Goal: Task Accomplishment & Management: Complete application form

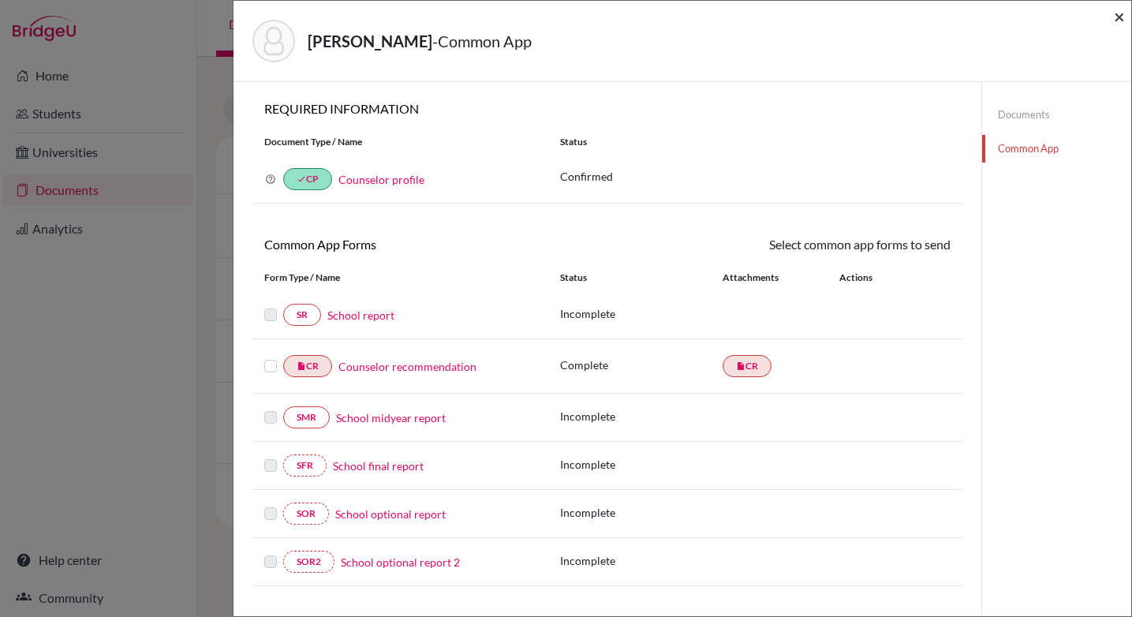
click at [1121, 20] on span "×" at bounding box center [1119, 16] width 11 height 23
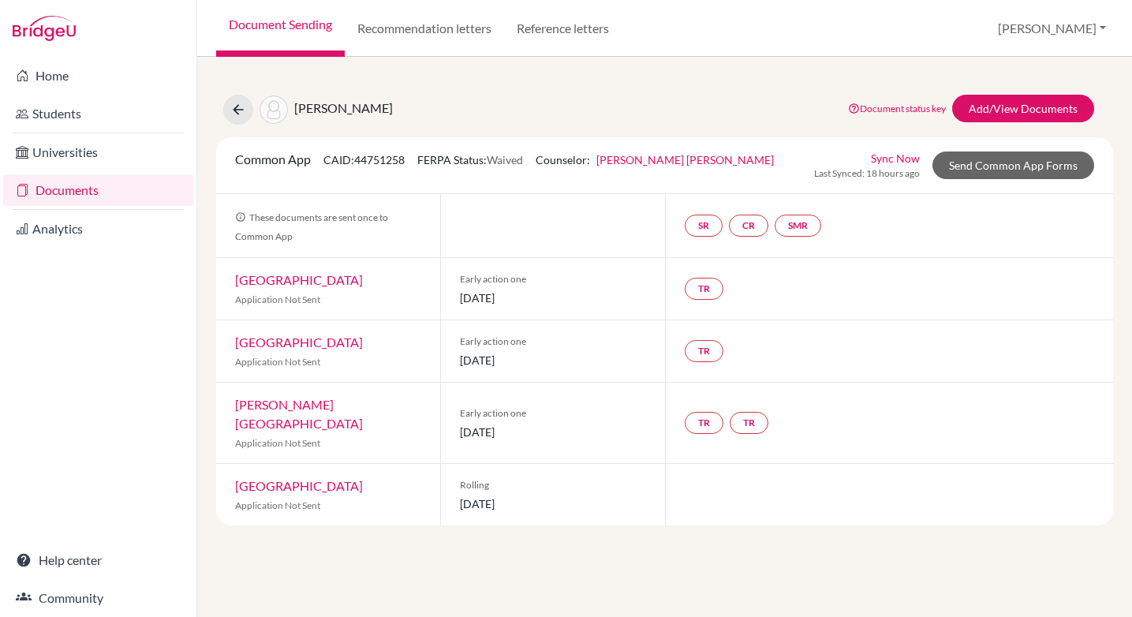
click at [55, 193] on link "Documents" at bounding box center [98, 190] width 190 height 32
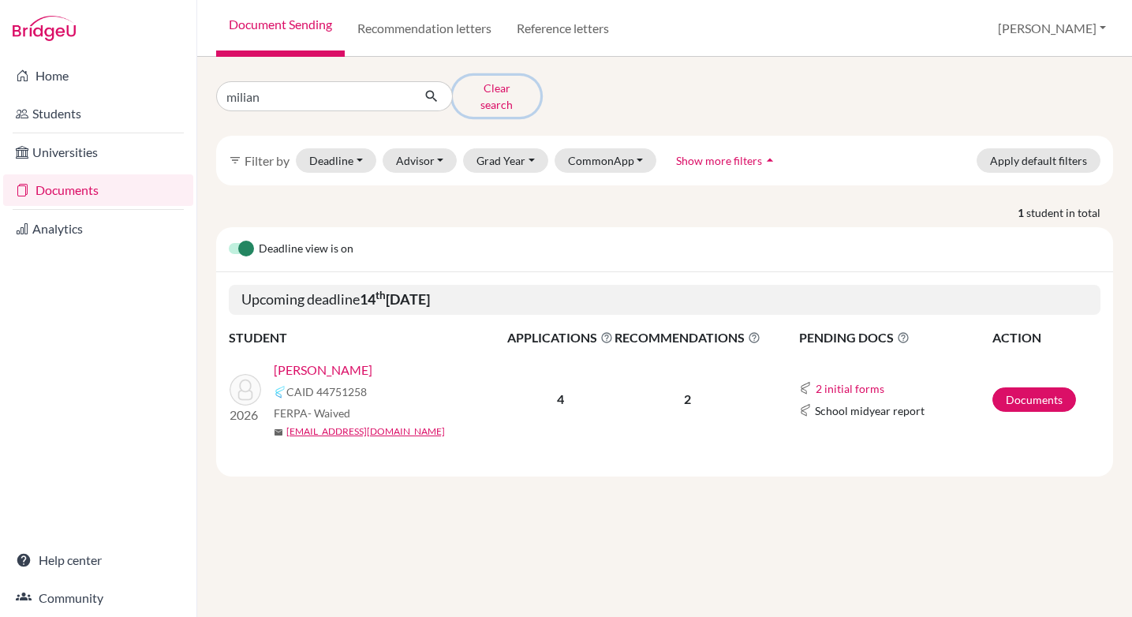
click at [476, 90] on button "Clear search" at bounding box center [497, 96] width 88 height 41
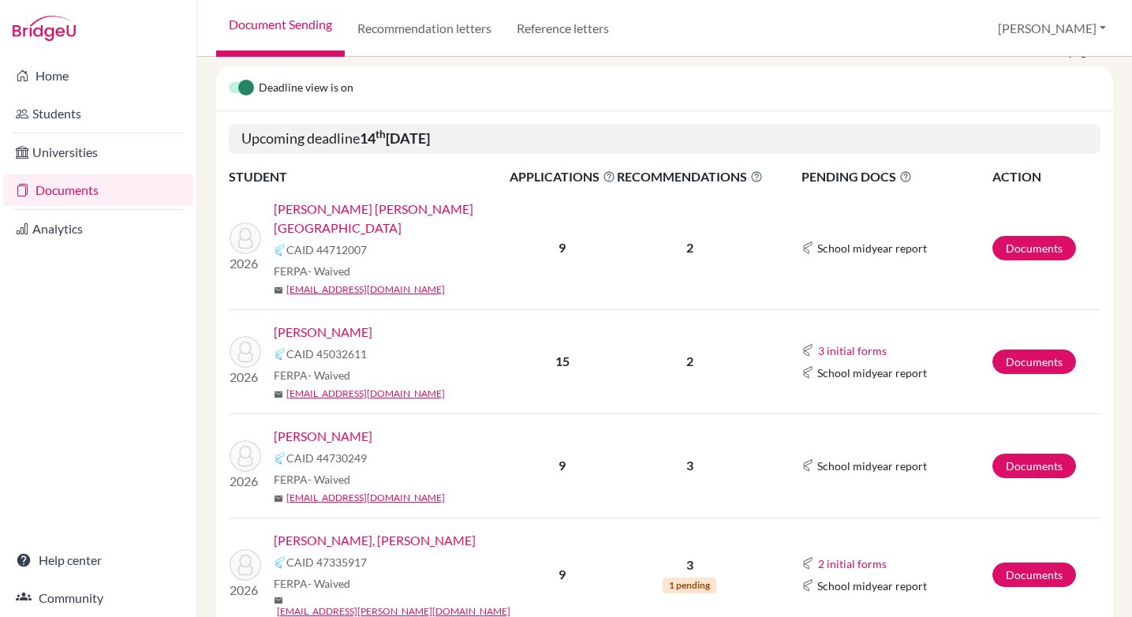
scroll to position [151, 0]
click at [327, 322] on link "[PERSON_NAME]" at bounding box center [323, 331] width 99 height 19
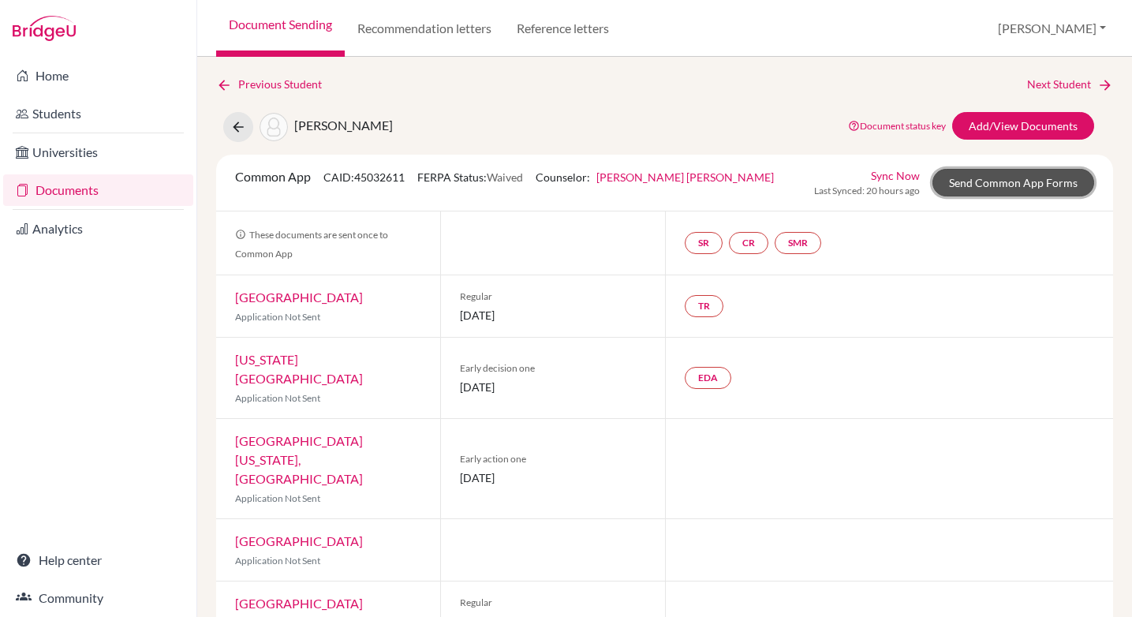
click at [985, 186] on link "Send Common App Forms" at bounding box center [1013, 183] width 162 height 28
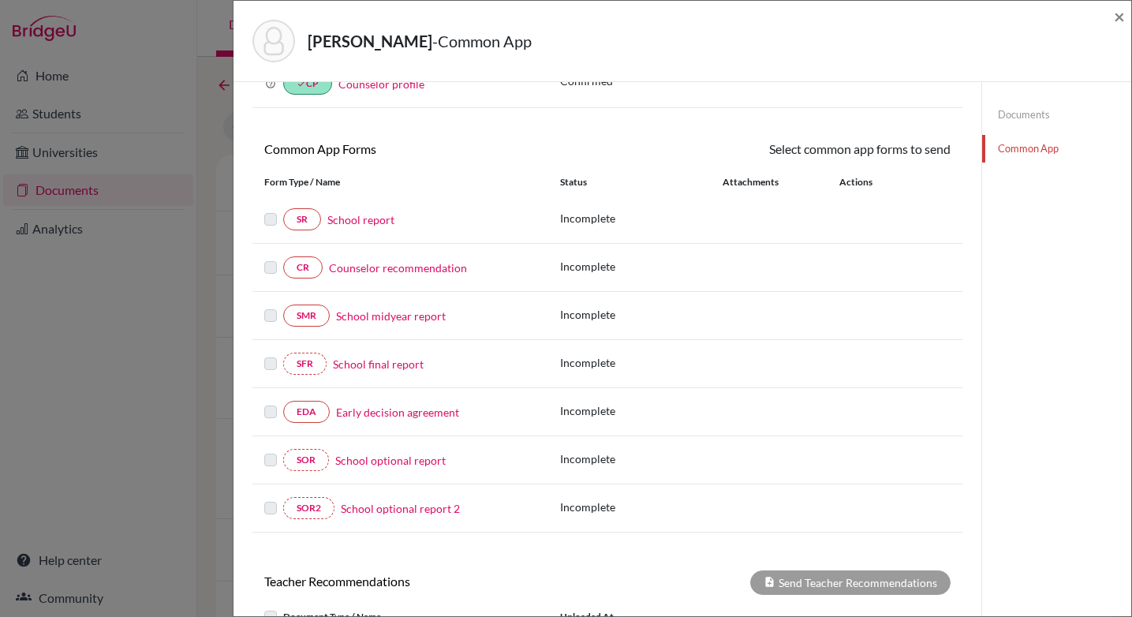
scroll to position [99, 0]
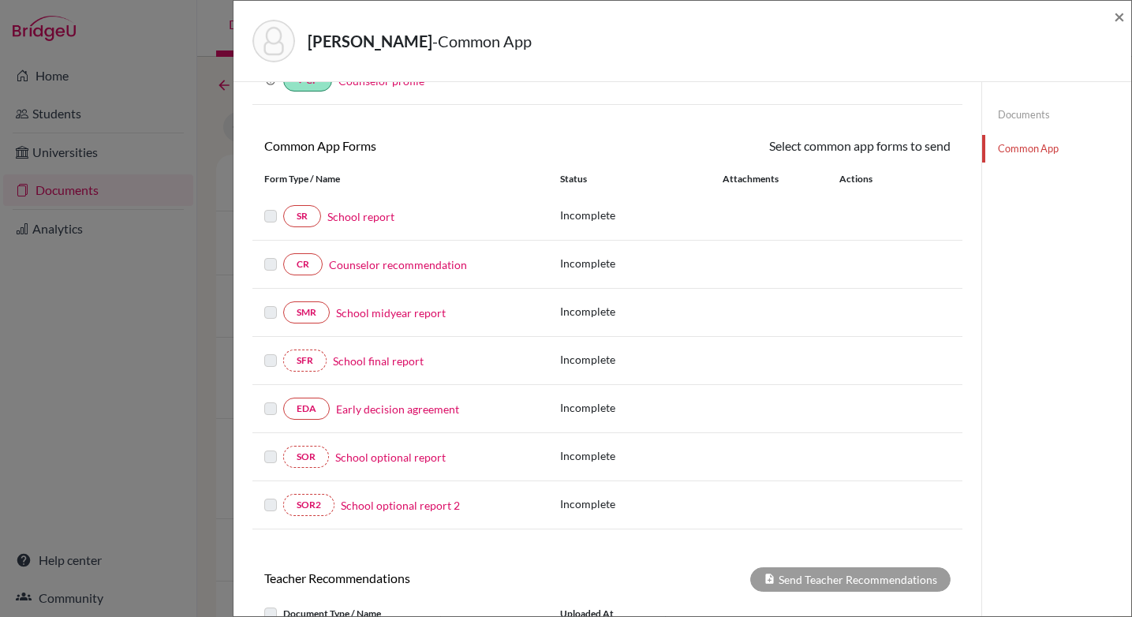
click at [414, 409] on link "Early decision agreement" at bounding box center [397, 409] width 123 height 17
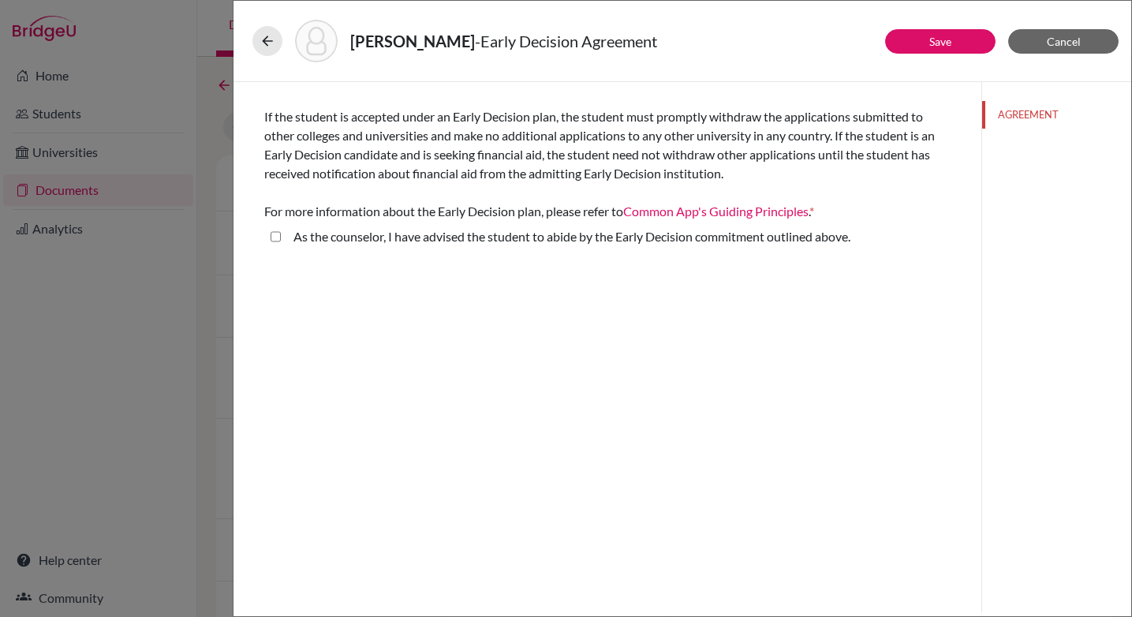
click at [275, 236] on above\ "As the counselor, I have advised the student to abide by the Early Decision com…" at bounding box center [276, 236] width 10 height 19
checkbox above\ "true"
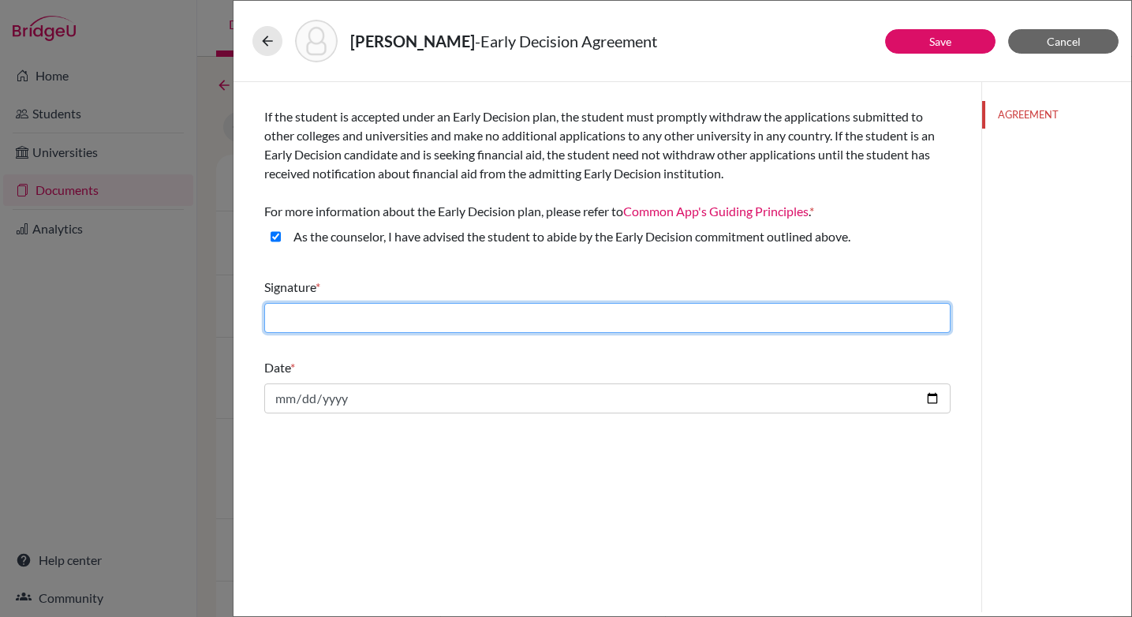
click at [333, 314] on input "text" at bounding box center [607, 318] width 686 height 30
type input "[PERSON_NAME] [PERSON_NAME]"
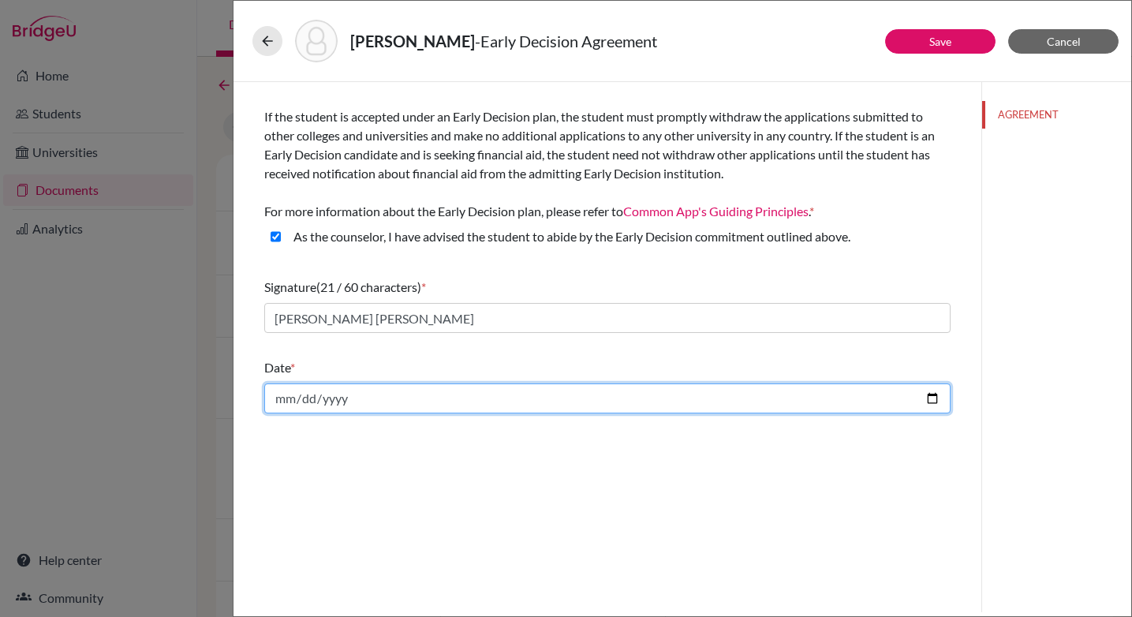
click at [464, 397] on input "date" at bounding box center [607, 398] width 686 height 30
click at [369, 397] on input "date" at bounding box center [607, 398] width 686 height 30
click at [374, 404] on input "date" at bounding box center [607, 398] width 686 height 30
click at [417, 399] on input "date" at bounding box center [607, 398] width 686 height 30
click at [937, 399] on input "date" at bounding box center [607, 398] width 686 height 30
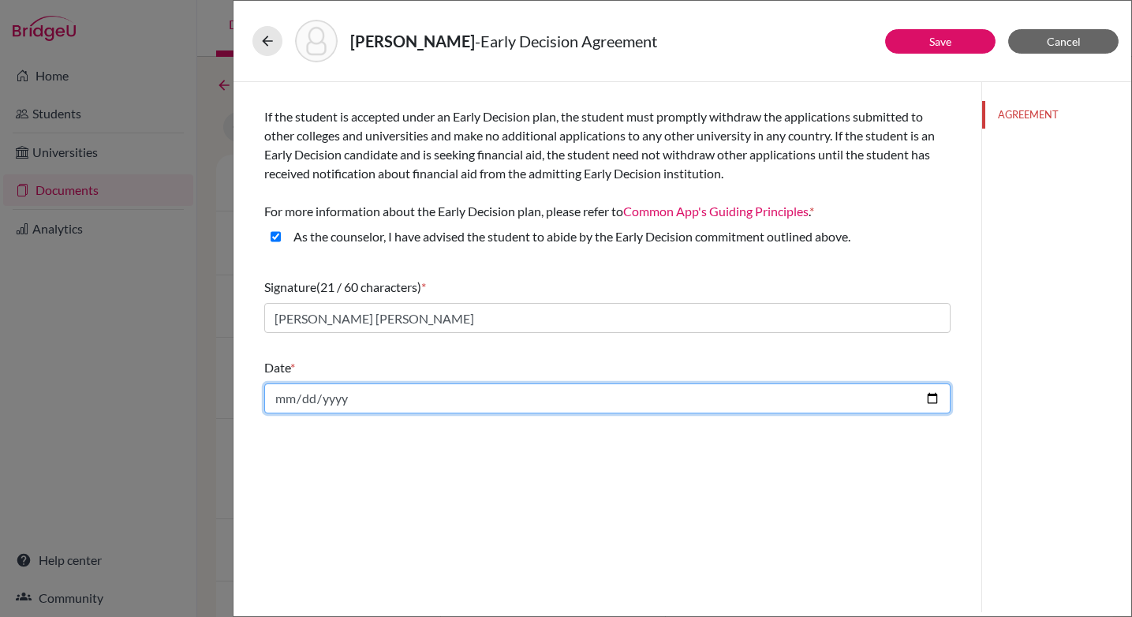
type input "[DATE]"
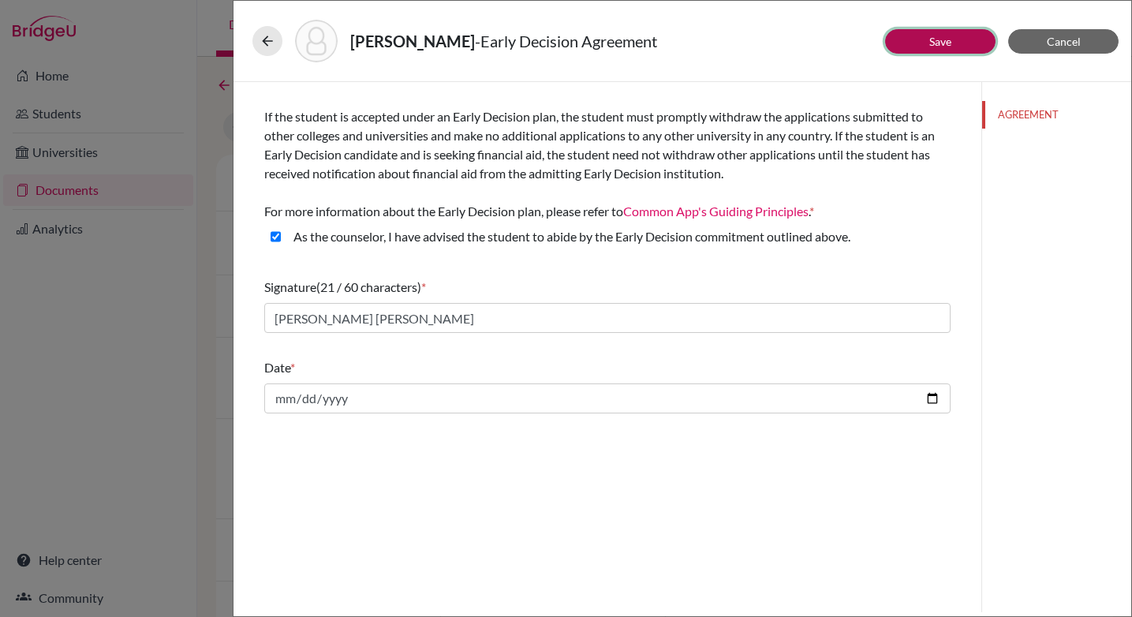
click at [963, 43] on button "Save" at bounding box center [940, 41] width 110 height 24
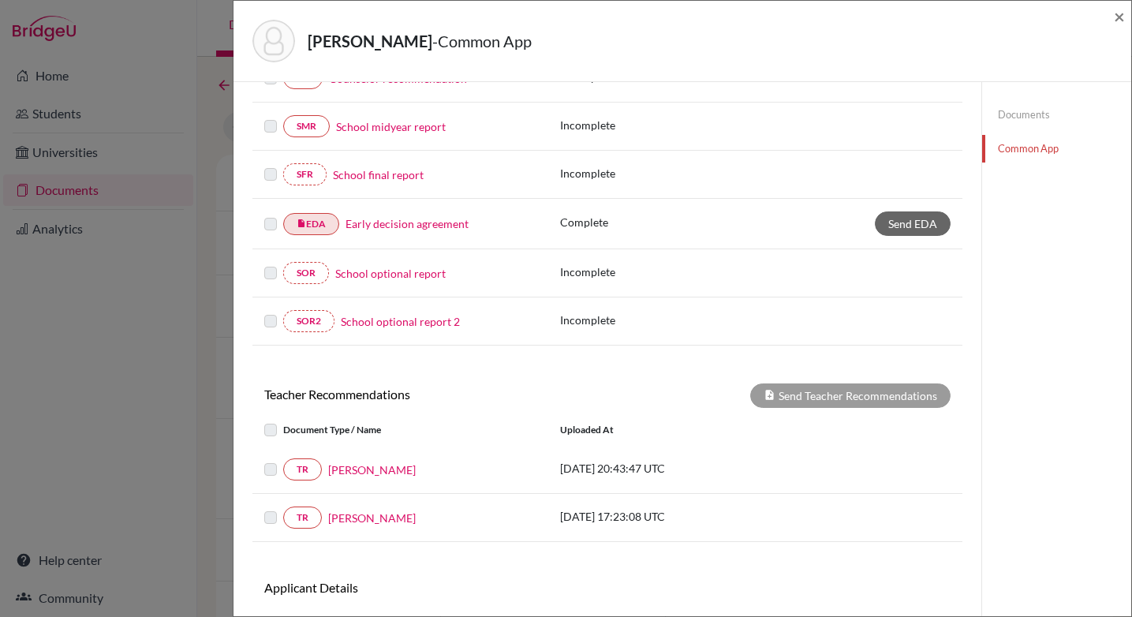
scroll to position [380, 0]
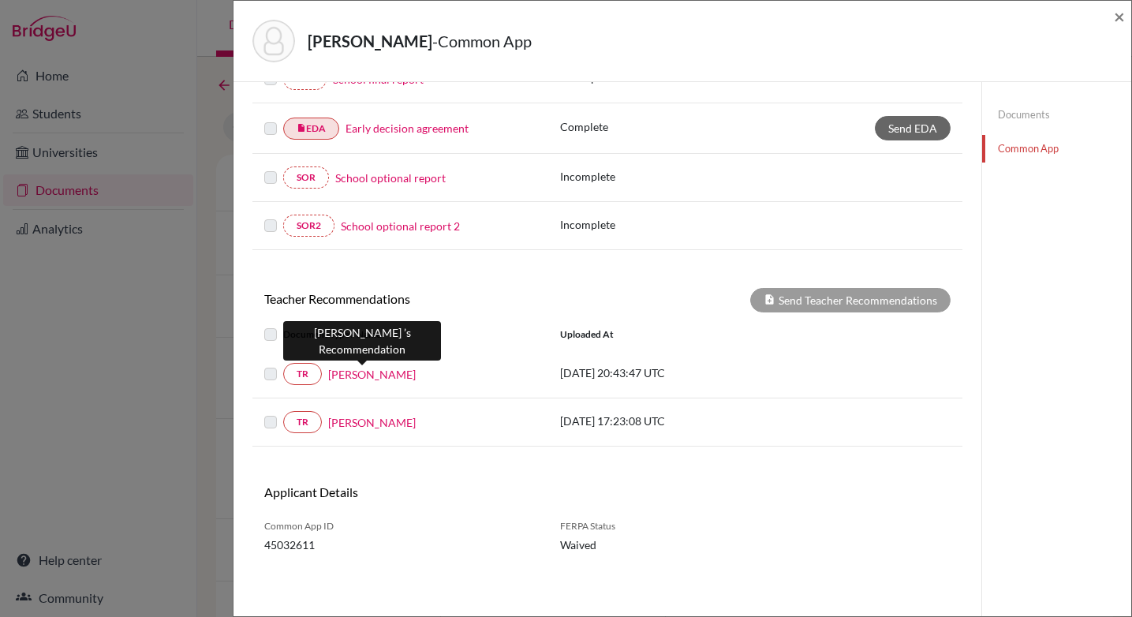
click at [349, 370] on link "[PERSON_NAME]" at bounding box center [372, 374] width 88 height 17
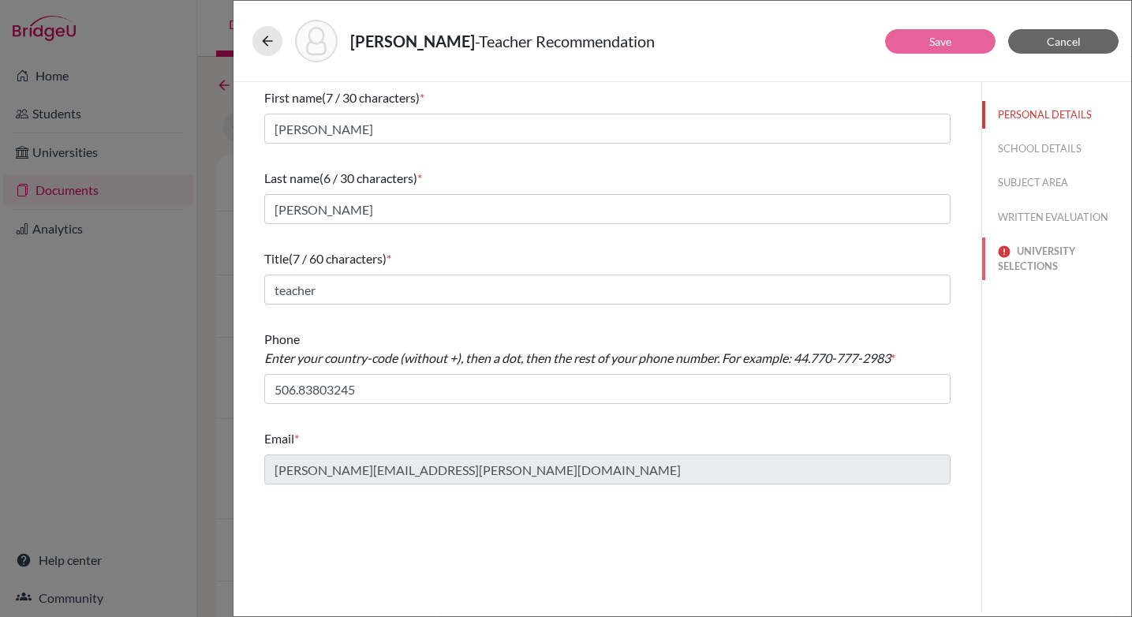
click at [1040, 254] on button "UNIVERSITY SELECTIONS" at bounding box center [1056, 258] width 149 height 43
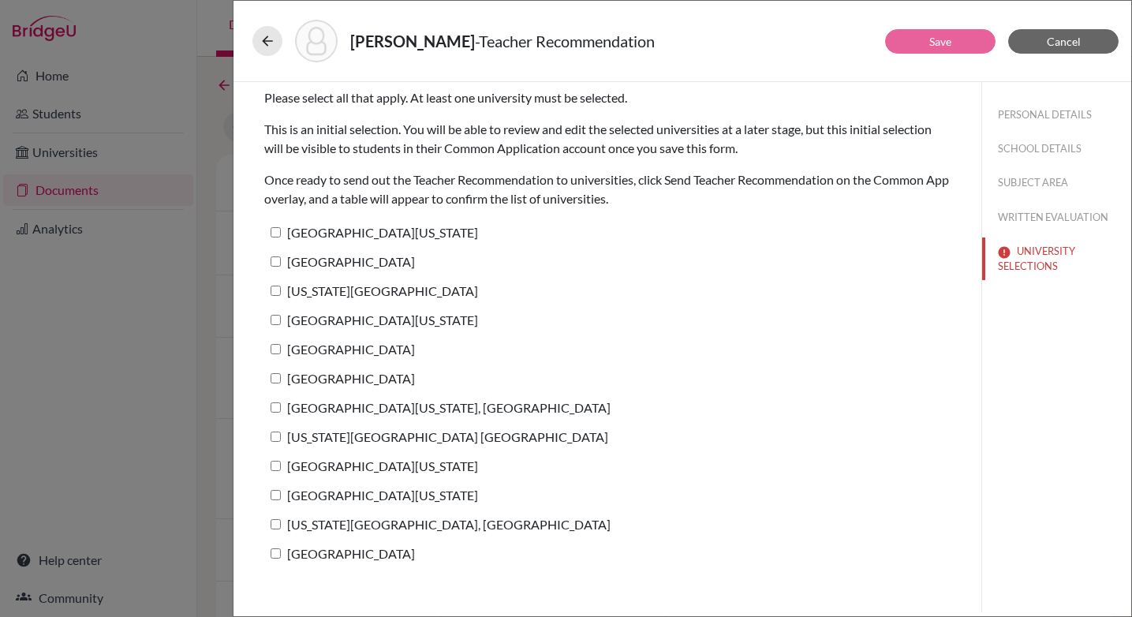
click at [278, 230] on input "[GEOGRAPHIC_DATA][US_STATE]" at bounding box center [276, 232] width 10 height 10
checkbox input "true"
click at [278, 263] on input "[GEOGRAPHIC_DATA]" at bounding box center [276, 261] width 10 height 10
checkbox input "true"
drag, startPoint x: 275, startPoint y: 294, endPoint x: 274, endPoint y: 305, distance: 10.4
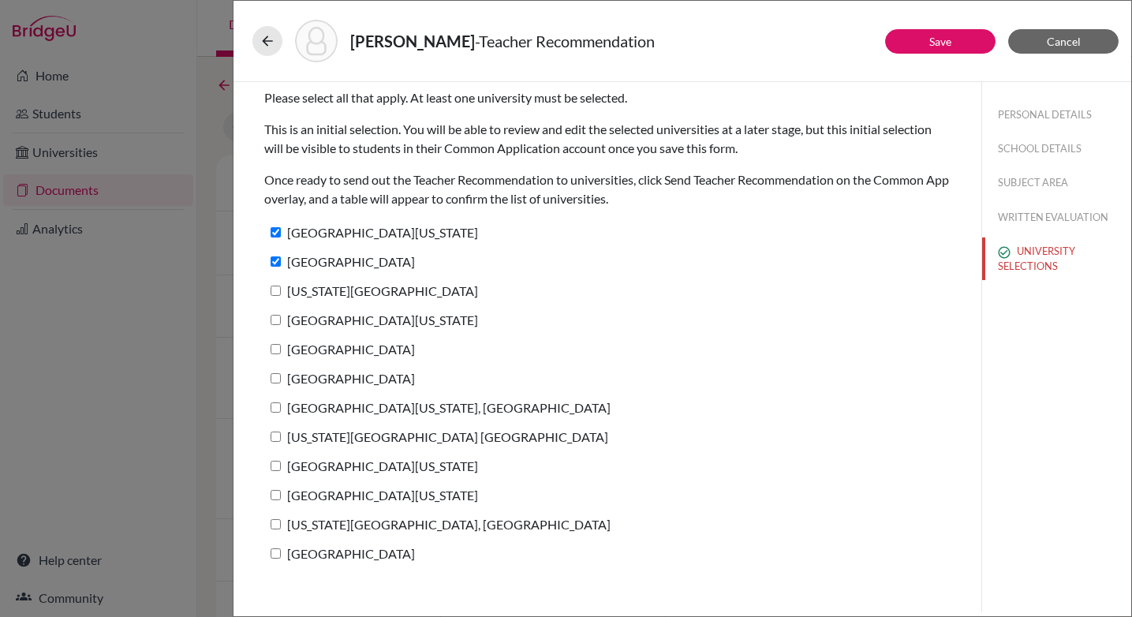
click at [275, 295] on input "[US_STATE][GEOGRAPHIC_DATA]" at bounding box center [276, 291] width 10 height 10
checkbox input "true"
click at [274, 326] on label "[GEOGRAPHIC_DATA][US_STATE]" at bounding box center [371, 319] width 214 height 23
click at [274, 325] on input "[GEOGRAPHIC_DATA][US_STATE]" at bounding box center [276, 320] width 10 height 10
checkbox input "true"
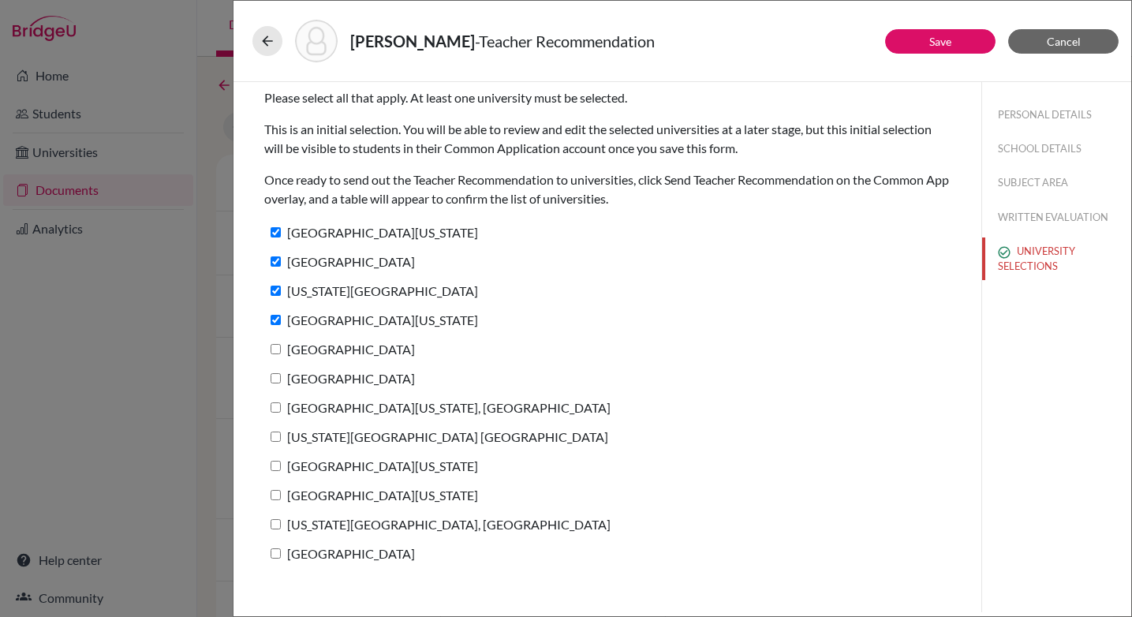
drag, startPoint x: 275, startPoint y: 349, endPoint x: 279, endPoint y: 379, distance: 30.3
click at [274, 349] on input "[GEOGRAPHIC_DATA]" at bounding box center [276, 349] width 10 height 10
checkbox input "true"
click at [278, 383] on label "[GEOGRAPHIC_DATA]" at bounding box center [339, 378] width 151 height 23
click at [278, 383] on input "[GEOGRAPHIC_DATA]" at bounding box center [276, 378] width 10 height 10
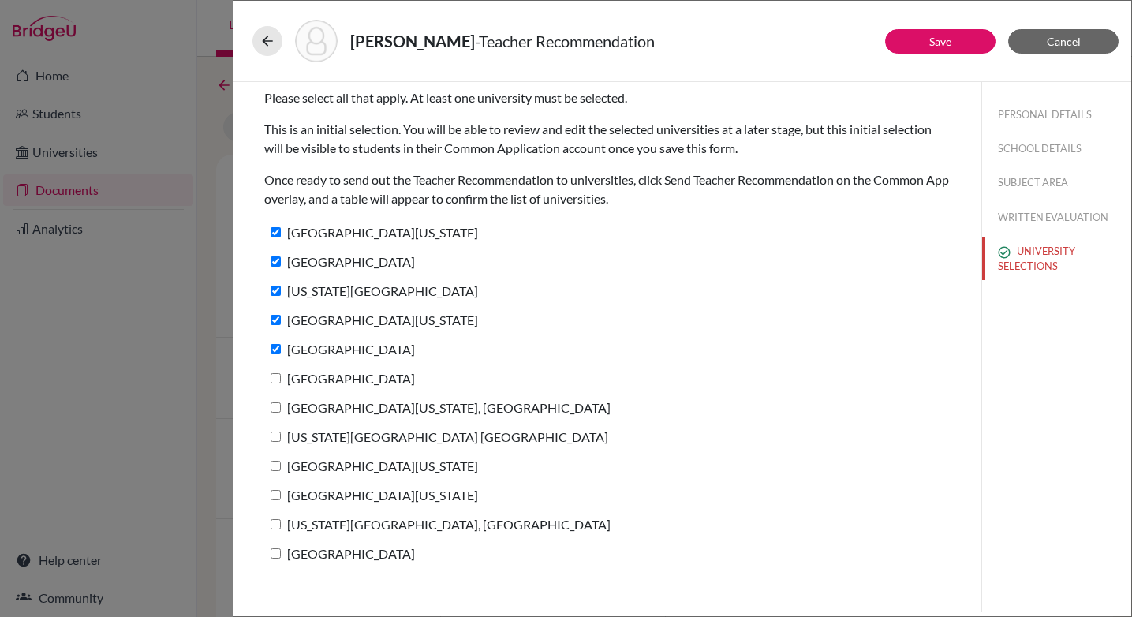
checkbox input "true"
click at [277, 408] on input "[GEOGRAPHIC_DATA][US_STATE], [GEOGRAPHIC_DATA]" at bounding box center [276, 407] width 10 height 10
checkbox input "true"
drag, startPoint x: 271, startPoint y: 434, endPoint x: 271, endPoint y: 450, distance: 15.8
click at [271, 434] on input "[US_STATE][GEOGRAPHIC_DATA] [GEOGRAPHIC_DATA]" at bounding box center [276, 437] width 10 height 10
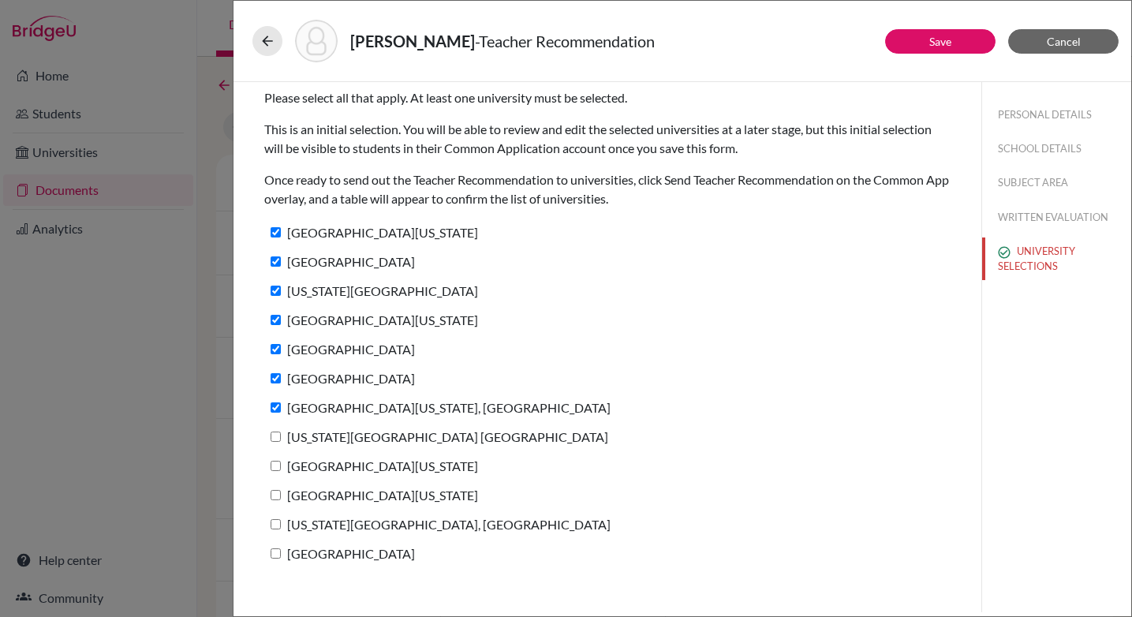
checkbox input "true"
click at [278, 468] on input "[GEOGRAPHIC_DATA][US_STATE]" at bounding box center [276, 466] width 10 height 10
checkbox input "true"
click at [275, 495] on input "[GEOGRAPHIC_DATA][US_STATE]" at bounding box center [276, 495] width 10 height 10
checkbox input "true"
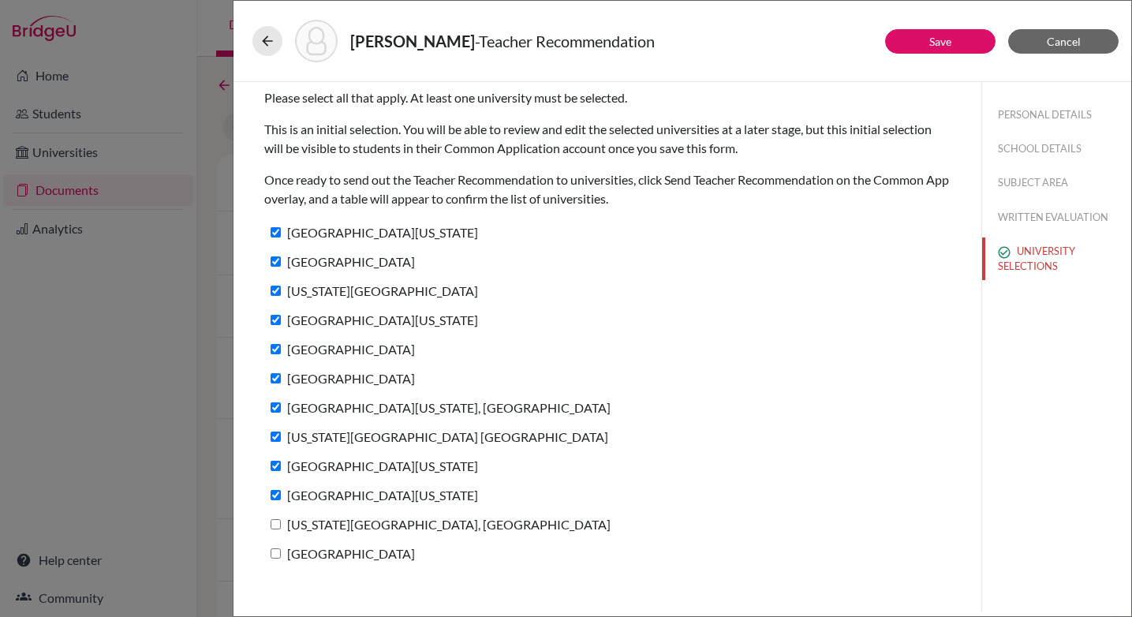
click at [275, 521] on input "[US_STATE][GEOGRAPHIC_DATA], [GEOGRAPHIC_DATA]" at bounding box center [276, 524] width 10 height 10
checkbox input "true"
drag, startPoint x: 273, startPoint y: 550, endPoint x: 293, endPoint y: 551, distance: 20.6
click at [273, 550] on input "[GEOGRAPHIC_DATA]" at bounding box center [276, 553] width 10 height 10
checkbox input "true"
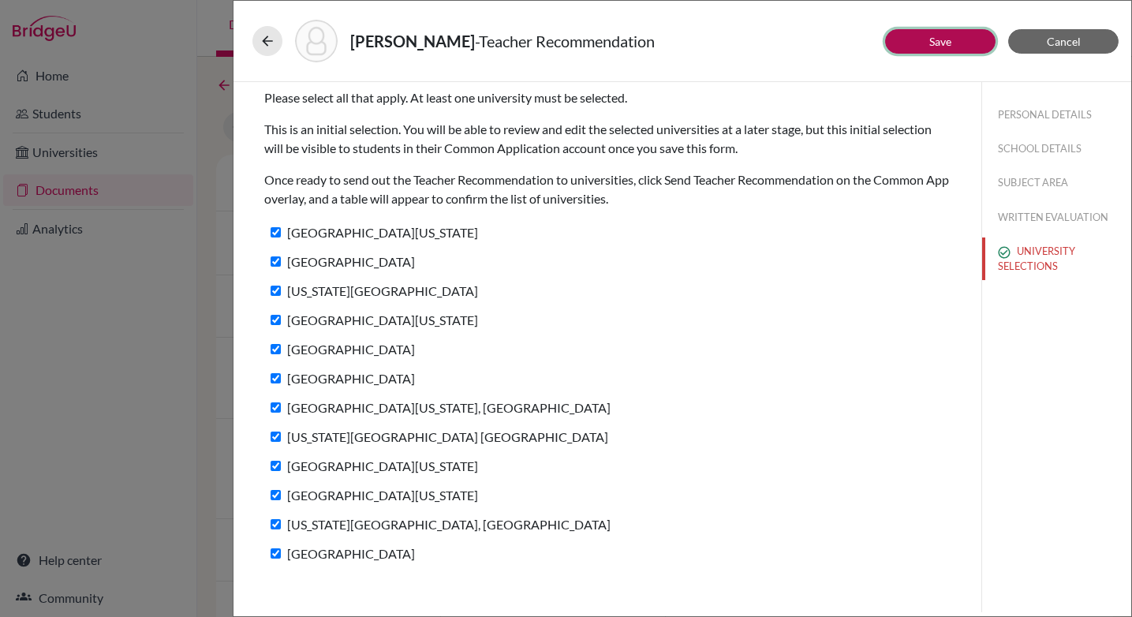
click at [944, 38] on link "Save" at bounding box center [940, 41] width 22 height 13
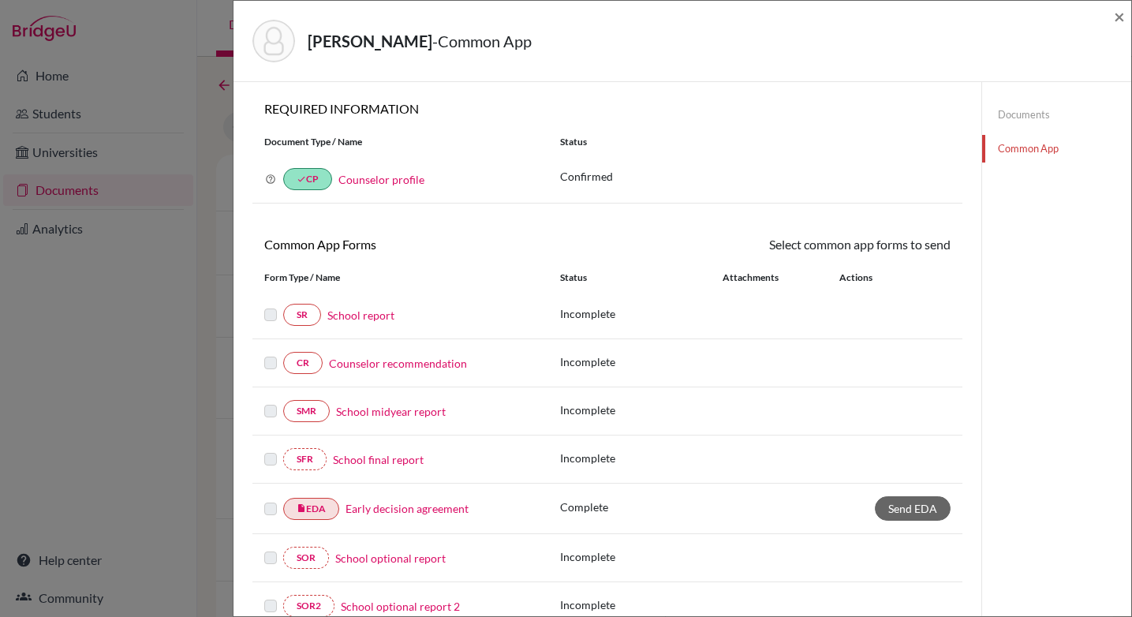
scroll to position [380, 0]
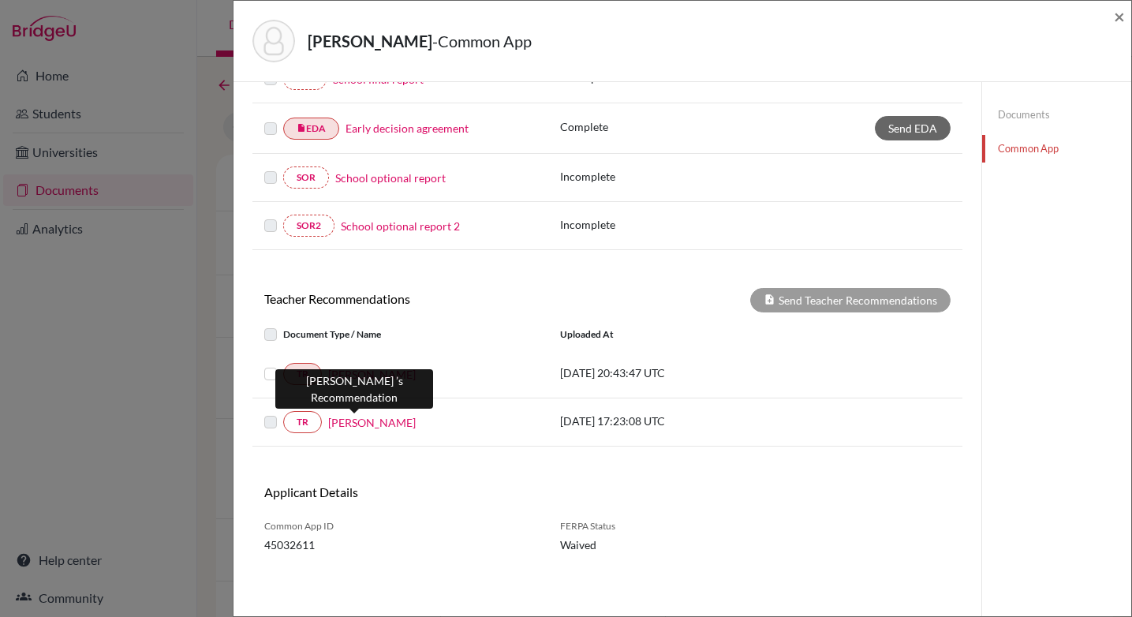
click at [362, 427] on link "[PERSON_NAME]" at bounding box center [372, 422] width 88 height 17
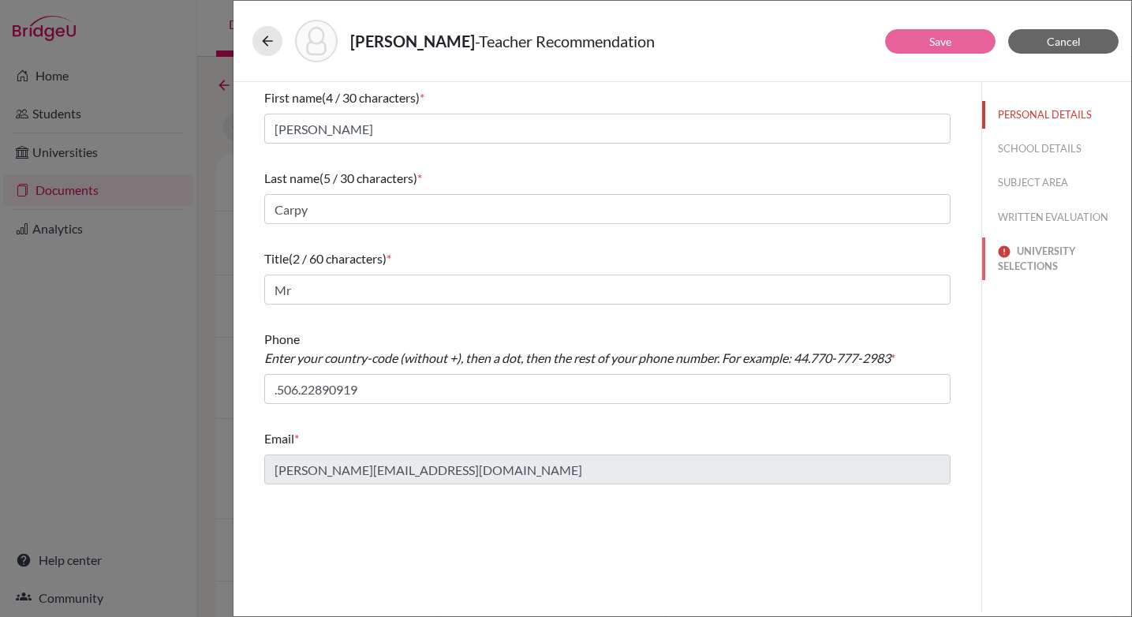
click at [1034, 256] on button "UNIVERSITY SELECTIONS" at bounding box center [1056, 258] width 149 height 43
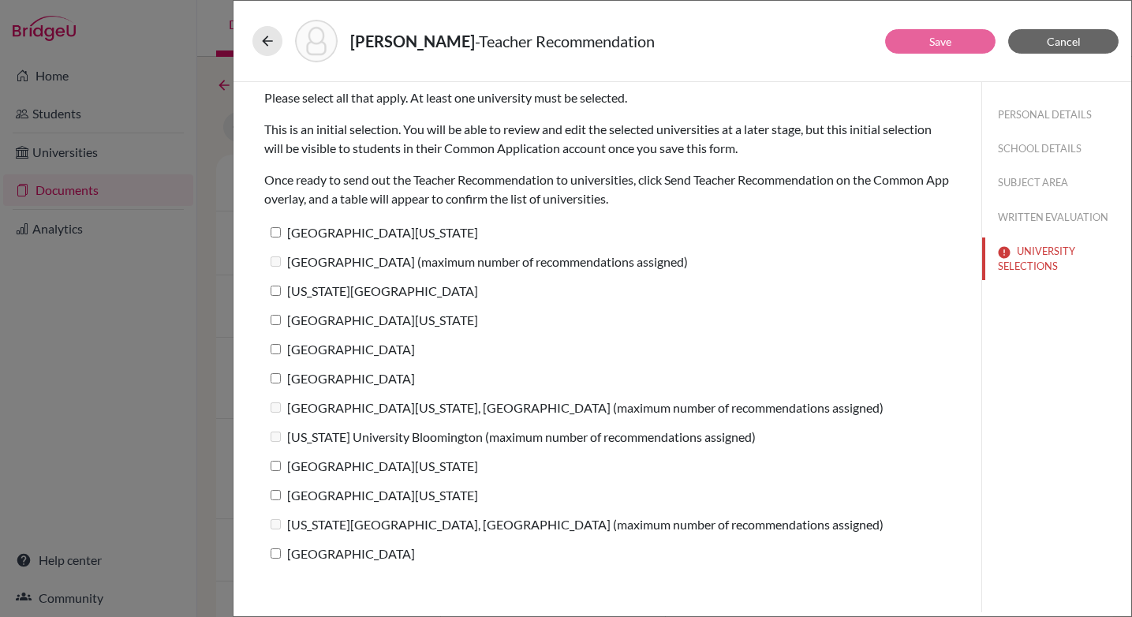
drag, startPoint x: 275, startPoint y: 231, endPoint x: 284, endPoint y: 256, distance: 26.2
click at [275, 231] on input "[GEOGRAPHIC_DATA][US_STATE]" at bounding box center [276, 232] width 10 height 10
checkbox input "true"
click at [275, 293] on input "[US_STATE][GEOGRAPHIC_DATA]" at bounding box center [276, 291] width 10 height 10
checkbox input "true"
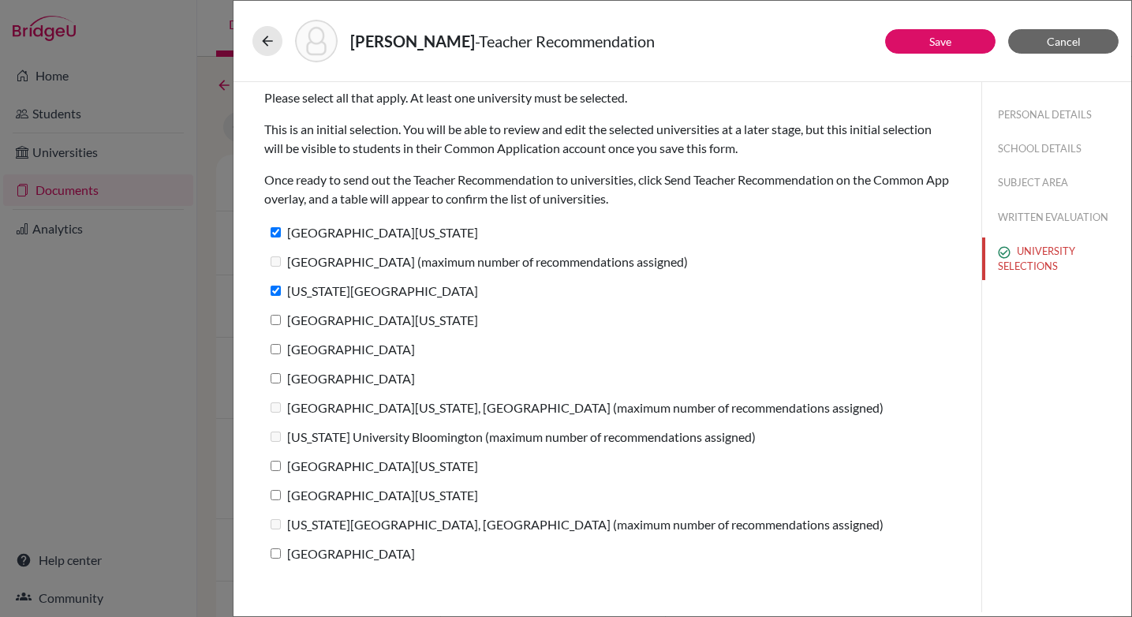
click at [275, 317] on input "[GEOGRAPHIC_DATA][US_STATE]" at bounding box center [276, 320] width 10 height 10
checkbox input "true"
click at [274, 346] on input "[GEOGRAPHIC_DATA]" at bounding box center [276, 349] width 10 height 10
checkbox input "true"
drag, startPoint x: 277, startPoint y: 383, endPoint x: 278, endPoint y: 394, distance: 11.1
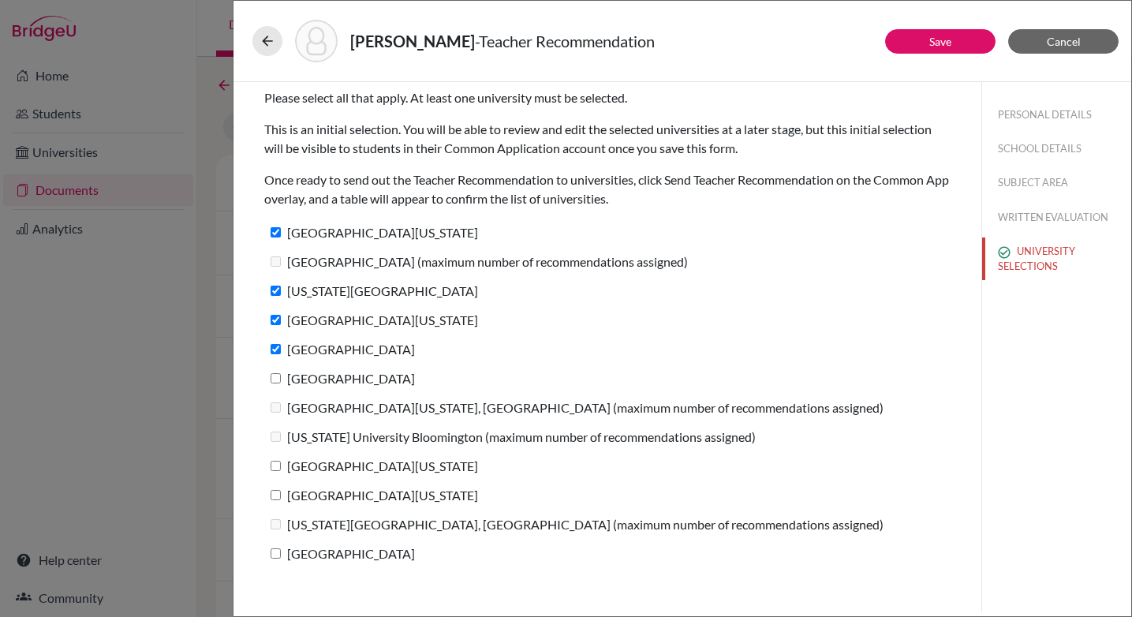
click at [277, 383] on input "[GEOGRAPHIC_DATA]" at bounding box center [276, 378] width 10 height 10
checkbox input "true"
click at [268, 465] on label "[GEOGRAPHIC_DATA][US_STATE]" at bounding box center [371, 465] width 214 height 23
click at [271, 465] on input "[GEOGRAPHIC_DATA][US_STATE]" at bounding box center [276, 466] width 10 height 10
checkbox input "true"
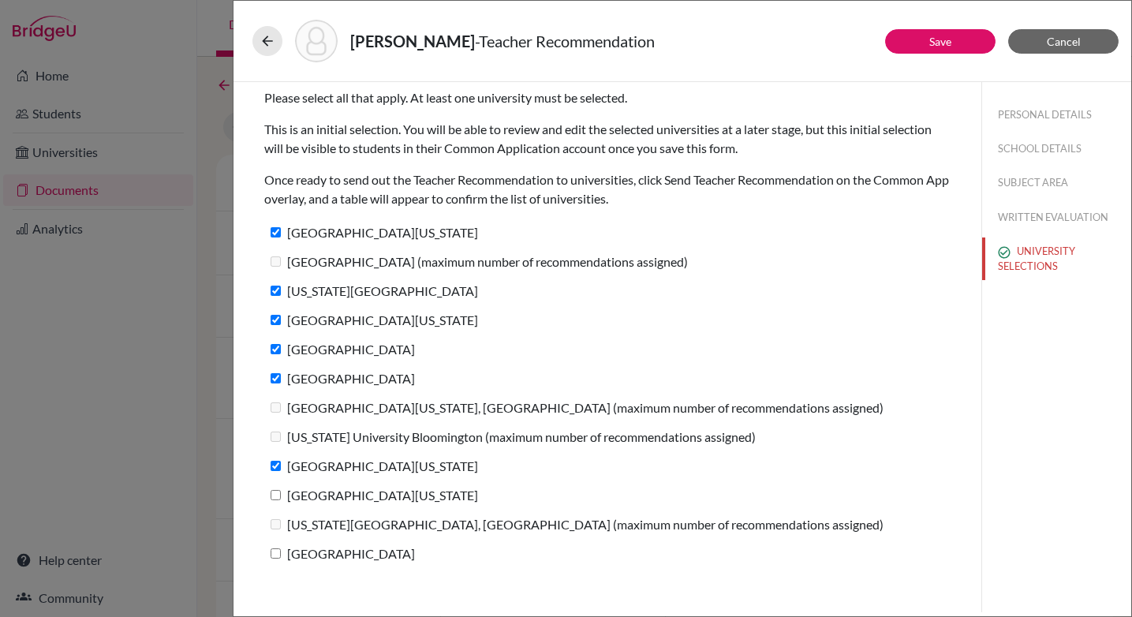
click at [273, 491] on input "[GEOGRAPHIC_DATA][US_STATE]" at bounding box center [276, 495] width 10 height 10
checkbox input "true"
click at [271, 554] on input "[GEOGRAPHIC_DATA]" at bounding box center [276, 553] width 10 height 10
checkbox input "true"
click at [929, 40] on link "Save" at bounding box center [940, 41] width 22 height 13
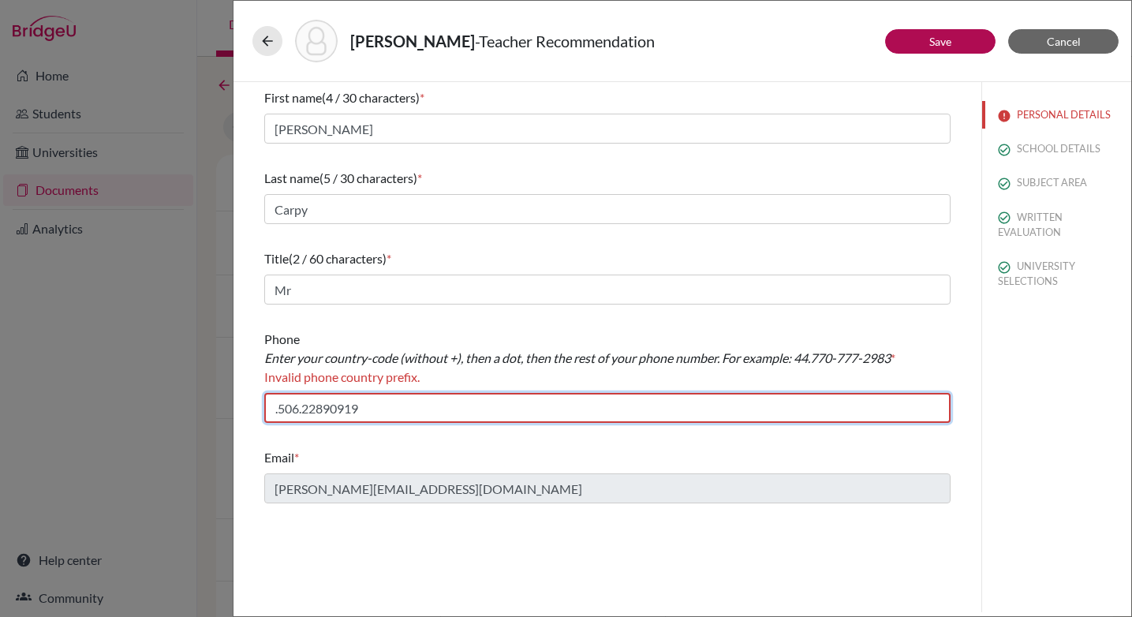
drag, startPoint x: 280, startPoint y: 409, endPoint x: 362, endPoint y: 480, distance: 108.0
click at [280, 409] on input ".506.22890919" at bounding box center [607, 408] width 686 height 30
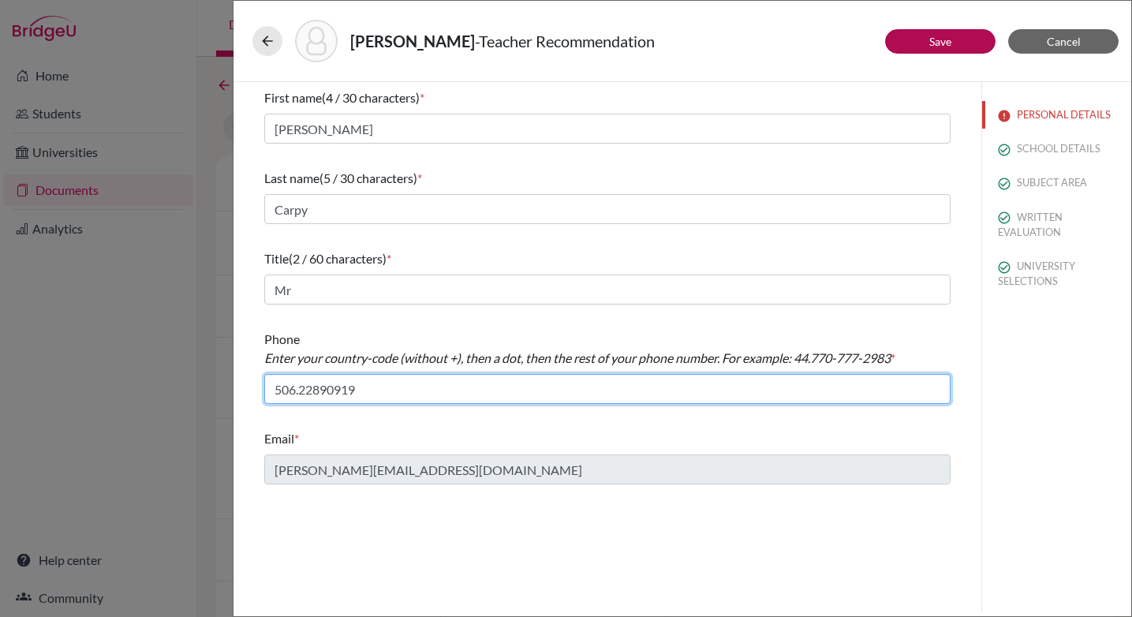
type input "506.22890919"
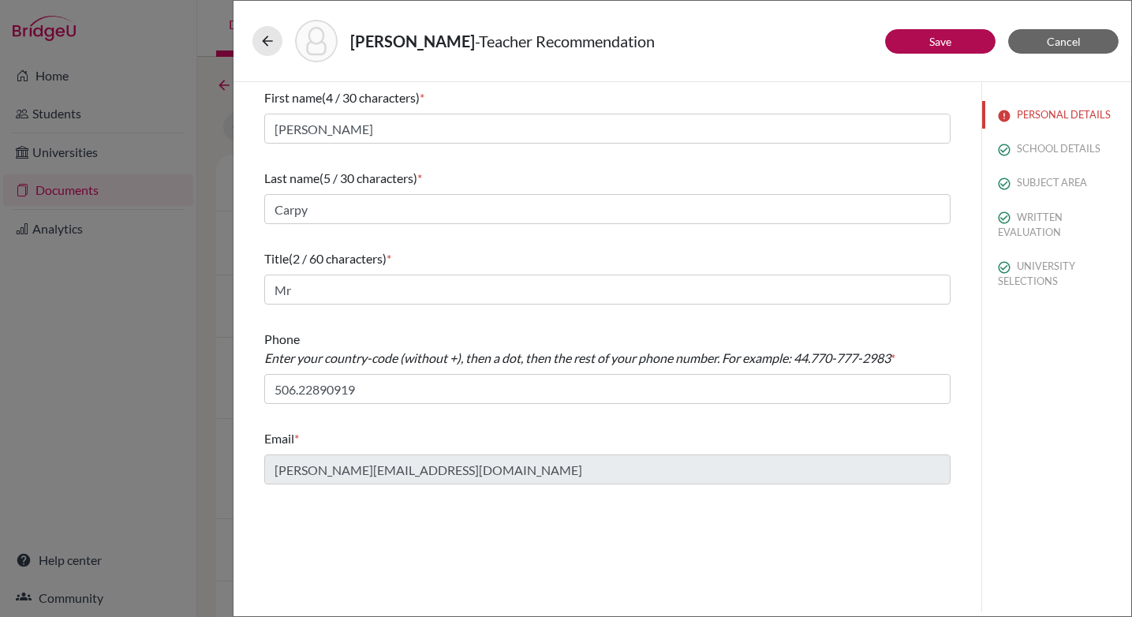
click at [944, 28] on div "[PERSON_NAME] - Teacher Recommendation" at bounding box center [682, 41] width 860 height 43
click at [943, 37] on link "Save" at bounding box center [940, 41] width 22 height 13
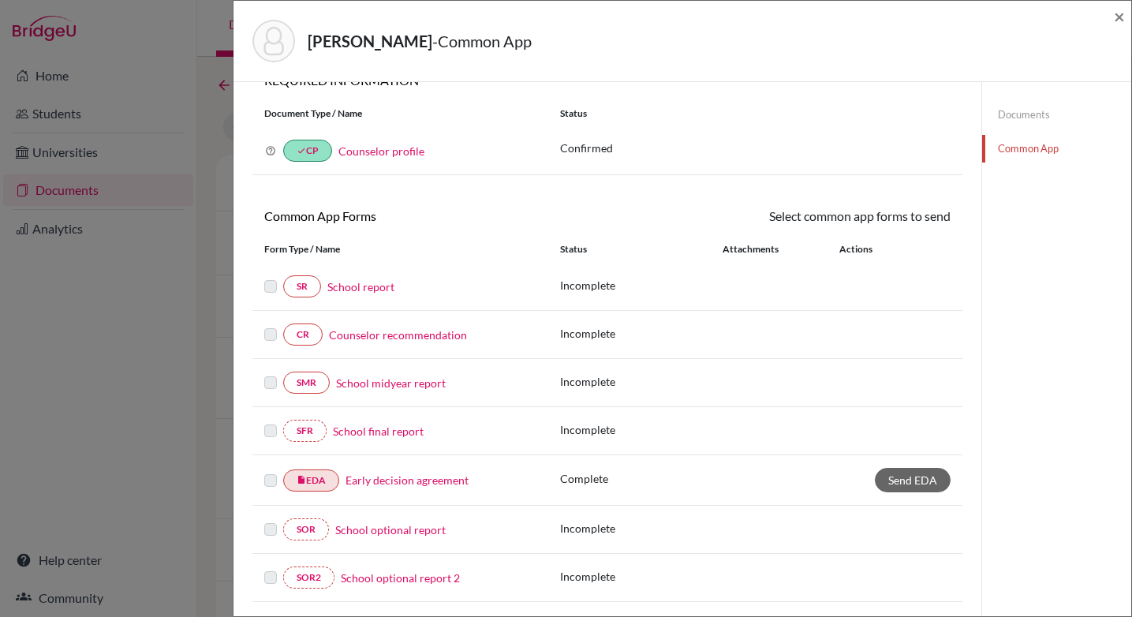
scroll to position [28, 0]
click at [400, 334] on link "Counselor recommendation" at bounding box center [398, 335] width 138 height 17
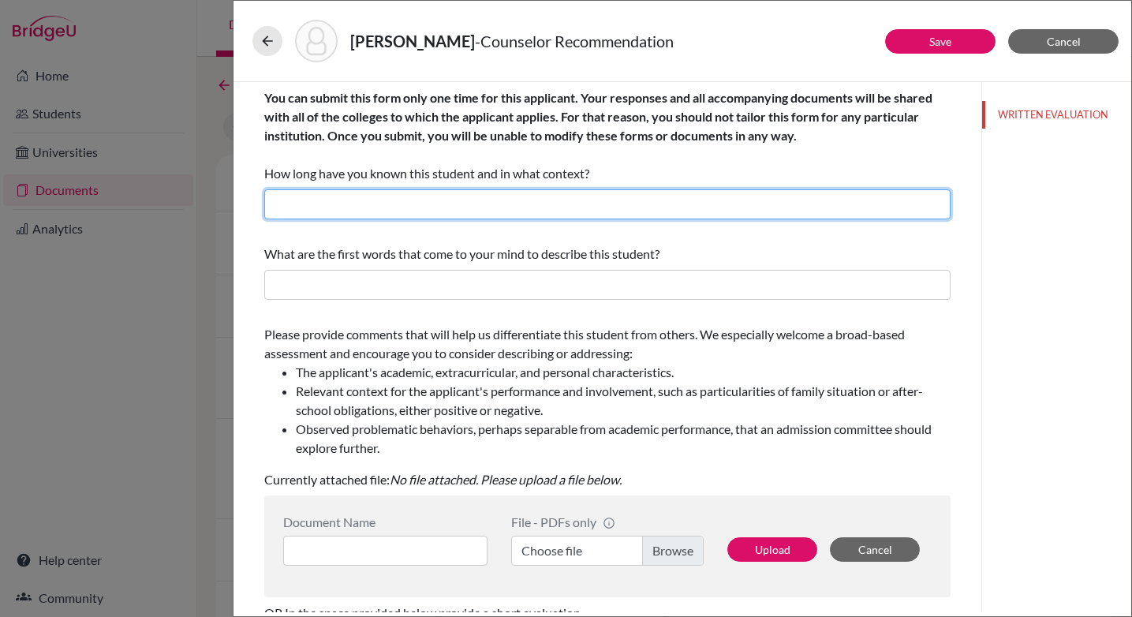
click at [344, 200] on input "text" at bounding box center [607, 204] width 686 height 30
drag, startPoint x: 364, startPoint y: 210, endPoint x: 373, endPoint y: 214, distance: 10.3
click at [364, 210] on input "I have known her for over three years as her college counselor and academic adv…" at bounding box center [607, 204] width 686 height 30
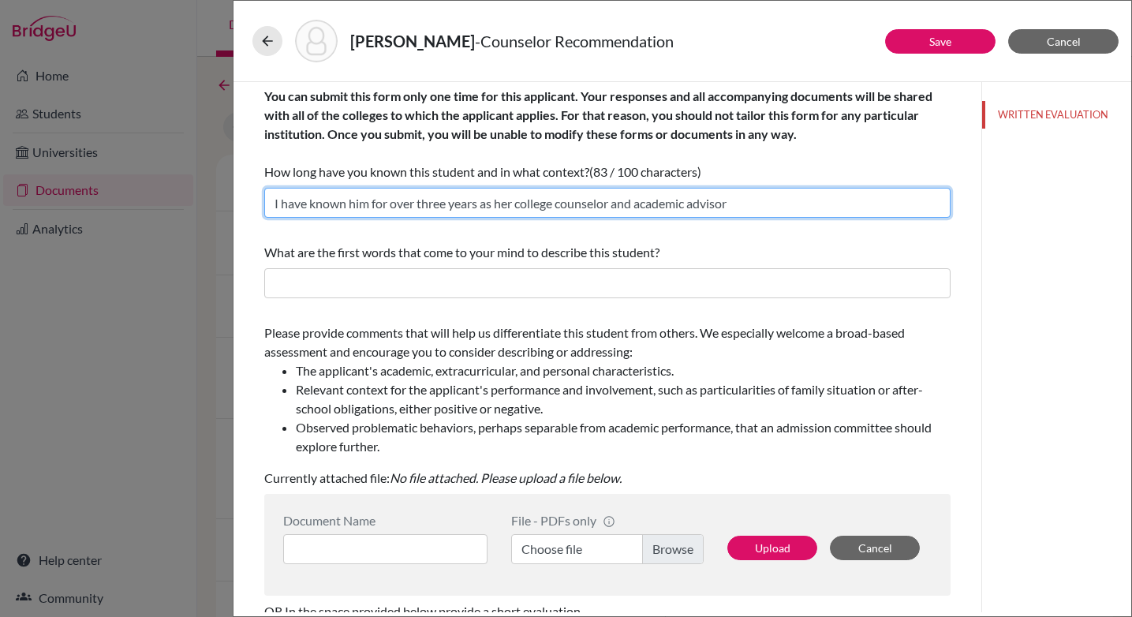
click at [517, 203] on input "I have known him for over three years as her college counselor and academic adv…" at bounding box center [607, 203] width 686 height 30
type input "I have known him for over three years as his college counselor and academic adv…"
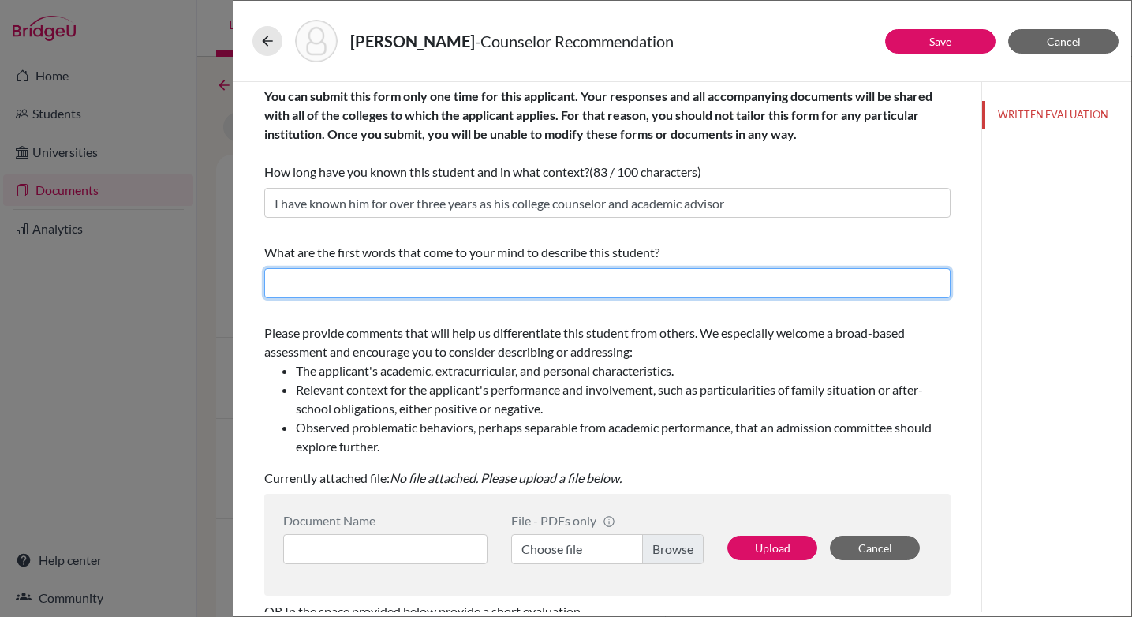
click at [398, 277] on input "text" at bounding box center [607, 283] width 686 height 30
type input "He is resilient, hard working, and collaborative"
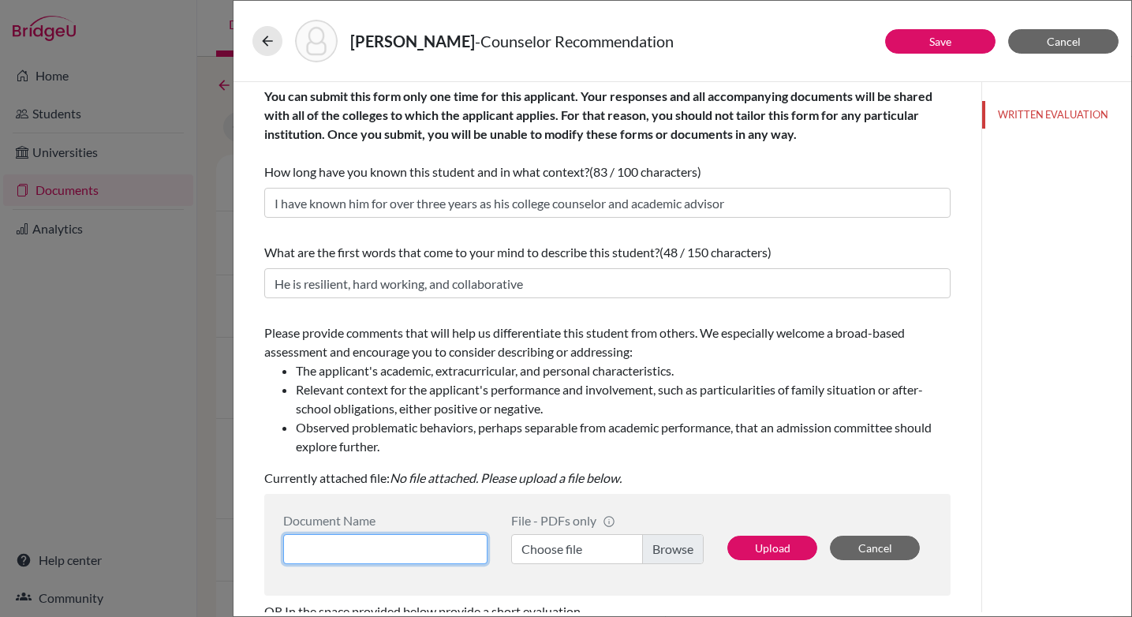
click at [380, 549] on input at bounding box center [385, 549] width 204 height 30
type input "Counselor LOR"
click at [678, 545] on label "Choose file" at bounding box center [607, 549] width 192 height 30
click at [678, 545] on input "Choose file" at bounding box center [607, 549] width 192 height 30
click at [669, 554] on label "[PERSON_NAME].pdf" at bounding box center [607, 549] width 192 height 30
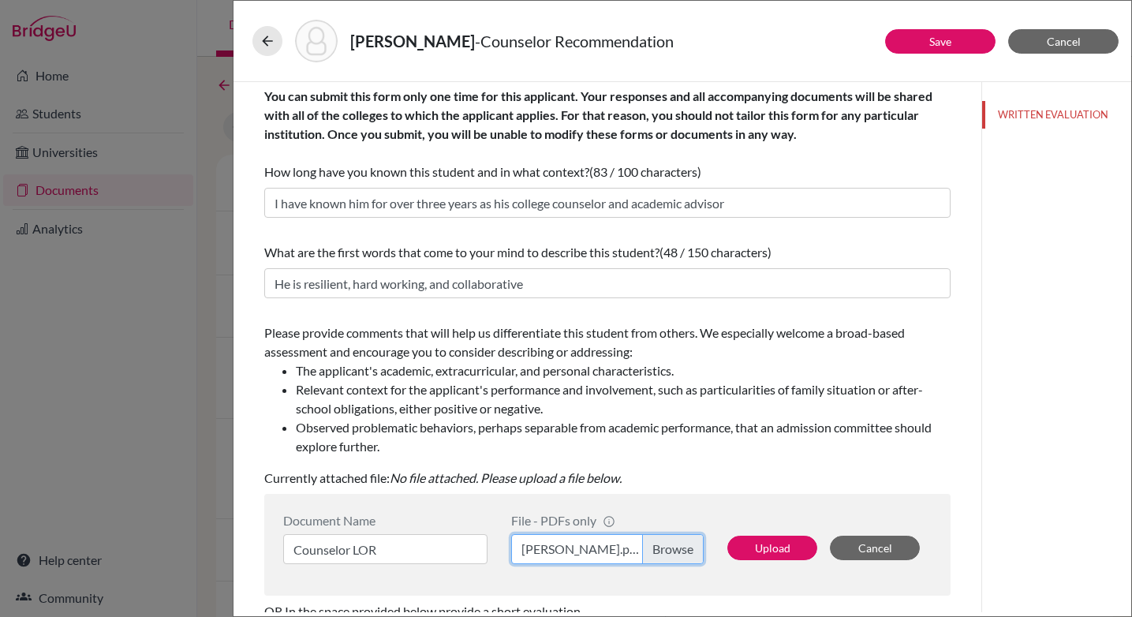
click at [669, 554] on input "[PERSON_NAME].pdf" at bounding box center [607, 549] width 192 height 30
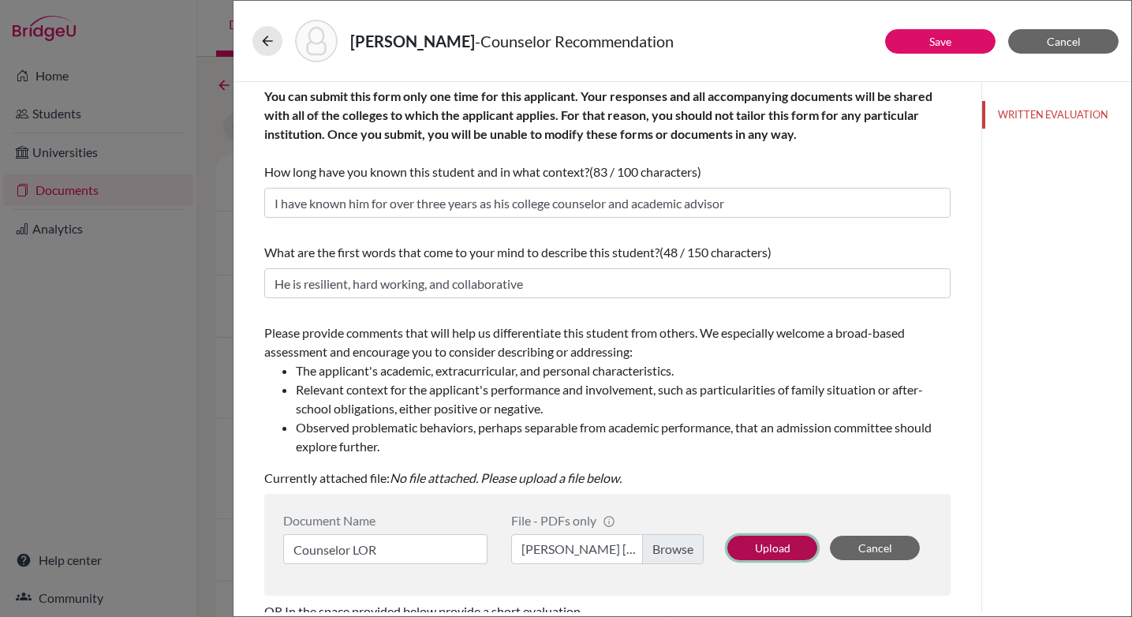
click at [784, 550] on button "Upload" at bounding box center [772, 548] width 90 height 24
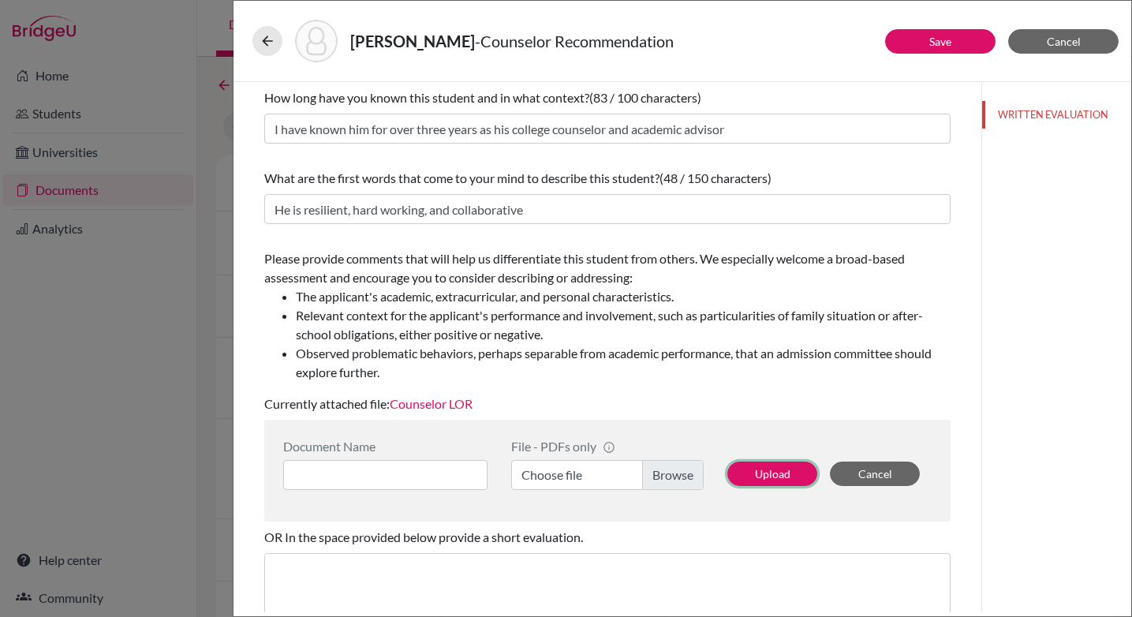
scroll to position [0, 0]
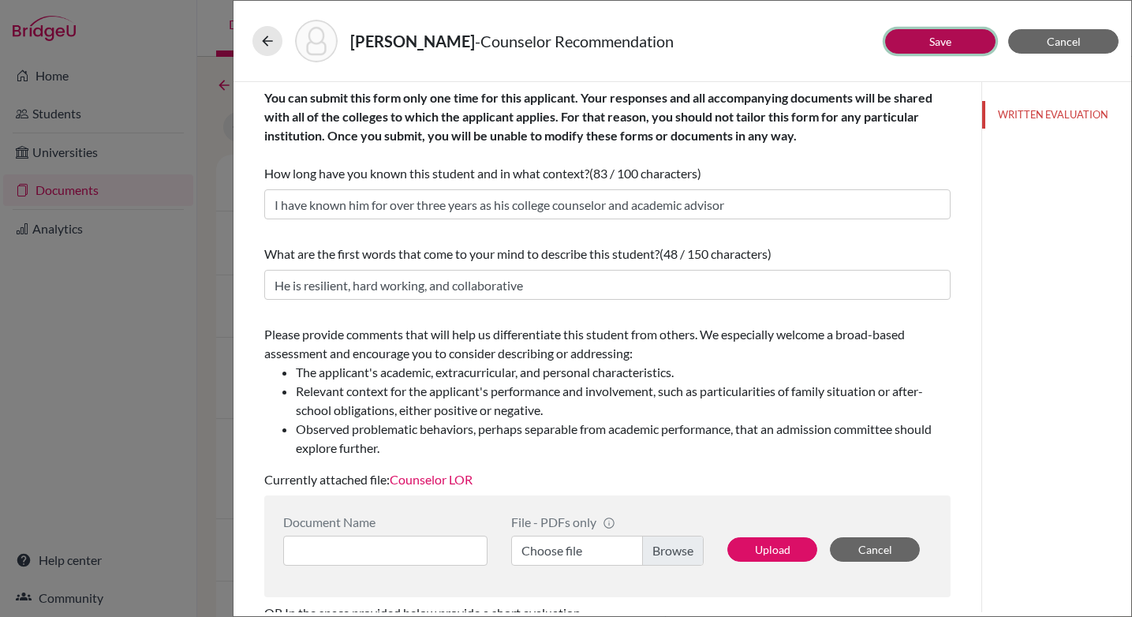
click at [945, 41] on link "Save" at bounding box center [940, 41] width 22 height 13
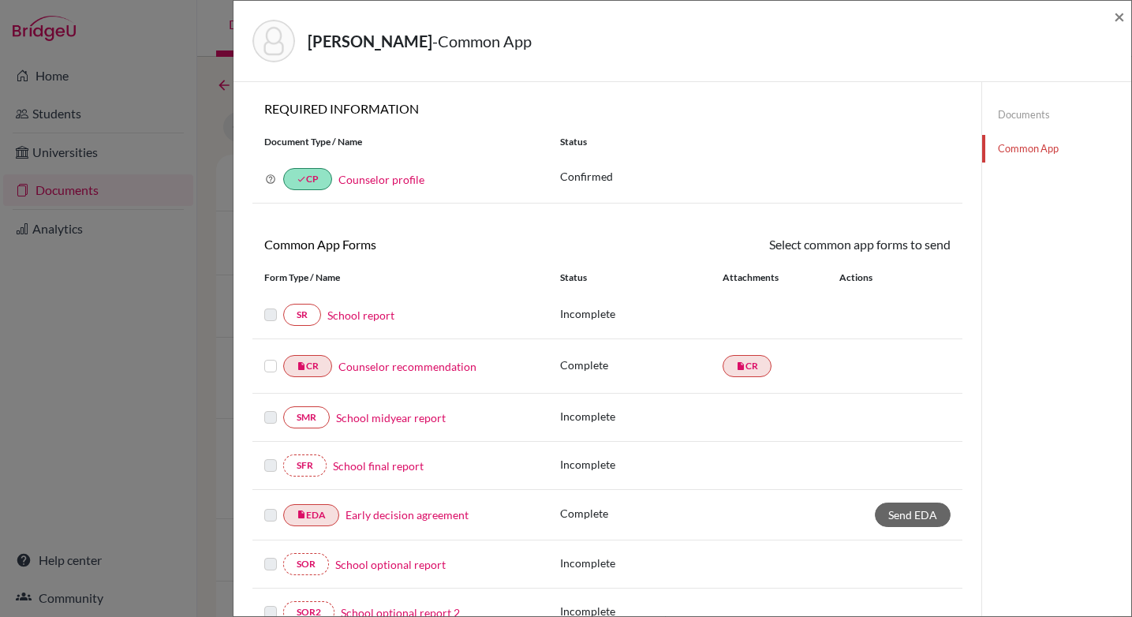
click at [364, 314] on link "School report" at bounding box center [360, 315] width 67 height 17
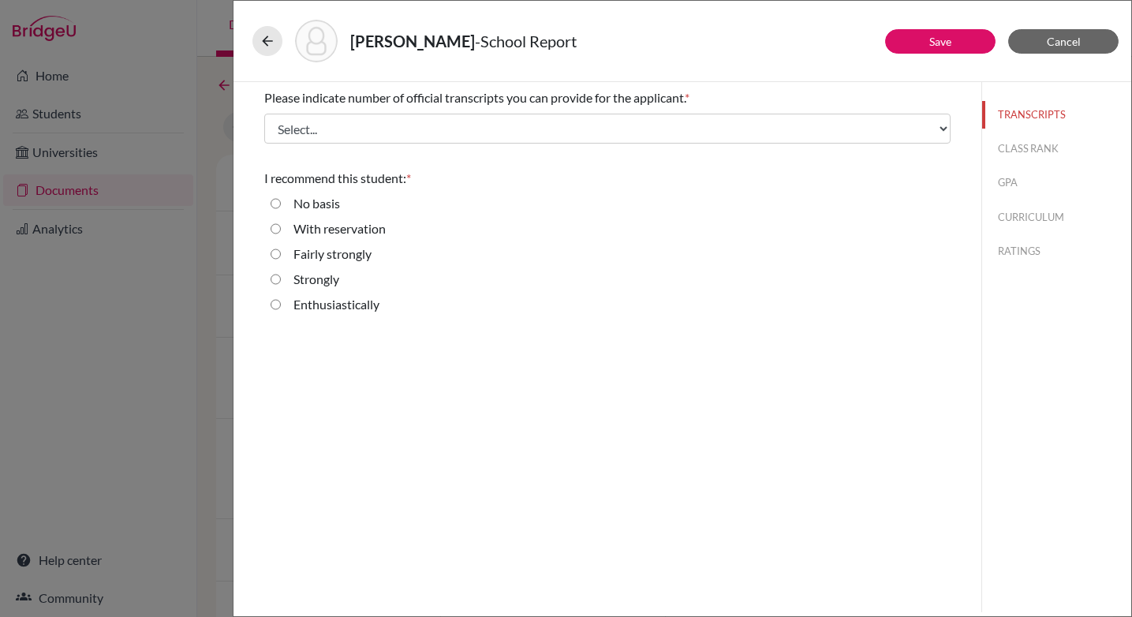
click at [278, 256] on strongly "Fairly strongly" at bounding box center [276, 254] width 10 height 19
radio strongly "true"
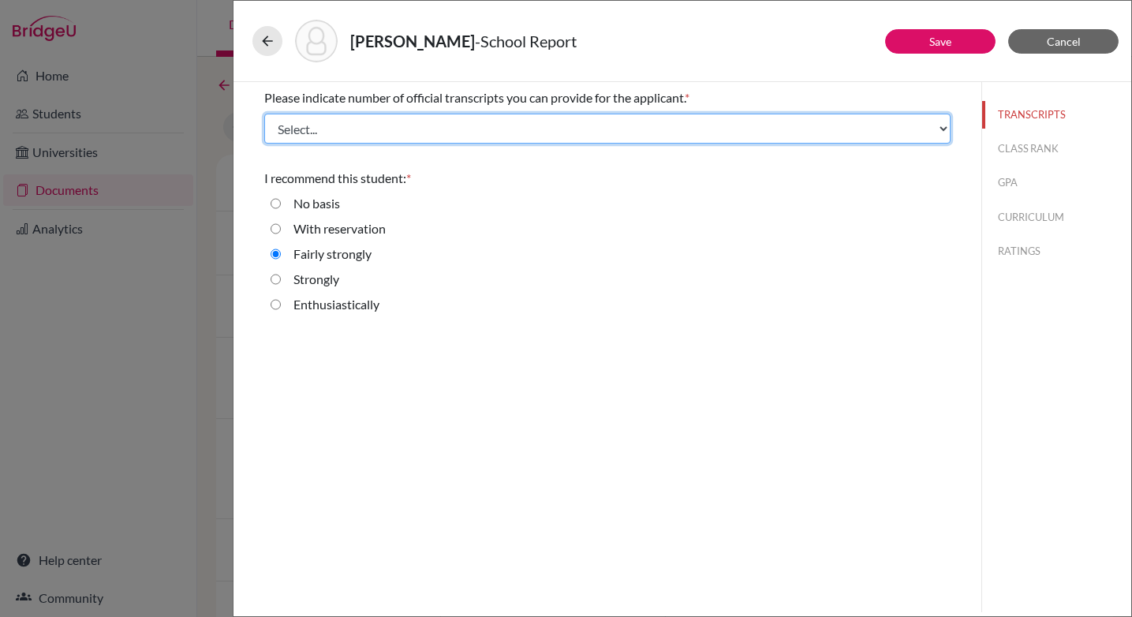
click at [507, 127] on select "Select... 1 2 3 4" at bounding box center [607, 129] width 686 height 30
select select "1"
click at [264, 114] on select "Select... 1 2 3 4" at bounding box center [607, 129] width 686 height 30
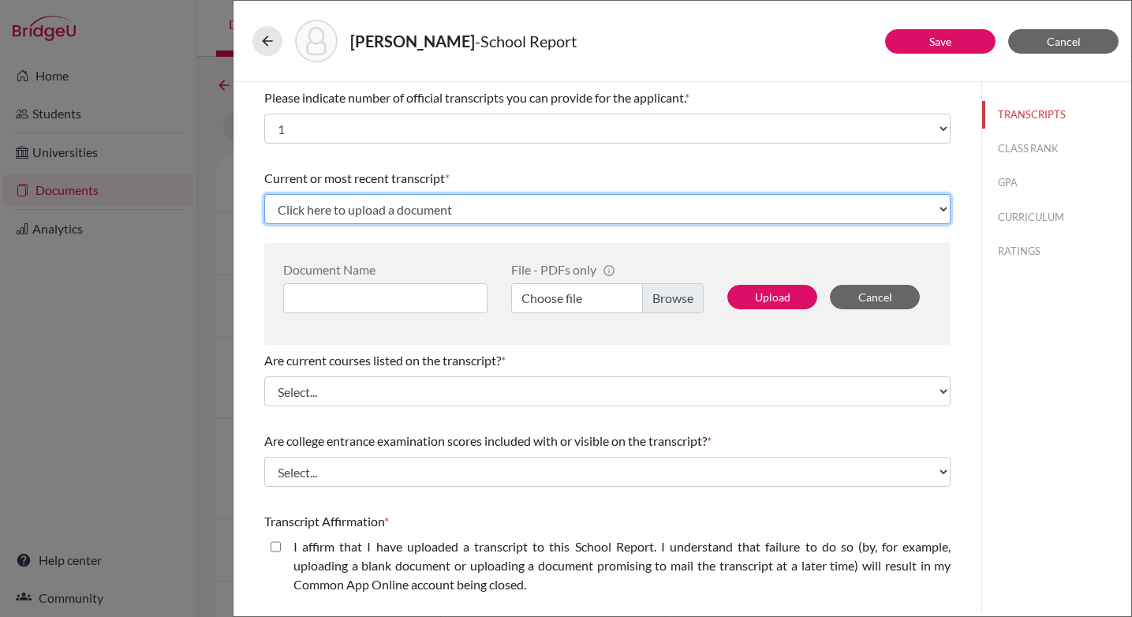
click at [506, 214] on select "Click here to upload a document Upload New File" at bounding box center [607, 209] width 686 height 30
select select "Upload New File"
click at [264, 194] on select "Click here to upload a document Upload New File" at bounding box center [607, 209] width 686 height 30
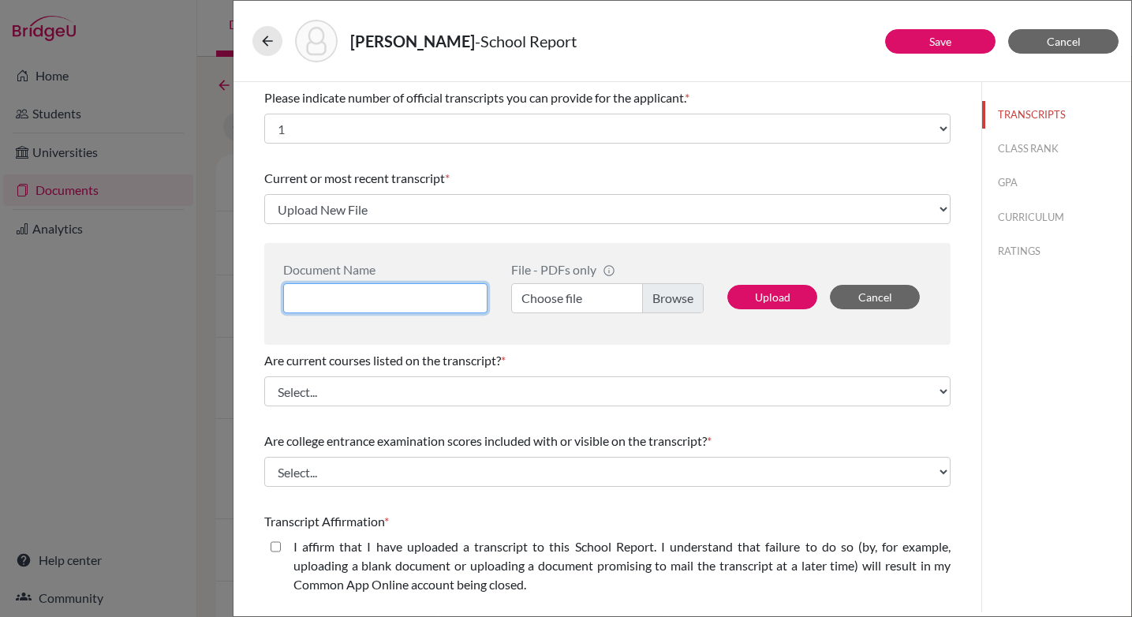
click at [393, 296] on input at bounding box center [385, 298] width 204 height 30
type input "Initial Transcript"
click at [682, 298] on label "Choose file" at bounding box center [607, 298] width 192 height 30
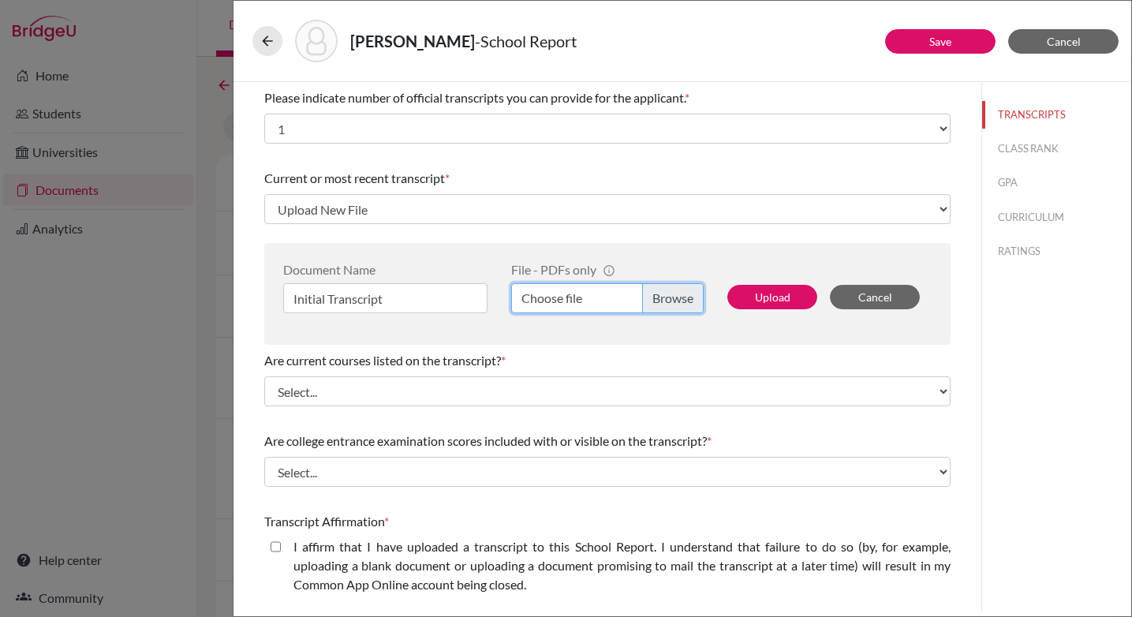
click at [682, 298] on input "Choose file" at bounding box center [607, 298] width 192 height 30
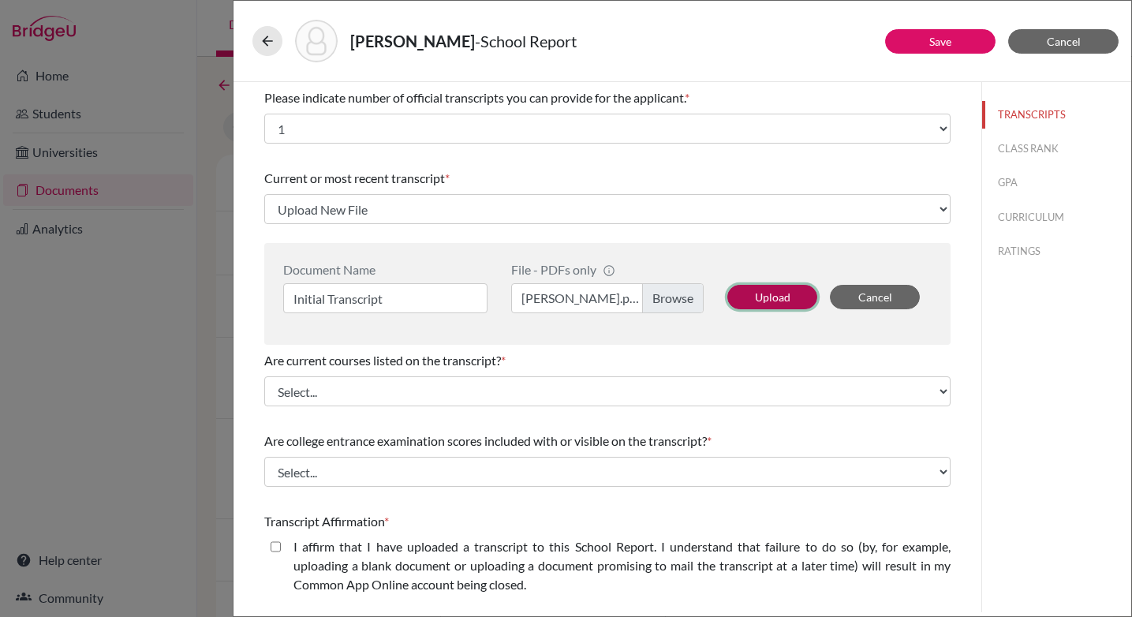
click at [778, 296] on button "Upload" at bounding box center [772, 297] width 90 height 24
select select "687002"
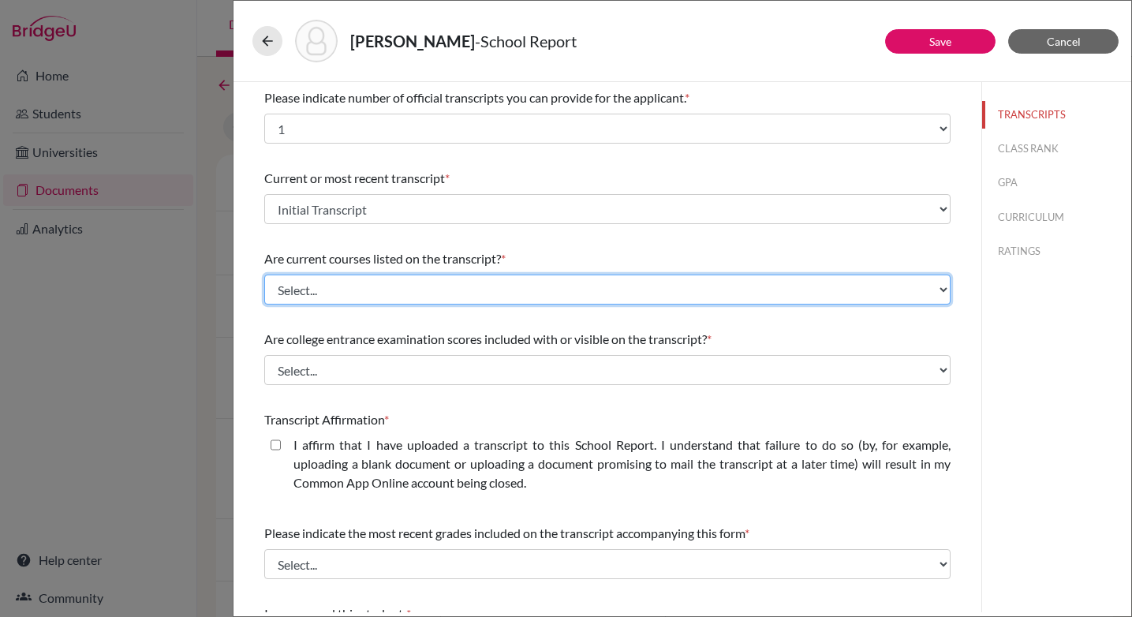
click at [462, 292] on select "Select... Yes No" at bounding box center [607, 290] width 686 height 30
select select "0"
click at [264, 275] on select "Select... Yes No" at bounding box center [607, 290] width 686 height 30
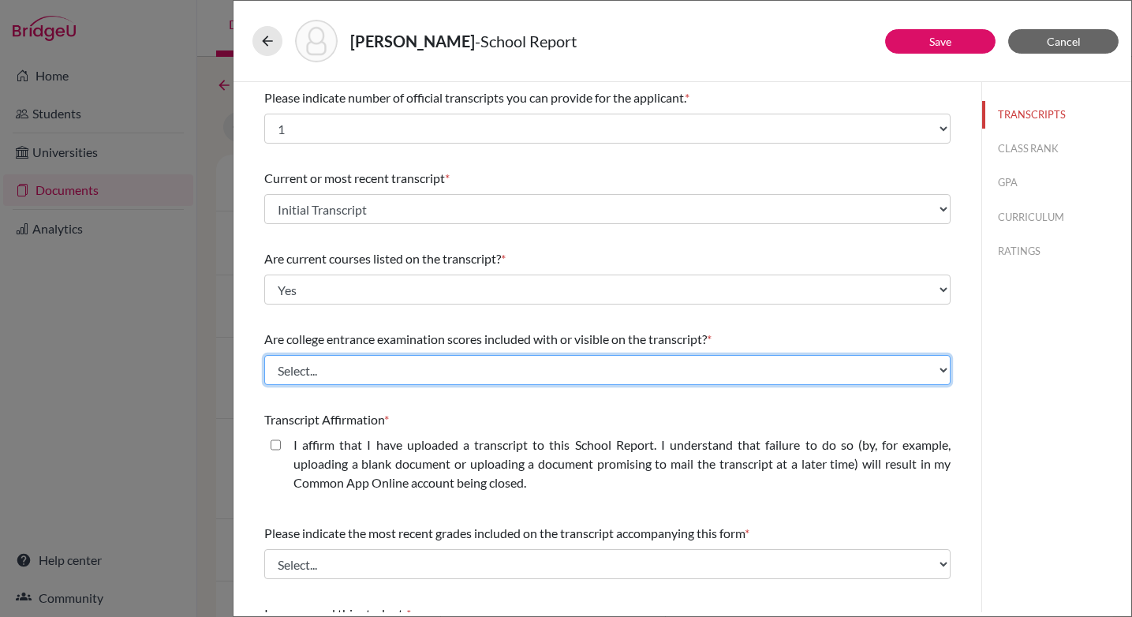
click at [440, 372] on select "Select... Yes No" at bounding box center [607, 370] width 686 height 30
select select "1"
click at [264, 355] on select "Select... Yes No" at bounding box center [607, 370] width 686 height 30
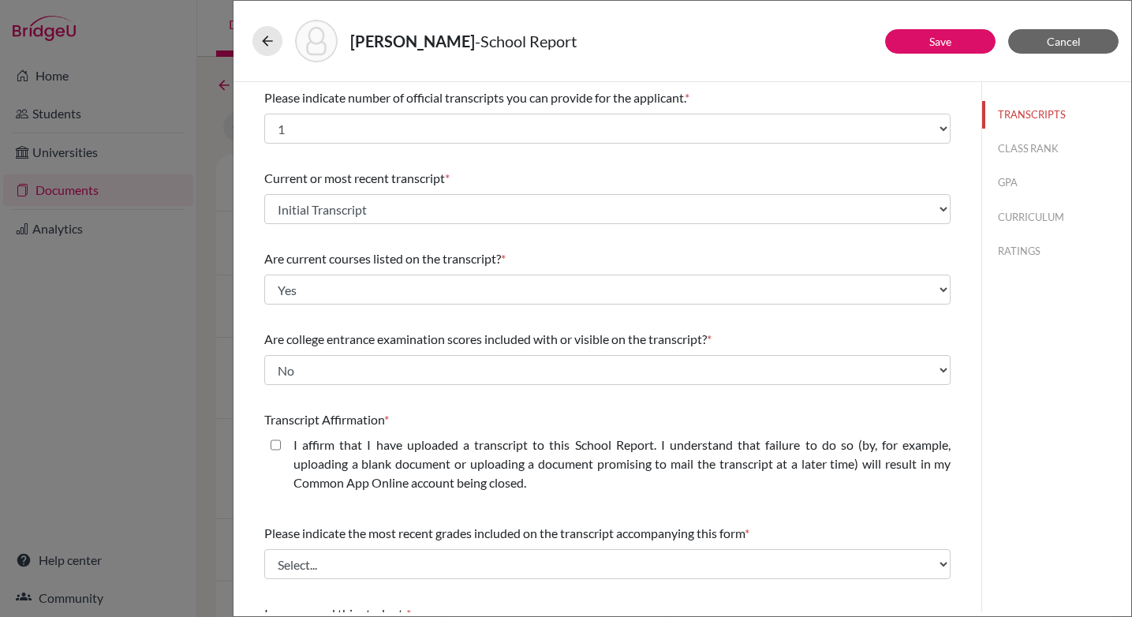
click at [275, 446] on closed\ "I affirm that I have uploaded a transcript to this School Report. I understand …" at bounding box center [276, 444] width 10 height 19
checkbox closed\ "true"
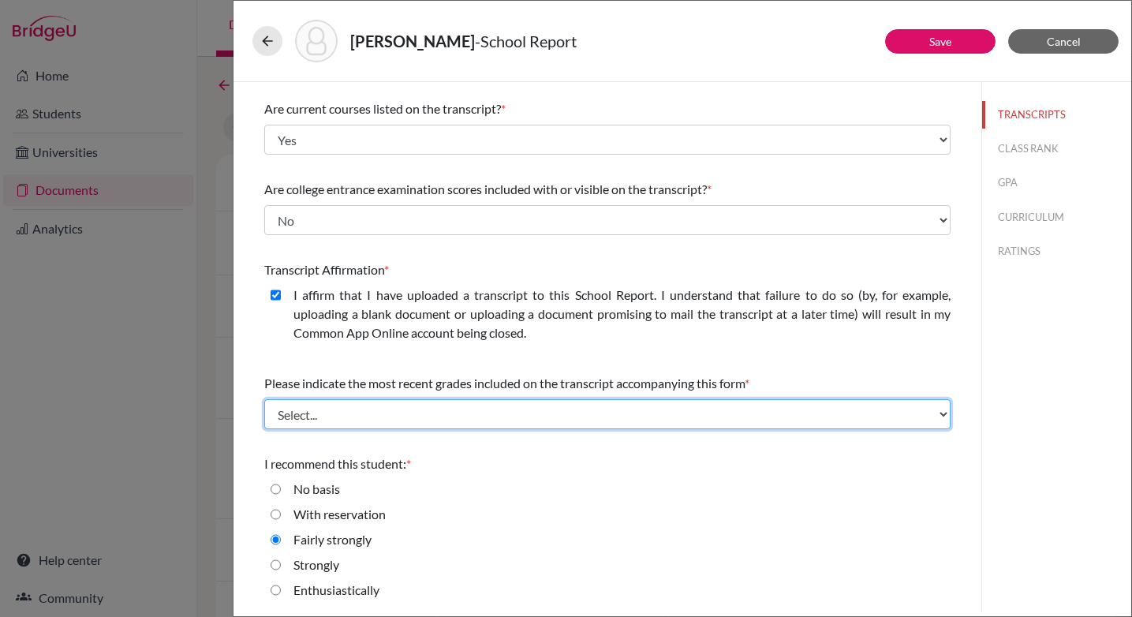
click at [442, 418] on select "Select... Final junior year grades 1st Quarter senior year grades 2nd Quarter/1…" at bounding box center [607, 414] width 686 height 30
select select "0"
click at [264, 399] on select "Select... Final junior year grades 1st Quarter senior year grades 2nd Quarter/1…" at bounding box center [607, 414] width 686 height 30
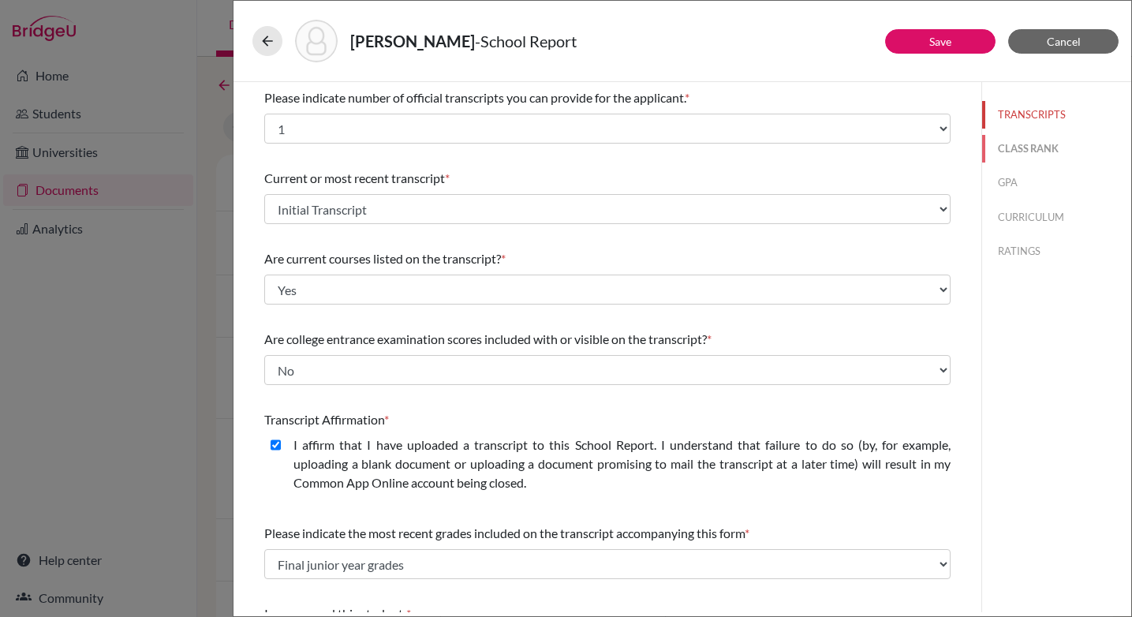
click at [1023, 150] on button "CLASS RANK" at bounding box center [1056, 149] width 149 height 28
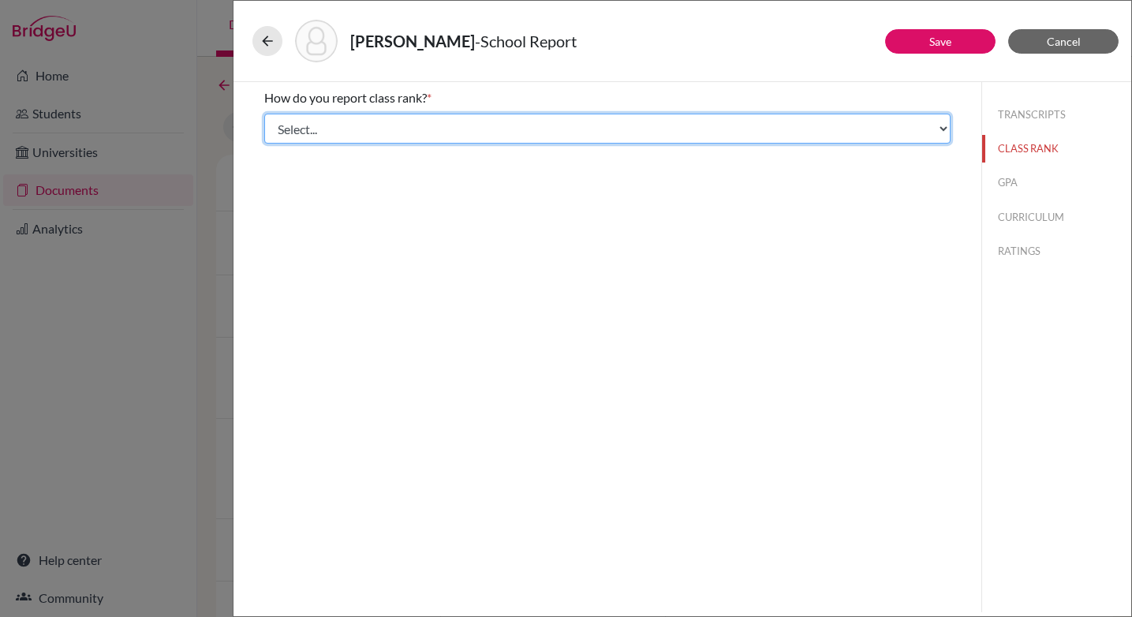
click at [412, 128] on select "Select... Exact Decile Quintile Quartile None" at bounding box center [607, 129] width 686 height 30
select select "5"
click at [264, 114] on select "Select... Exact Decile Quintile Quartile None" at bounding box center [607, 129] width 686 height 30
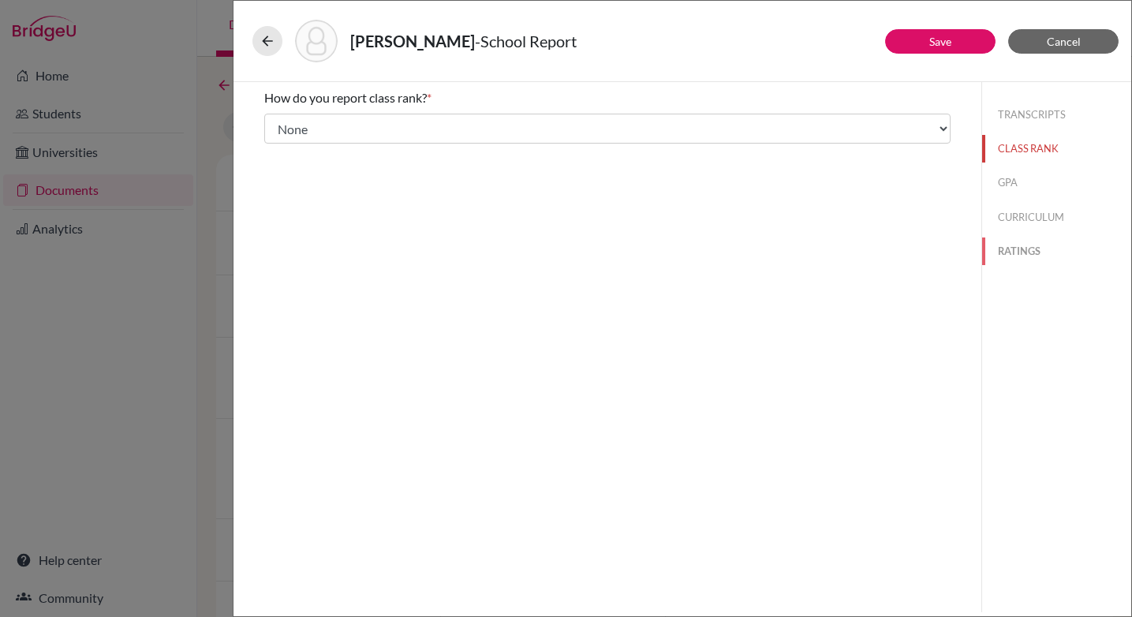
click at [1014, 251] on button "RATINGS" at bounding box center [1056, 251] width 149 height 28
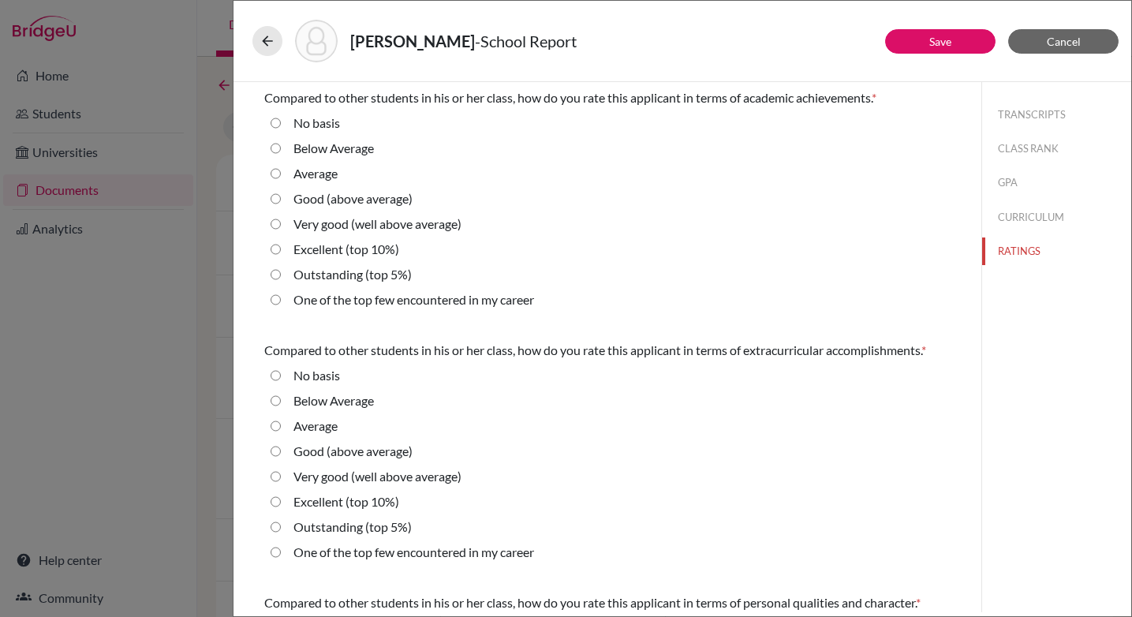
drag, startPoint x: 274, startPoint y: 174, endPoint x: 270, endPoint y: 253, distance: 79.0
click at [274, 174] on input "Average" at bounding box center [276, 173] width 10 height 19
radio input "true"
click at [275, 454] on average\) "Good (above average)" at bounding box center [276, 451] width 10 height 19
radio average\) "true"
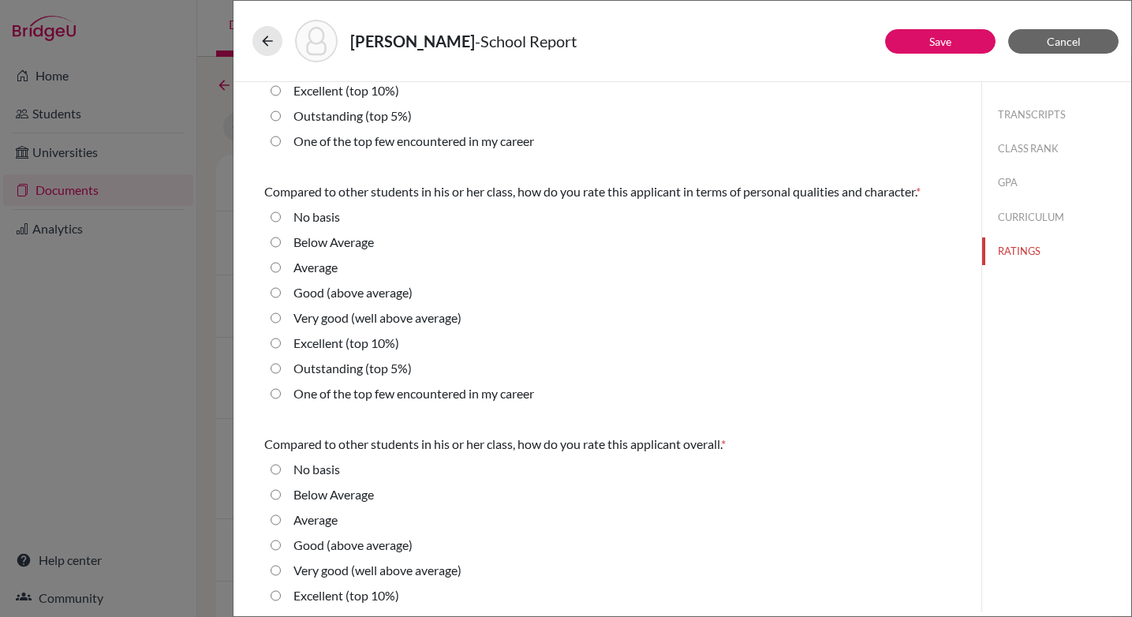
scroll to position [412, 0]
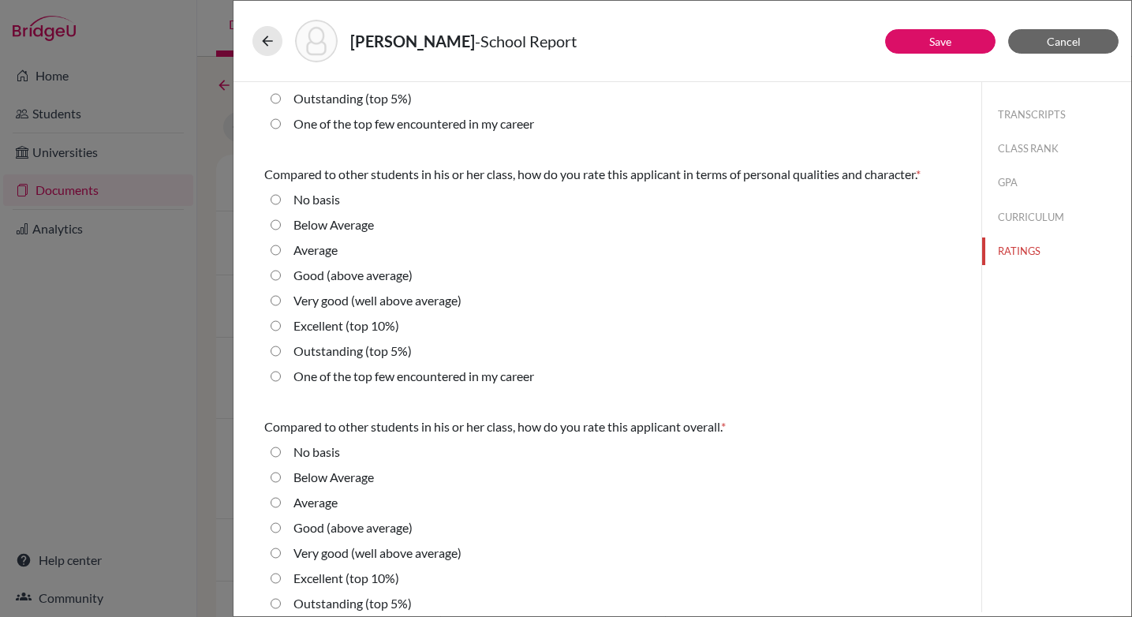
click at [275, 249] on input "Average" at bounding box center [276, 250] width 10 height 19
radio input "true"
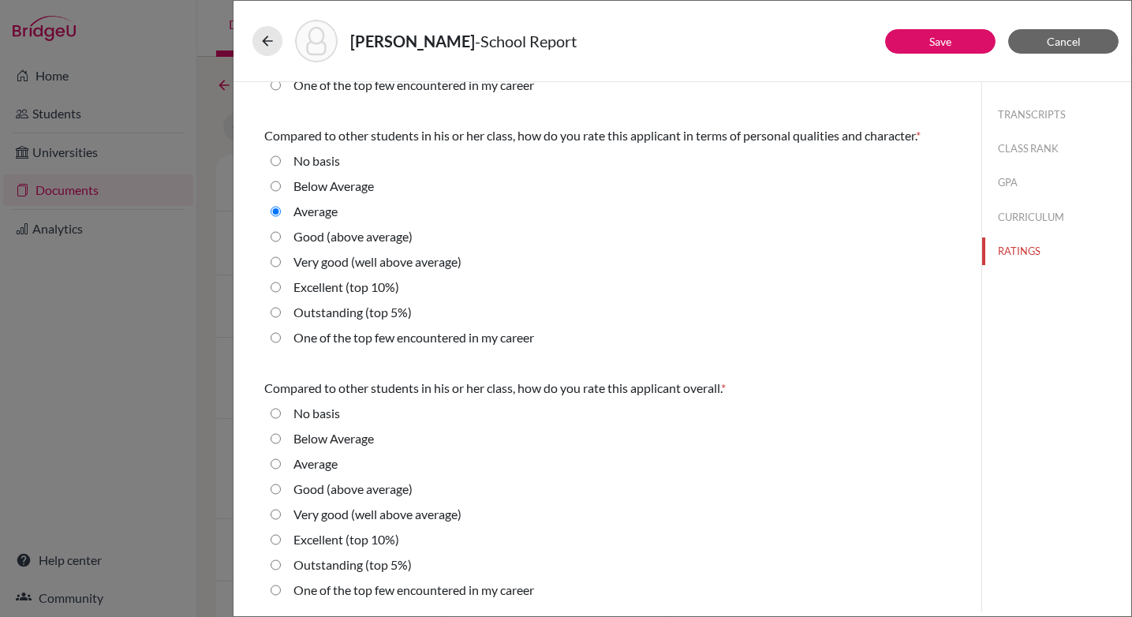
click at [275, 488] on average\) "Good (above average)" at bounding box center [276, 489] width 10 height 19
radio average\) "true"
click at [1021, 220] on button "CURRICULUM" at bounding box center [1056, 218] width 149 height 28
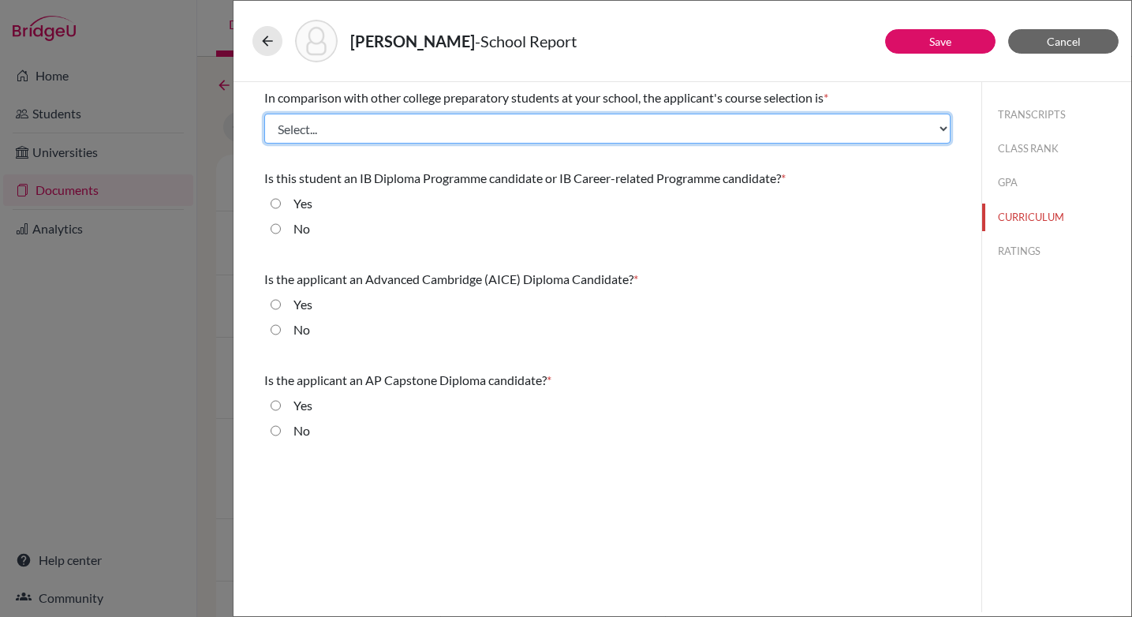
click at [468, 125] on select "Select... Less than demanding Average [PERSON_NAME] Very demanding Most demandi…" at bounding box center [607, 129] width 686 height 30
select select "2"
click at [264, 114] on select "Select... Less than demanding Average [PERSON_NAME] Very demanding Most demandi…" at bounding box center [607, 129] width 686 height 30
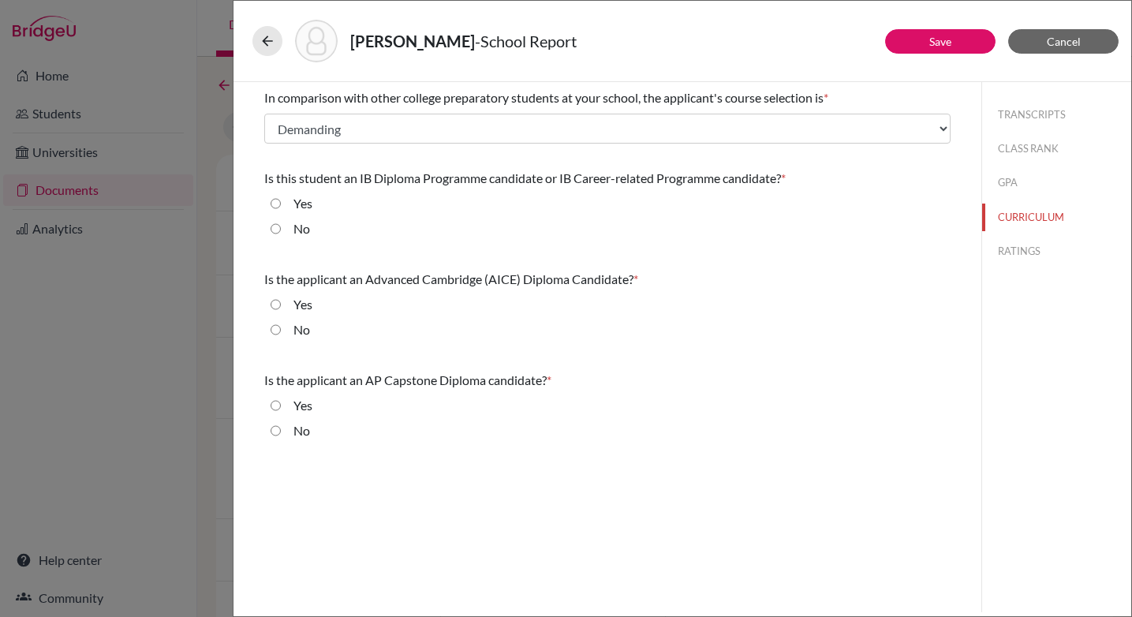
click at [275, 231] on input "No" at bounding box center [276, 228] width 10 height 19
radio input "true"
click at [275, 331] on input "No" at bounding box center [276, 329] width 10 height 19
radio input "true"
click at [280, 430] on input "No" at bounding box center [276, 430] width 10 height 19
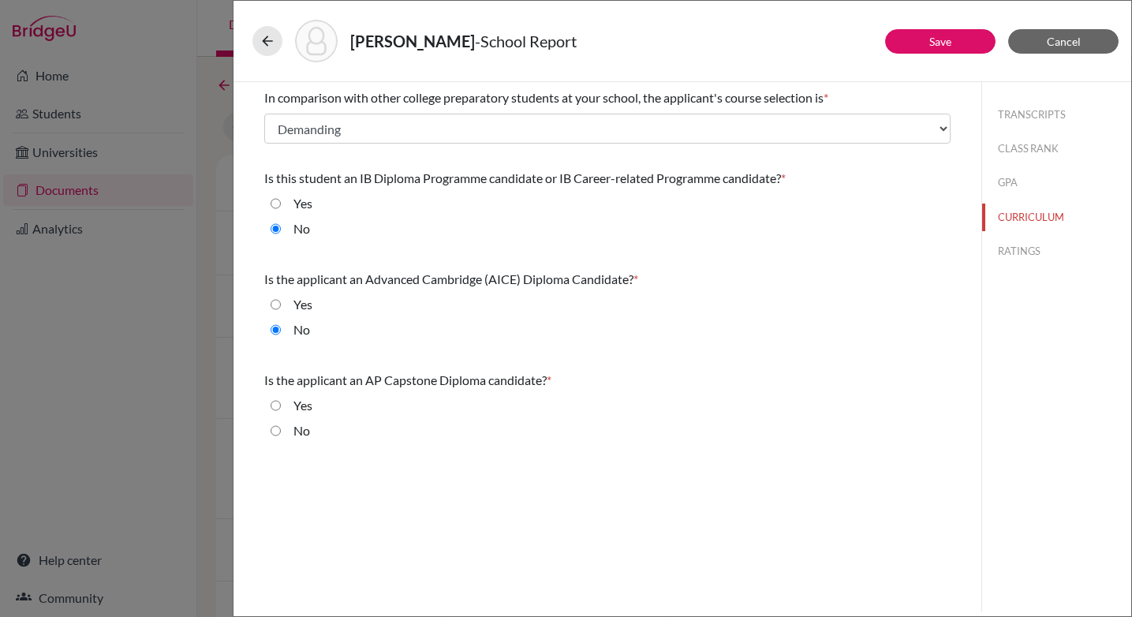
radio input "true"
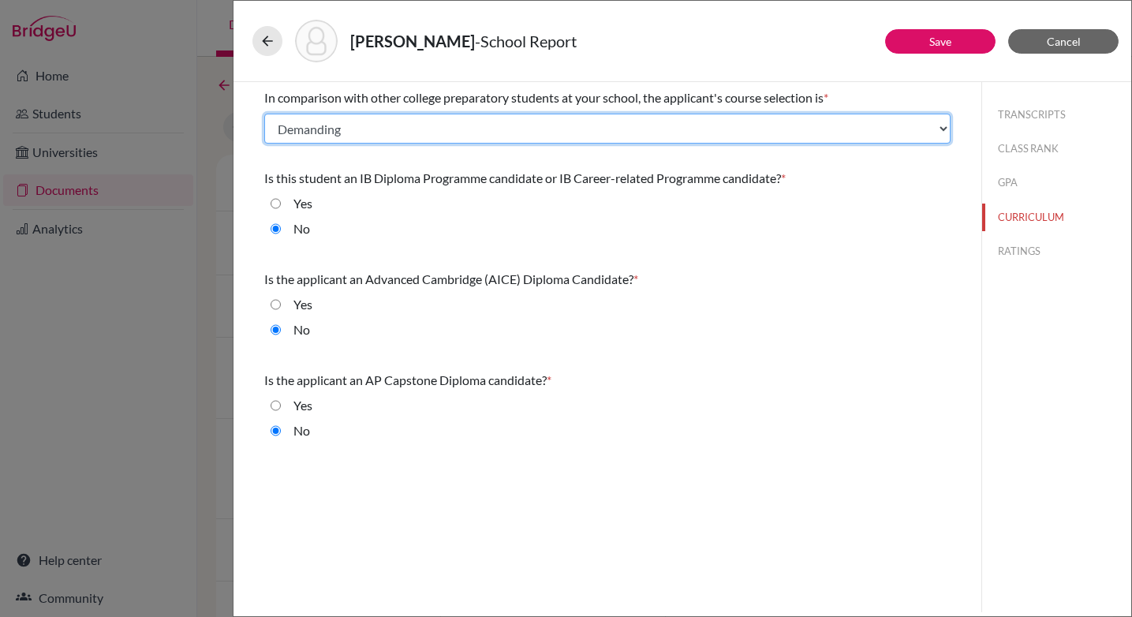
click at [390, 127] on select "Select... Less than demanding Average [PERSON_NAME] Very demanding Most demandi…" at bounding box center [607, 129] width 686 height 30
select select "1"
click at [264, 114] on select "Select... Less than demanding Average [PERSON_NAME] Very demanding Most demandi…" at bounding box center [607, 129] width 686 height 30
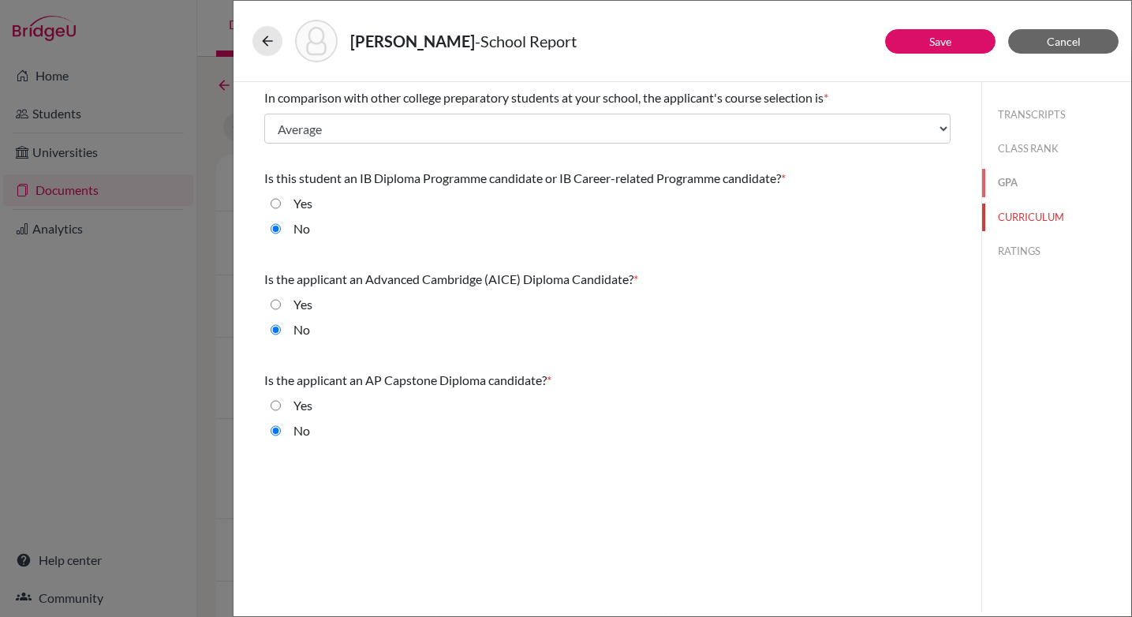
click at [1007, 187] on button "GPA" at bounding box center [1056, 183] width 149 height 28
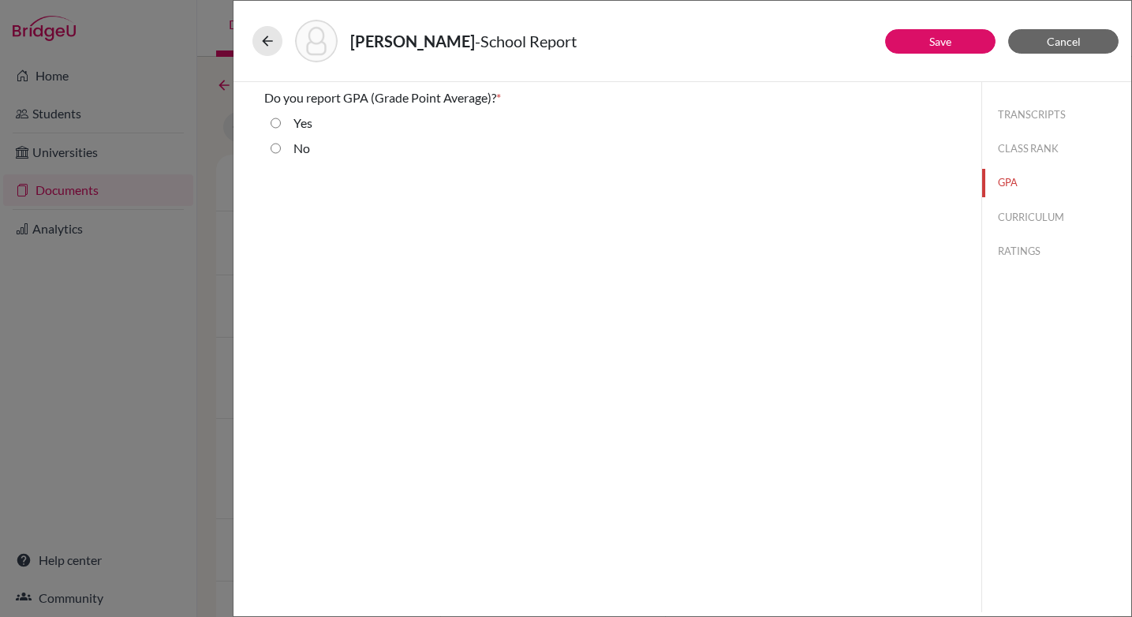
click at [271, 125] on input "Yes" at bounding box center [276, 123] width 10 height 19
radio input "true"
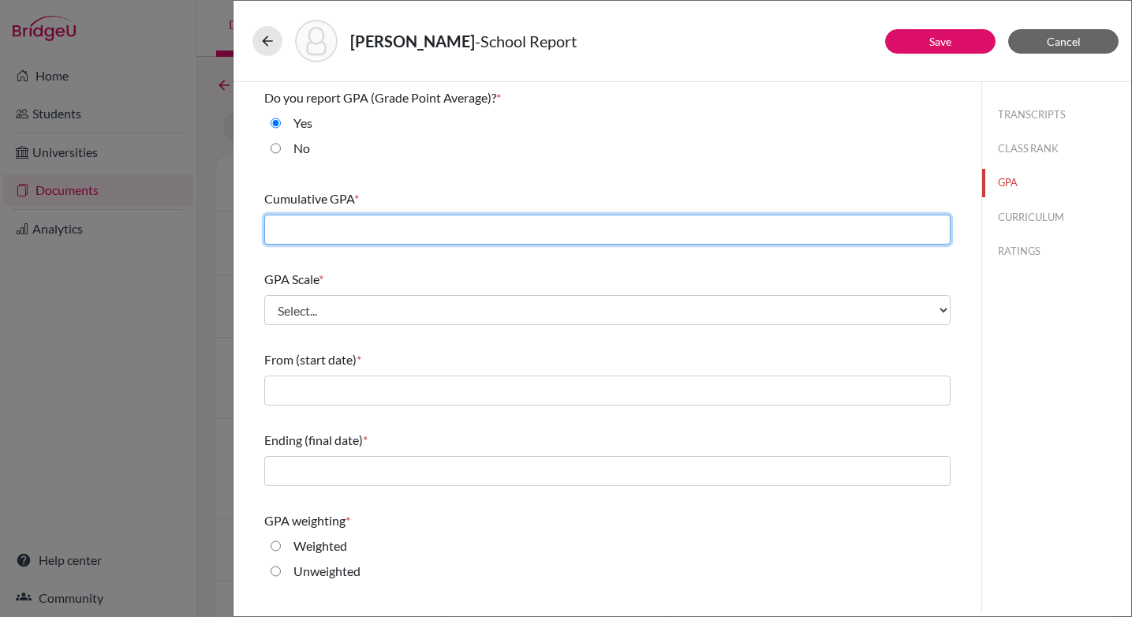
click at [336, 228] on input "text" at bounding box center [607, 230] width 686 height 30
type input "2.49"
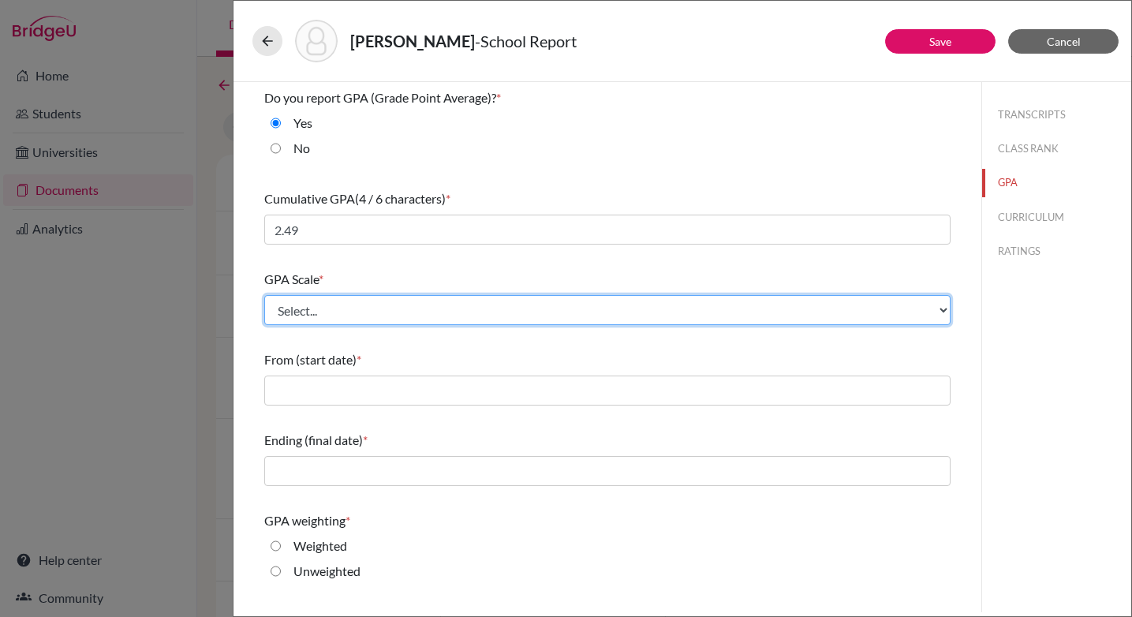
click at [413, 309] on select "Select... 4 5 6 7 8 9 10 11 12 13 14 15 16 17 18 19 20 100" at bounding box center [607, 310] width 686 height 30
select select "4"
click at [264, 295] on select "Select... 4 5 6 7 8 9 10 11 12 13 14 15 16 17 18 19 20 100" at bounding box center [607, 310] width 686 height 30
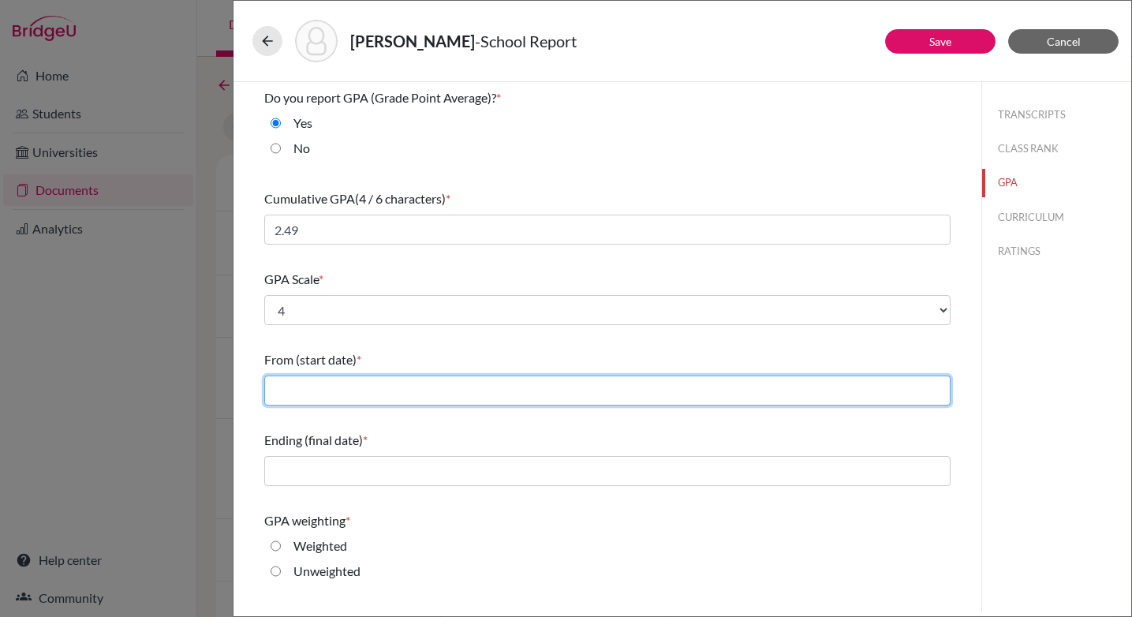
click at [338, 390] on input "text" at bounding box center [607, 391] width 686 height 30
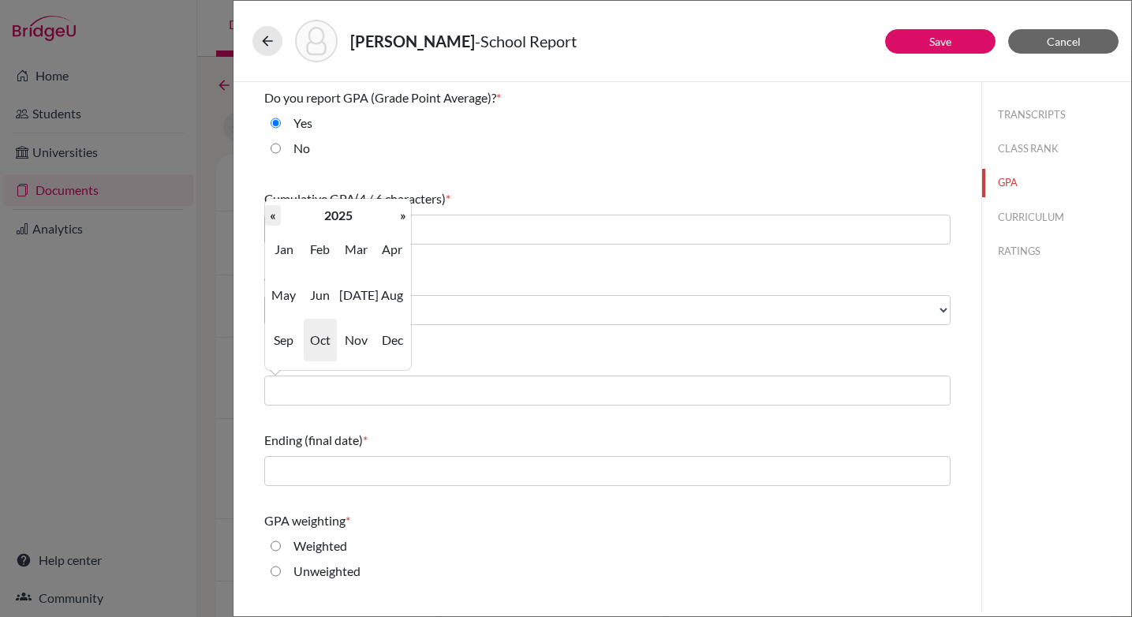
click at [277, 221] on th "«" at bounding box center [273, 215] width 16 height 21
click at [393, 297] on span "Aug" at bounding box center [392, 295] width 33 height 43
type input "08/2023"
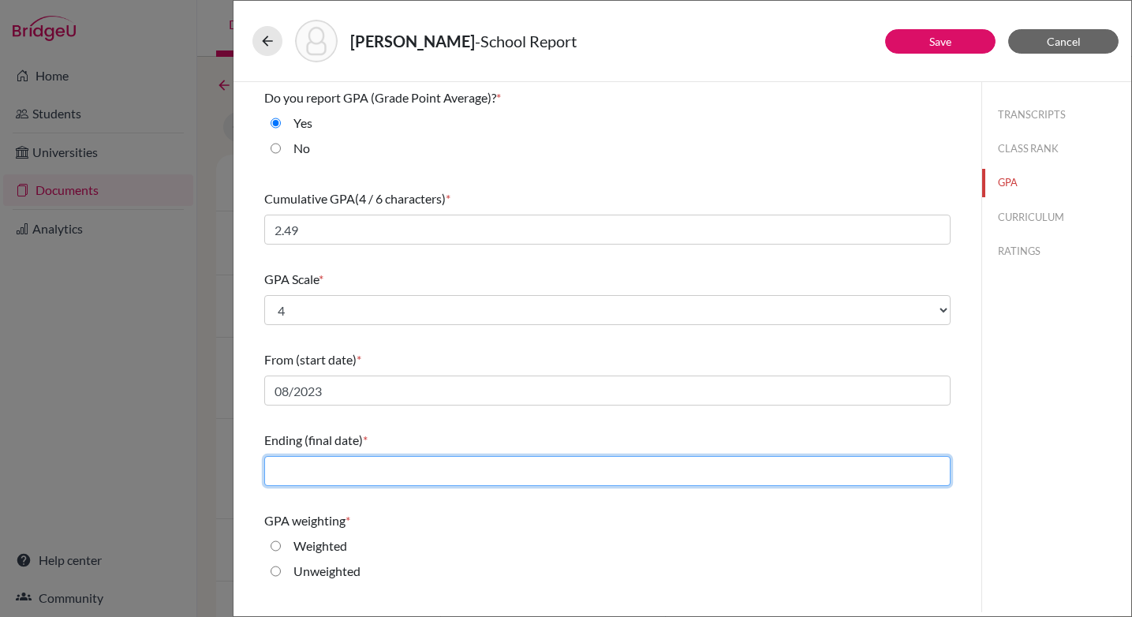
click at [337, 483] on input "text" at bounding box center [607, 471] width 686 height 30
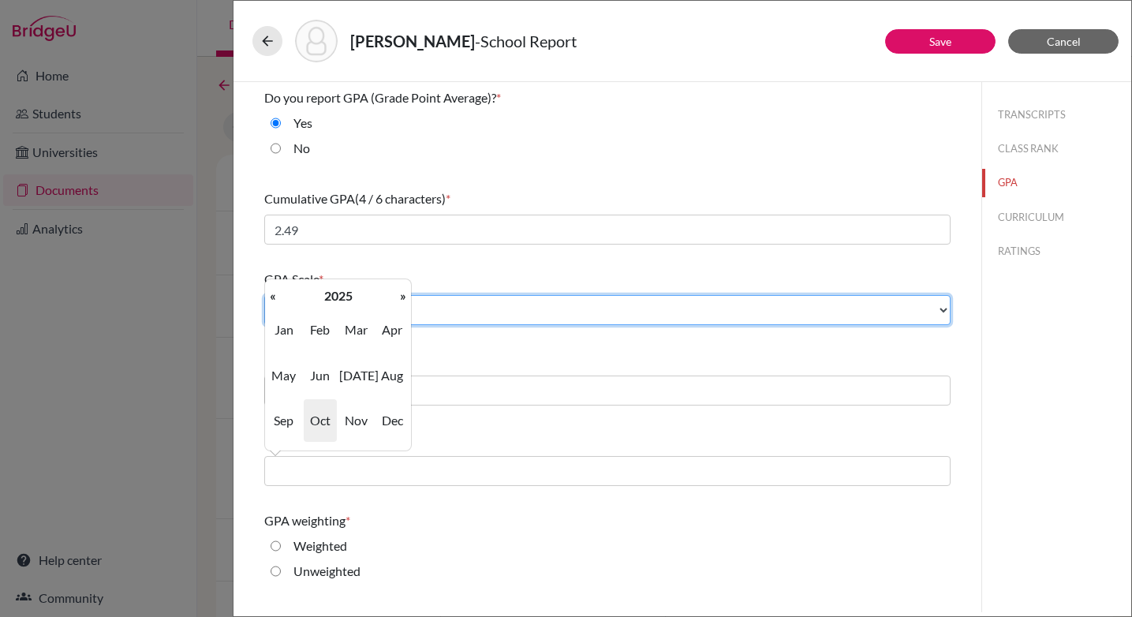
click at [447, 311] on select "Select... 4 5 6 7 8 9 10 11 12 13 14 15 16 17 18 19 20 100" at bounding box center [607, 310] width 686 height 30
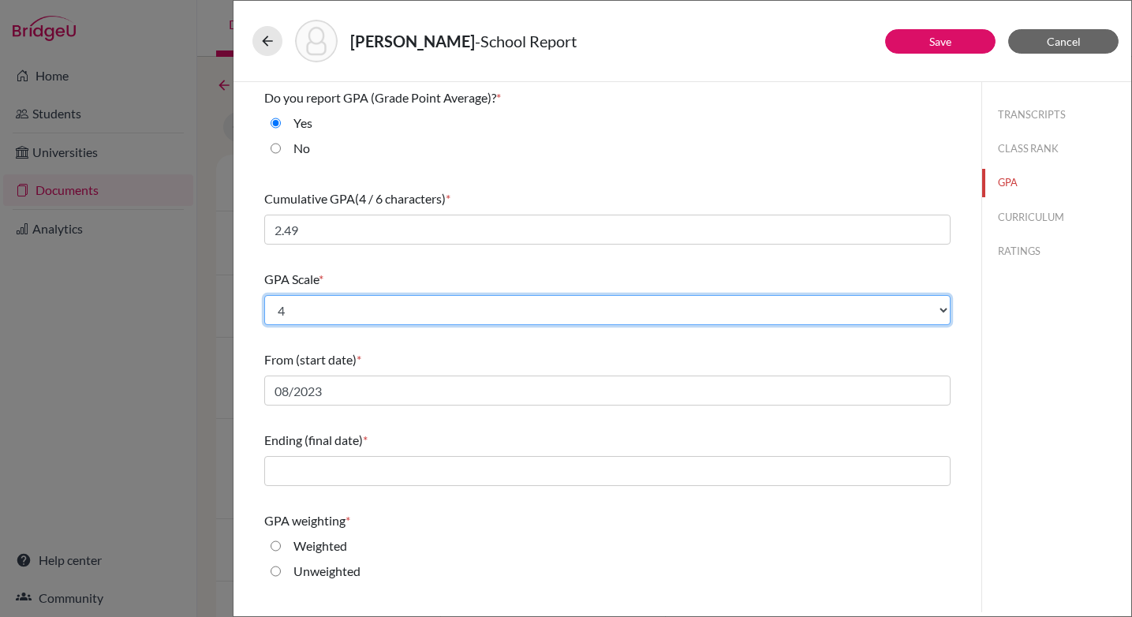
click at [264, 295] on select "Select... 4 5 6 7 8 9 10 11 12 13 14 15 16 17 18 19 20 100" at bounding box center [607, 310] width 686 height 30
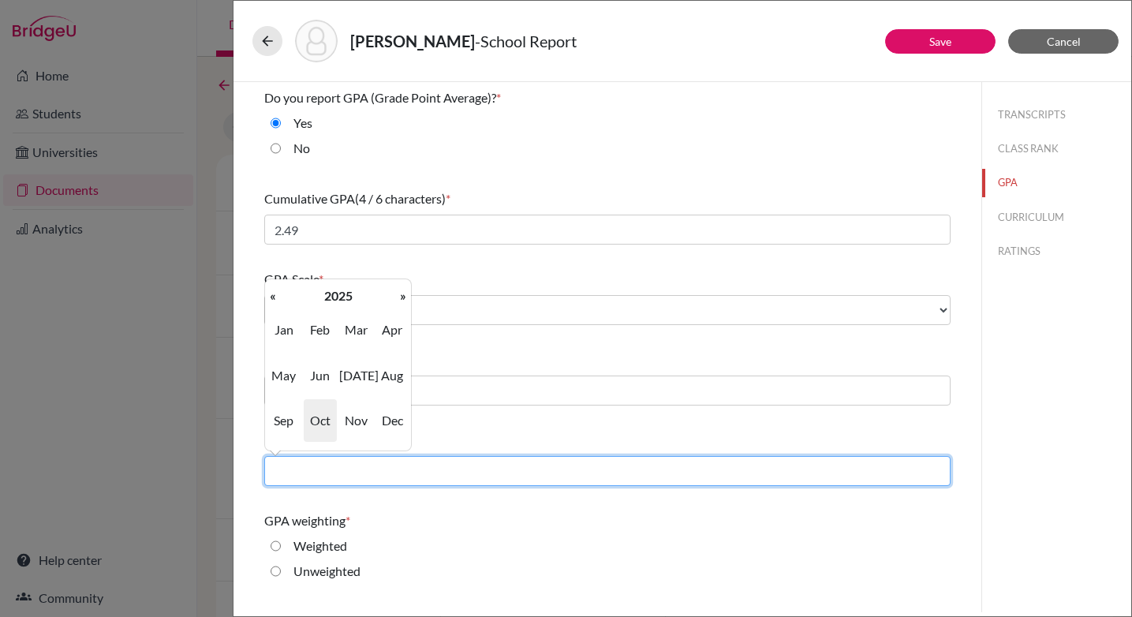
click at [344, 465] on input "text" at bounding box center [607, 471] width 686 height 30
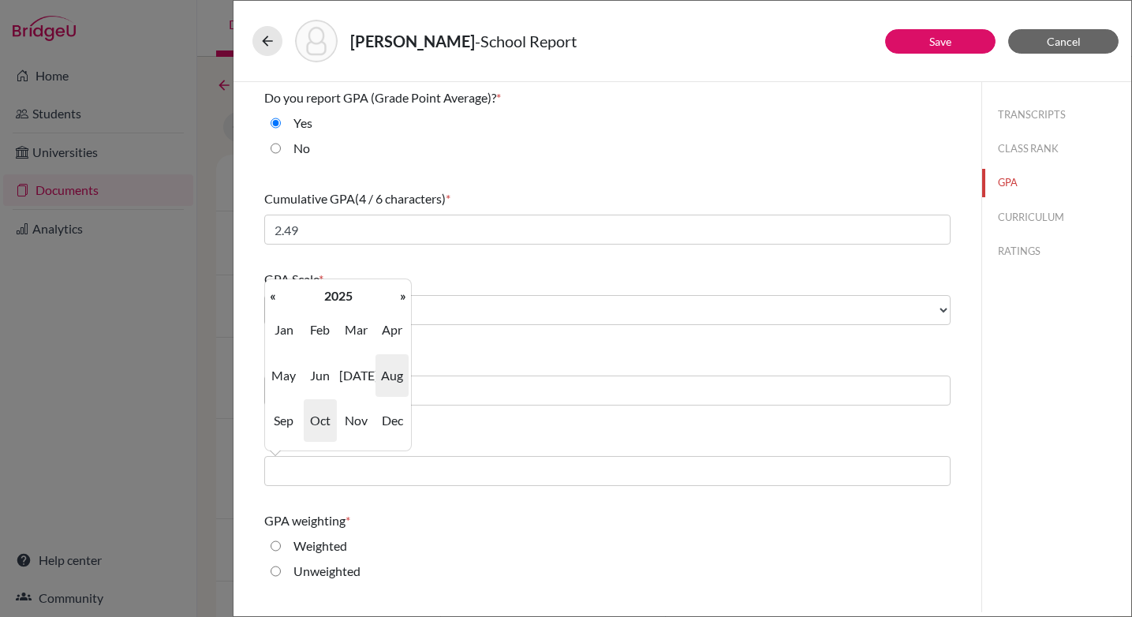
click at [400, 379] on span "Aug" at bounding box center [392, 375] width 33 height 43
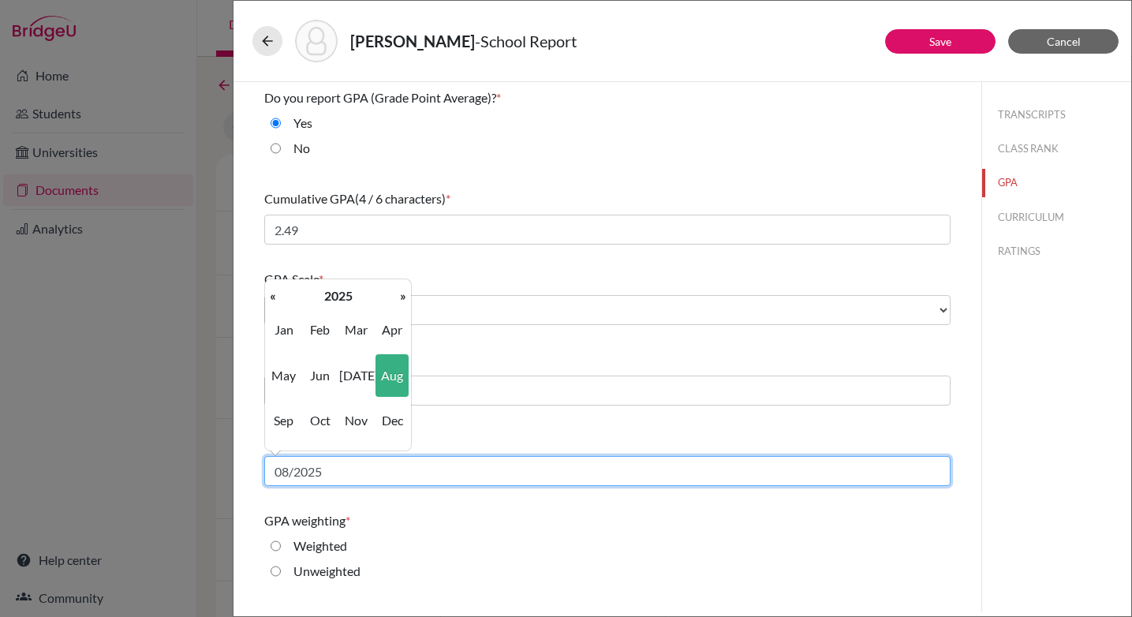
click at [351, 472] on input "08/2025" at bounding box center [607, 471] width 686 height 30
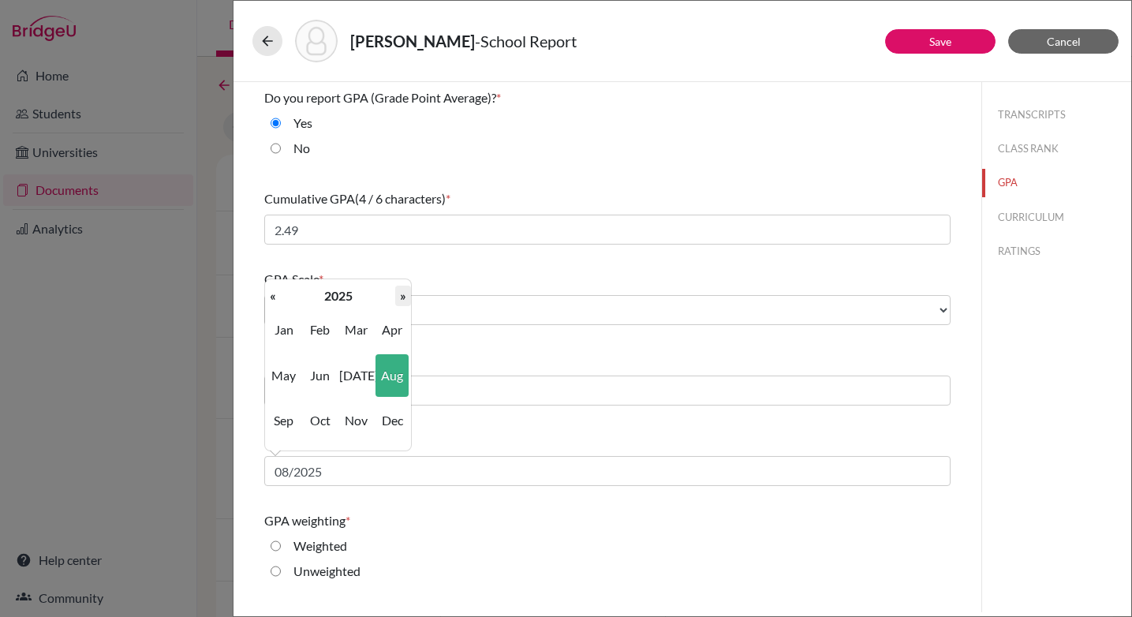
click at [403, 298] on th "»" at bounding box center [403, 296] width 16 height 21
click at [327, 378] on span "Jun" at bounding box center [320, 375] width 33 height 43
type input "06/2026"
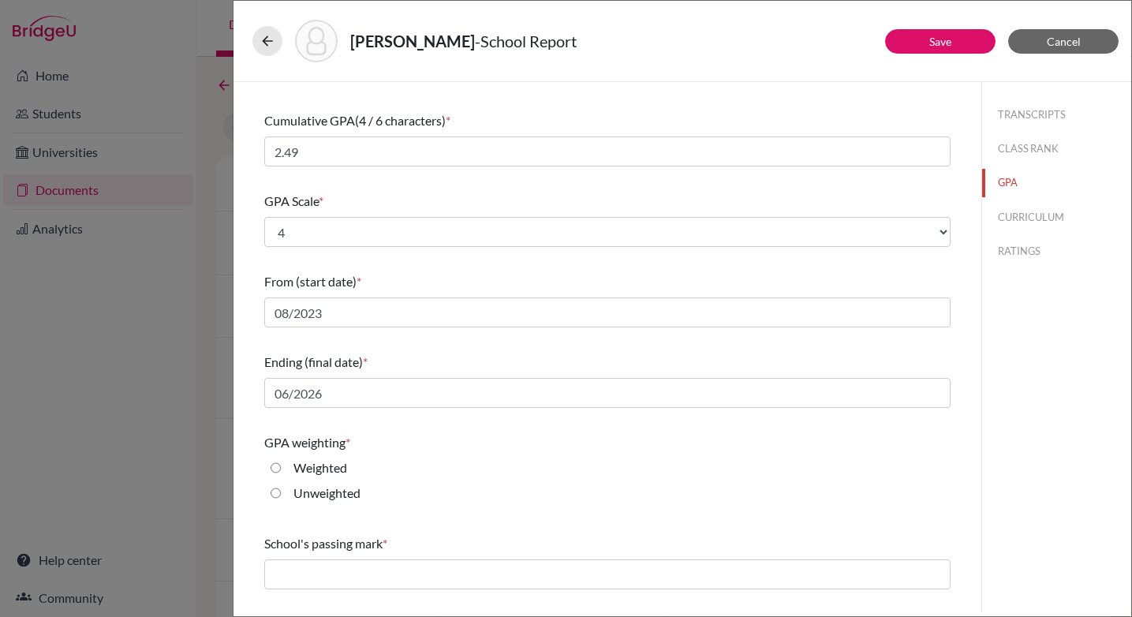
scroll to position [105, 0]
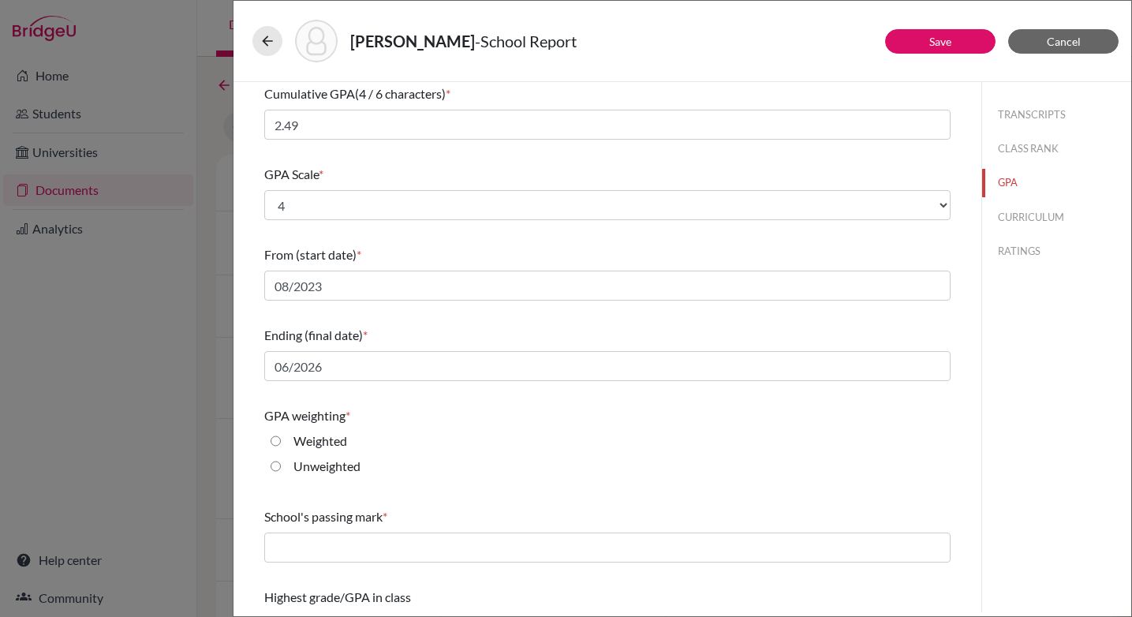
click at [275, 441] on input "Weighted" at bounding box center [276, 441] width 10 height 19
radio input "true"
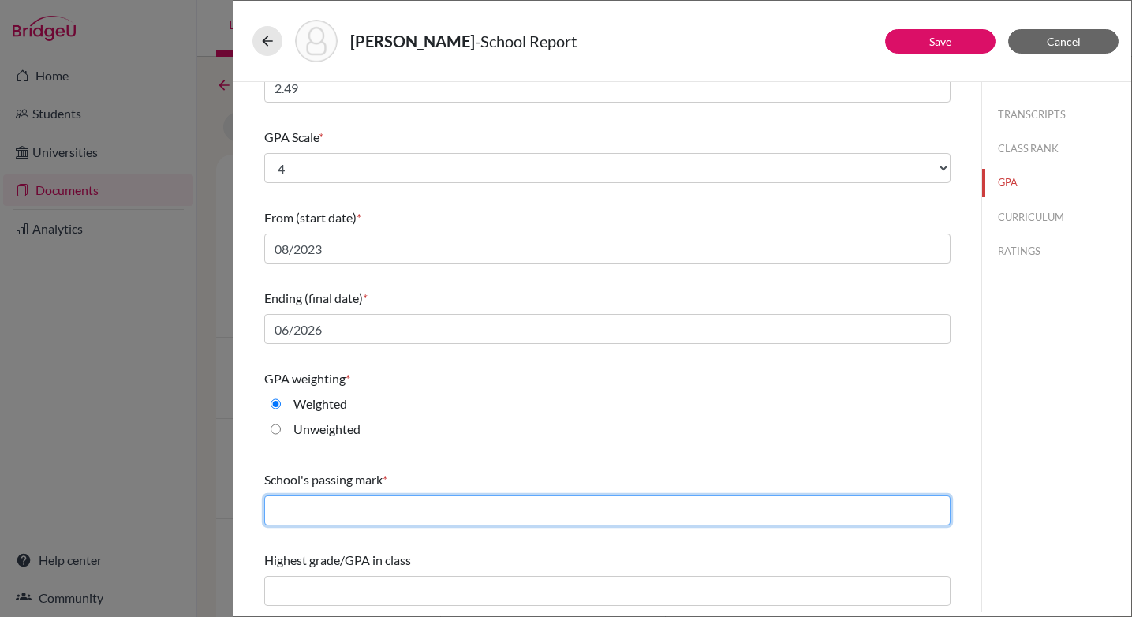
click at [359, 501] on input "text" at bounding box center [607, 510] width 686 height 30
type input "60"
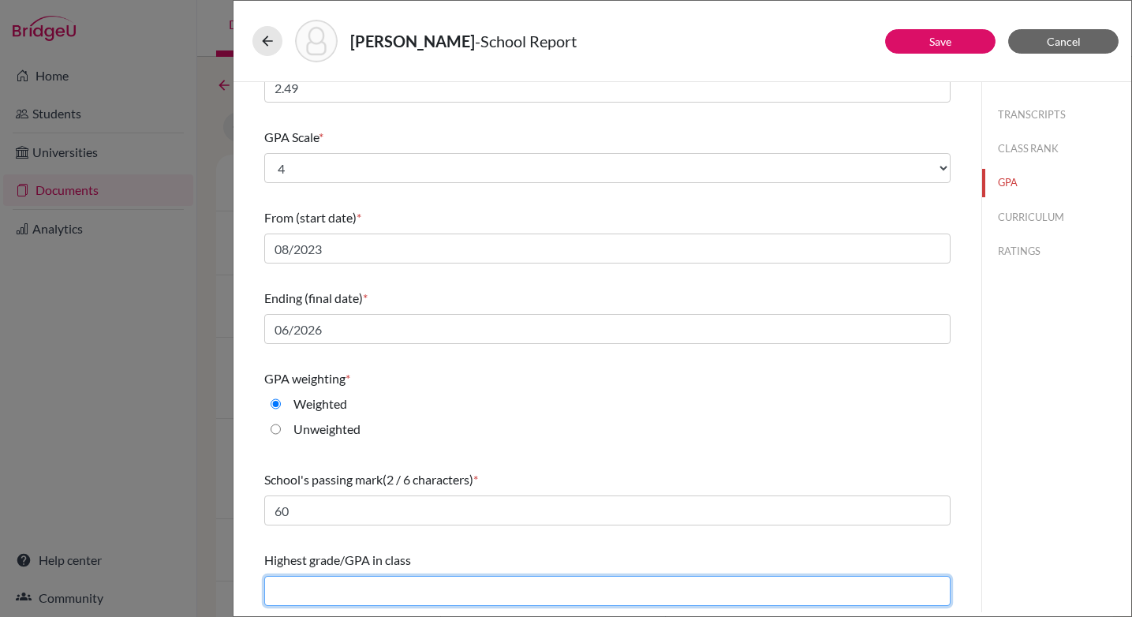
click at [326, 592] on input "text" at bounding box center [607, 591] width 686 height 30
type input "4.58"
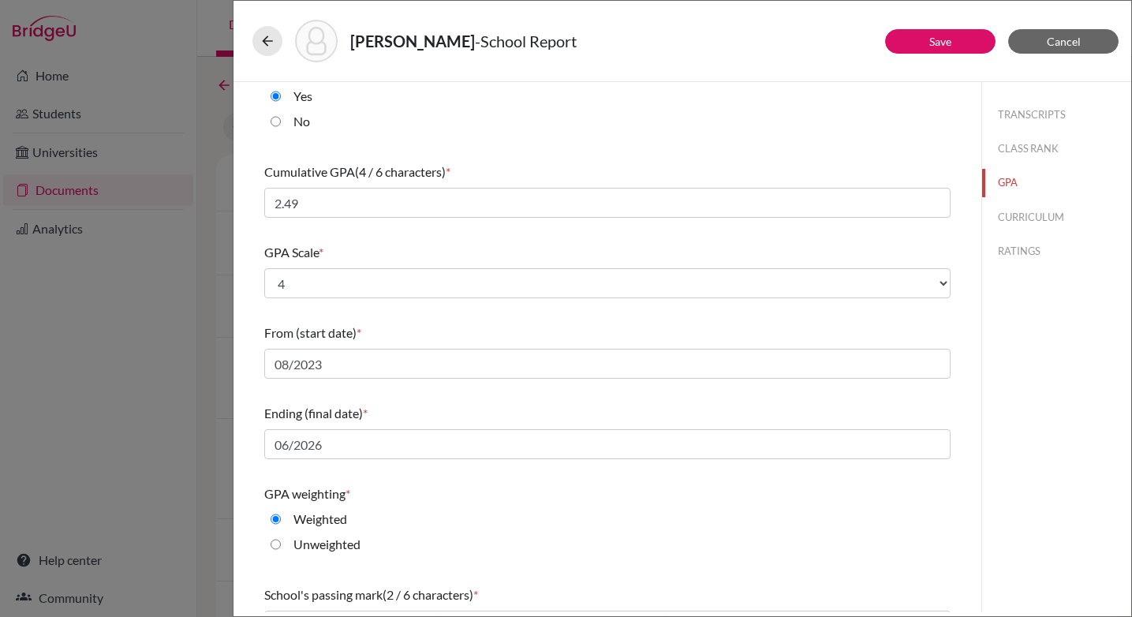
scroll to position [0, 0]
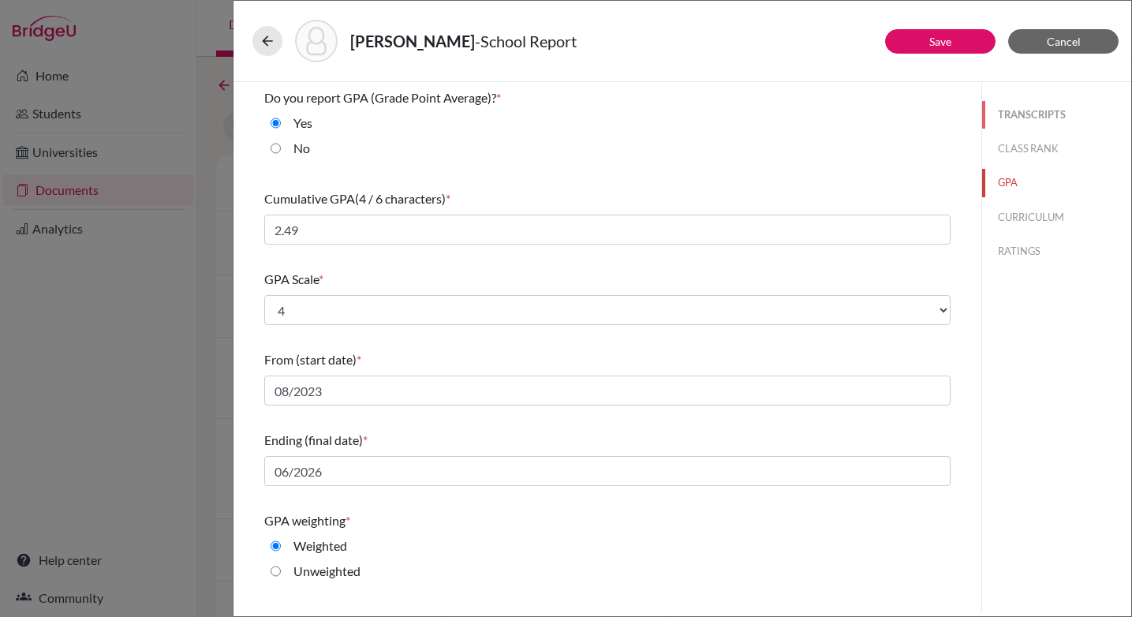
click at [1029, 114] on button "TRANSCRIPTS" at bounding box center [1056, 115] width 149 height 28
select select "0"
select select "1"
select select "687002"
select select "1"
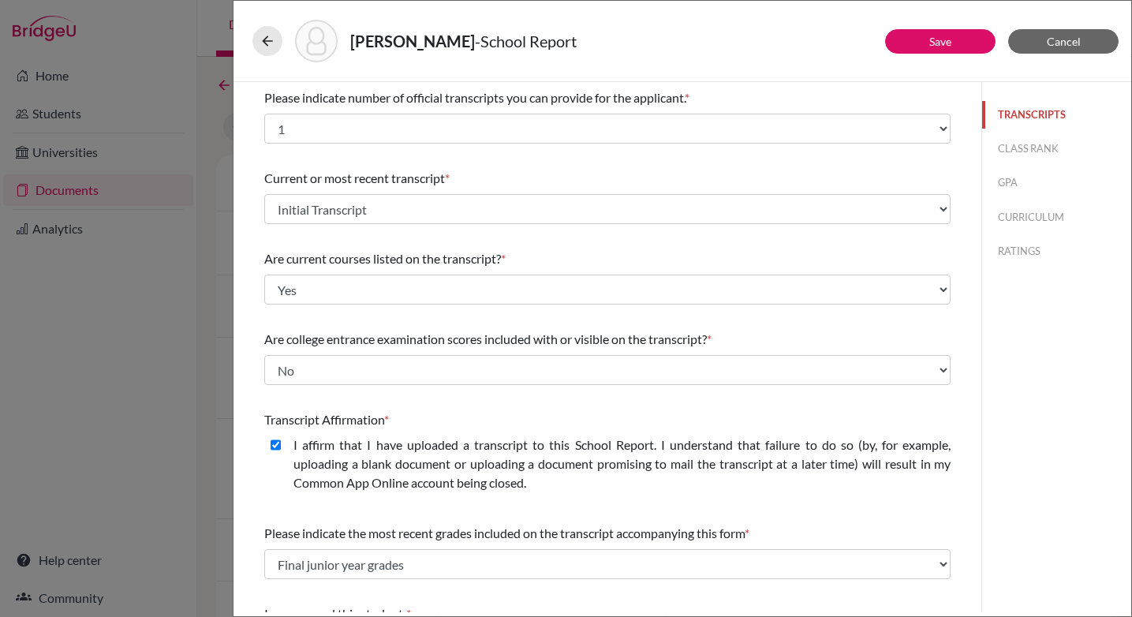
scroll to position [150, 0]
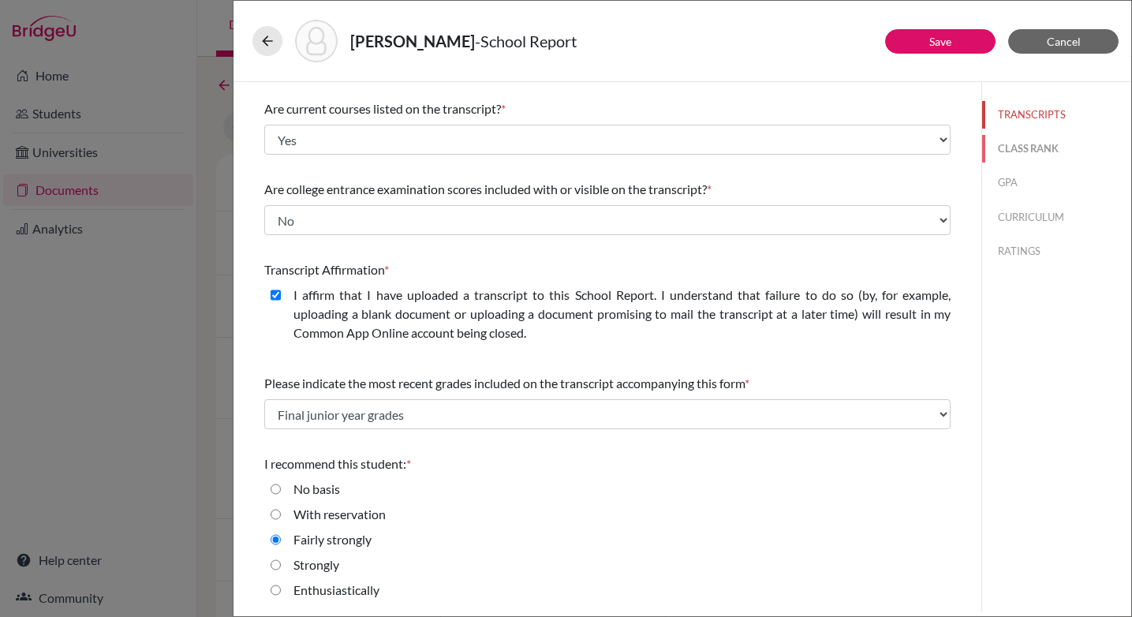
click at [1013, 148] on button "CLASS RANK" at bounding box center [1056, 149] width 149 height 28
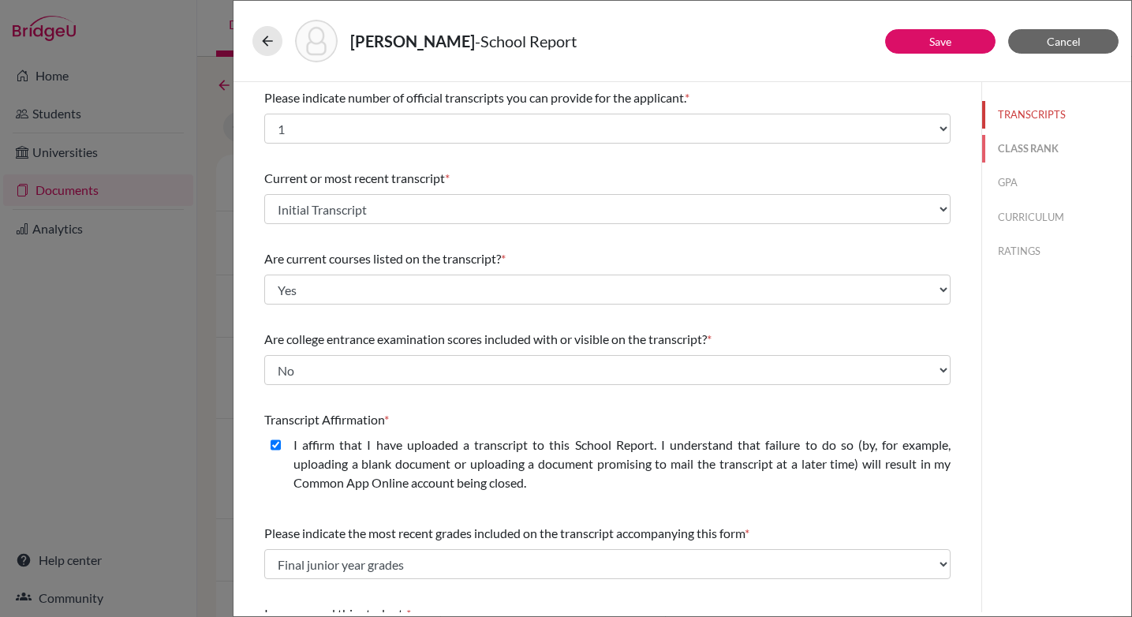
select select "5"
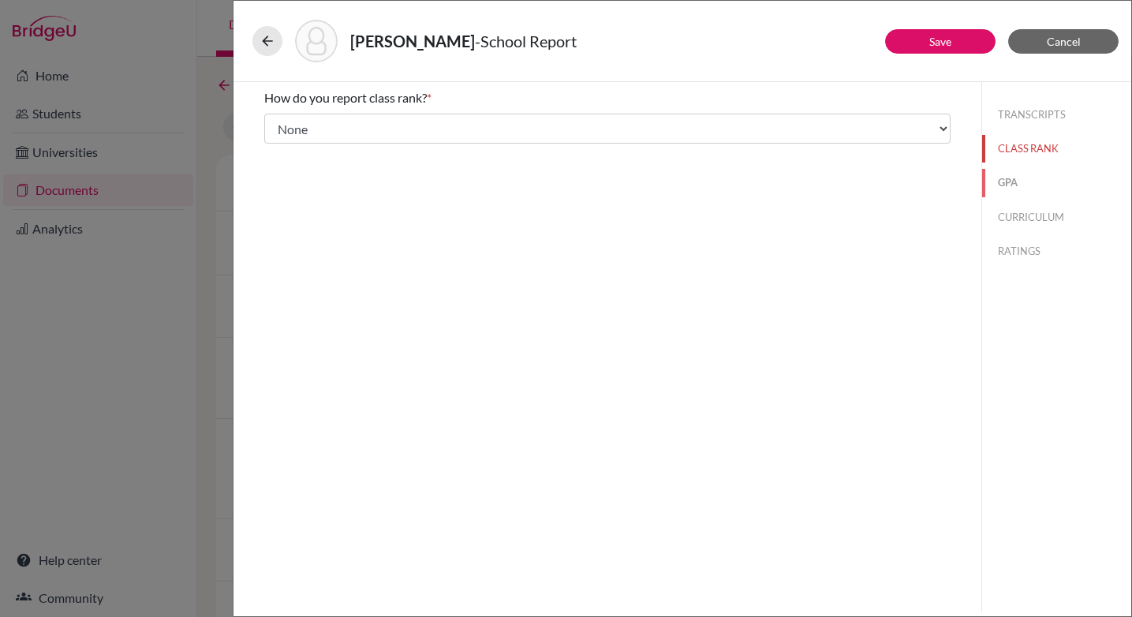
click at [1006, 182] on button "GPA" at bounding box center [1056, 183] width 149 height 28
type input "2.49"
type input "4.58"
select select "4"
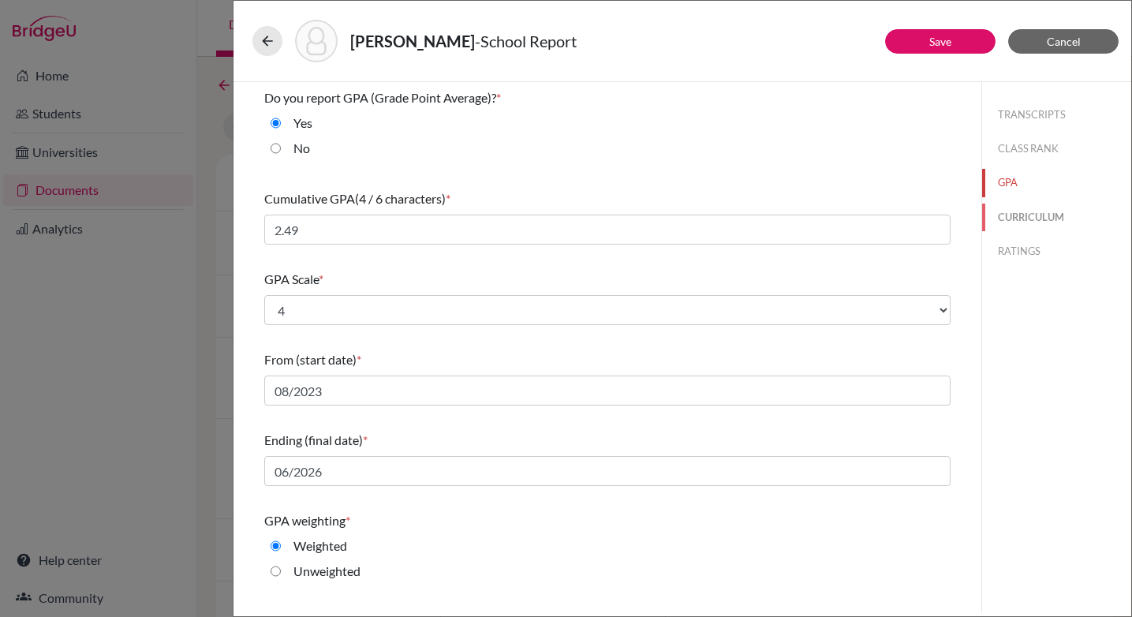
click at [1029, 219] on button "CURRICULUM" at bounding box center [1056, 218] width 149 height 28
select select "1"
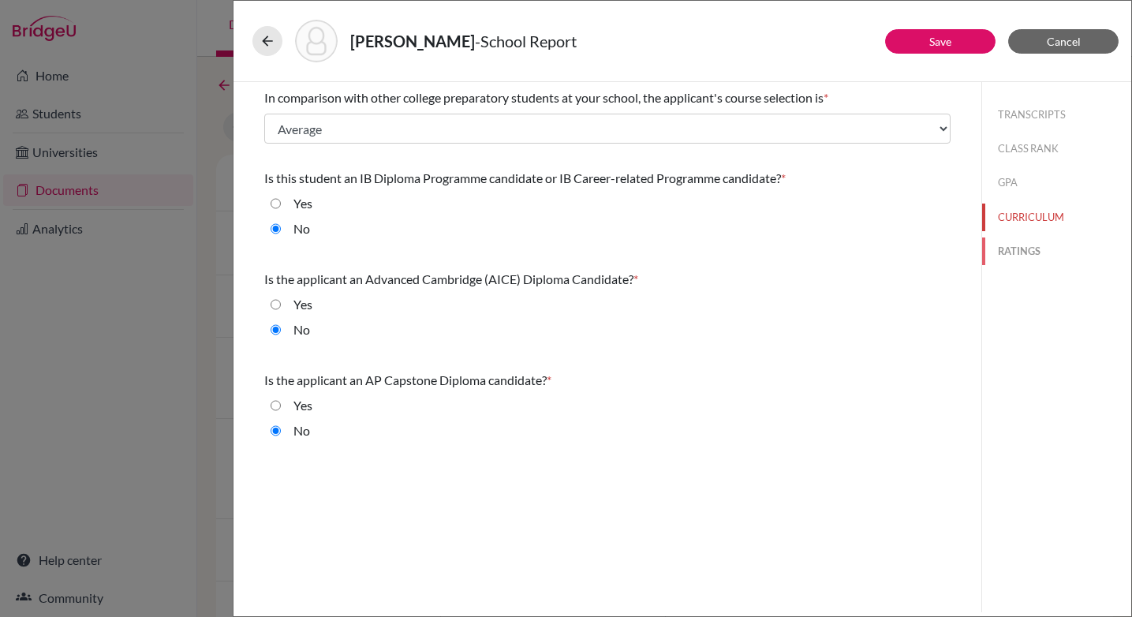
click at [1015, 251] on button "RATINGS" at bounding box center [1056, 251] width 149 height 28
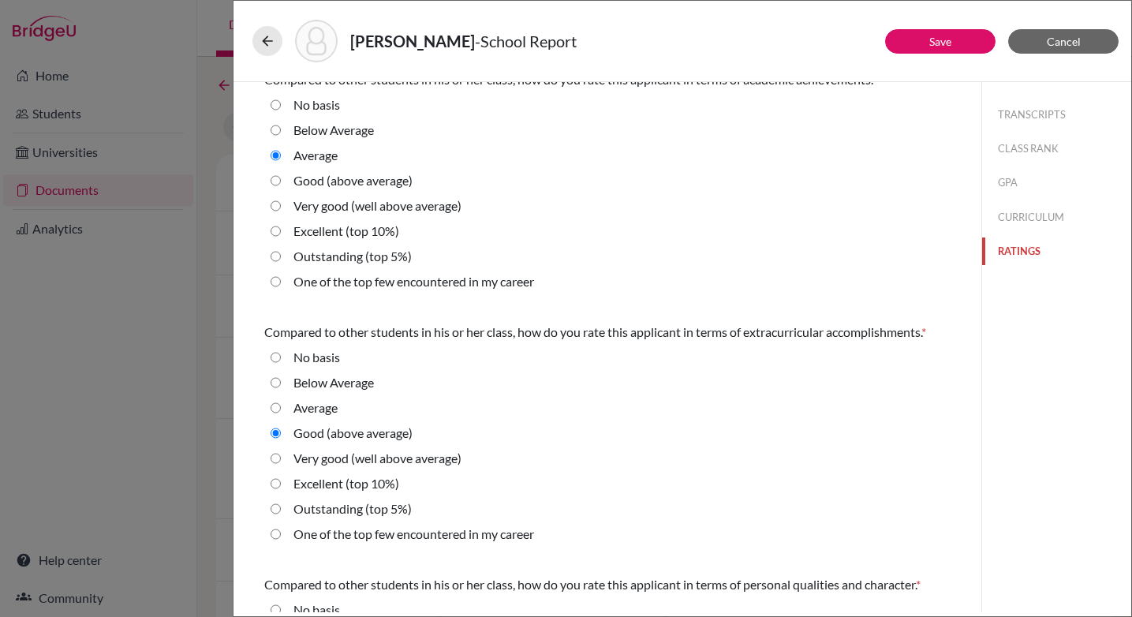
scroll to position [10, 0]
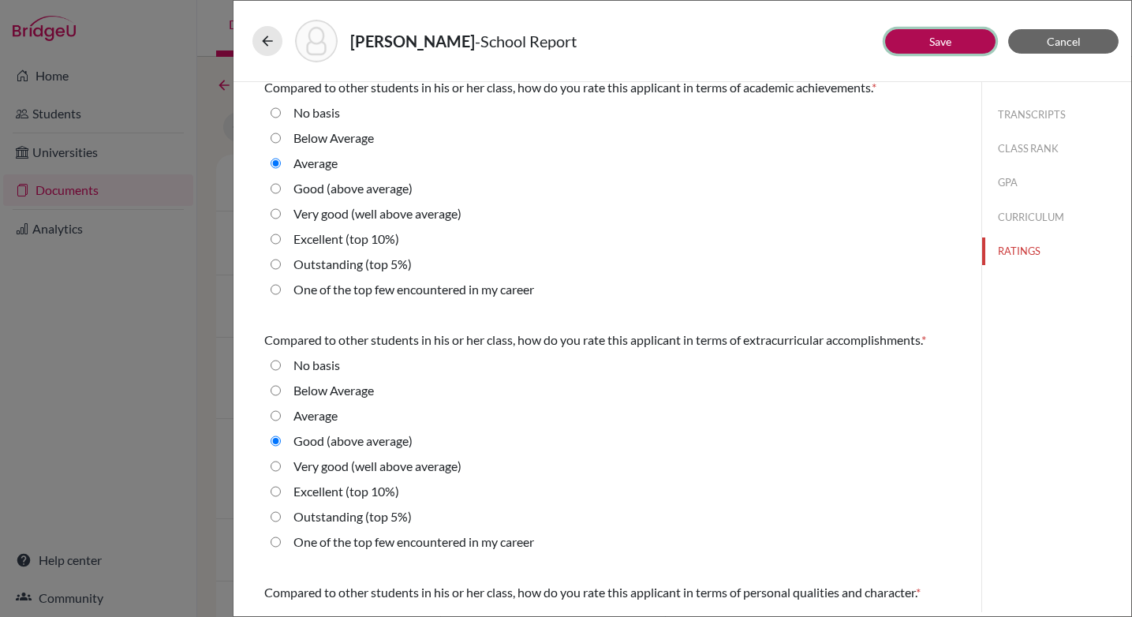
click at [932, 40] on link "Save" at bounding box center [940, 41] width 22 height 13
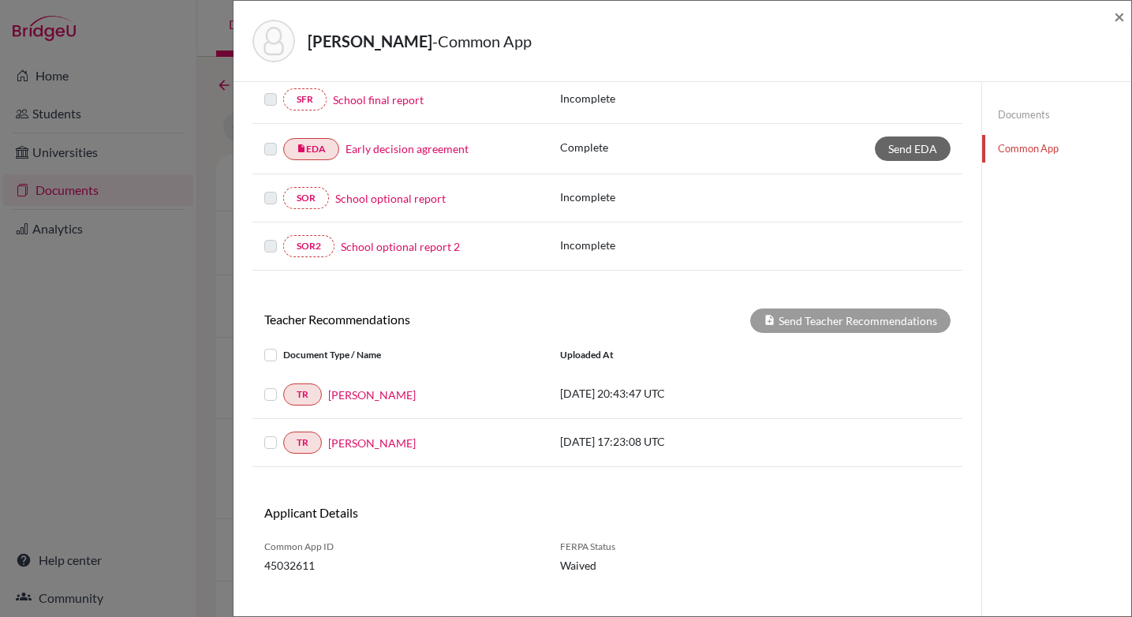
scroll to position [393, 0]
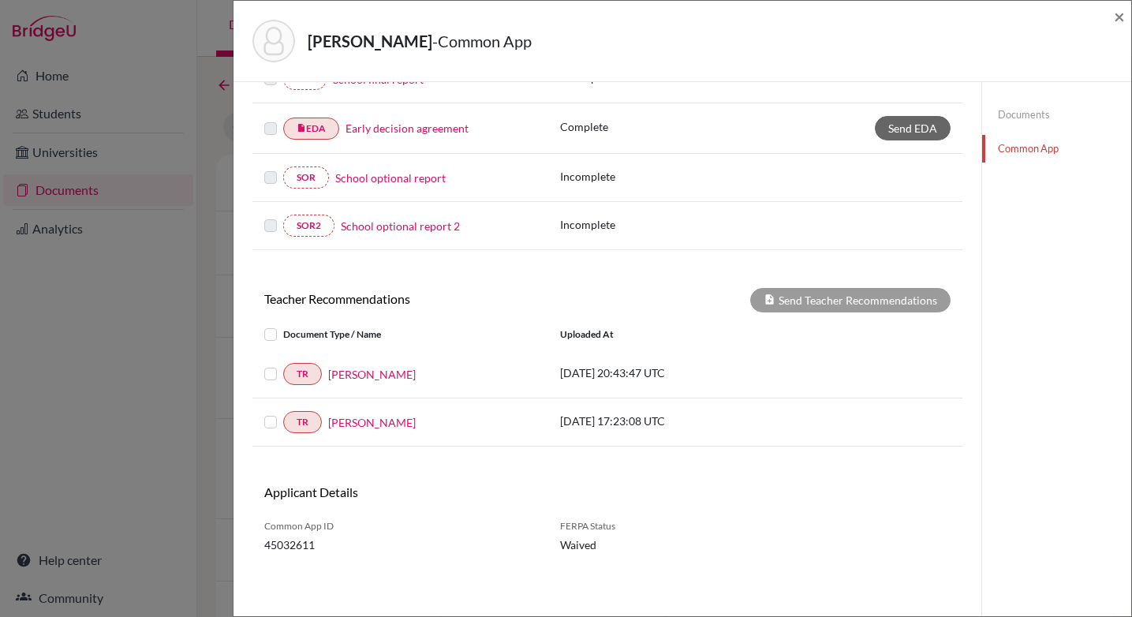
click at [283, 325] on label at bounding box center [283, 325] width 0 height 0
click at [0, 0] on input "checkbox" at bounding box center [0, 0] width 0 height 0
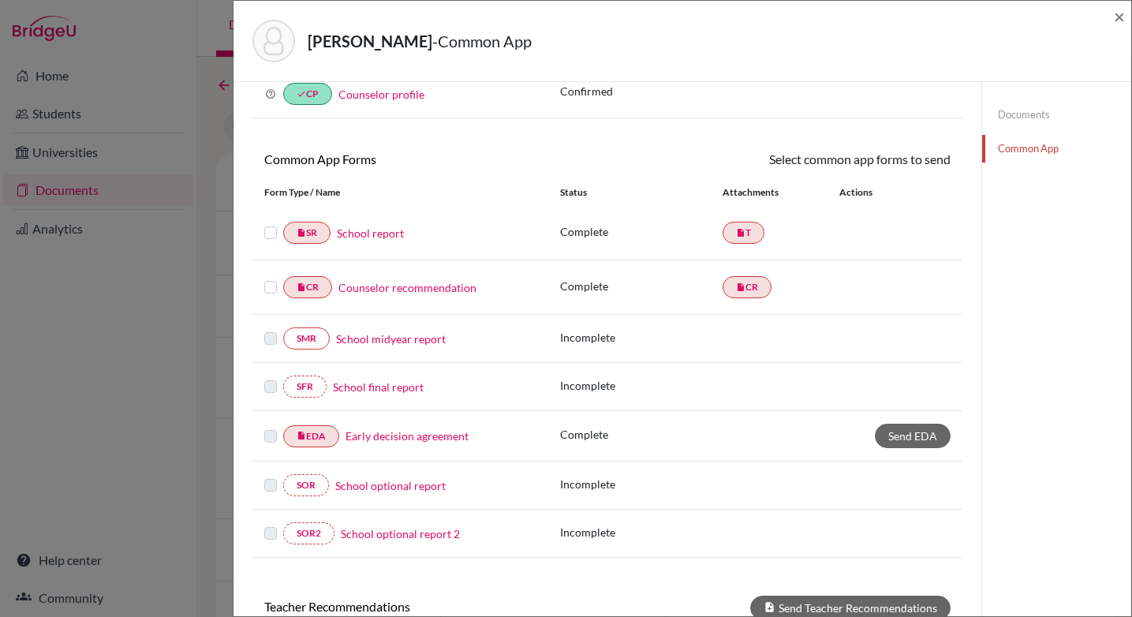
scroll to position [0, 0]
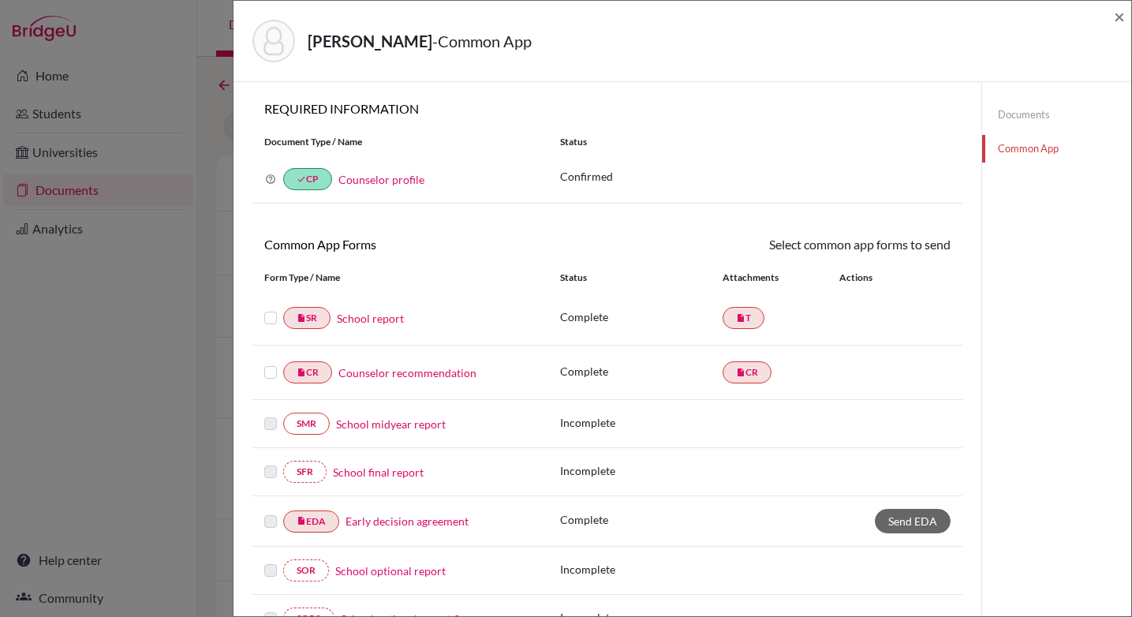
click at [272, 308] on label at bounding box center [270, 308] width 13 height 0
click at [0, 0] on input "checkbox" at bounding box center [0, 0] width 0 height 0
click at [271, 364] on label at bounding box center [270, 364] width 13 height 0
click at [0, 0] on input "checkbox" at bounding box center [0, 0] width 0 height 0
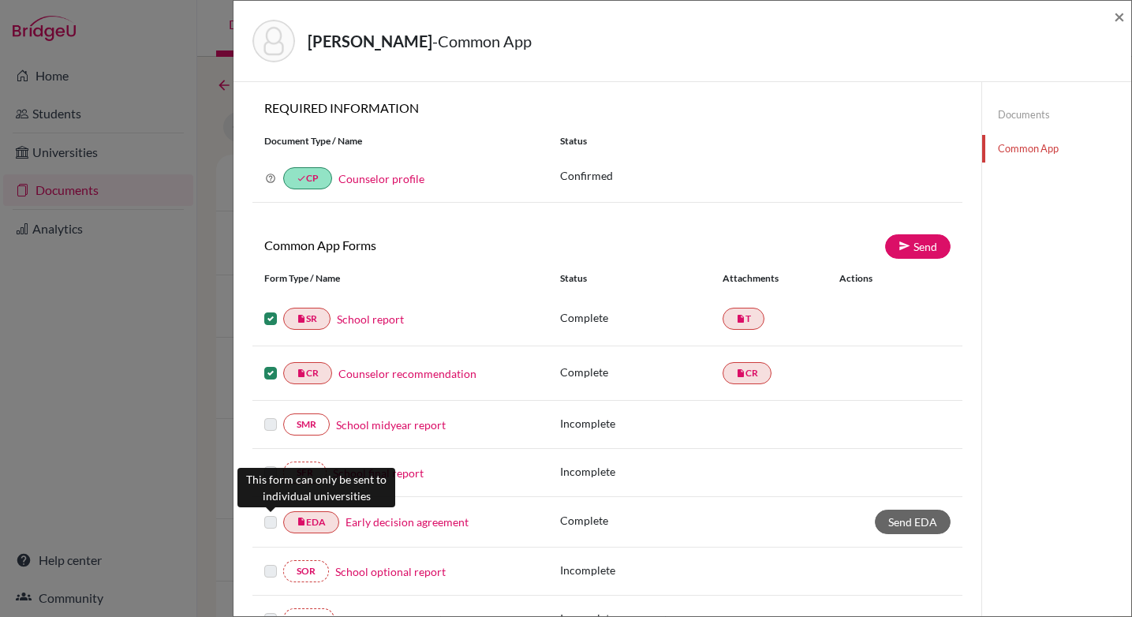
click at [271, 513] on label at bounding box center [270, 513] width 13 height 0
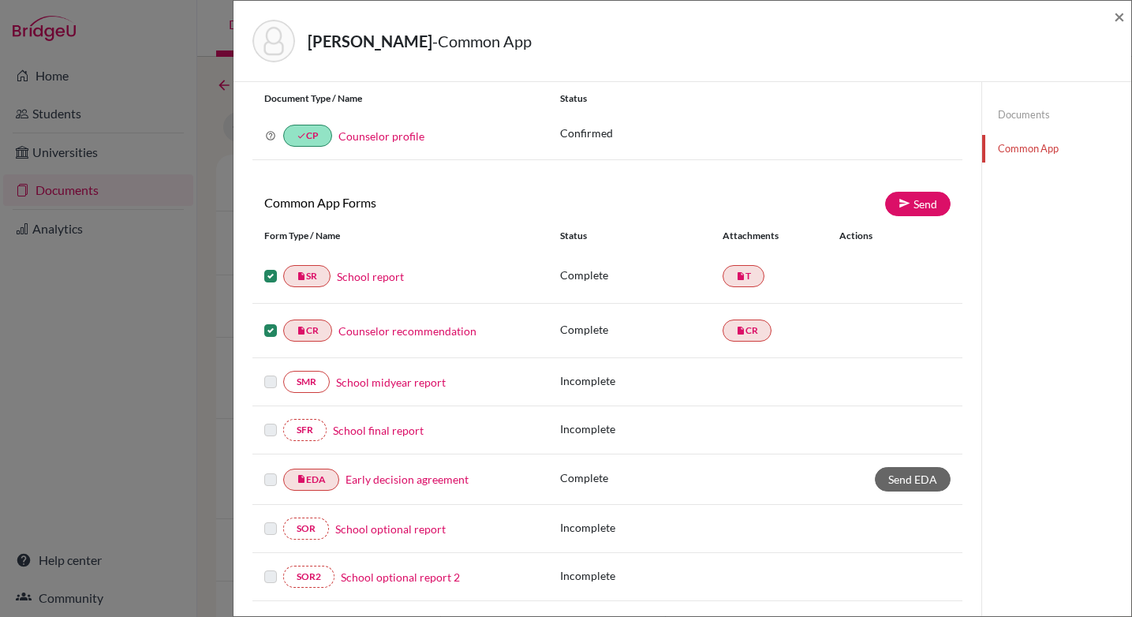
scroll to position [50, 0]
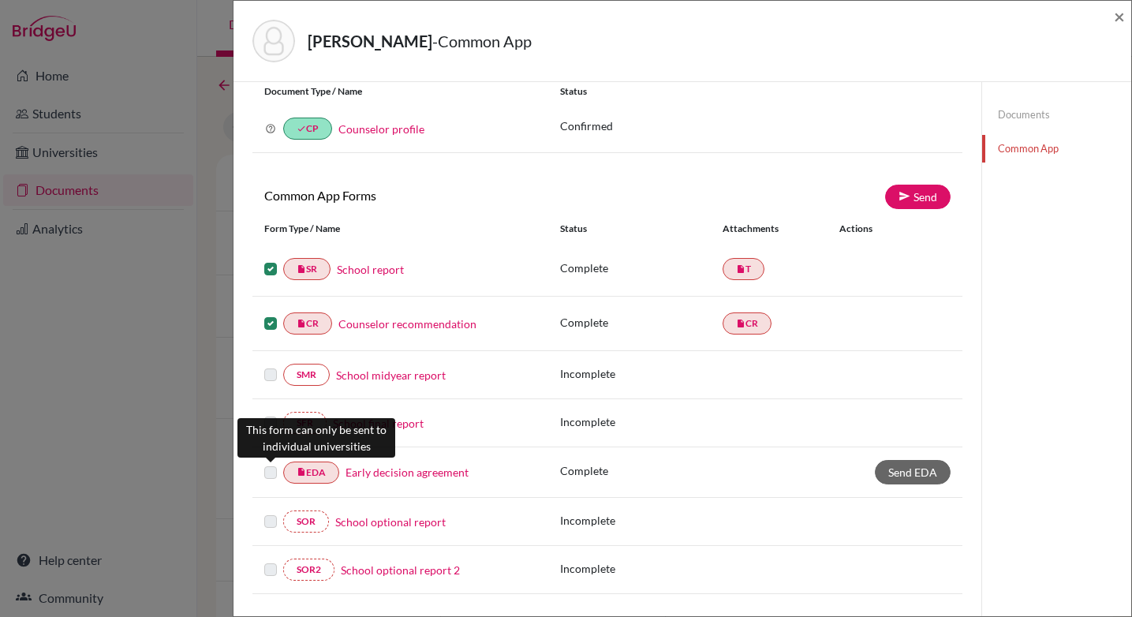
click at [267, 463] on label at bounding box center [270, 463] width 13 height 0
click at [272, 463] on label at bounding box center [270, 463] width 13 height 0
click at [271, 463] on label at bounding box center [270, 463] width 13 height 0
click at [272, 463] on label at bounding box center [270, 463] width 13 height 0
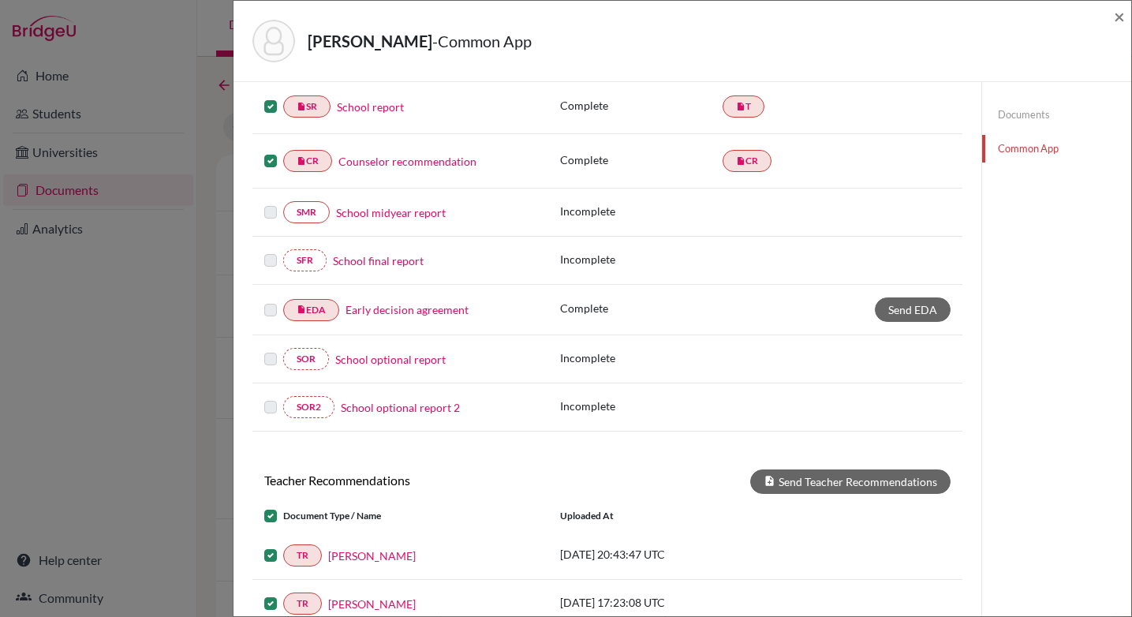
scroll to position [0, 0]
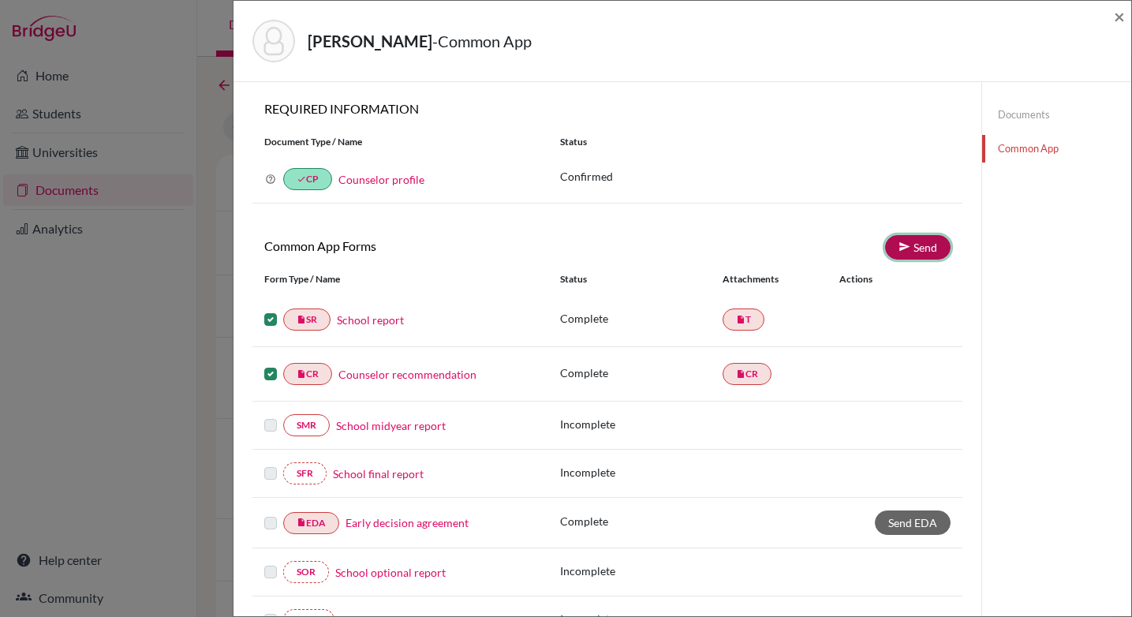
click at [929, 247] on link "Send" at bounding box center [917, 247] width 65 height 24
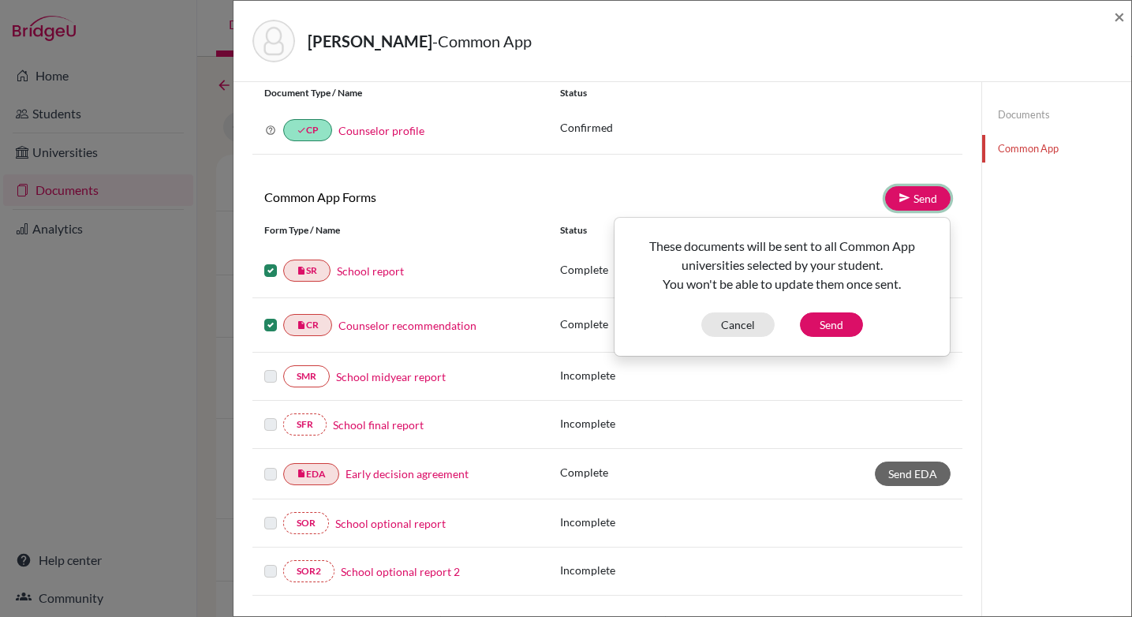
scroll to position [60, 0]
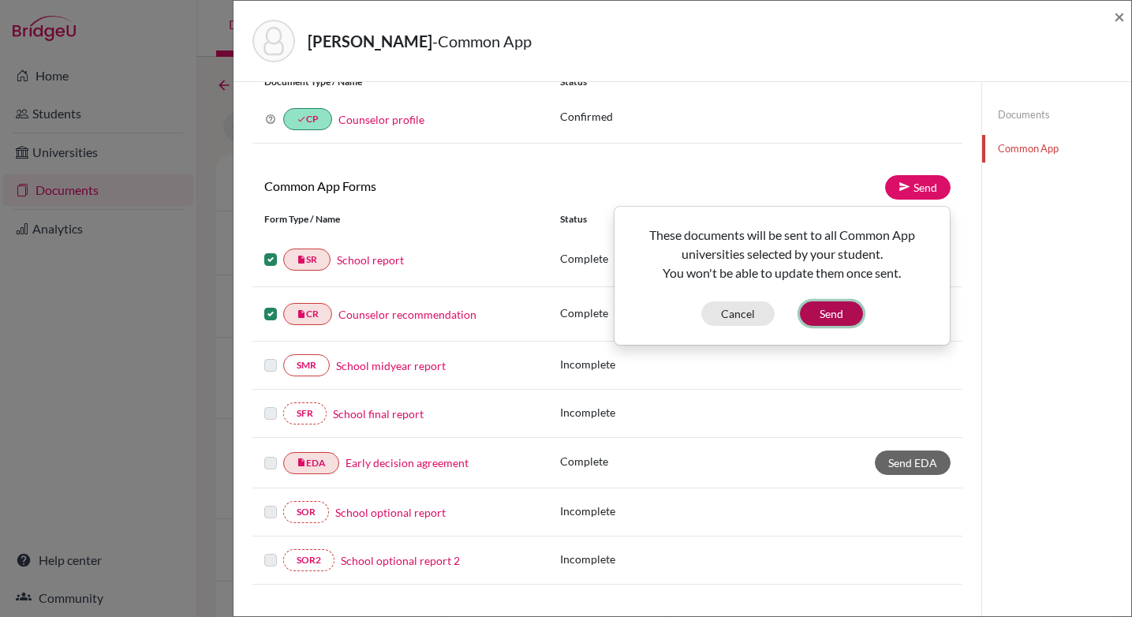
click at [828, 312] on button "Send" at bounding box center [831, 313] width 63 height 24
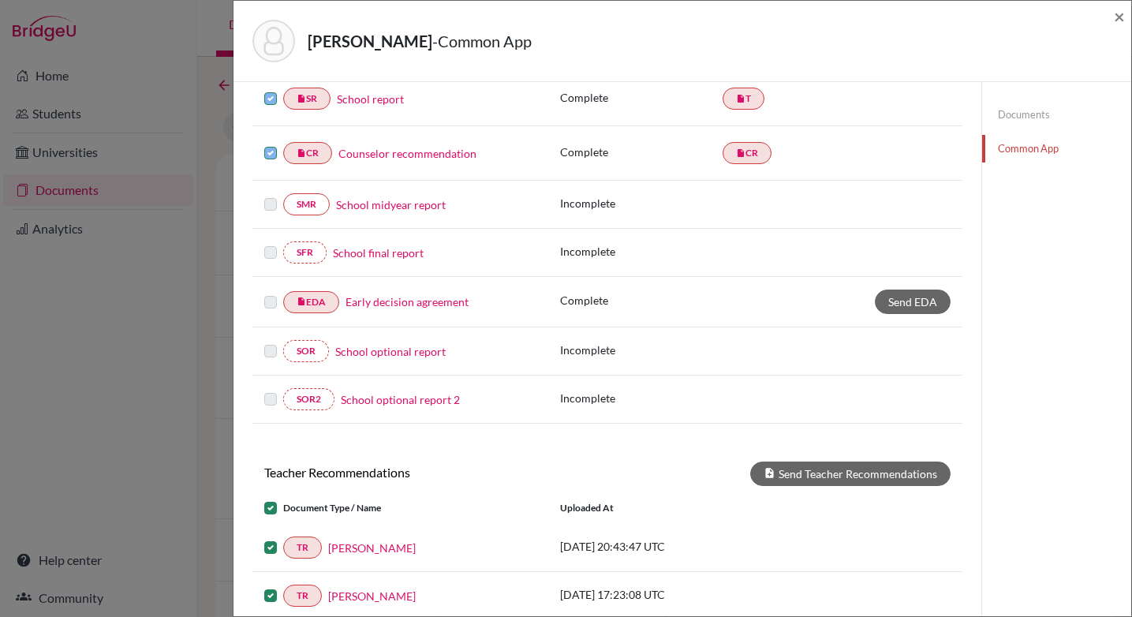
scroll to position [239, 0]
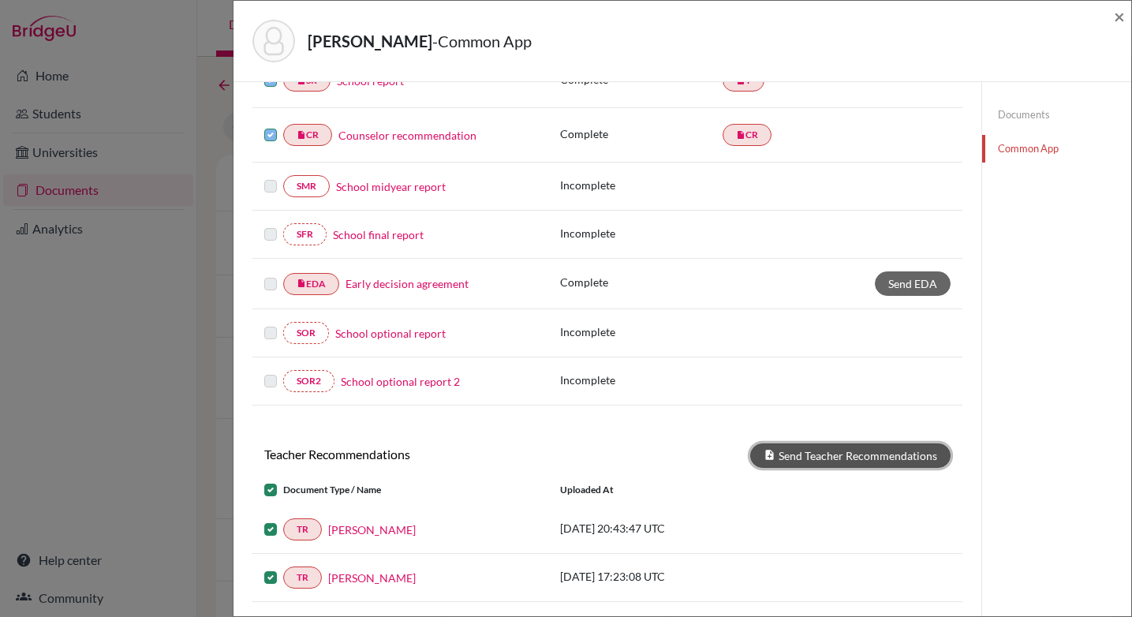
click at [839, 450] on button "Send Teacher Recommendations" at bounding box center [850, 455] width 200 height 24
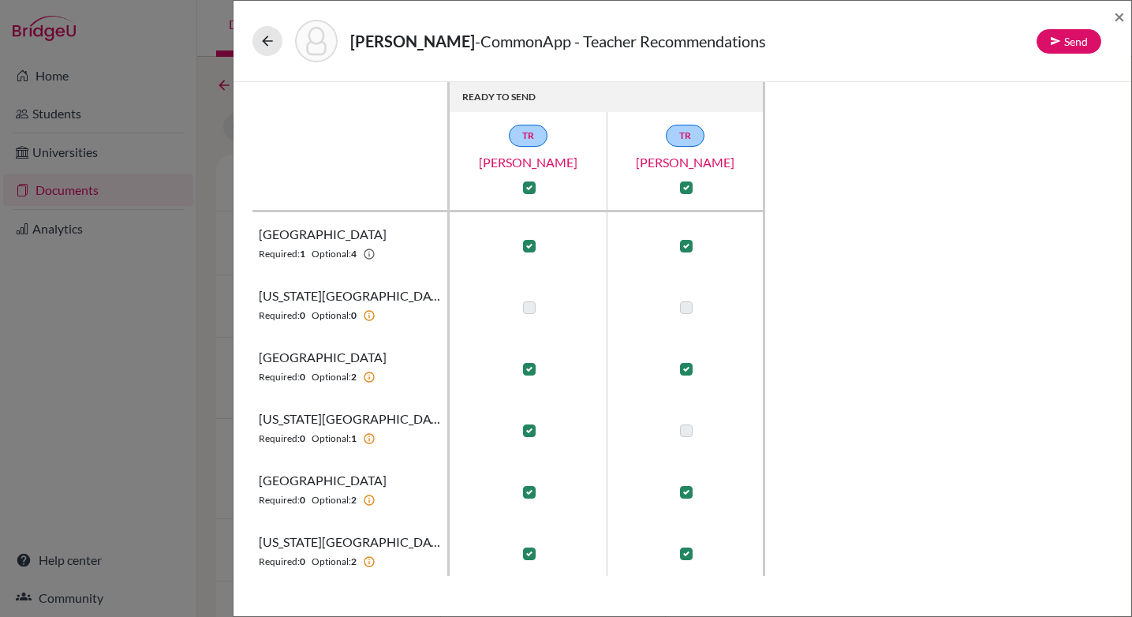
scroll to position [559, 0]
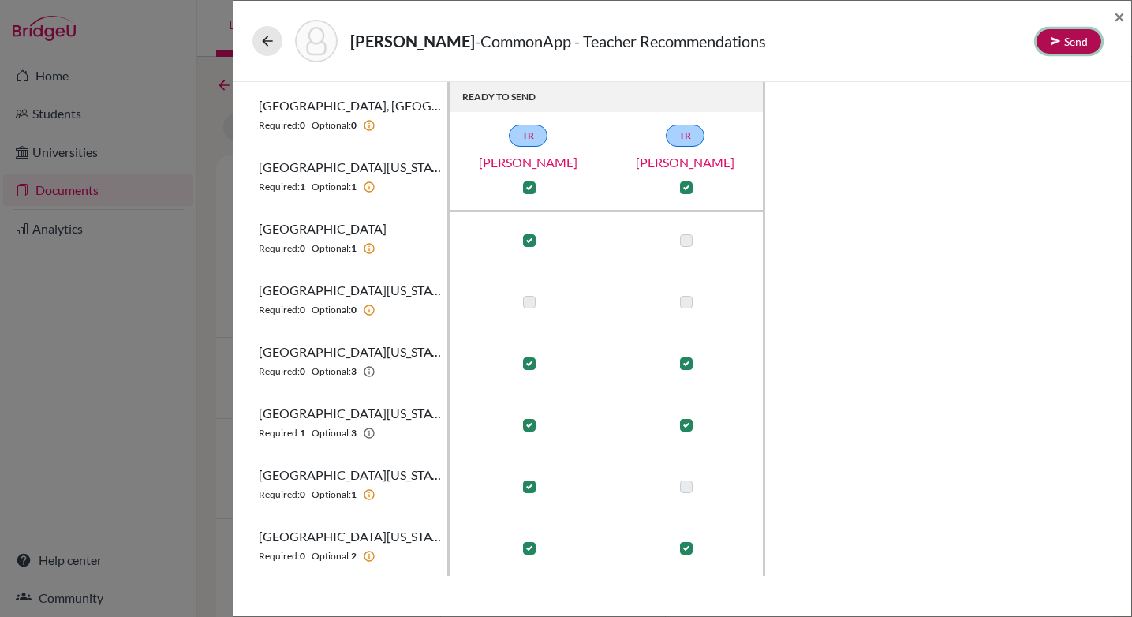
click at [1073, 41] on button "Send" at bounding box center [1069, 41] width 65 height 24
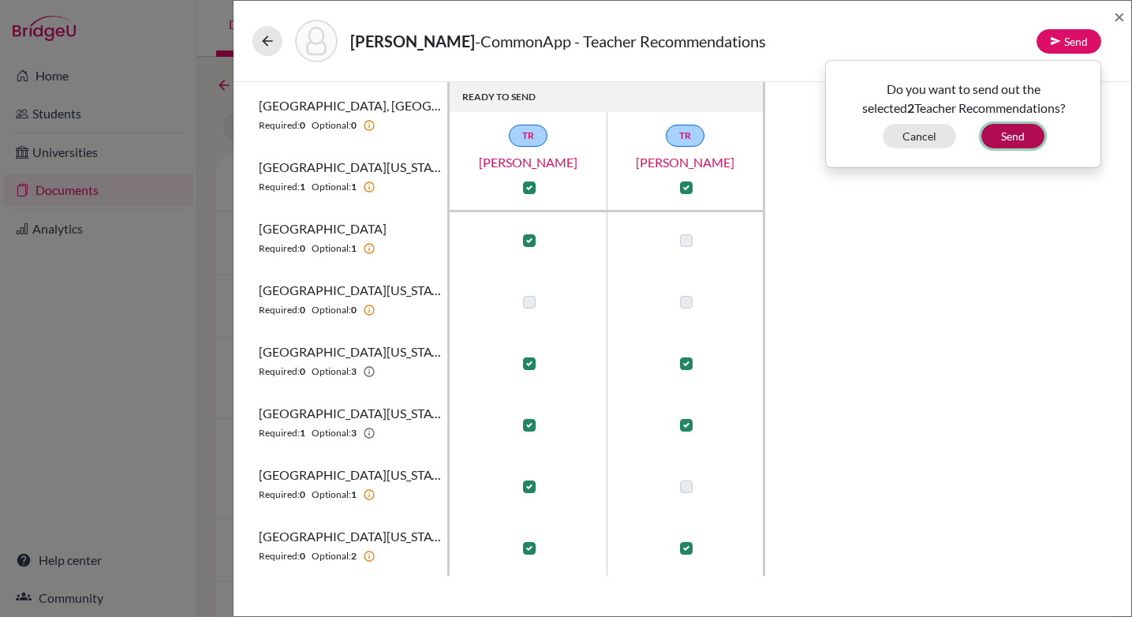
click at [1016, 134] on button "Send" at bounding box center [1012, 136] width 63 height 24
checkbox input "false"
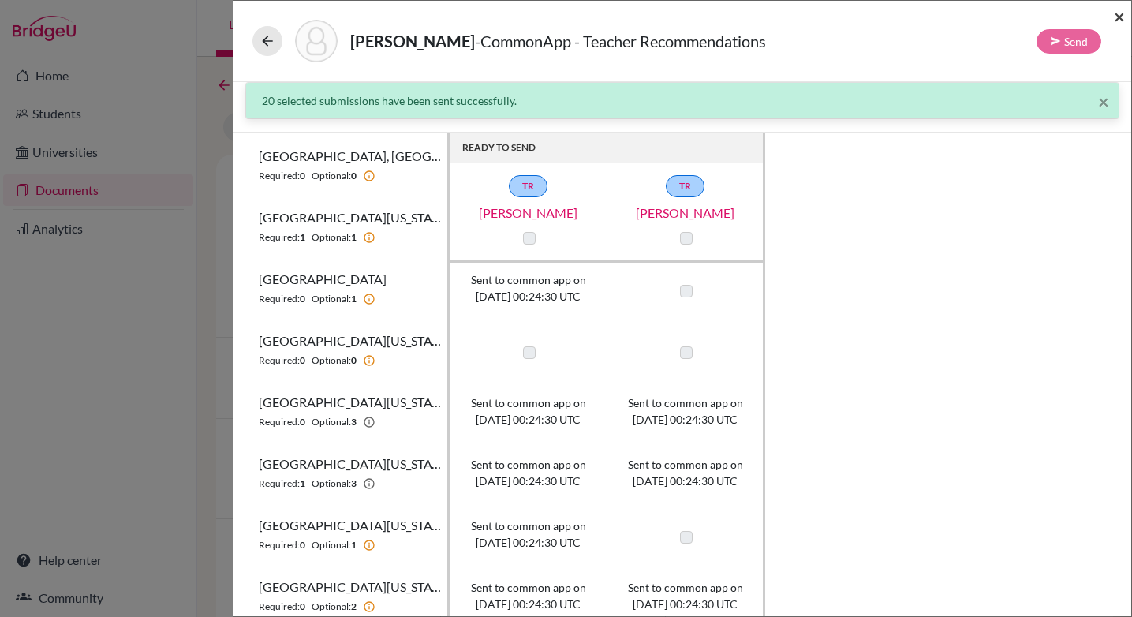
click at [1118, 15] on span "×" at bounding box center [1119, 16] width 11 height 23
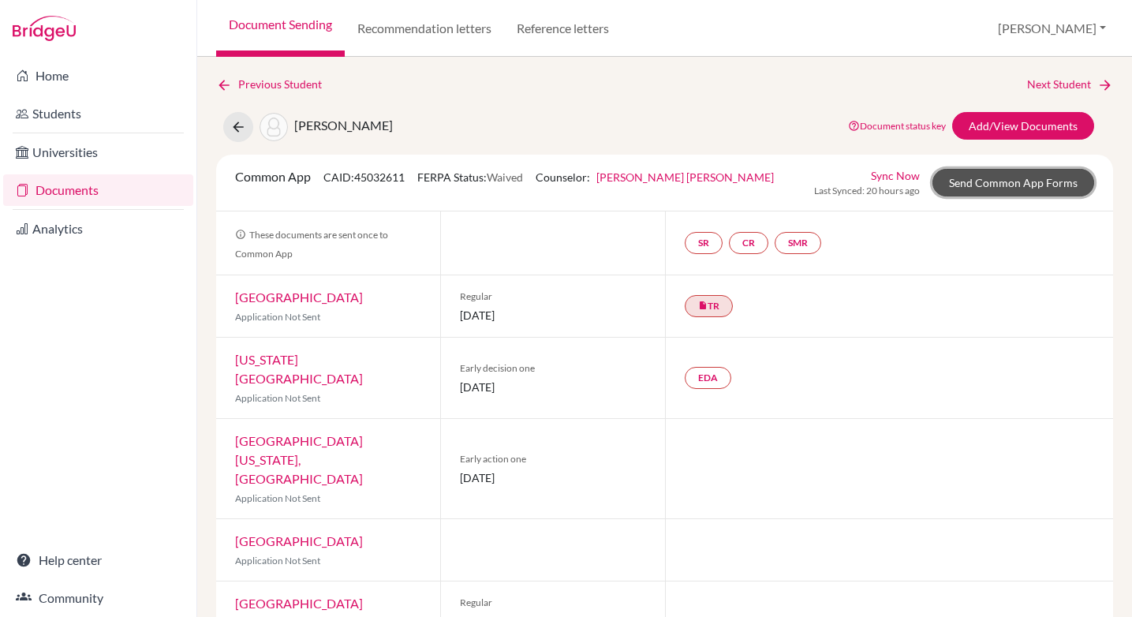
click at [992, 184] on link "Send Common App Forms" at bounding box center [1013, 183] width 162 height 28
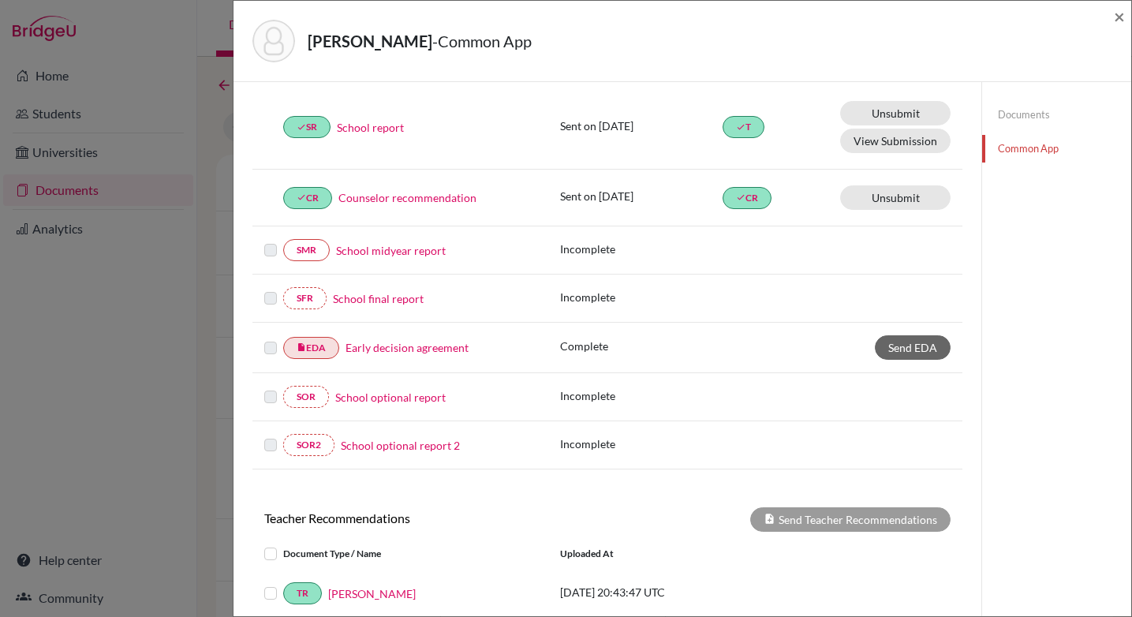
scroll to position [195, 0]
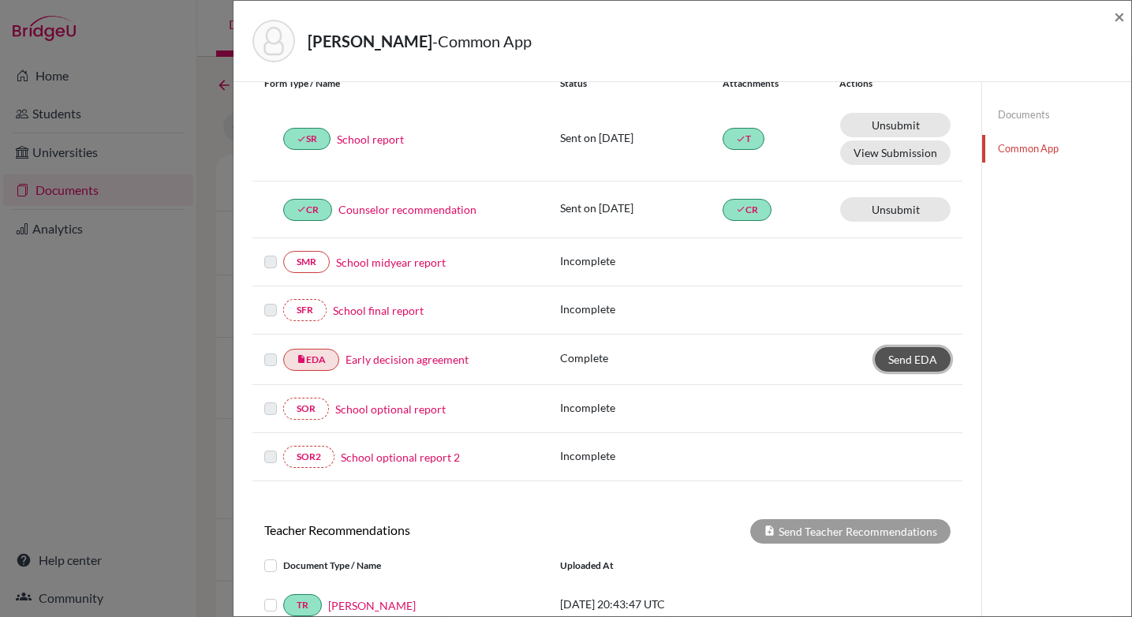
click at [910, 361] on span "Send EDA" at bounding box center [912, 359] width 49 height 13
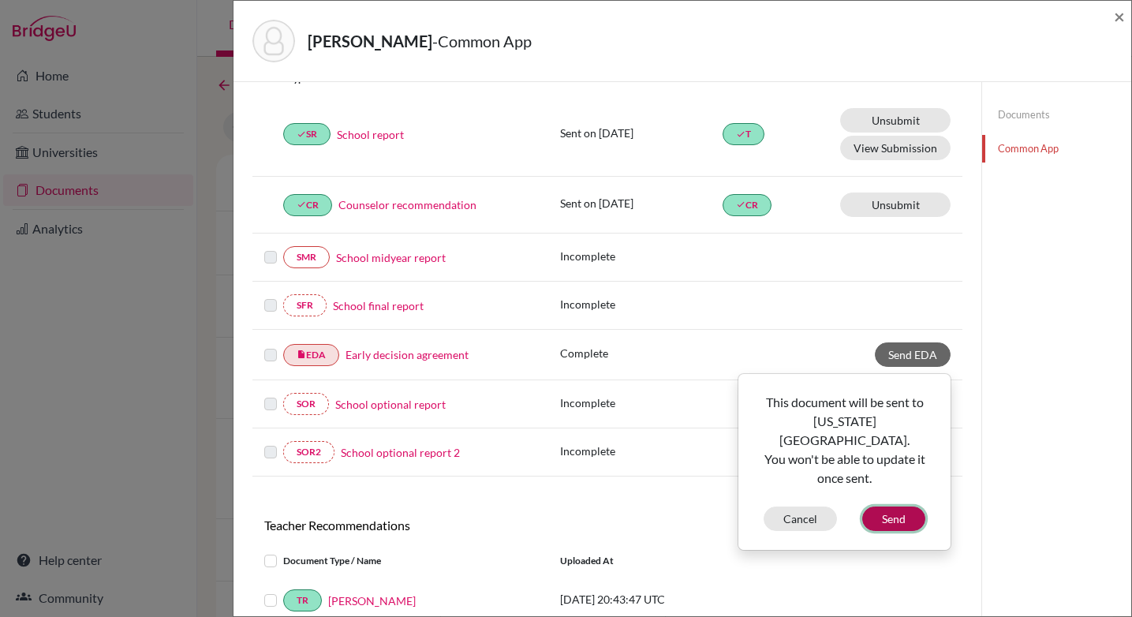
click at [897, 506] on button "Send" at bounding box center [893, 518] width 63 height 24
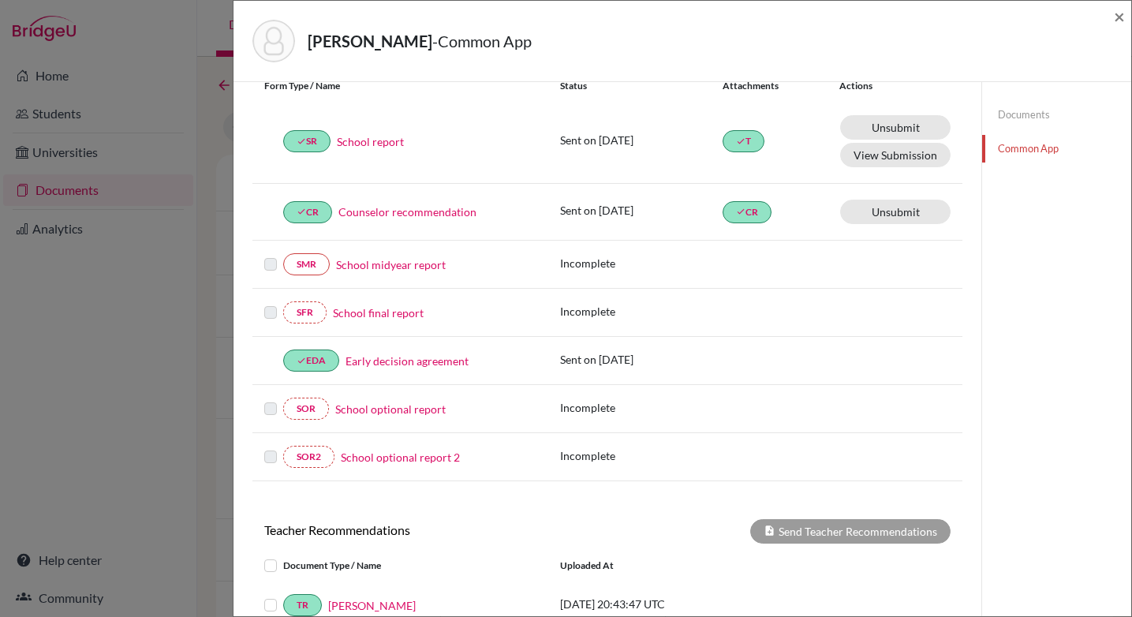
scroll to position [423, 0]
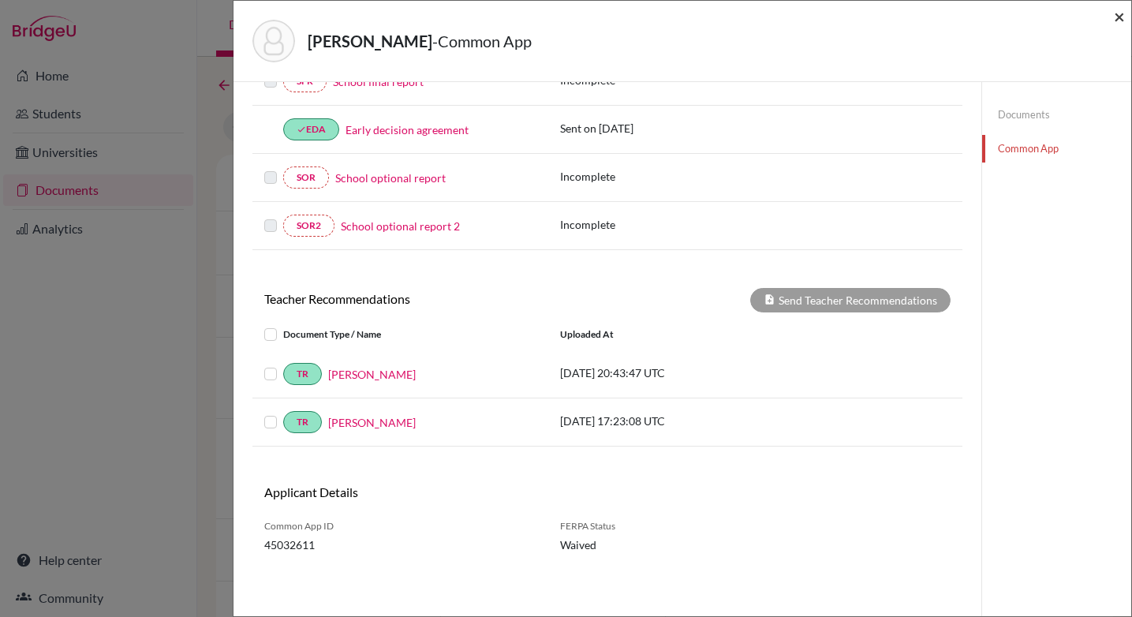
click at [1122, 21] on span "×" at bounding box center [1119, 16] width 11 height 23
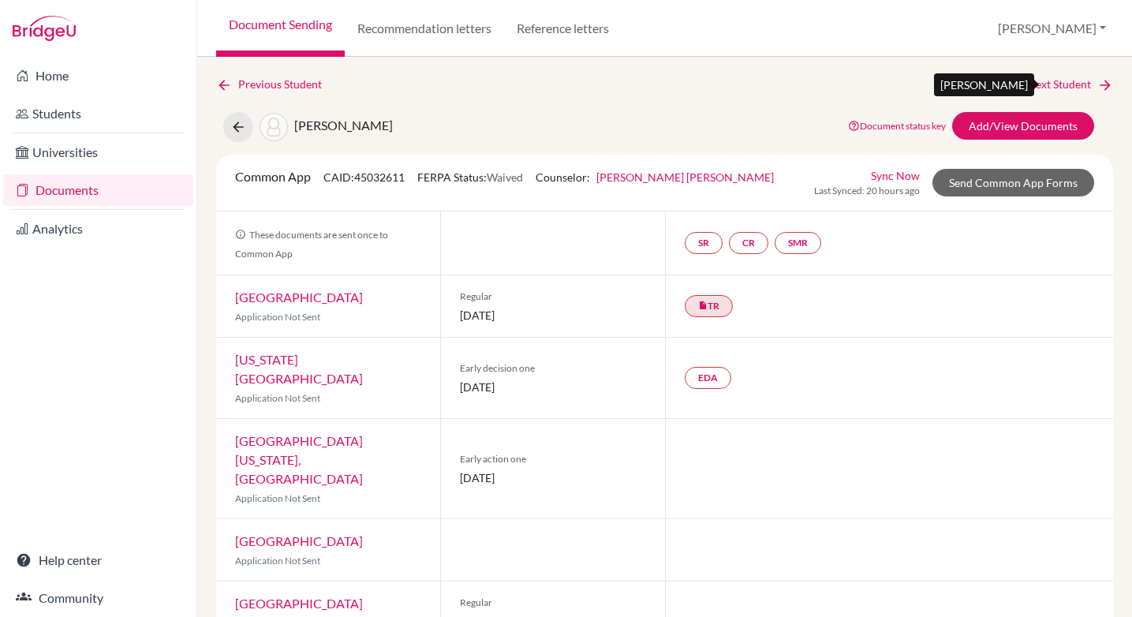
click at [1057, 87] on link "Next Student" at bounding box center [1070, 84] width 86 height 17
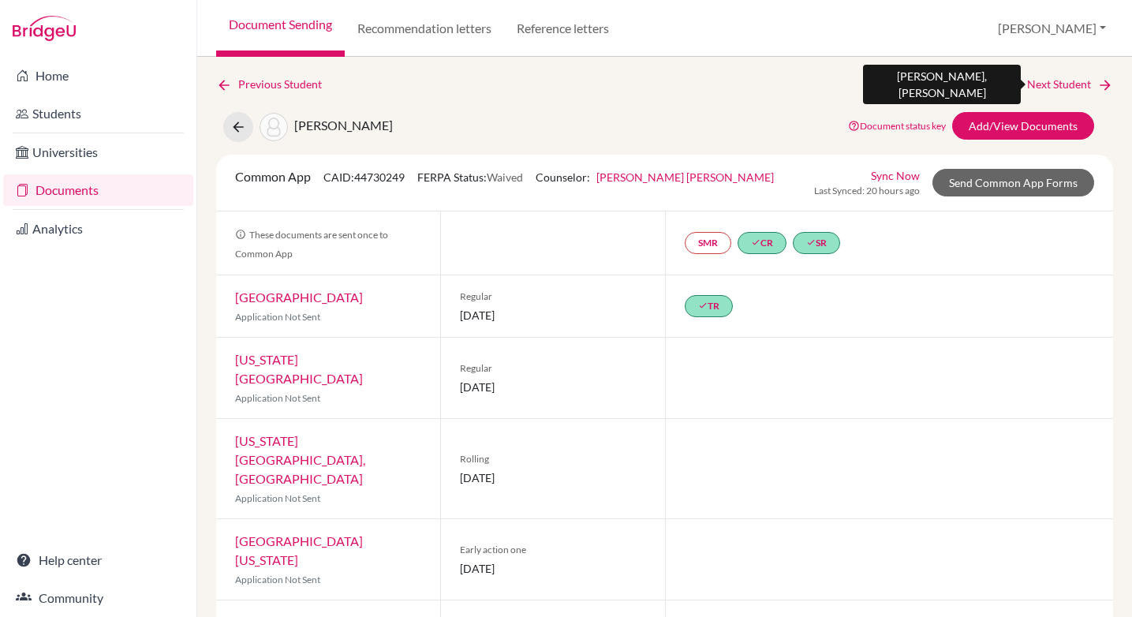
click at [1074, 85] on link "Next Student" at bounding box center [1070, 84] width 86 height 17
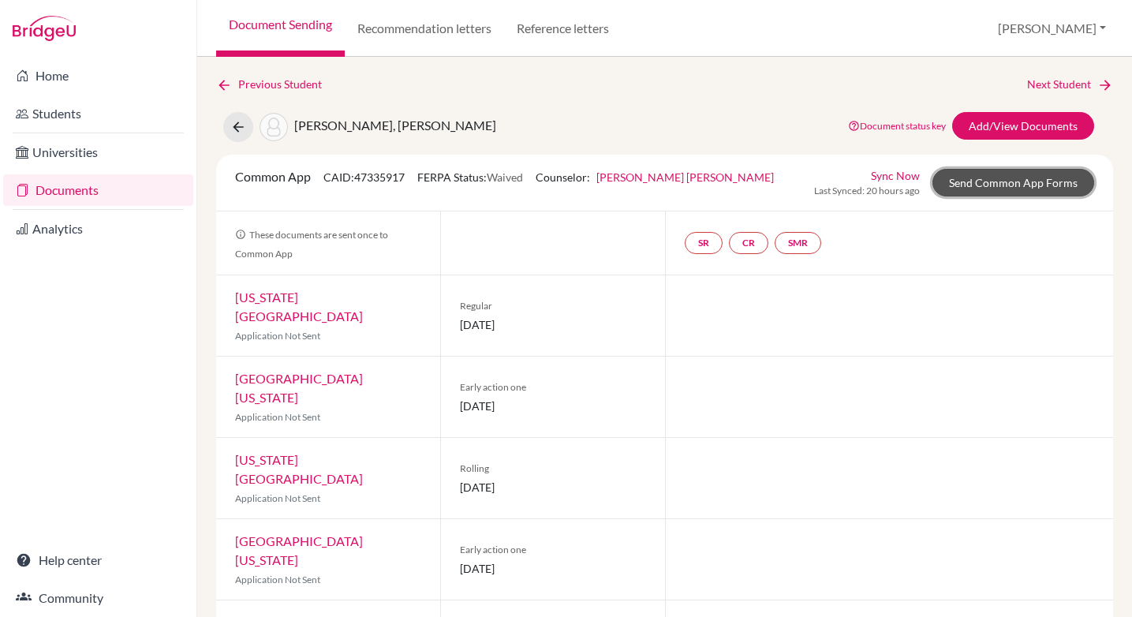
click at [1009, 188] on link "Send Common App Forms" at bounding box center [1013, 183] width 162 height 28
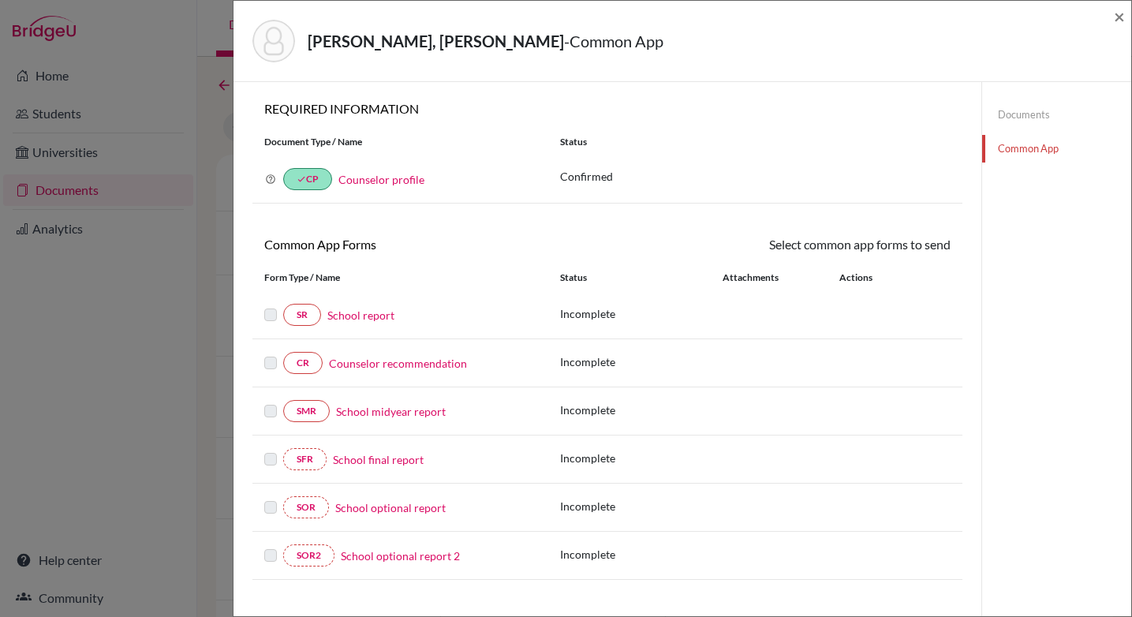
click at [1010, 111] on link "Documents" at bounding box center [1056, 115] width 149 height 28
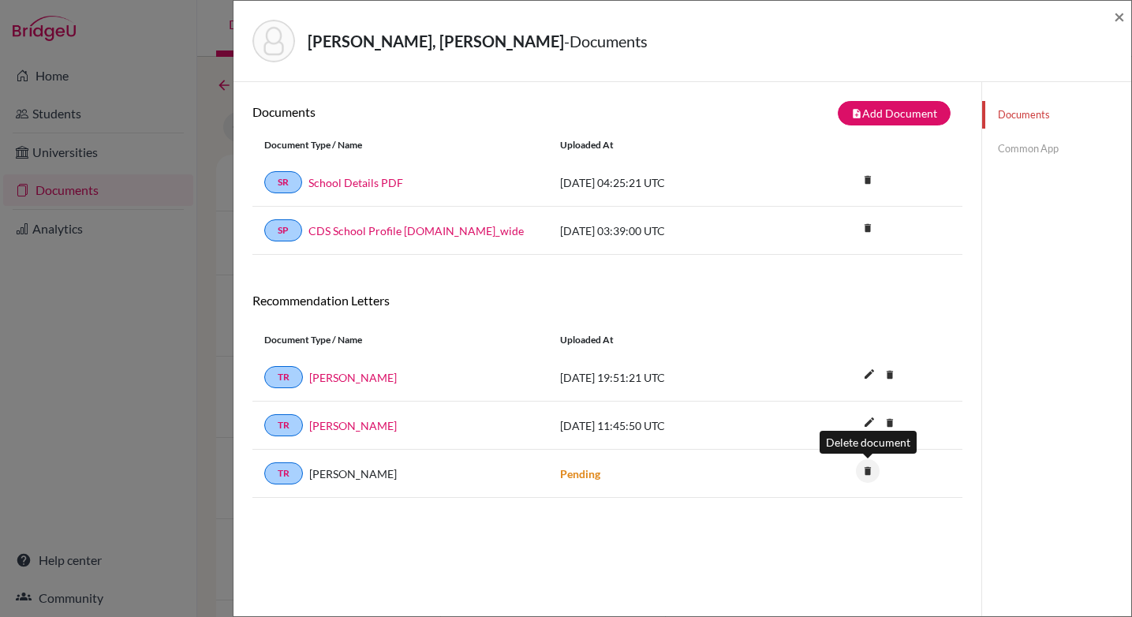
click at [867, 475] on icon "delete" at bounding box center [868, 471] width 24 height 24
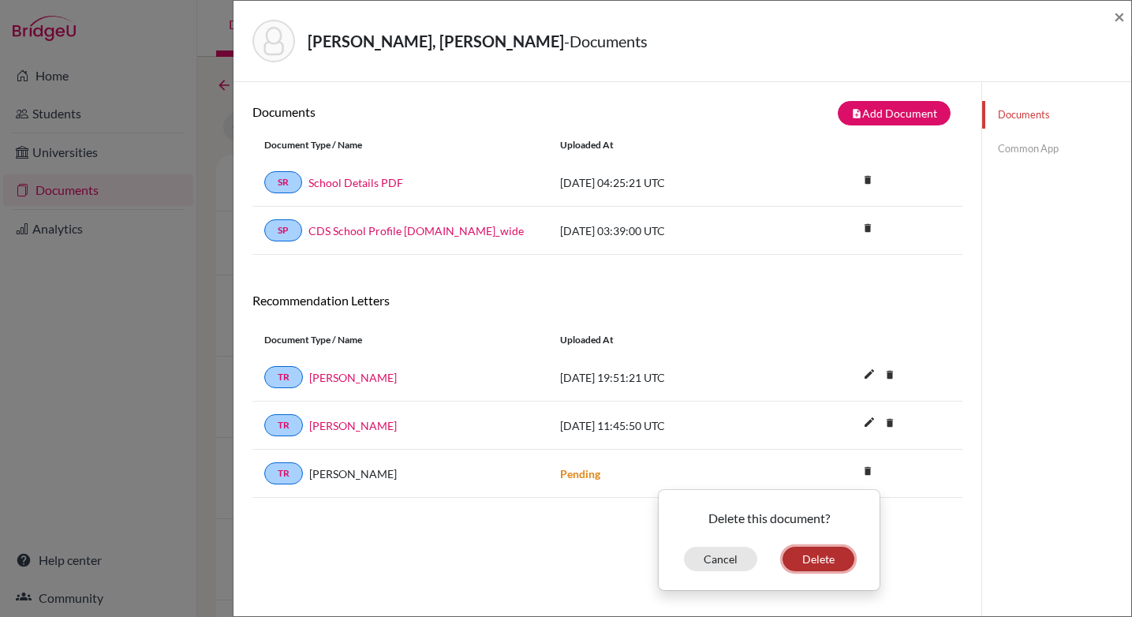
click at [810, 560] on button "Delete" at bounding box center [819, 559] width 72 height 24
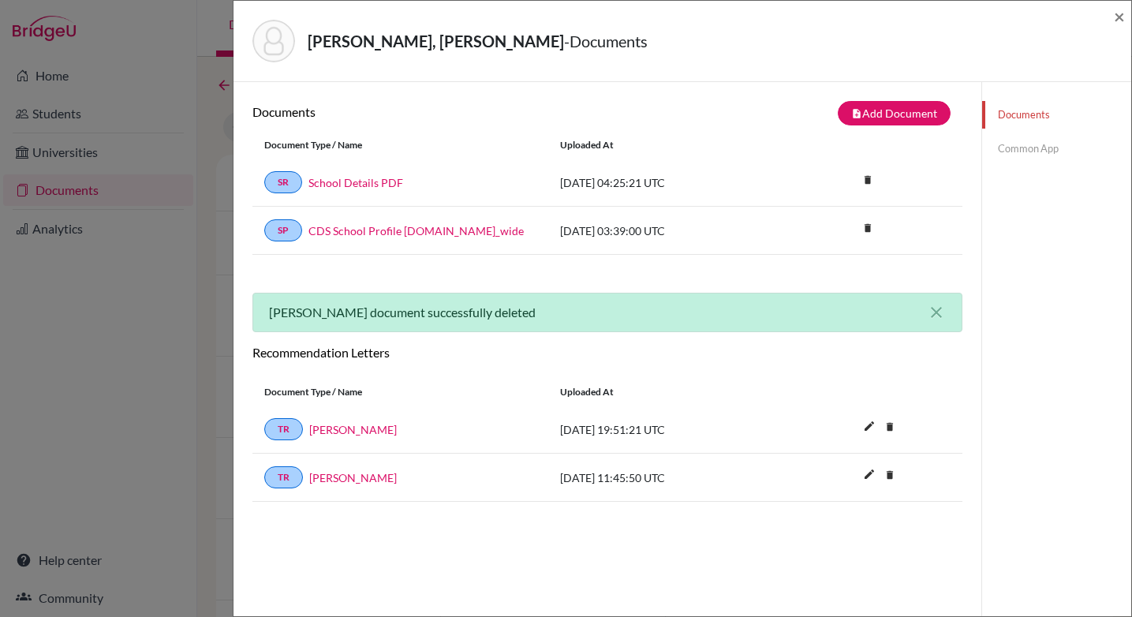
click at [1026, 144] on link "Common App" at bounding box center [1056, 149] width 149 height 28
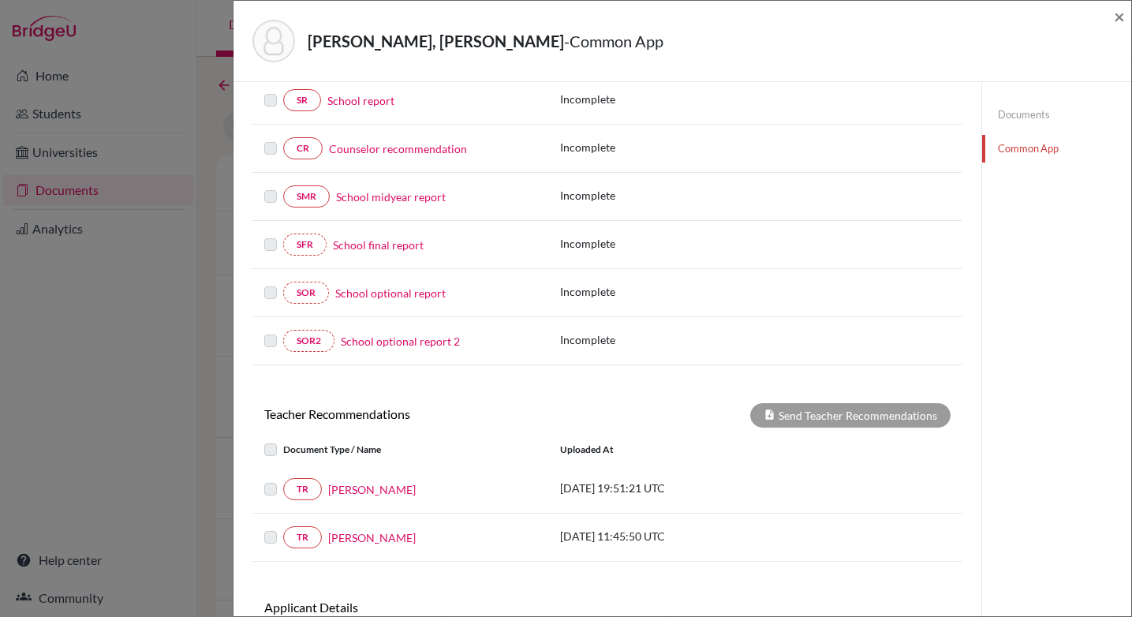
scroll to position [310, 0]
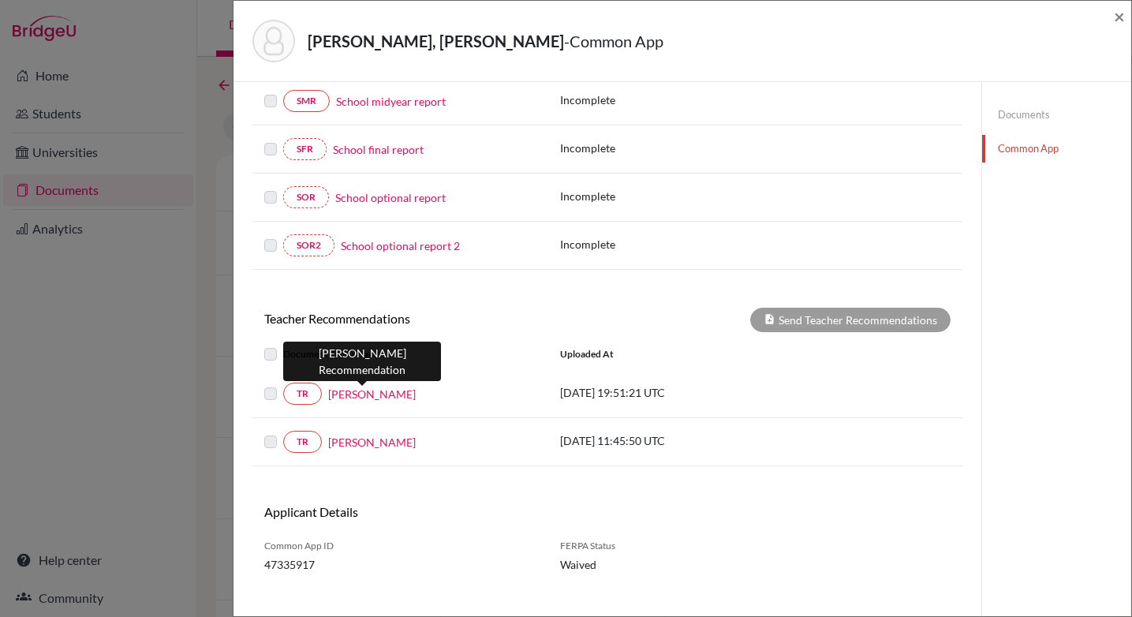
click at [372, 395] on link "[PERSON_NAME]" at bounding box center [372, 394] width 88 height 17
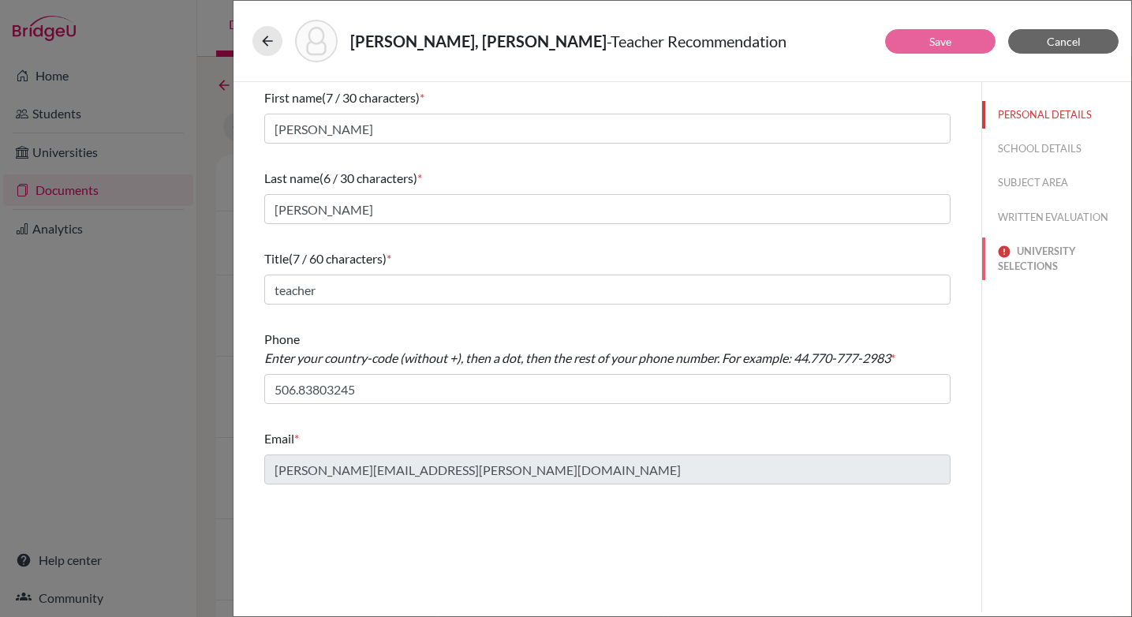
click at [1037, 252] on button "UNIVERSITY SELECTIONS" at bounding box center [1056, 258] width 149 height 43
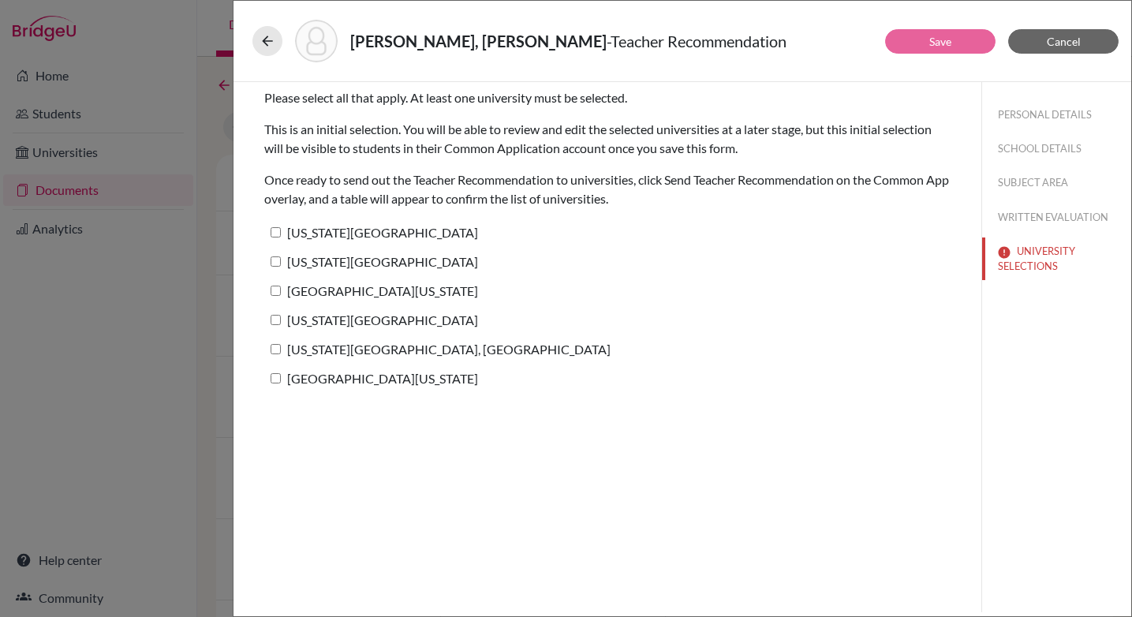
click at [275, 237] on label "[US_STATE][GEOGRAPHIC_DATA]" at bounding box center [371, 232] width 214 height 23
click at [275, 237] on input "[US_STATE][GEOGRAPHIC_DATA]" at bounding box center [276, 232] width 10 height 10
checkbox input "true"
drag, startPoint x: 282, startPoint y: 259, endPoint x: 275, endPoint y: 264, distance: 8.4
click at [278, 260] on label "[US_STATE][GEOGRAPHIC_DATA]" at bounding box center [371, 261] width 214 height 23
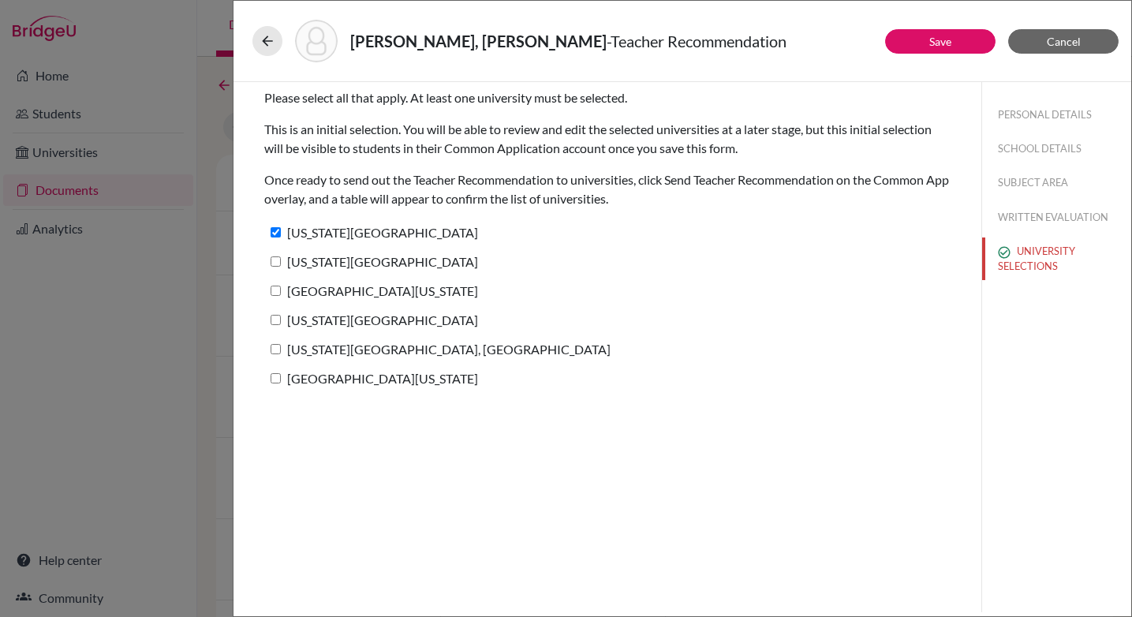
drag, startPoint x: 277, startPoint y: 261, endPoint x: 275, endPoint y: 275, distance: 14.4
click at [277, 261] on input "[US_STATE][GEOGRAPHIC_DATA]" at bounding box center [276, 261] width 10 height 10
checkbox input "true"
drag, startPoint x: 277, startPoint y: 295, endPoint x: 277, endPoint y: 308, distance: 12.6
click at [277, 295] on input "[GEOGRAPHIC_DATA][US_STATE]" at bounding box center [276, 291] width 10 height 10
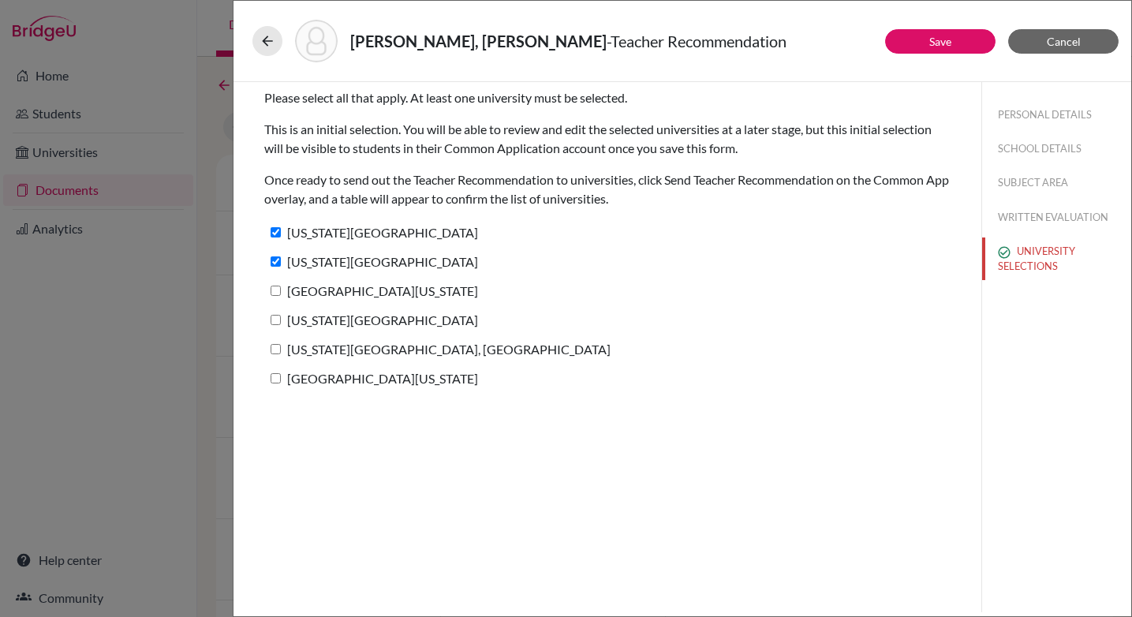
checkbox input "true"
drag, startPoint x: 277, startPoint y: 318, endPoint x: 274, endPoint y: 350, distance: 32.5
click at [277, 318] on input "[US_STATE][GEOGRAPHIC_DATA]" at bounding box center [276, 320] width 10 height 10
checkbox input "true"
click at [274, 351] on input "[US_STATE][GEOGRAPHIC_DATA], [GEOGRAPHIC_DATA]" at bounding box center [276, 349] width 10 height 10
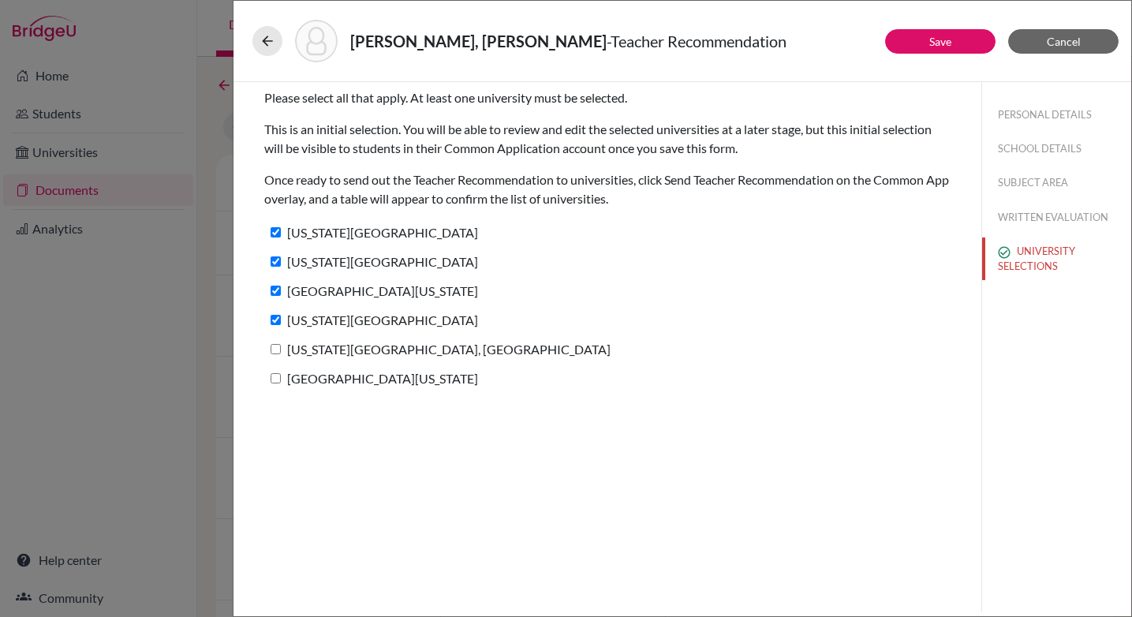
checkbox input "true"
click at [271, 379] on input "[GEOGRAPHIC_DATA][US_STATE]" at bounding box center [276, 378] width 10 height 10
checkbox input "true"
click at [938, 45] on link "Save" at bounding box center [940, 41] width 22 height 13
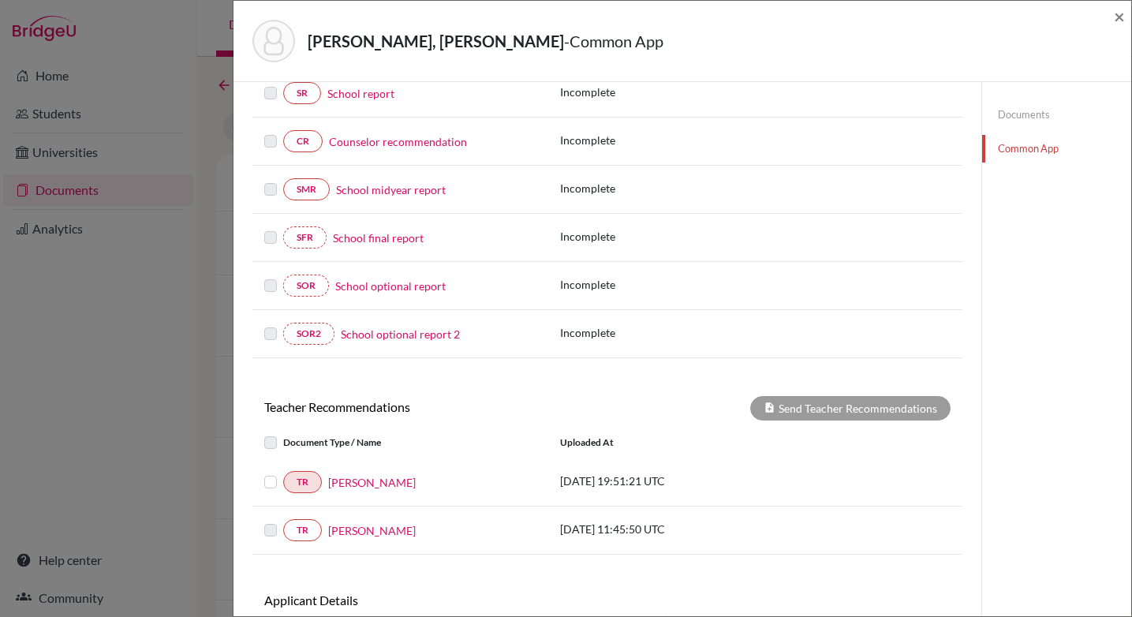
scroll to position [330, 0]
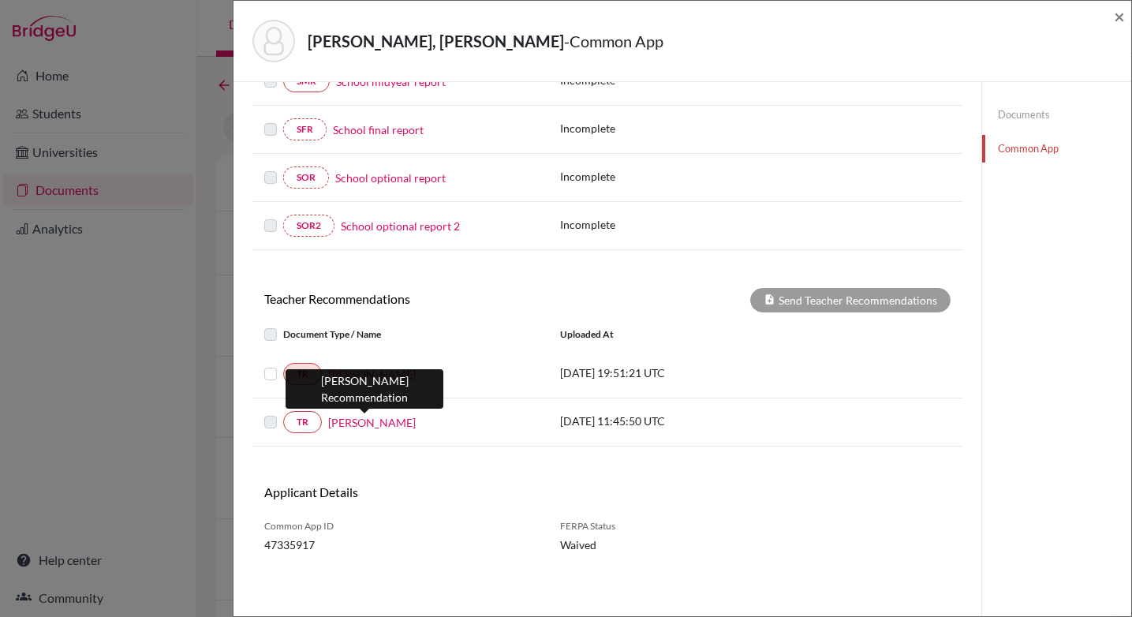
click at [357, 424] on link "[PERSON_NAME]" at bounding box center [372, 422] width 88 height 17
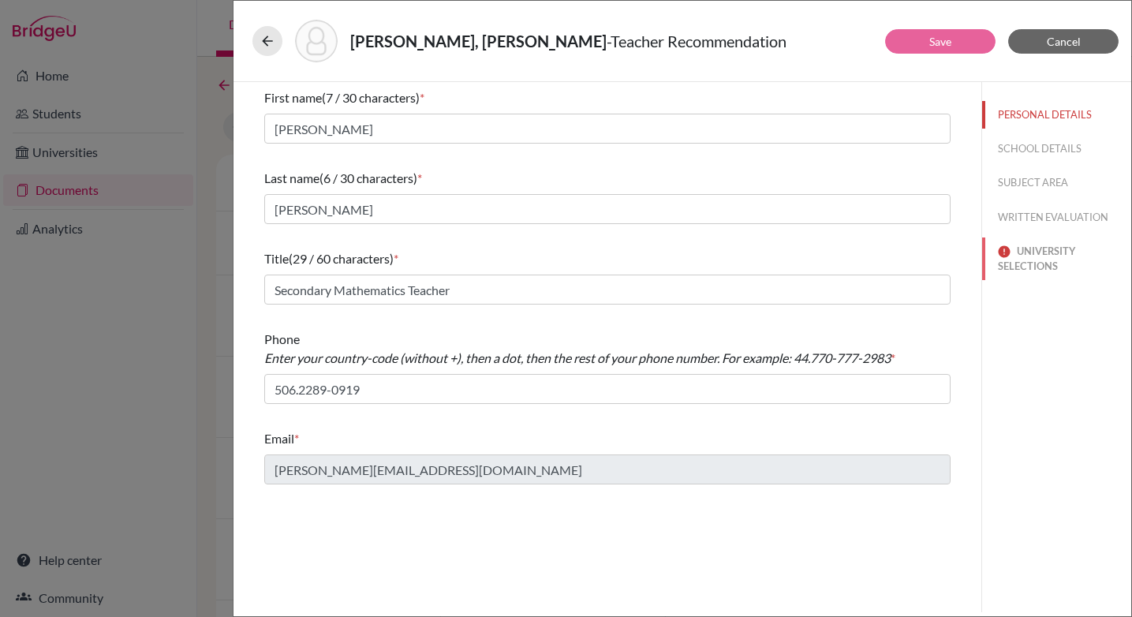
click at [1041, 253] on button "UNIVERSITY SELECTIONS" at bounding box center [1056, 258] width 149 height 43
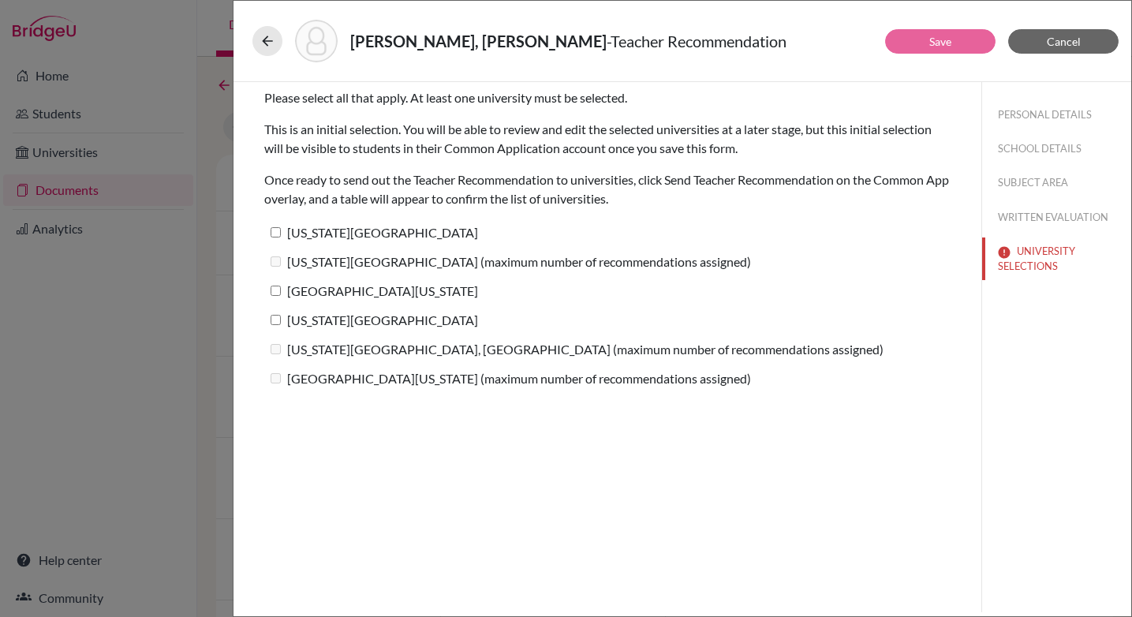
drag, startPoint x: 275, startPoint y: 290, endPoint x: 273, endPoint y: 311, distance: 21.4
click at [273, 292] on input "[GEOGRAPHIC_DATA][US_STATE]" at bounding box center [276, 291] width 10 height 10
checkbox input "true"
click at [277, 319] on input "[US_STATE][GEOGRAPHIC_DATA]" at bounding box center [276, 320] width 10 height 10
checkbox input "true"
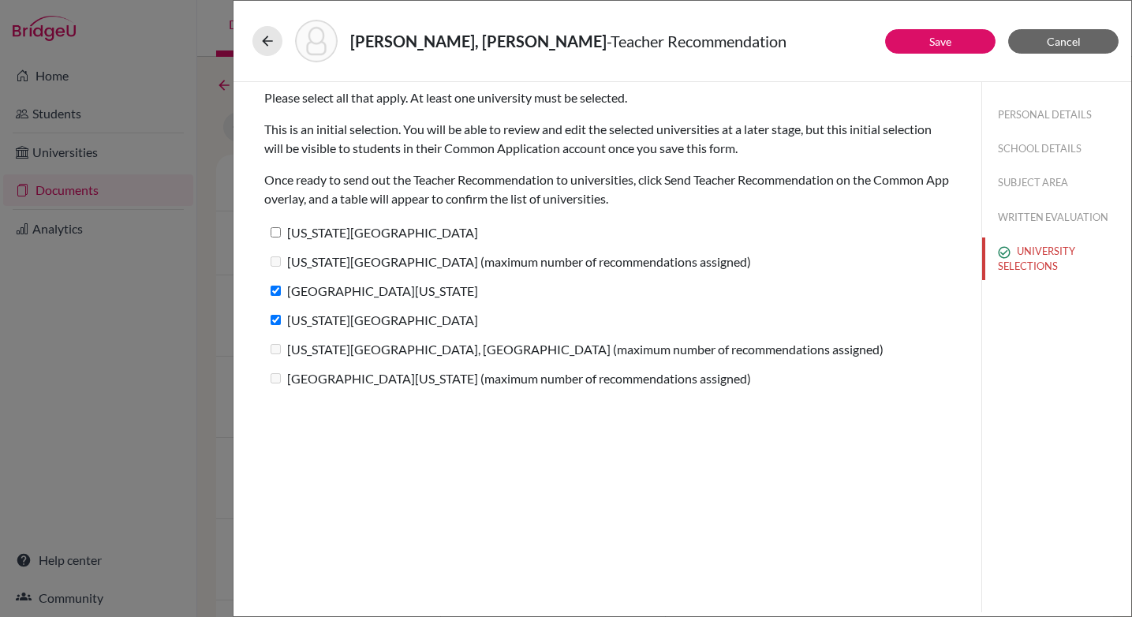
drag, startPoint x: 279, startPoint y: 231, endPoint x: 327, endPoint y: 266, distance: 58.7
click at [278, 231] on input "[US_STATE][GEOGRAPHIC_DATA]" at bounding box center [276, 232] width 10 height 10
checkbox input "true"
click at [935, 39] on link "Save" at bounding box center [940, 41] width 22 height 13
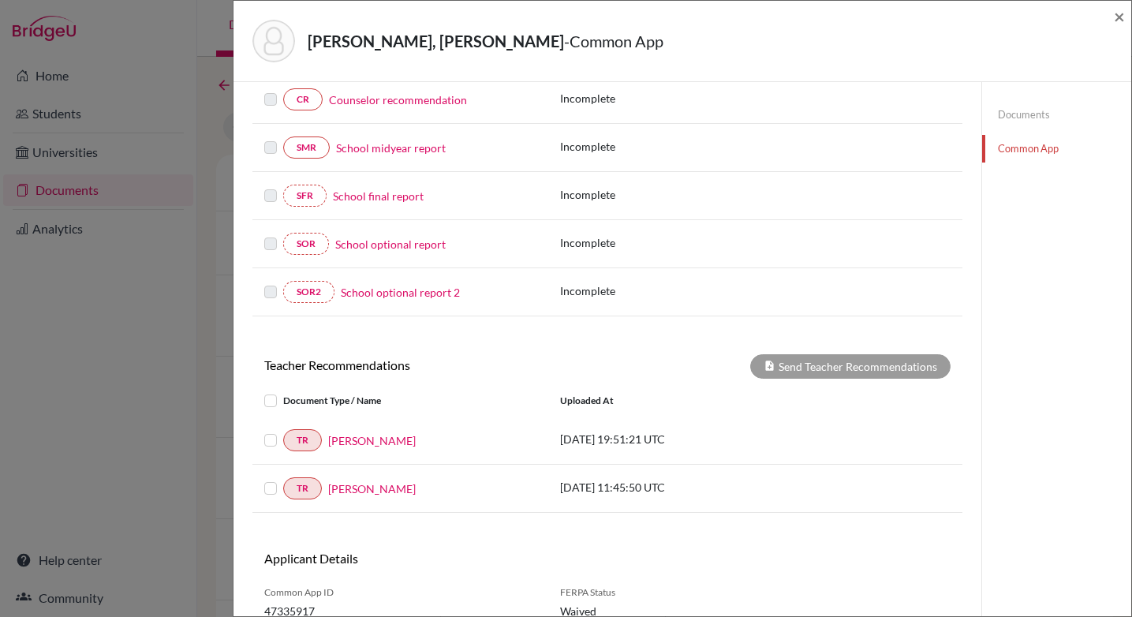
scroll to position [330, 0]
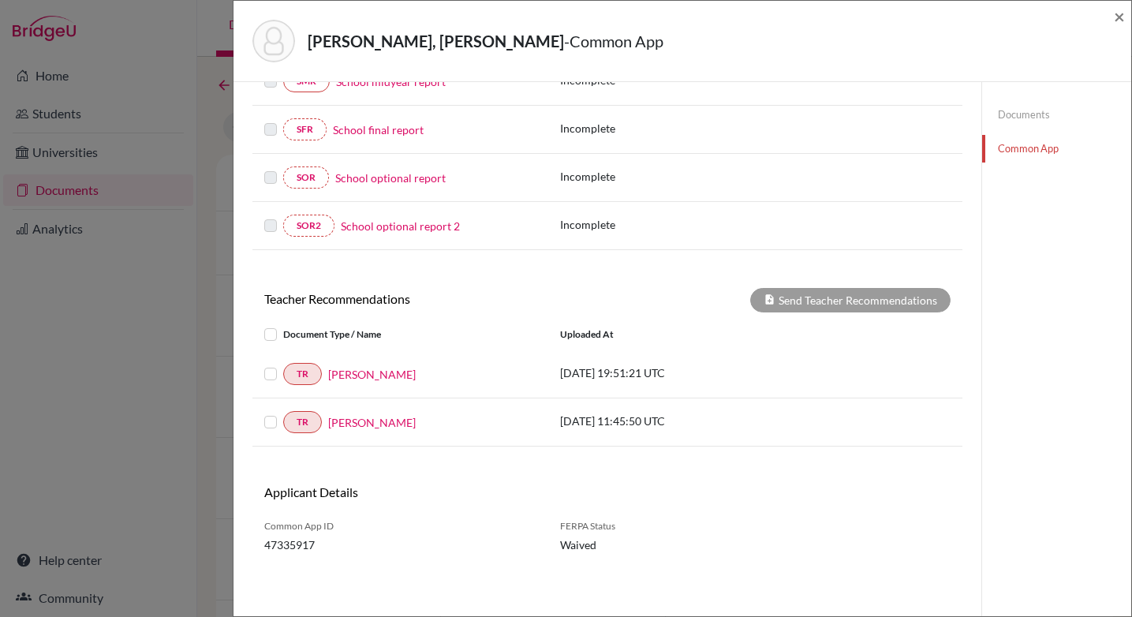
click at [283, 325] on label at bounding box center [283, 325] width 0 height 0
click at [0, 0] on input "checkbox" at bounding box center [0, 0] width 0 height 0
click at [283, 413] on label at bounding box center [283, 413] width 0 height 0
click at [0, 0] on input "checkbox" at bounding box center [0, 0] width 0 height 0
click at [819, 299] on button "Send Teacher Recommendations" at bounding box center [850, 300] width 200 height 24
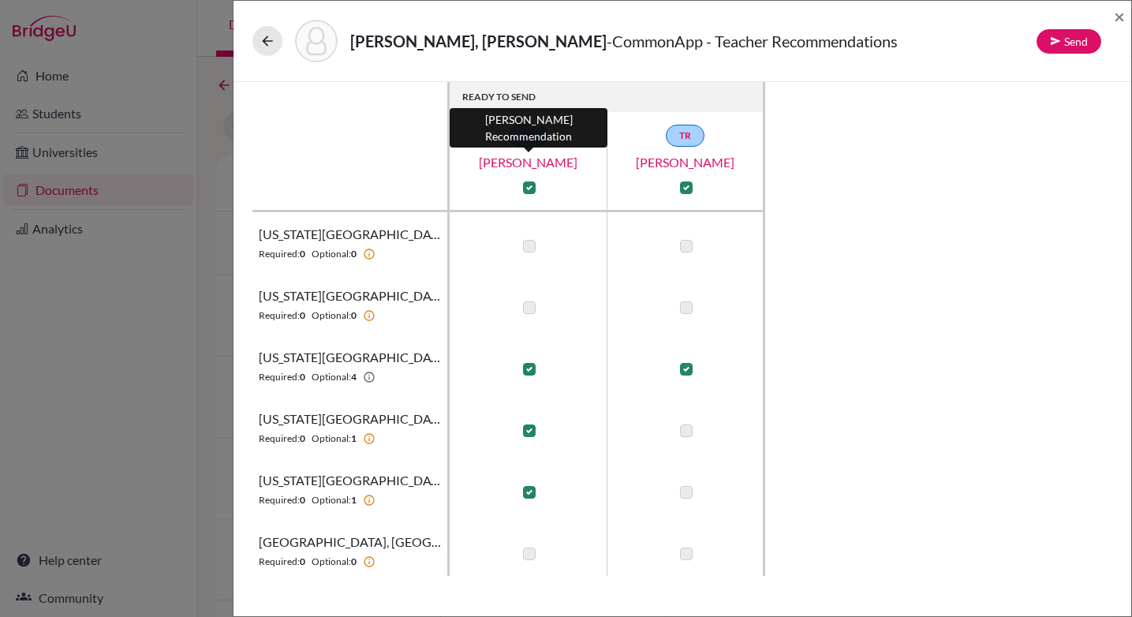
click at [529, 167] on link "[PERSON_NAME]" at bounding box center [529, 162] width 158 height 19
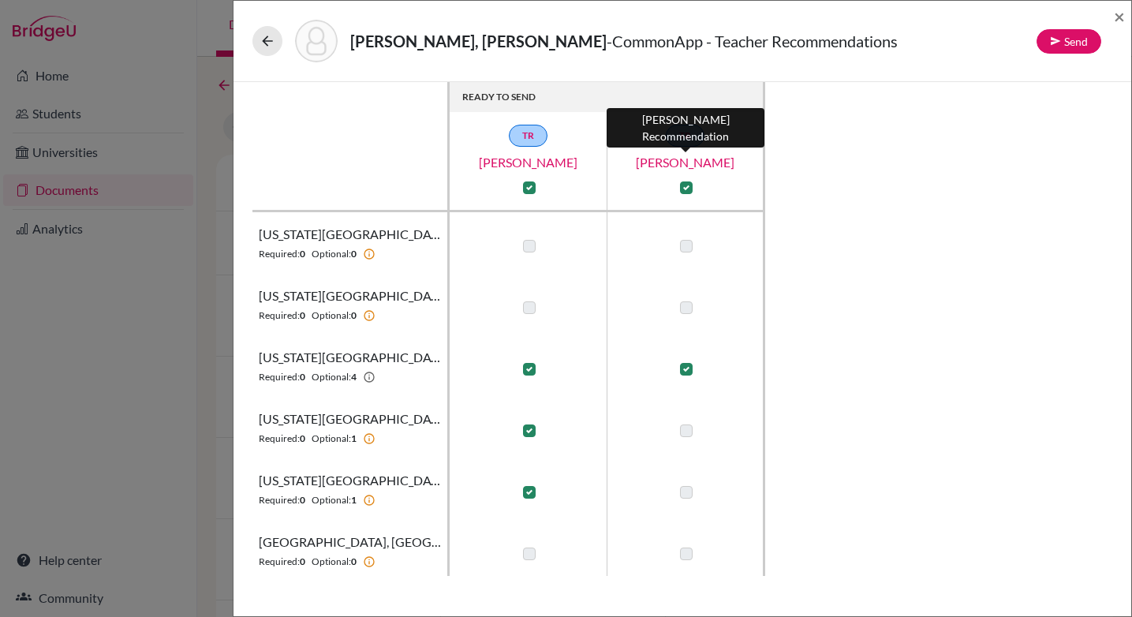
click at [693, 163] on link "[PERSON_NAME]" at bounding box center [686, 162] width 158 height 19
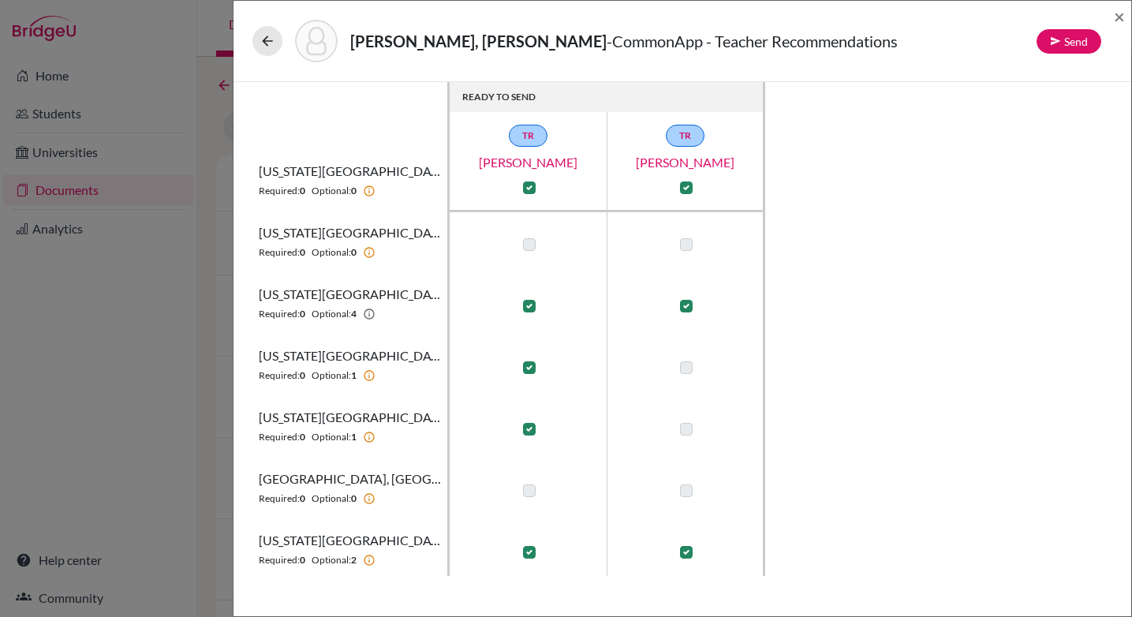
scroll to position [112, 0]
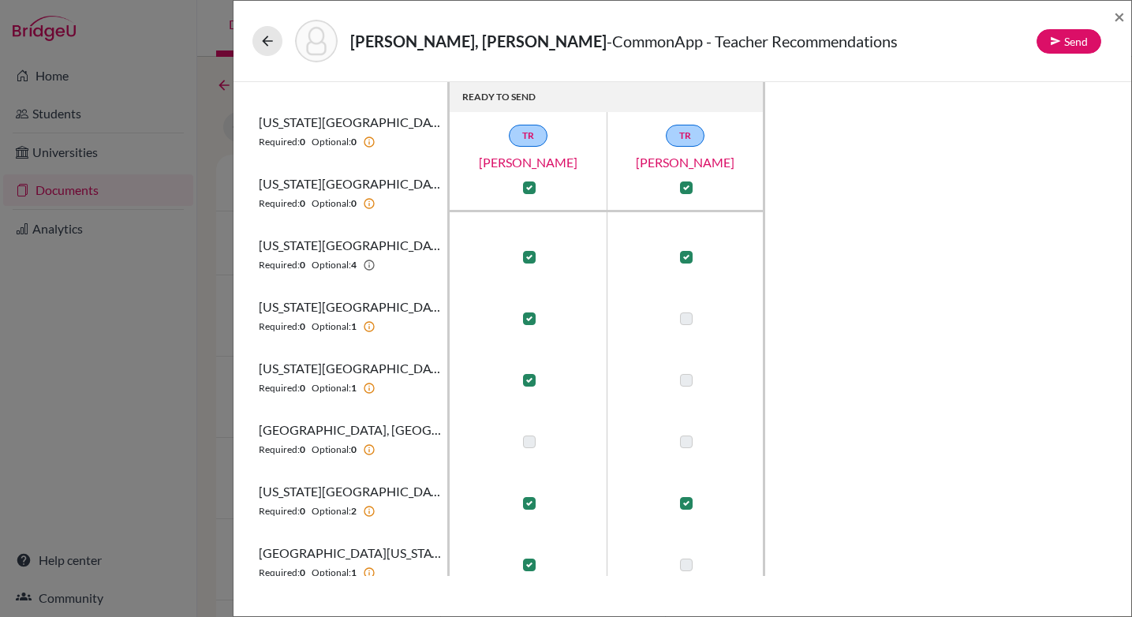
click at [525, 321] on label at bounding box center [529, 318] width 13 height 13
click at [525, 321] on input "checkbox" at bounding box center [525, 317] width 13 height 16
checkbox input "false"
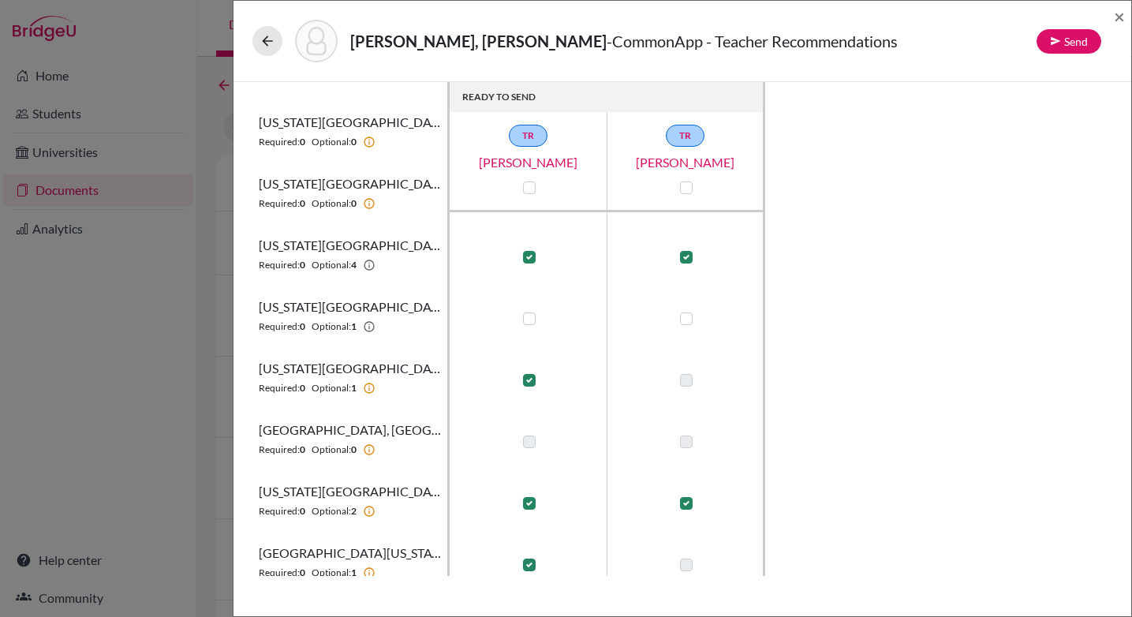
click at [684, 321] on label at bounding box center [686, 318] width 13 height 13
click at [684, 321] on input "checkbox" at bounding box center [682, 317] width 13 height 16
checkbox input "true"
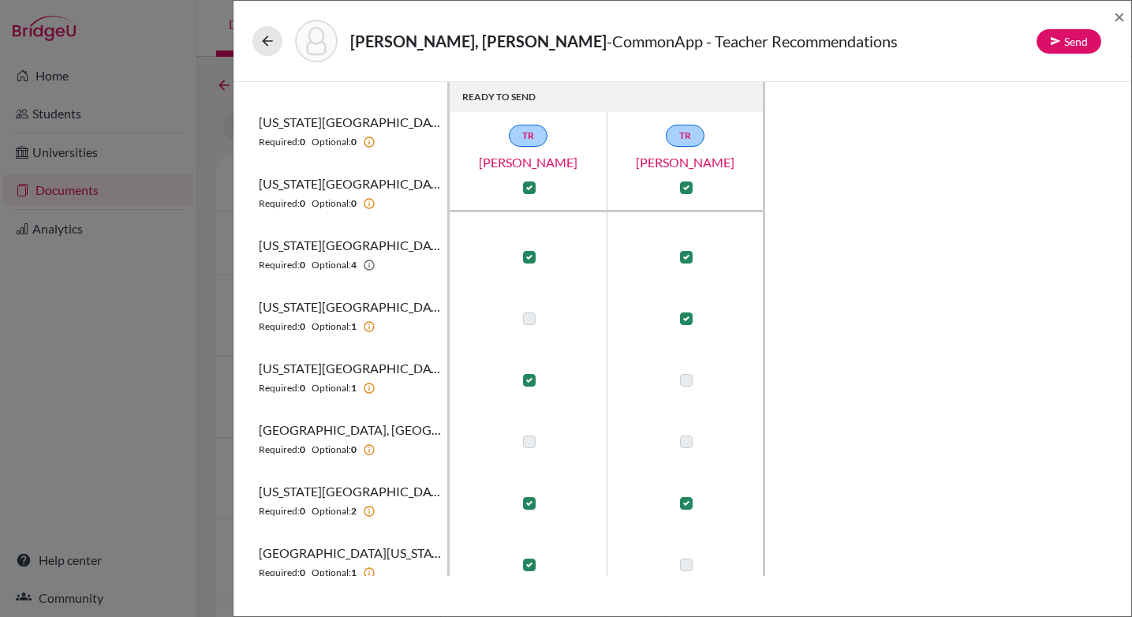
drag, startPoint x: 527, startPoint y: 383, endPoint x: 552, endPoint y: 387, distance: 25.6
click at [527, 383] on label at bounding box center [529, 380] width 13 height 13
click at [527, 383] on input "checkbox" at bounding box center [525, 379] width 13 height 16
checkbox input "false"
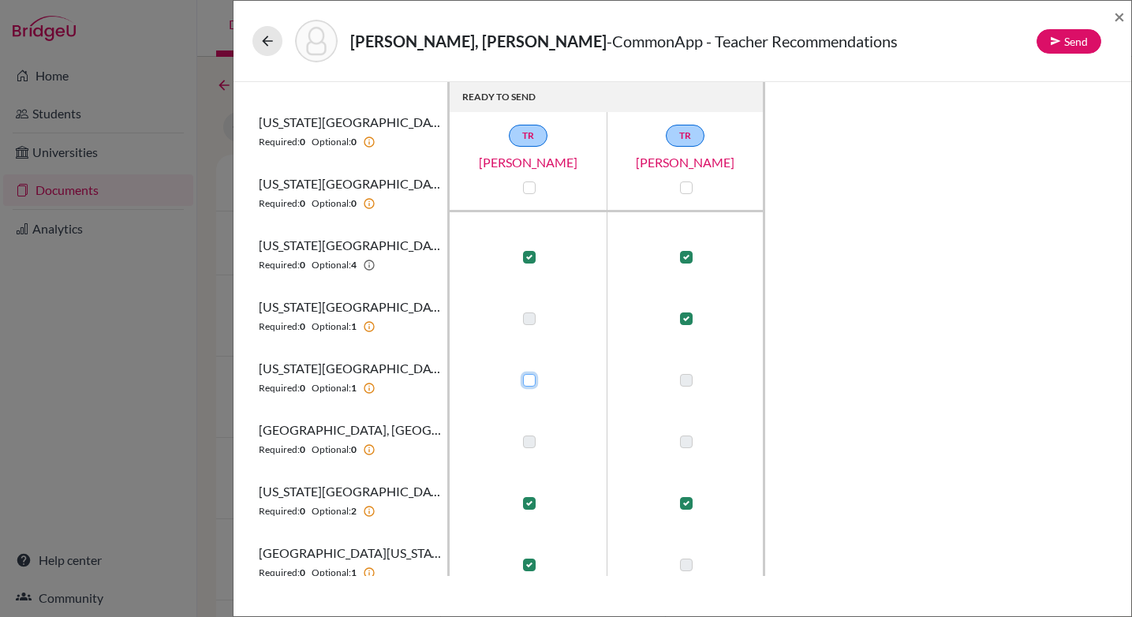
checkbox input "false"
click at [686, 380] on label at bounding box center [686, 380] width 13 height 13
click at [686, 380] on input "checkbox" at bounding box center [682, 379] width 13 height 16
checkbox input "true"
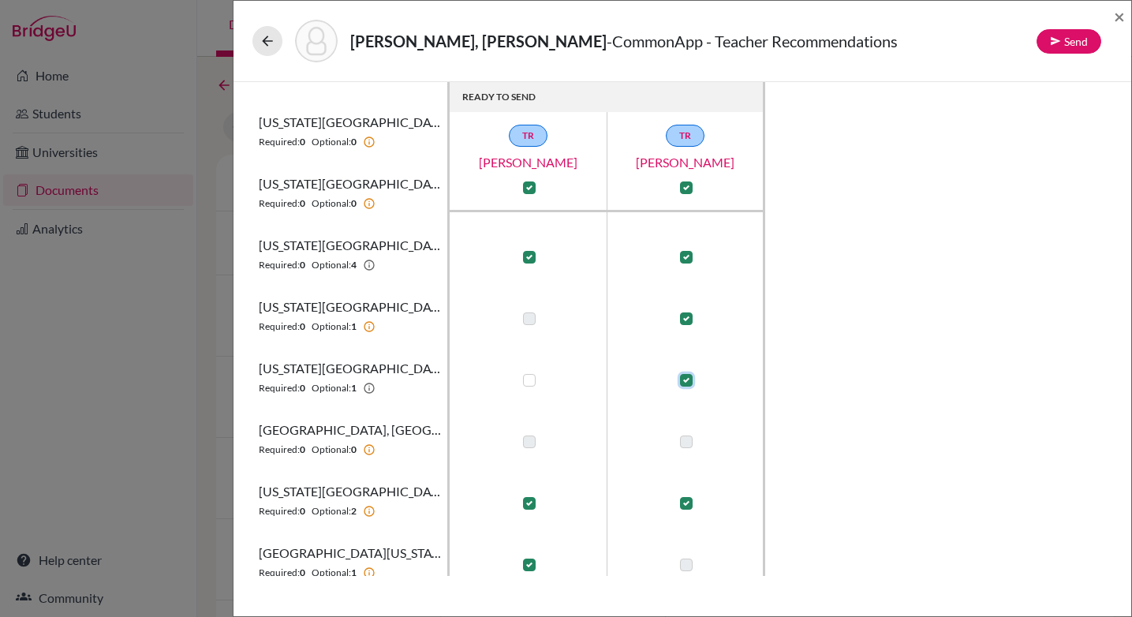
checkbox input "true"
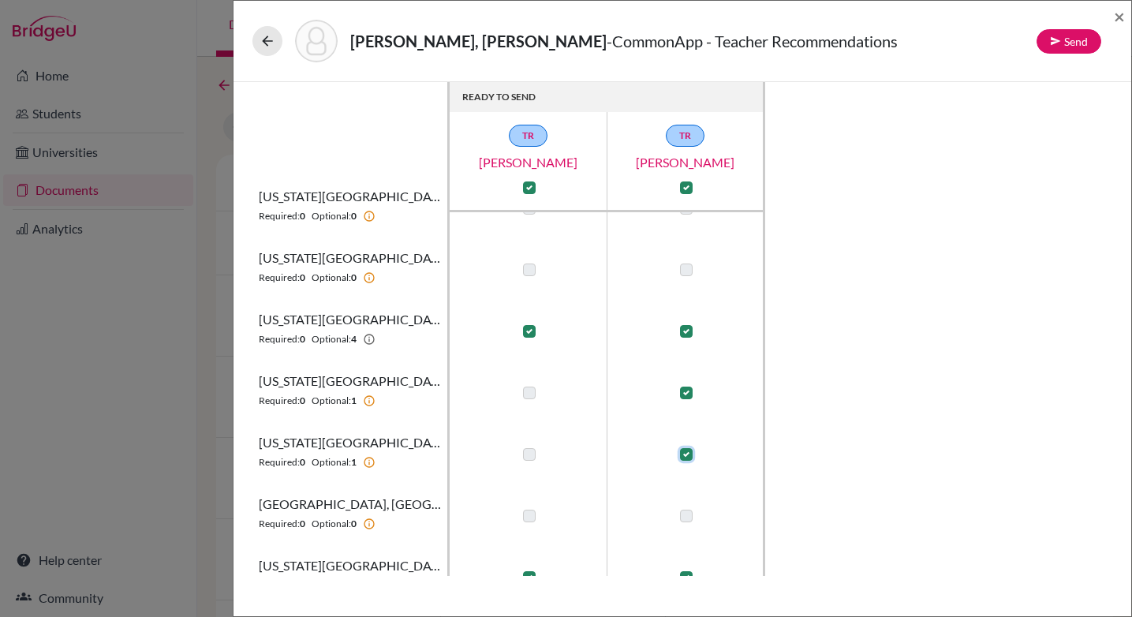
scroll to position [0, 0]
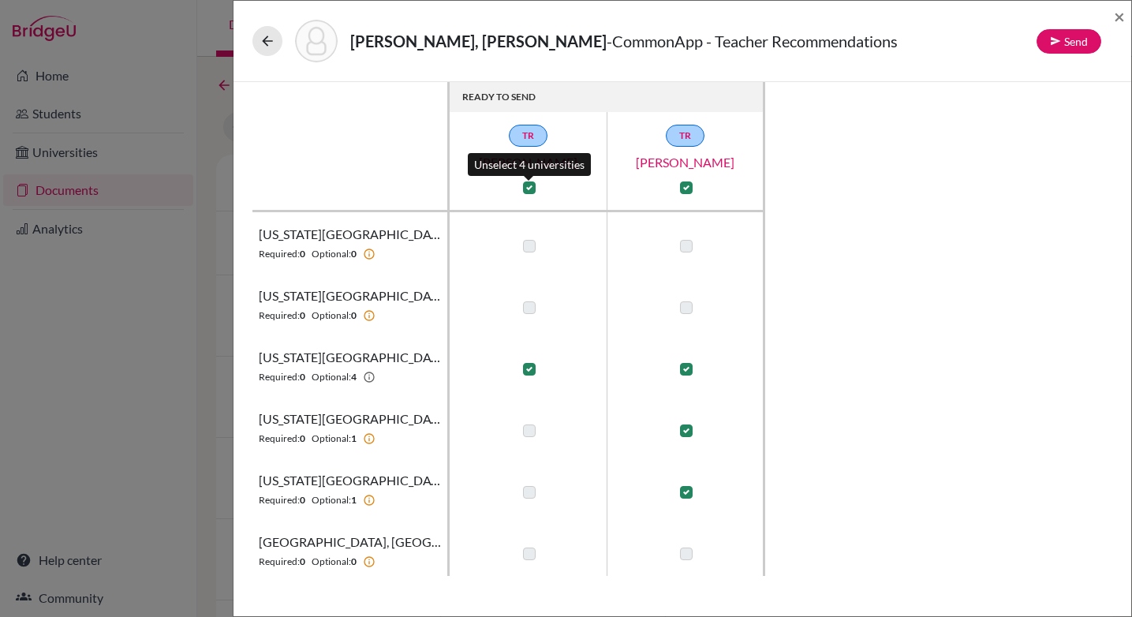
click at [529, 186] on label at bounding box center [529, 187] width 13 height 13
click at [529, 186] on input "checkbox" at bounding box center [525, 186] width 13 height 16
checkbox input "false"
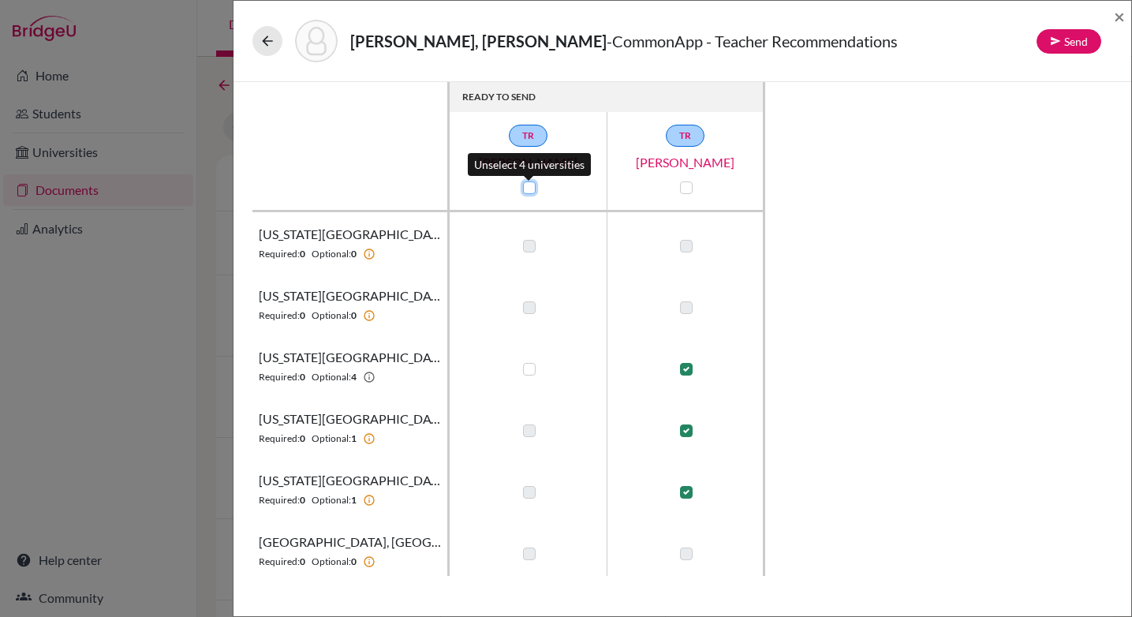
checkbox input "false"
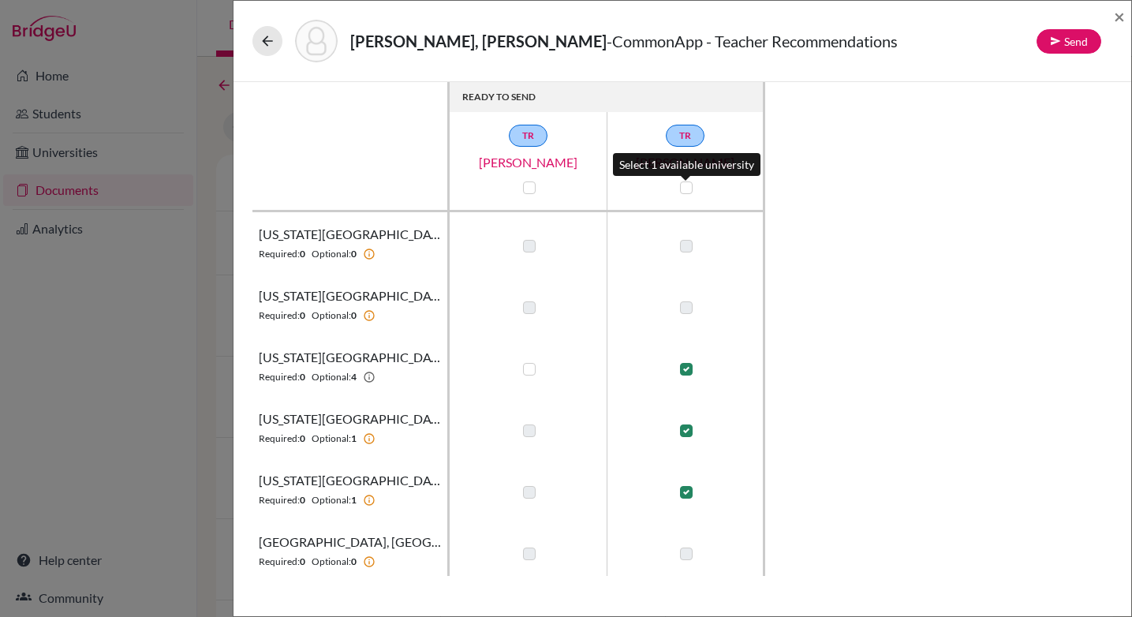
click at [689, 187] on label at bounding box center [686, 187] width 13 height 13
click at [689, 187] on input "checkbox" at bounding box center [682, 186] width 13 height 16
checkbox input "true"
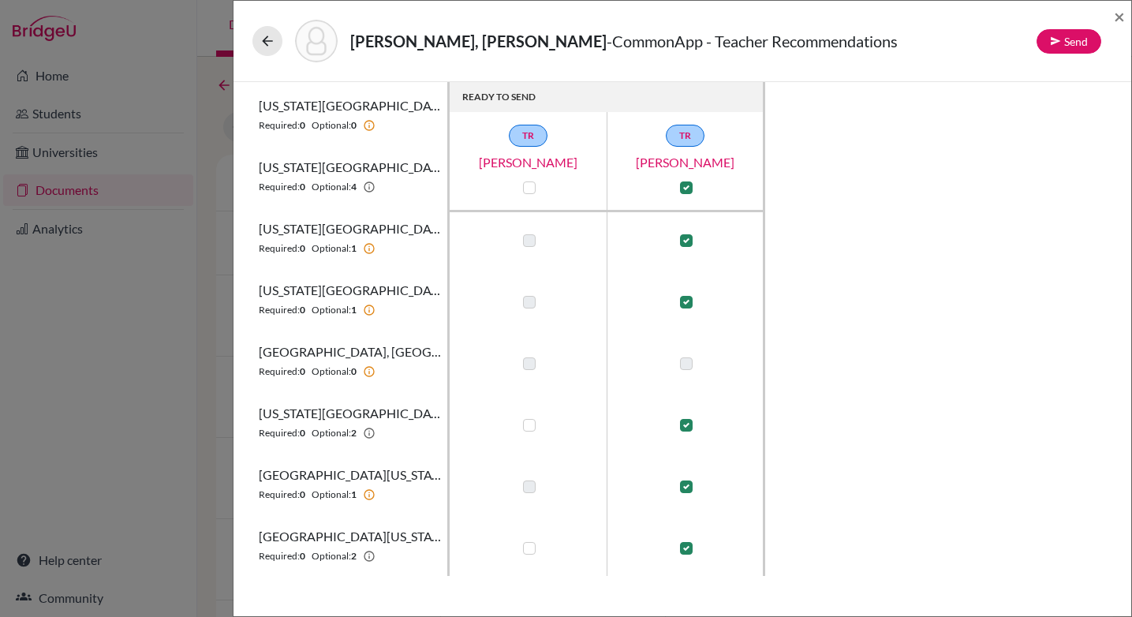
click at [529, 551] on label at bounding box center [529, 548] width 13 height 13
click at [529, 551] on input "checkbox" at bounding box center [525, 547] width 13 height 16
checkbox input "true"
click at [531, 423] on label at bounding box center [529, 425] width 13 height 13
click at [531, 423] on input "checkbox" at bounding box center [525, 424] width 13 height 16
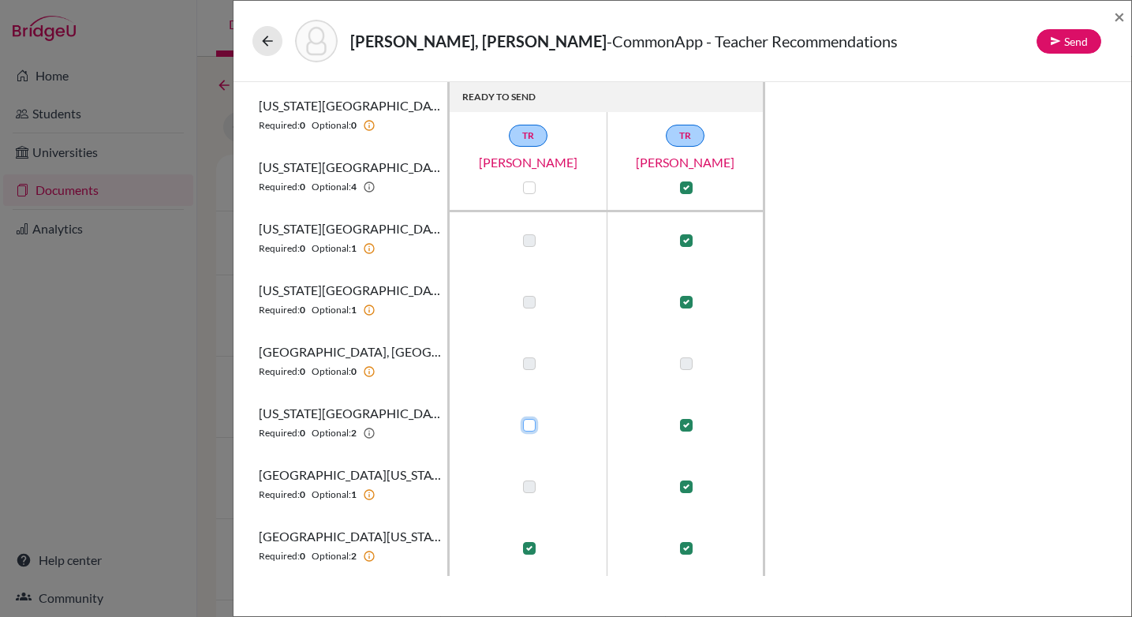
checkbox input "true"
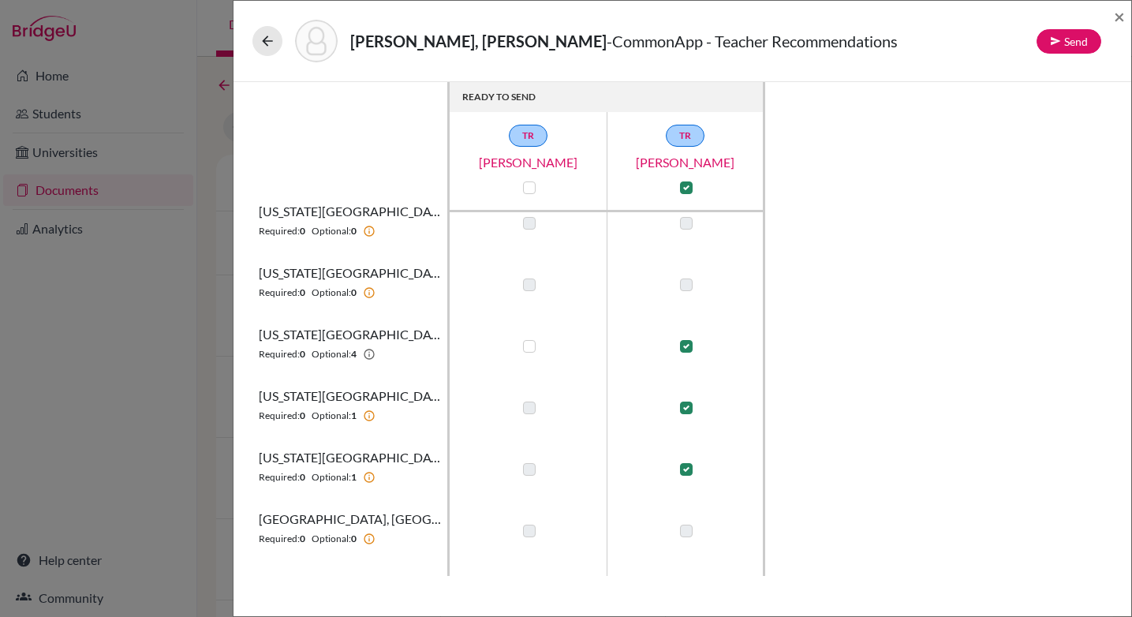
scroll to position [0, 0]
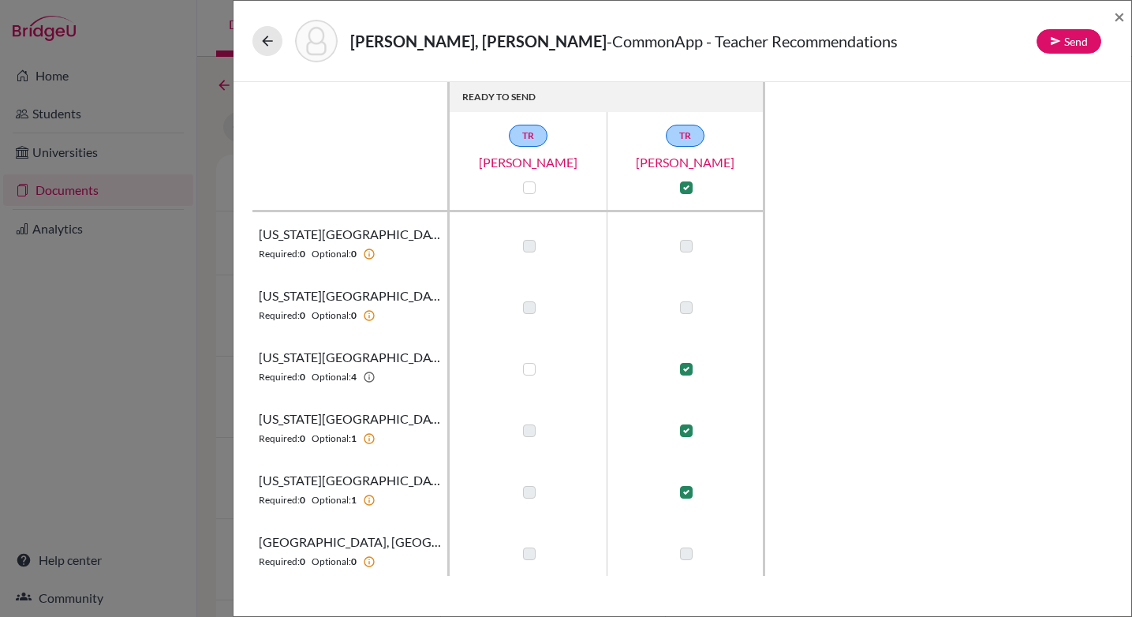
click at [528, 372] on label at bounding box center [529, 369] width 13 height 13
click at [528, 372] on input "checkbox" at bounding box center [525, 368] width 13 height 16
checkbox input "true"
click at [1067, 43] on button "Send" at bounding box center [1069, 41] width 65 height 24
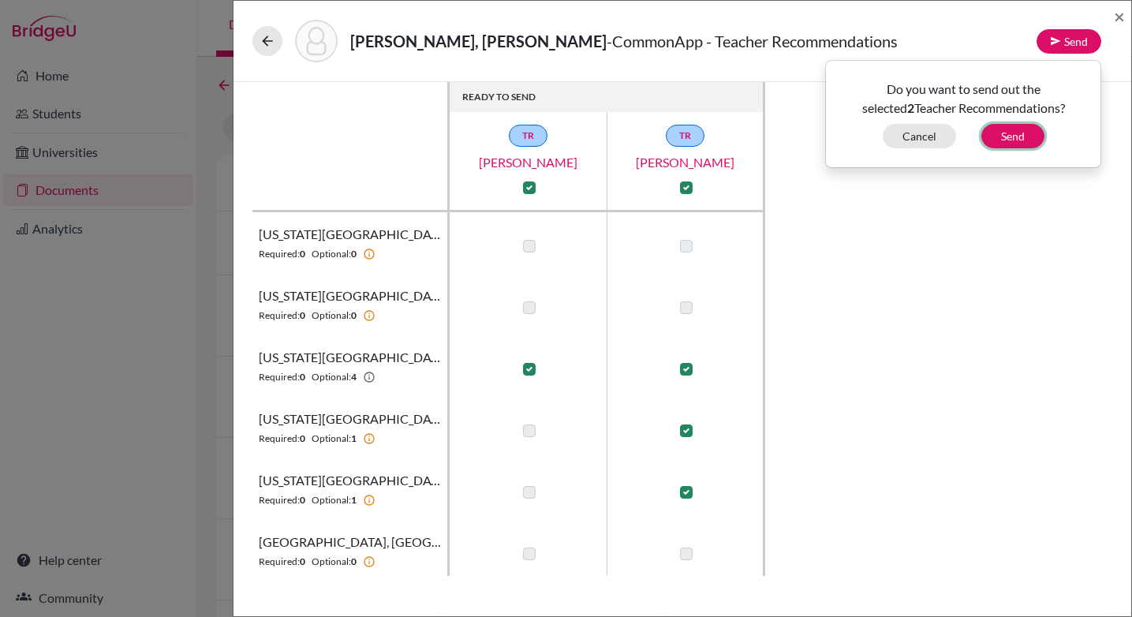
click at [1018, 133] on button "Send" at bounding box center [1012, 136] width 63 height 24
checkbox input "false"
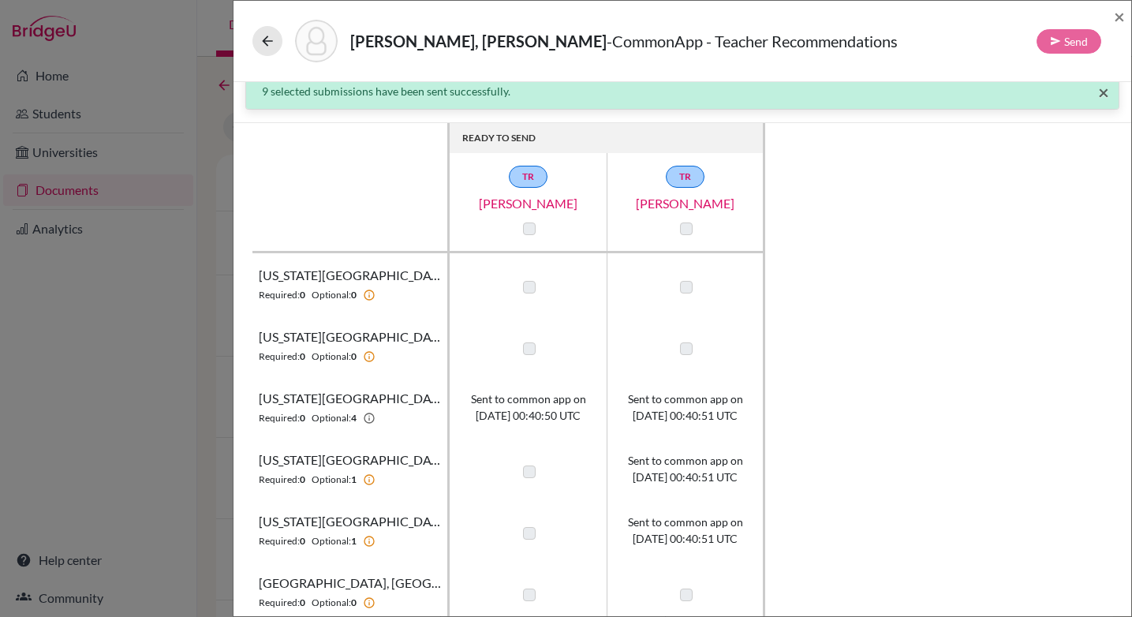
click at [1106, 92] on span "×" at bounding box center [1103, 91] width 11 height 23
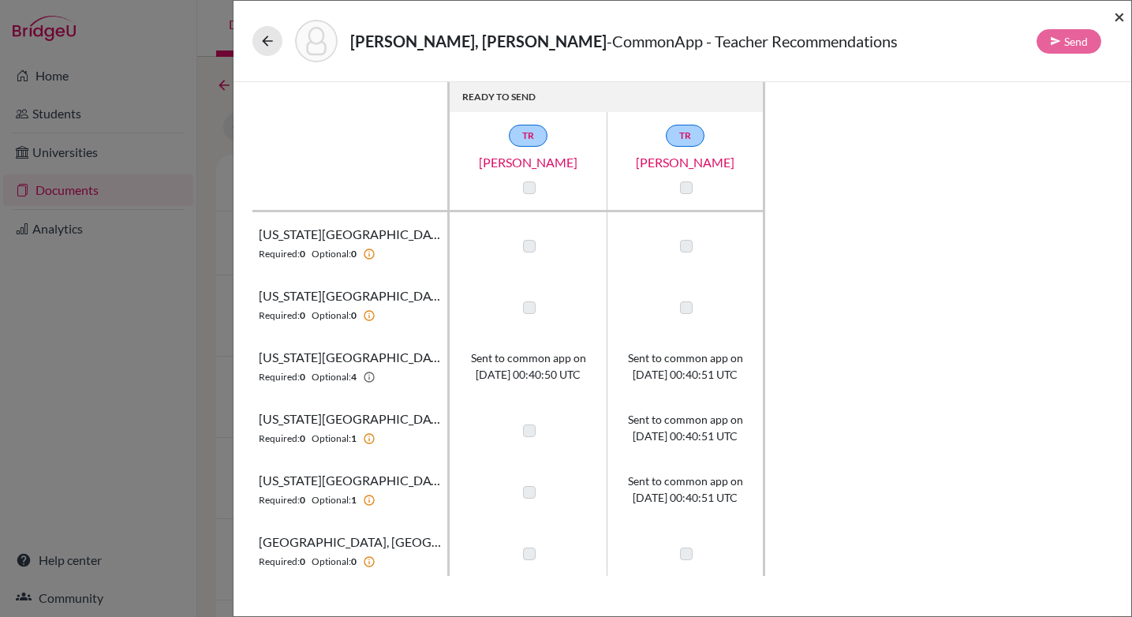
drag, startPoint x: 1114, startPoint y: 21, endPoint x: 1104, endPoint y: 36, distance: 18.8
click at [1114, 21] on span "×" at bounding box center [1119, 16] width 11 height 23
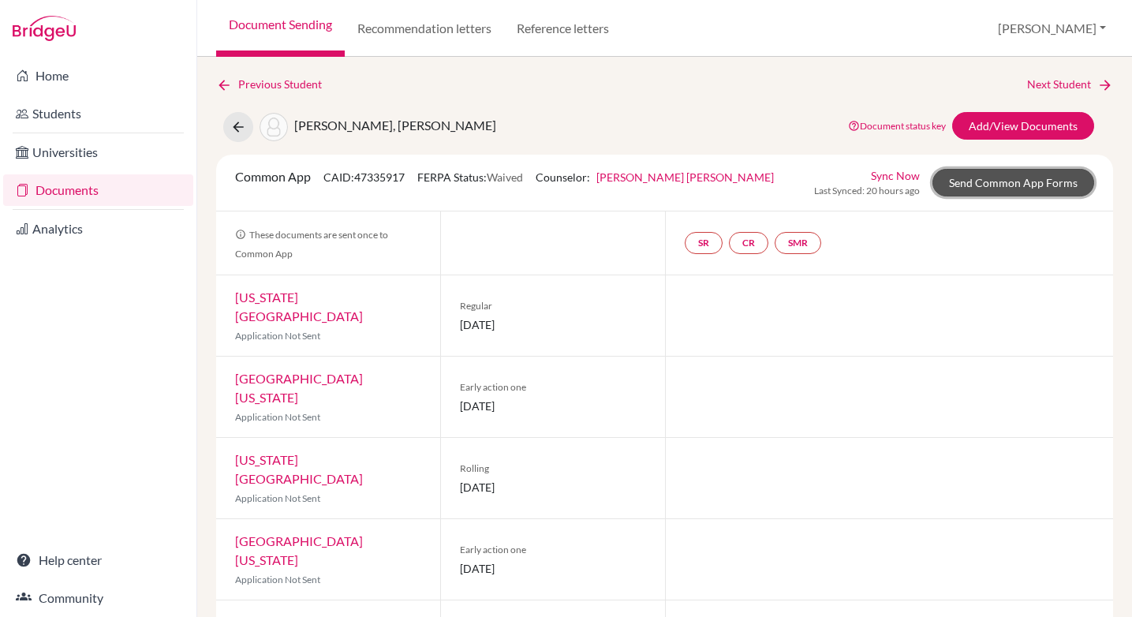
click at [1007, 187] on link "Send Common App Forms" at bounding box center [1013, 183] width 162 height 28
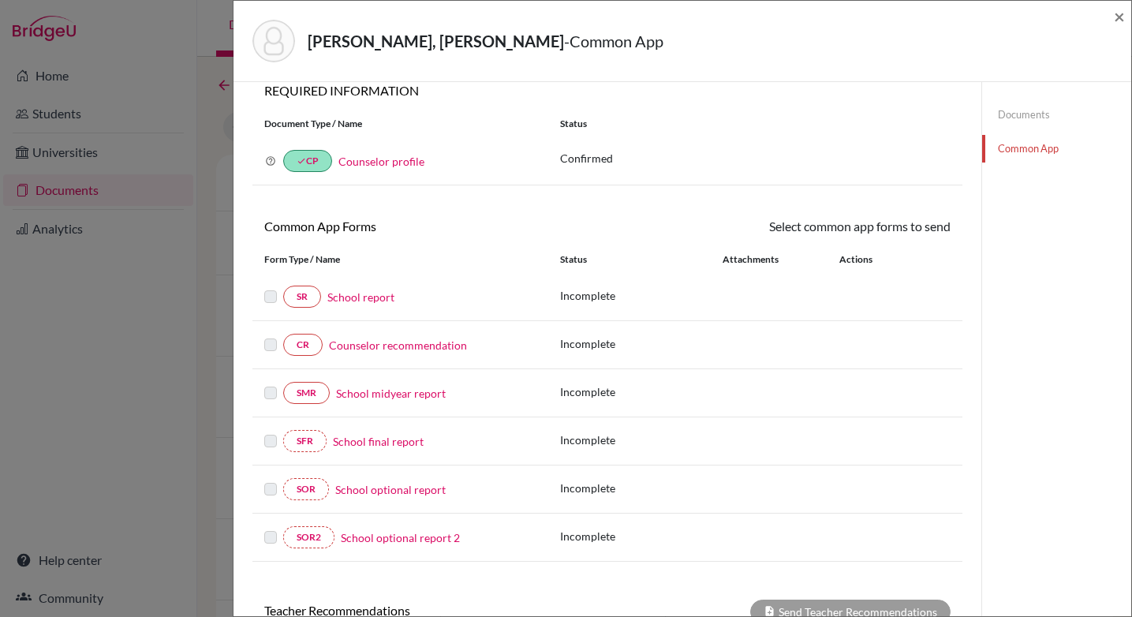
scroll to position [25, 0]
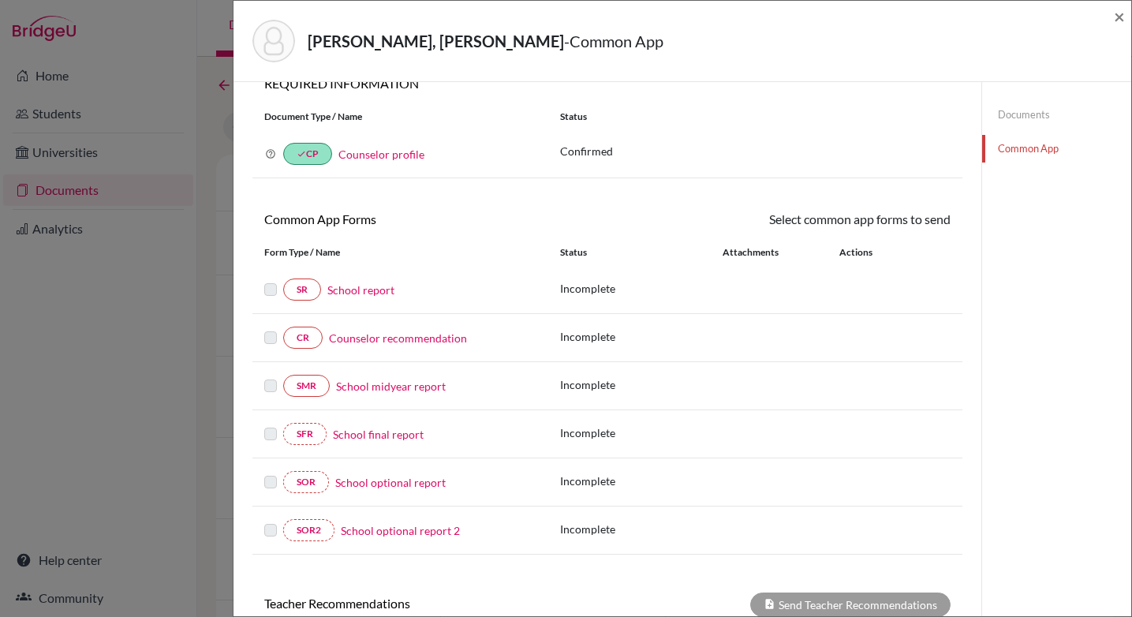
click at [364, 292] on link "School report" at bounding box center [360, 290] width 67 height 17
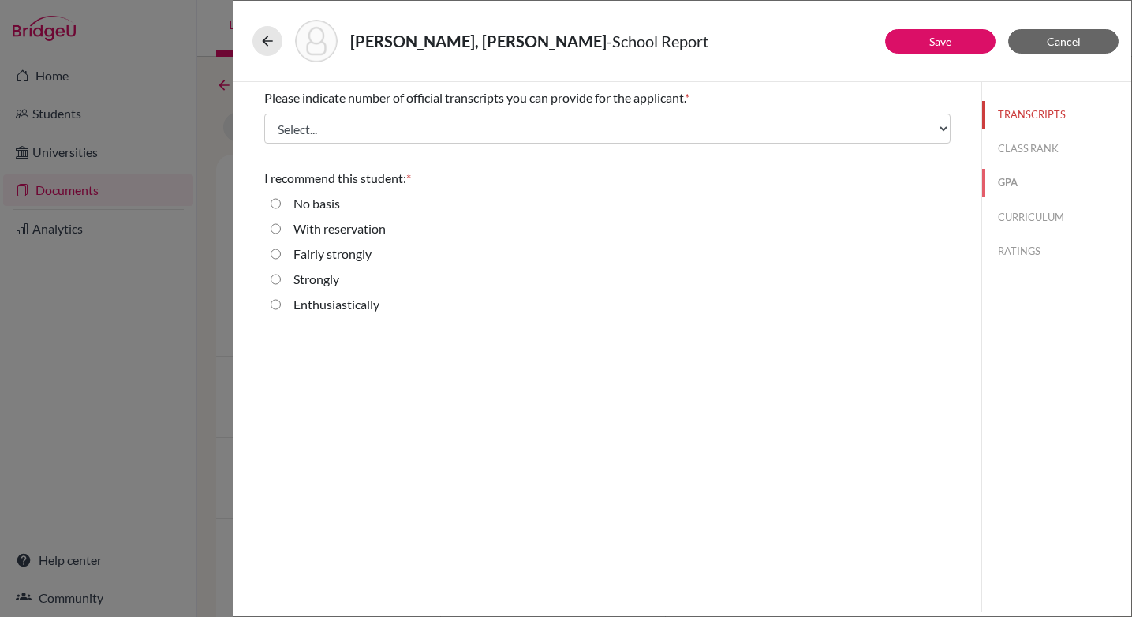
click at [1013, 181] on button "GPA" at bounding box center [1056, 183] width 149 height 28
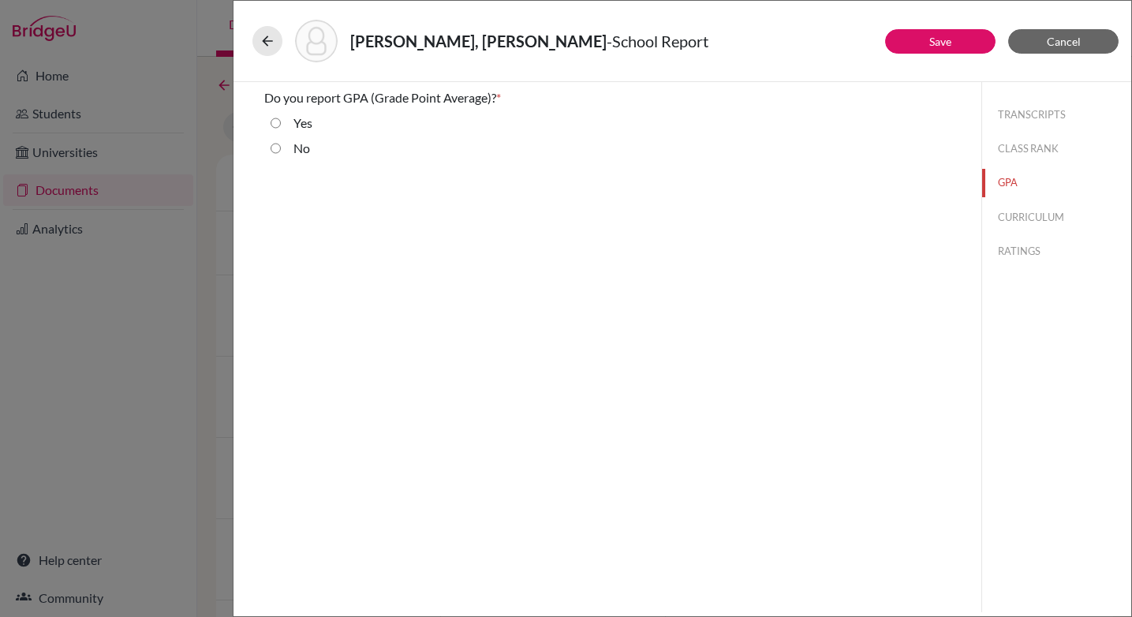
click at [276, 124] on input "Yes" at bounding box center [276, 123] width 10 height 19
radio input "true"
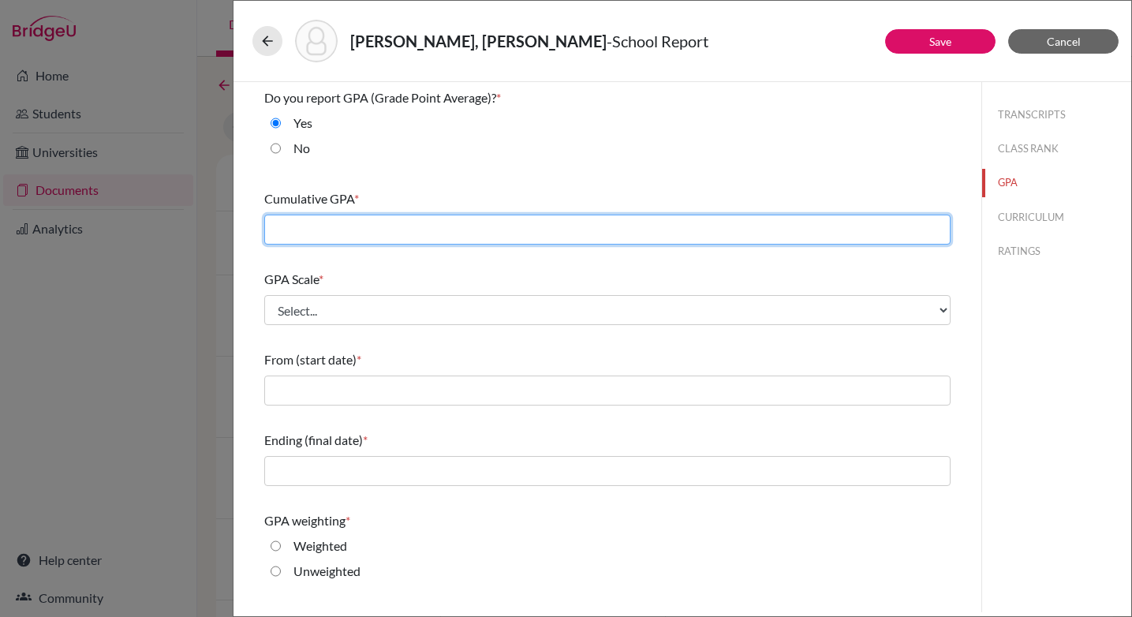
click at [389, 227] on input "text" at bounding box center [607, 230] width 686 height 30
type input "3.68"
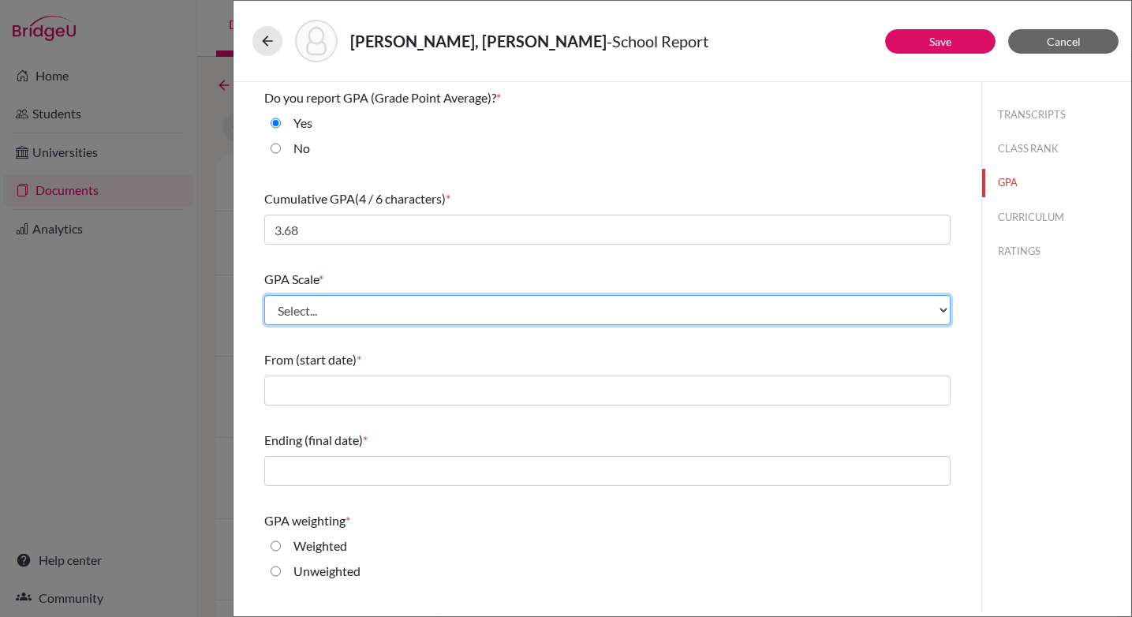
click at [375, 308] on select "Select... 4 5 6 7 8 9 10 11 12 13 14 15 16 17 18 19 20 100" at bounding box center [607, 310] width 686 height 30
select select "4"
click at [264, 295] on select "Select... 4 5 6 7 8 9 10 11 12 13 14 15 16 17 18 19 20 100" at bounding box center [607, 310] width 686 height 30
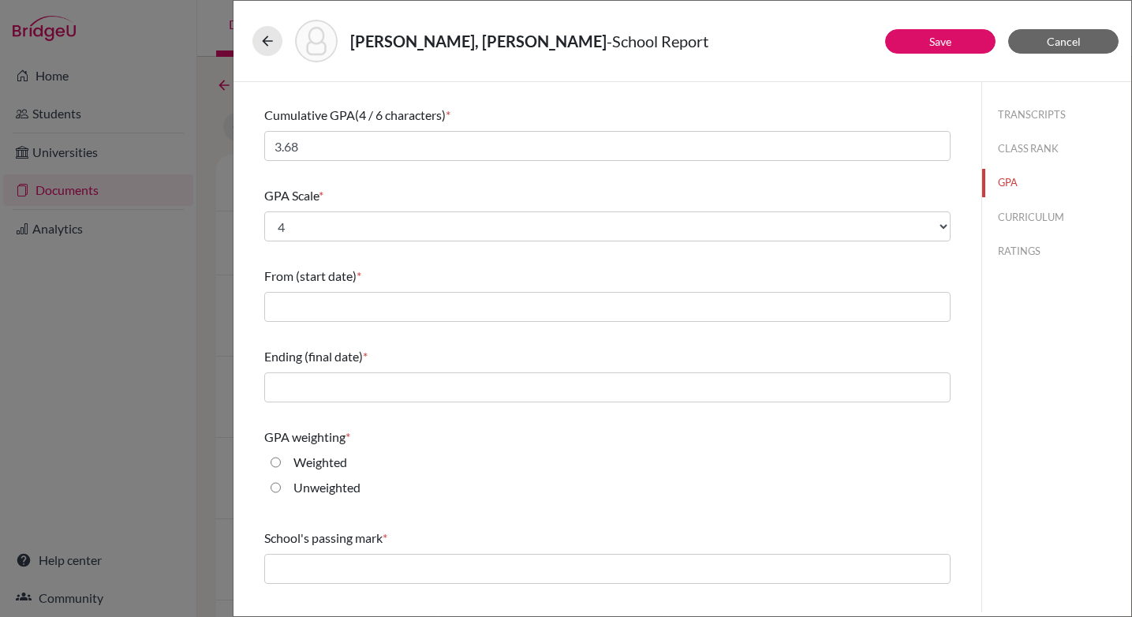
scroll to position [94, 0]
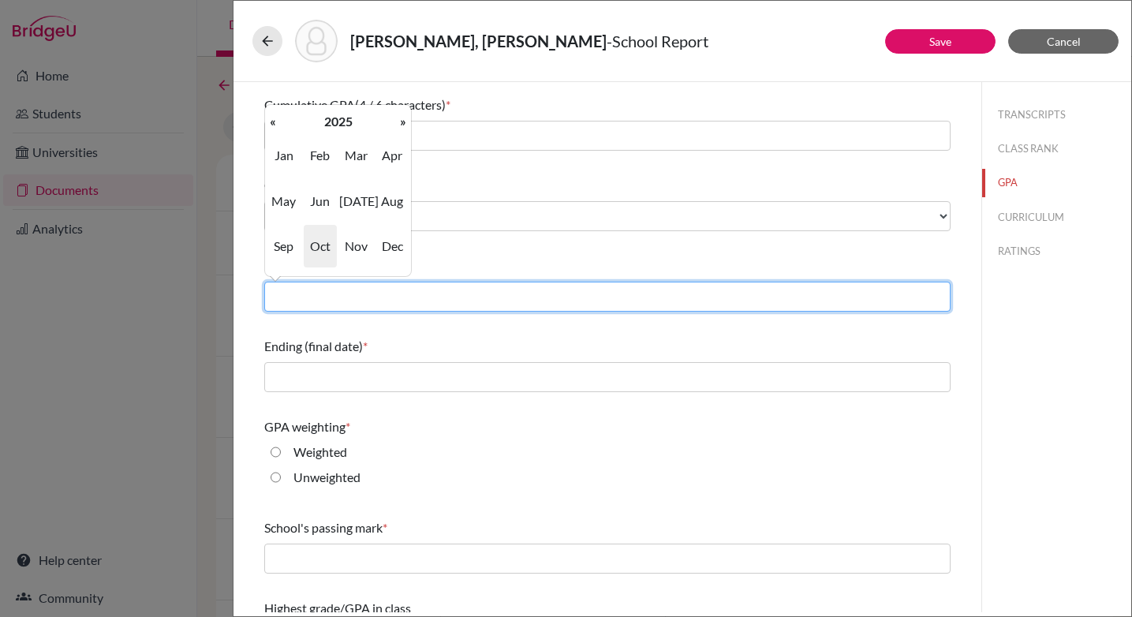
click at [376, 297] on input "text" at bounding box center [607, 297] width 686 height 30
type input "08/2023"
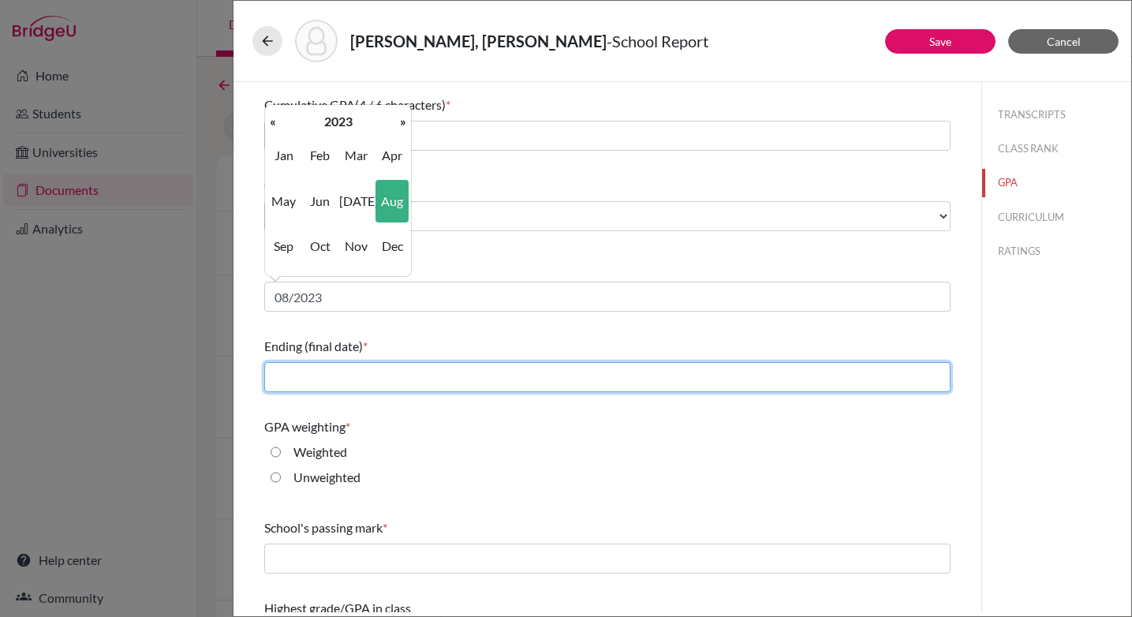
click at [323, 383] on input "text" at bounding box center [607, 377] width 686 height 30
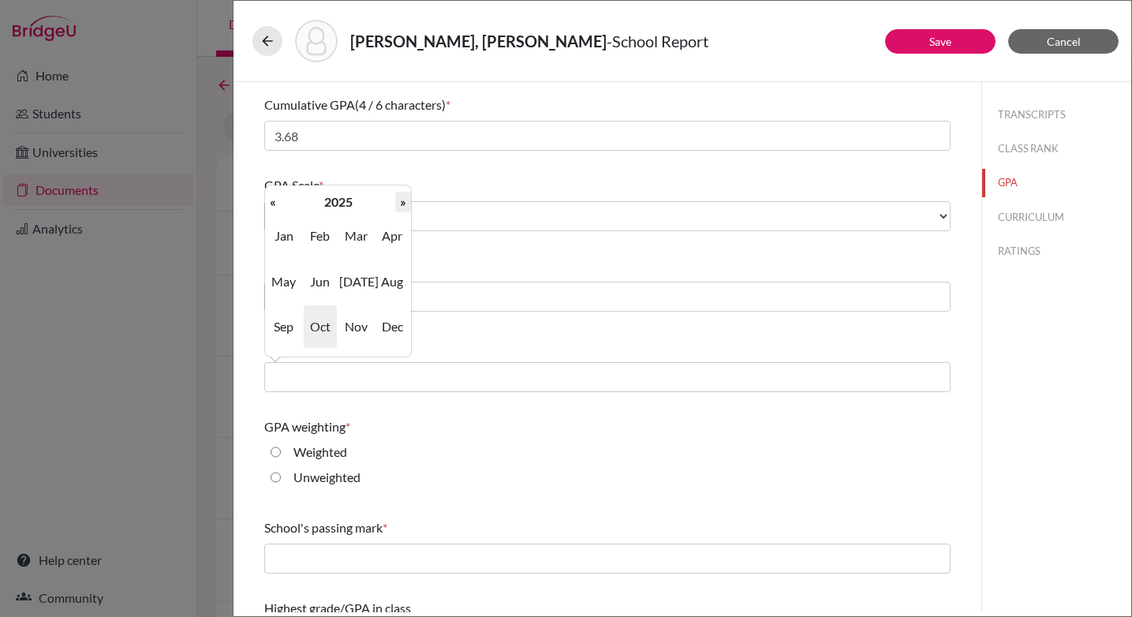
click at [400, 200] on th "»" at bounding box center [403, 202] width 16 height 21
click at [312, 286] on span "Jun" at bounding box center [320, 281] width 33 height 43
type input "06/2026"
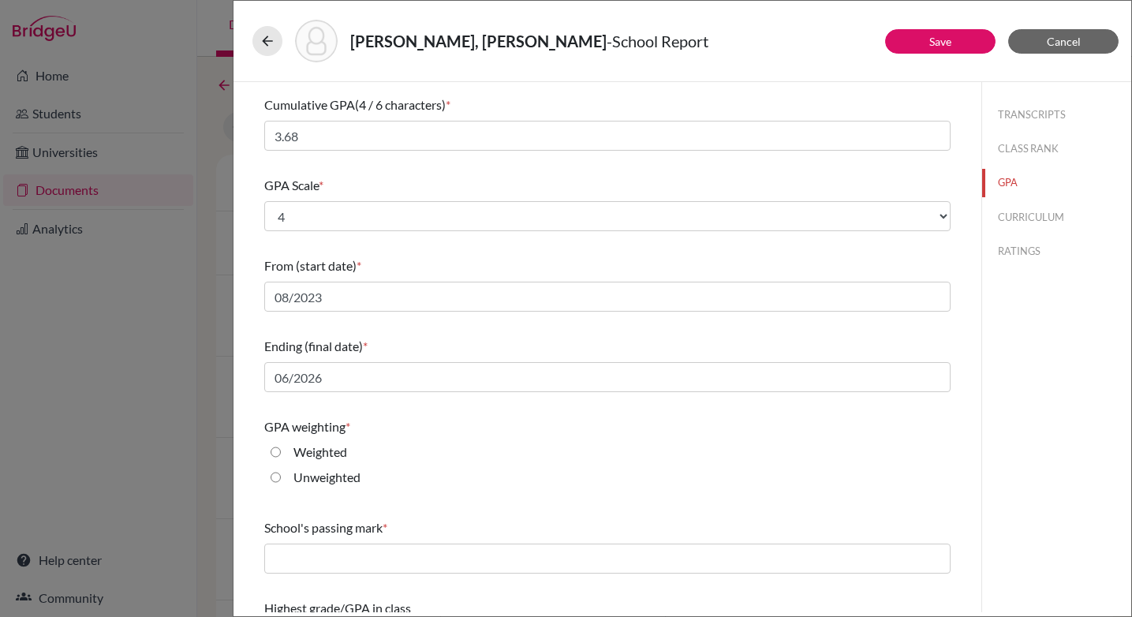
click at [277, 454] on input "Weighted" at bounding box center [276, 452] width 10 height 19
radio input "true"
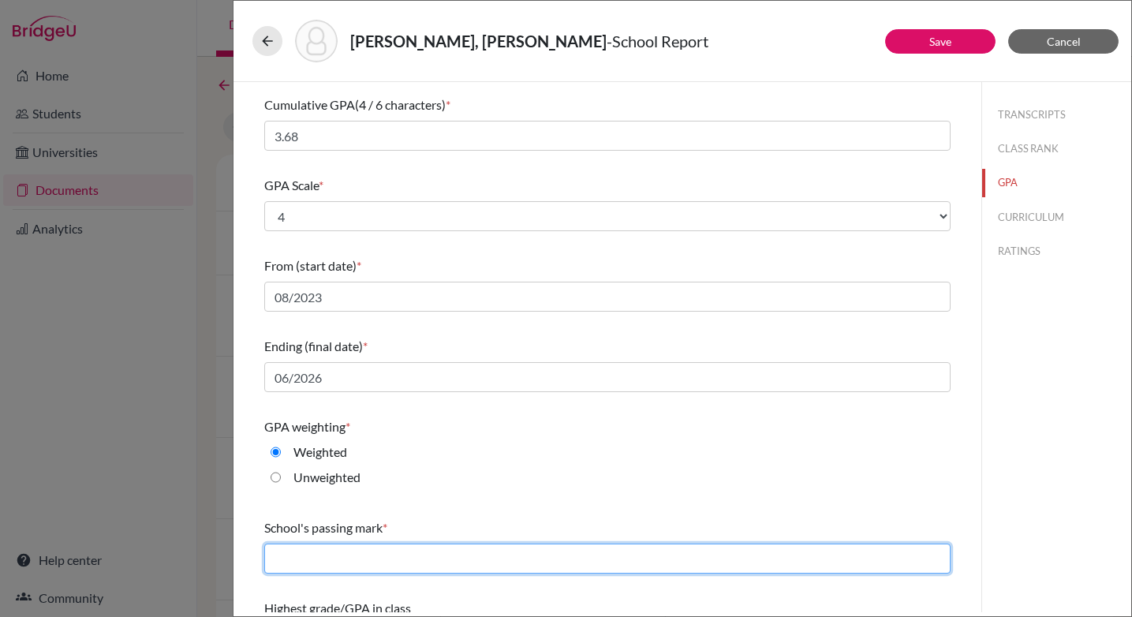
click at [369, 557] on input "text" at bounding box center [607, 559] width 686 height 30
type input "60"
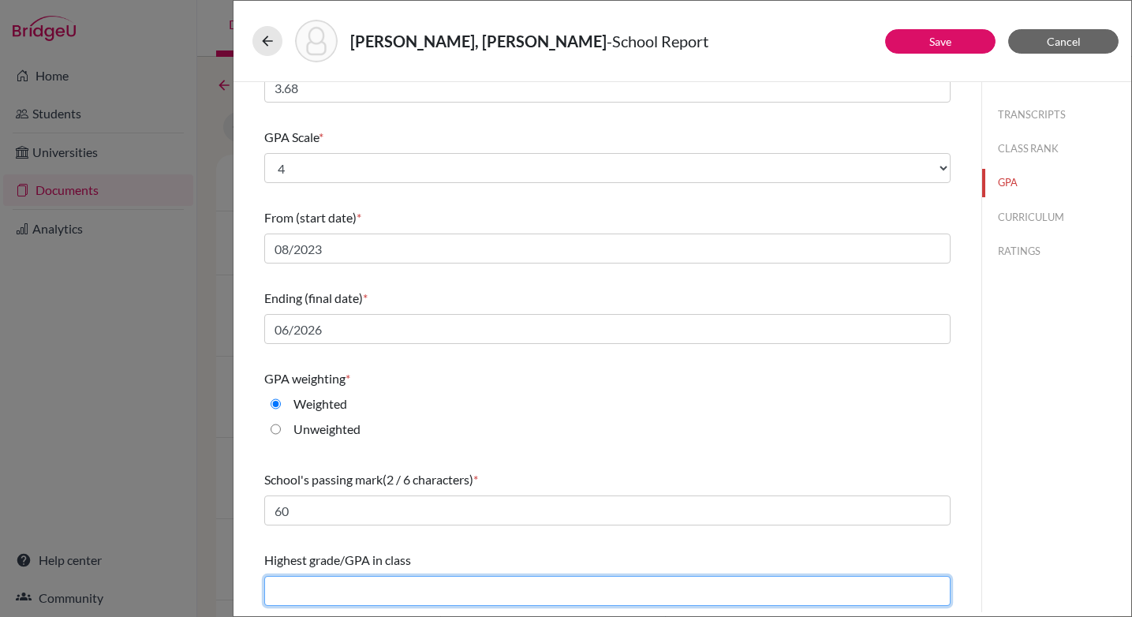
click at [321, 599] on input "text" at bounding box center [607, 591] width 686 height 30
type input "4.58"
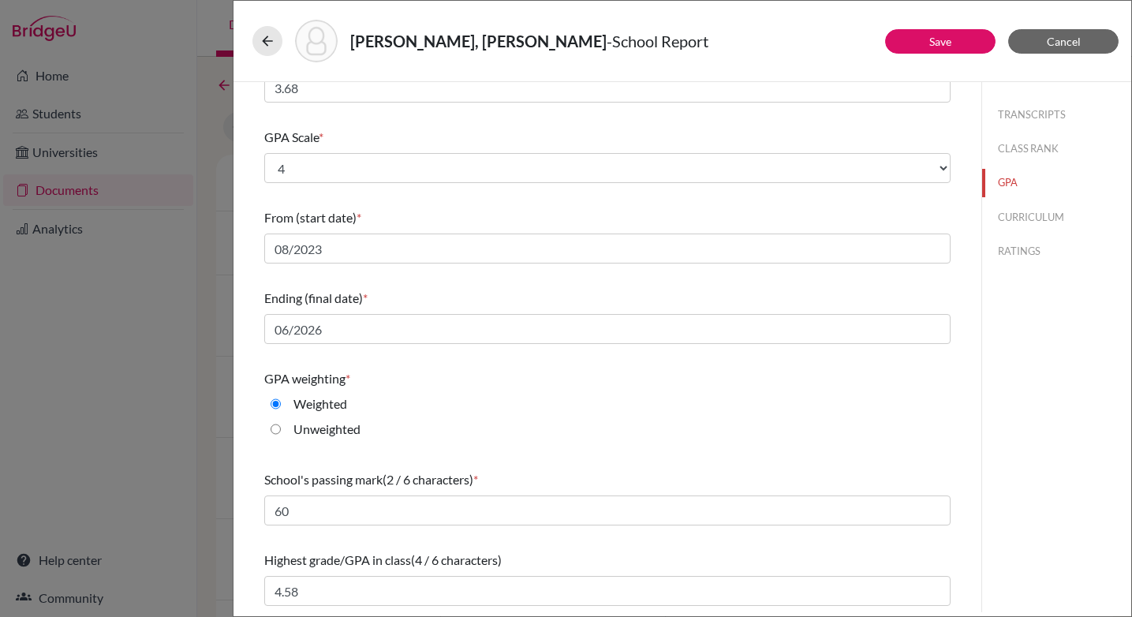
click at [488, 396] on div "Weighted" at bounding box center [607, 406] width 686 height 25
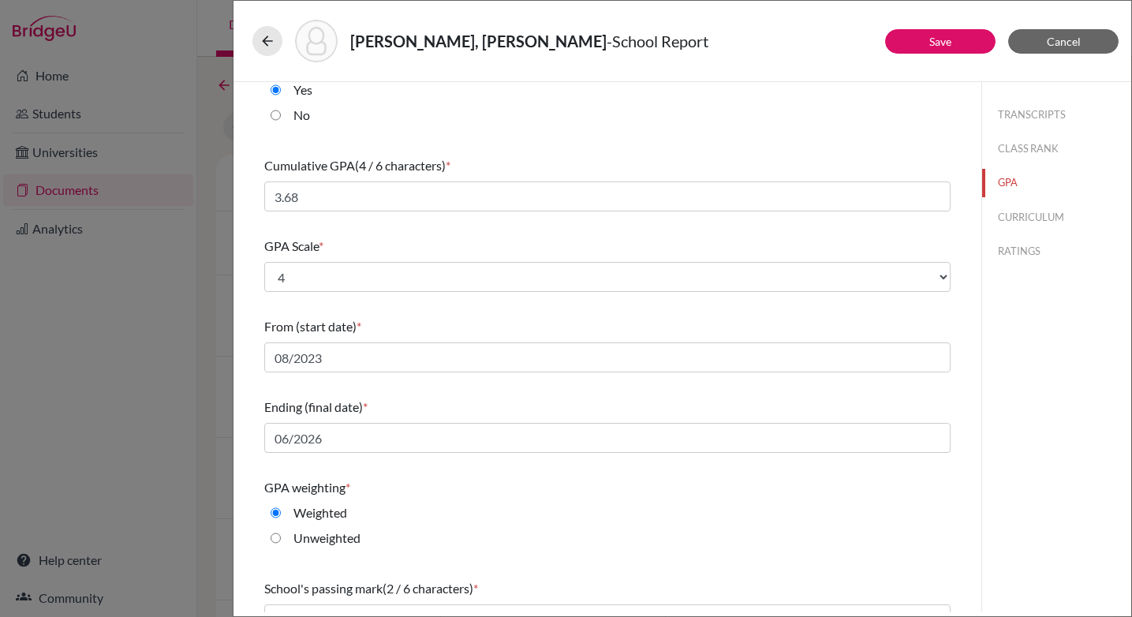
scroll to position [0, 0]
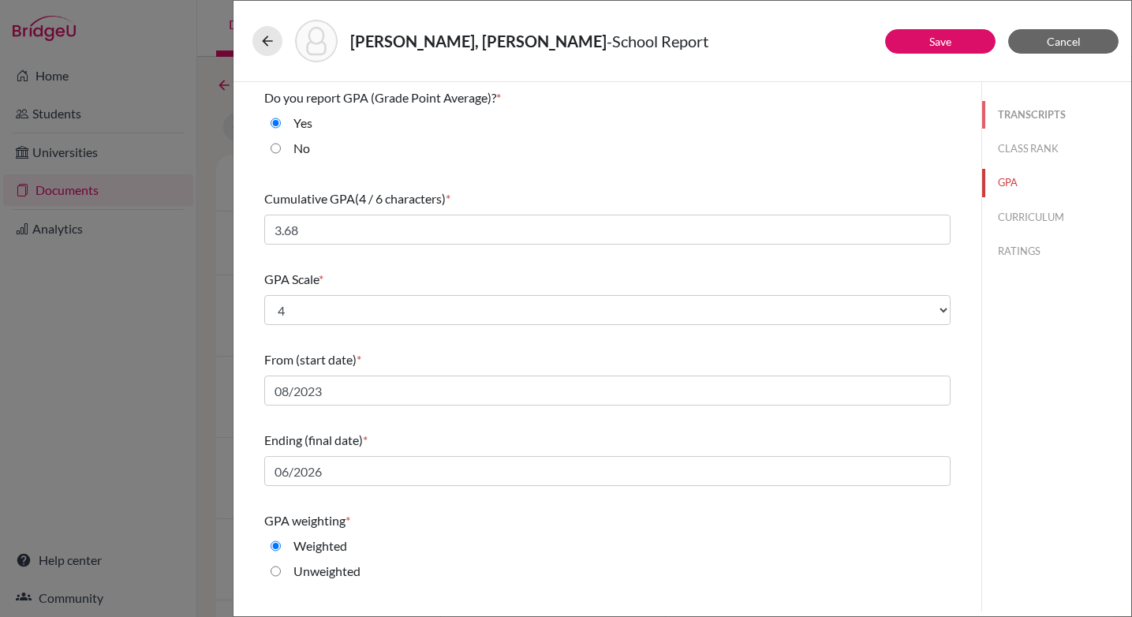
click at [1012, 114] on button "TRANSCRIPTS" at bounding box center [1056, 115] width 149 height 28
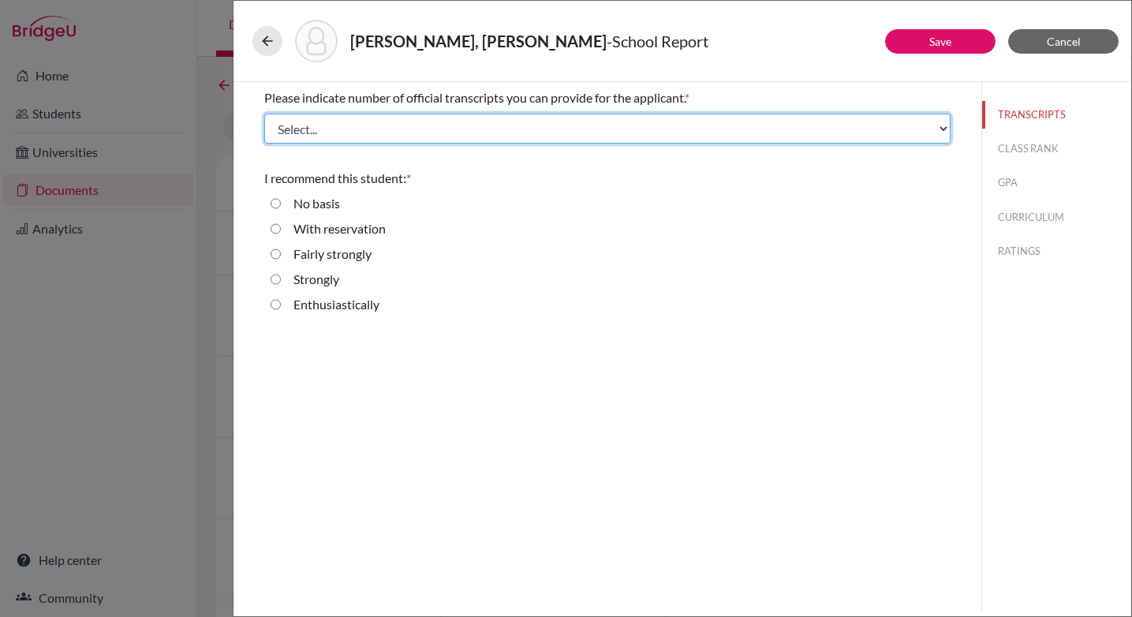
click at [396, 129] on select "Select... 1 2 3 4" at bounding box center [607, 129] width 686 height 30
select select "2"
click at [264, 114] on select "Select... 1 2 3 4" at bounding box center [607, 129] width 686 height 30
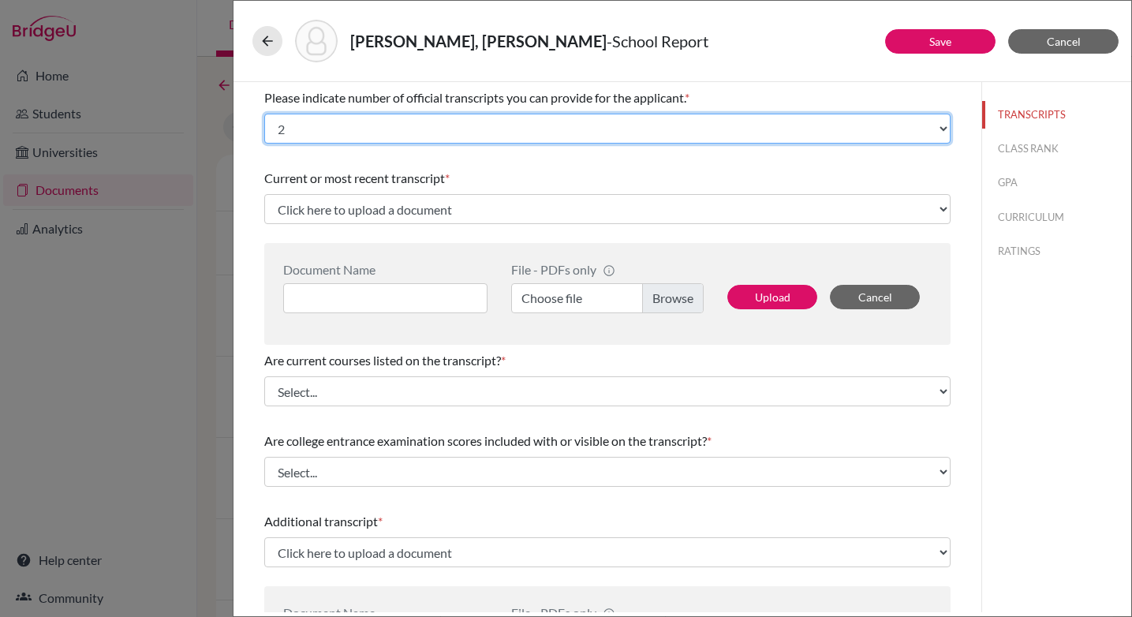
scroll to position [434, 0]
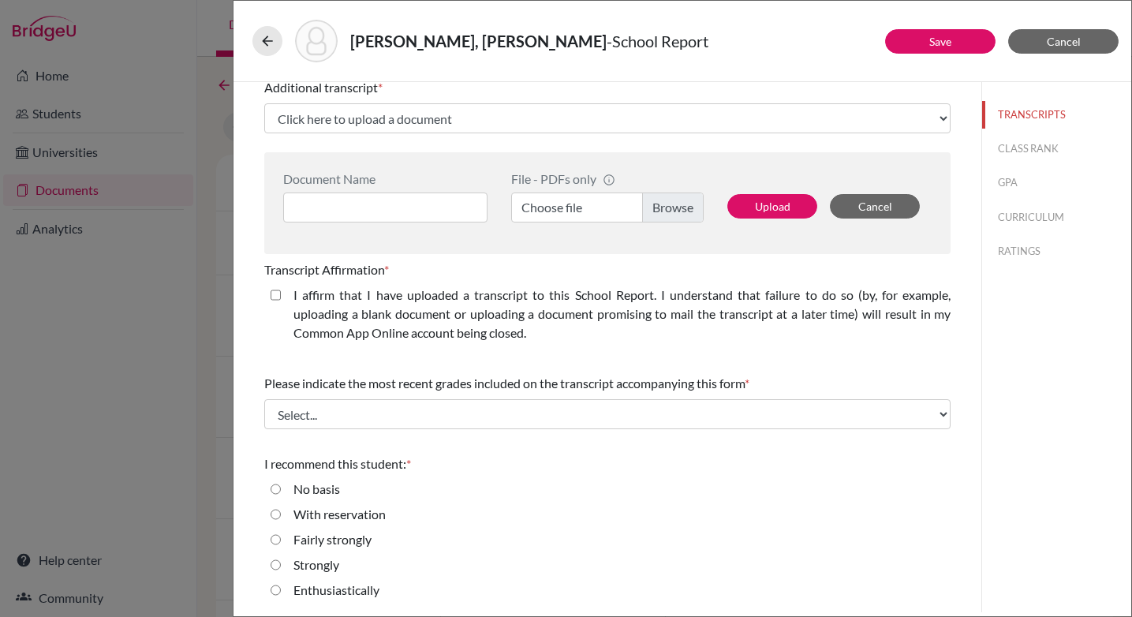
click at [279, 541] on strongly "Fairly strongly" at bounding box center [276, 539] width 10 height 19
radio strongly "true"
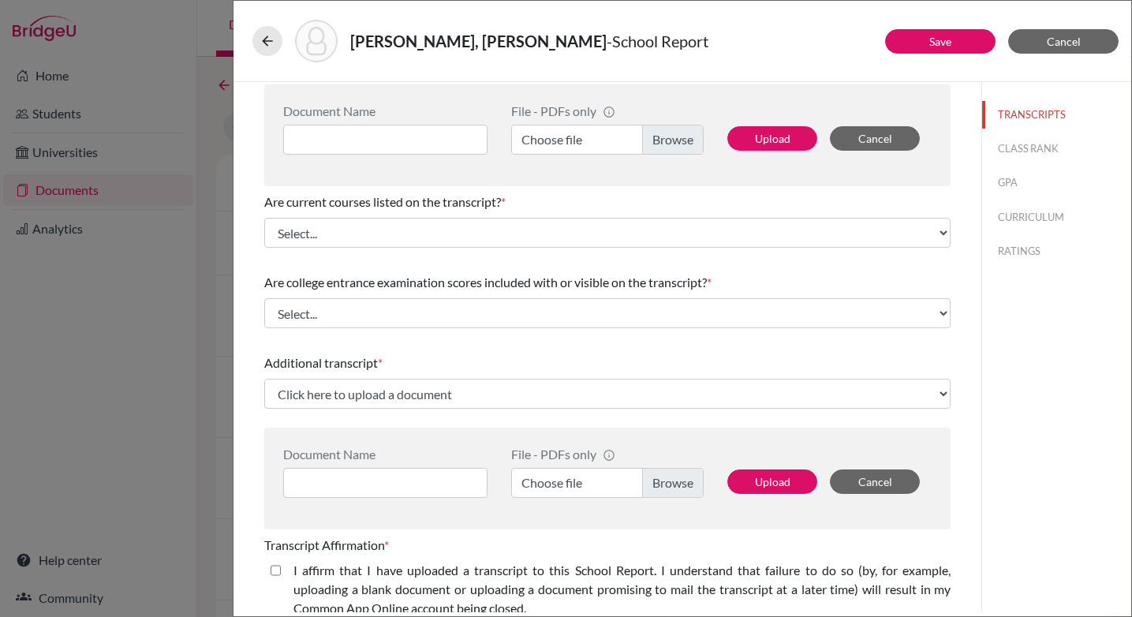
scroll to position [0, 0]
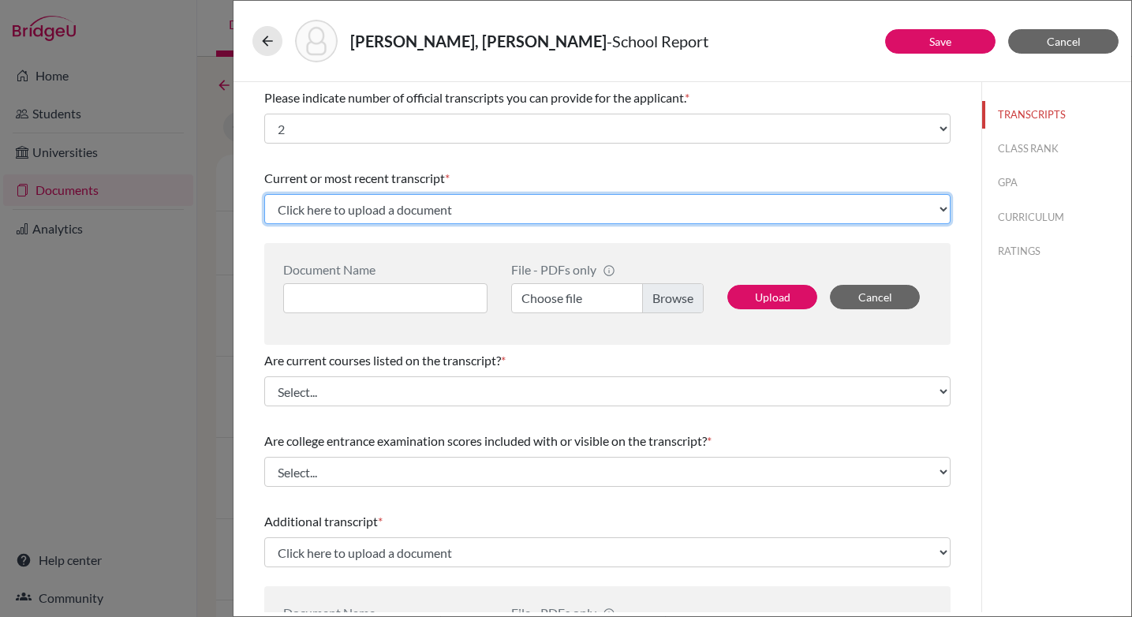
click at [435, 208] on select "Click here to upload a document Upload New File" at bounding box center [607, 209] width 686 height 30
select select "Upload New File"
click at [264, 194] on select "Click here to upload a document Upload New File" at bounding box center [607, 209] width 686 height 30
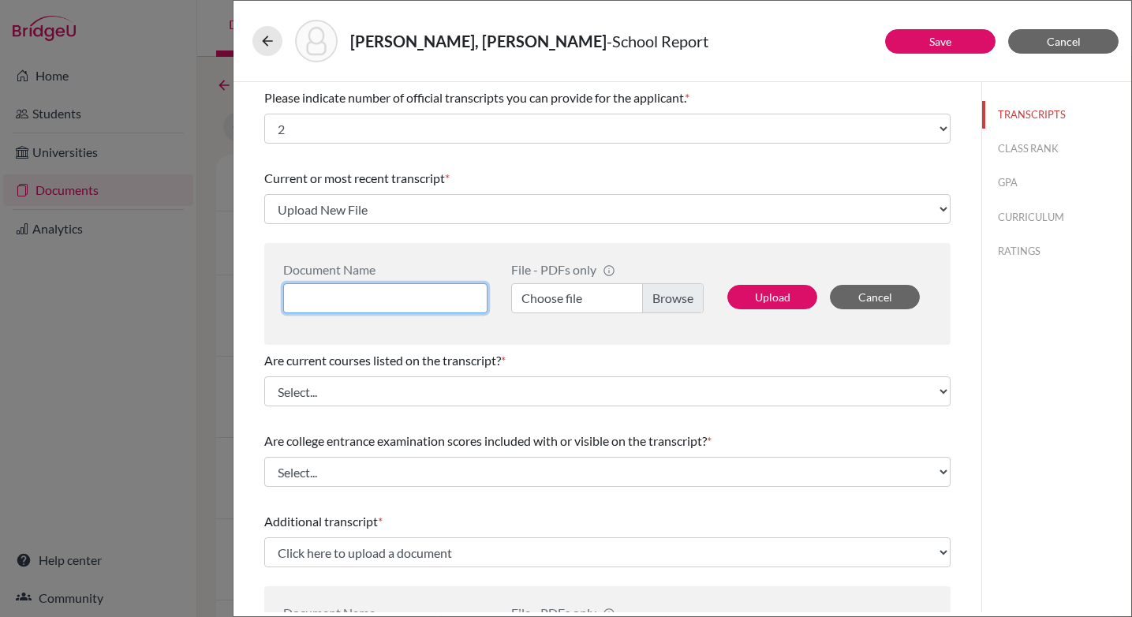
click at [362, 293] on input at bounding box center [385, 298] width 204 height 30
type input "Initial Transcript"
click at [676, 290] on label "Choose file" at bounding box center [607, 298] width 192 height 30
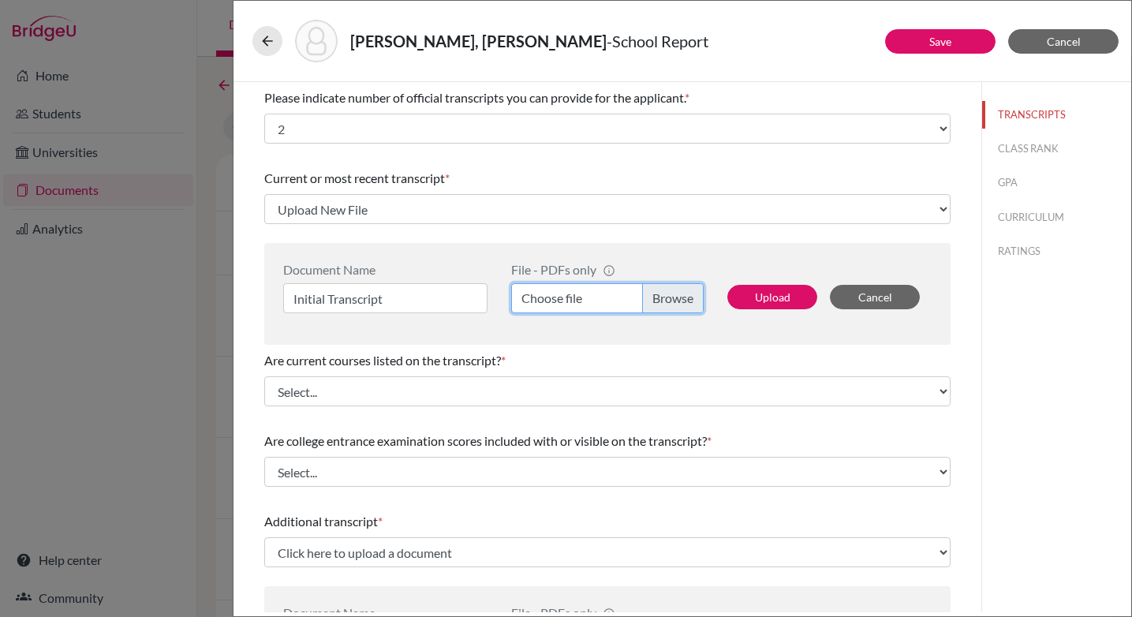
click at [676, 290] on input "Choose file" at bounding box center [607, 298] width 192 height 30
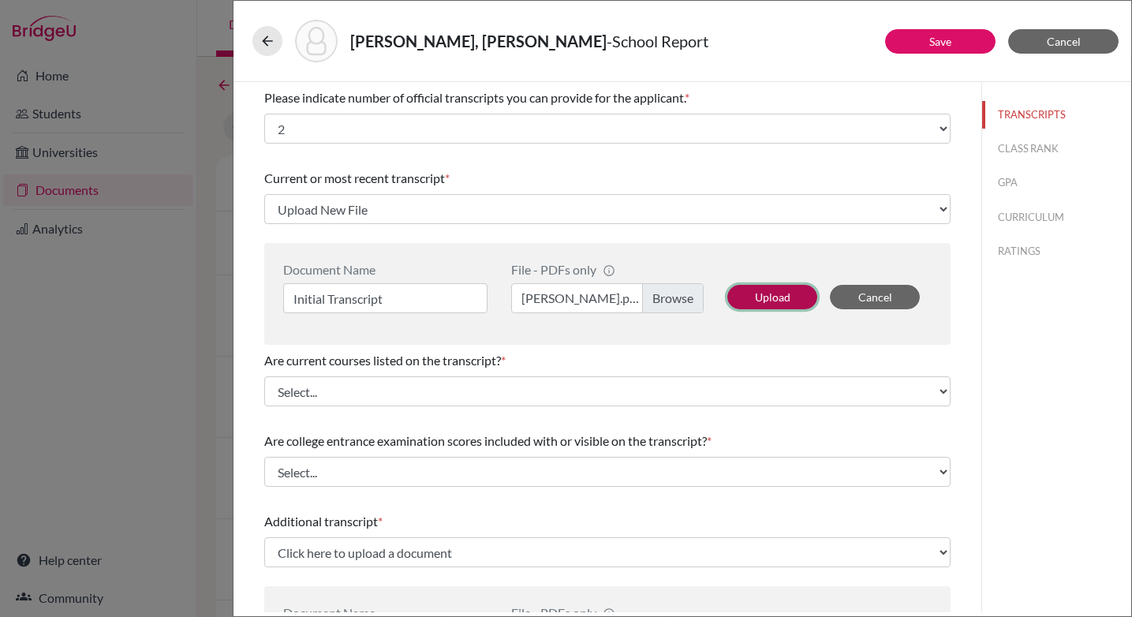
click at [768, 294] on button "Upload" at bounding box center [772, 297] width 90 height 24
select select "687009"
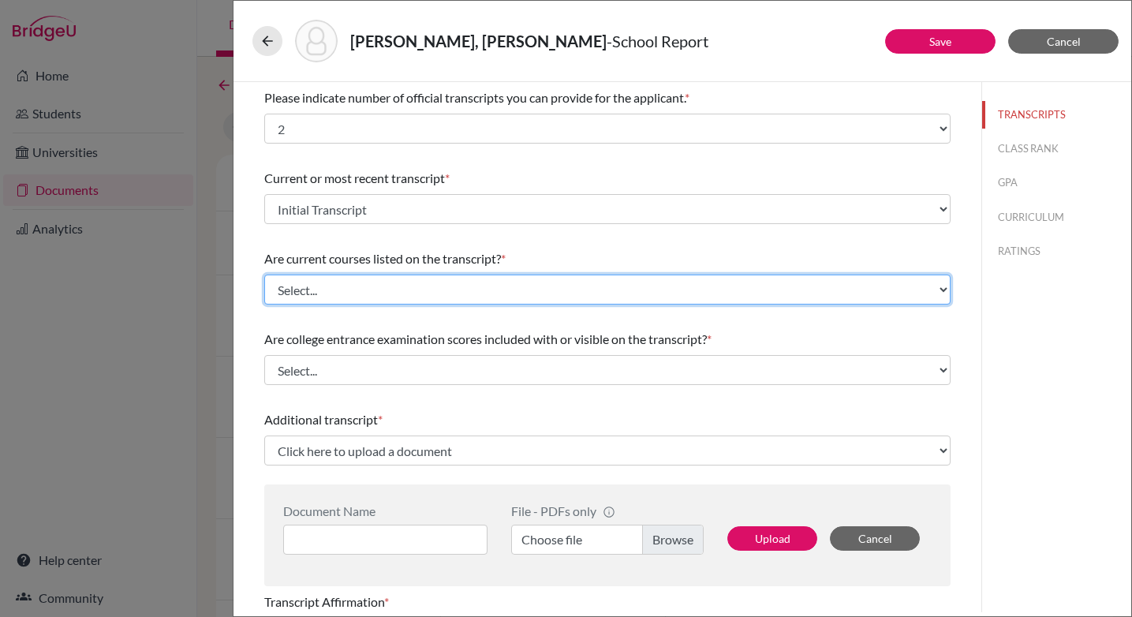
click at [396, 287] on select "Select... Yes No" at bounding box center [607, 290] width 686 height 30
select select "0"
click at [264, 275] on select "Select... Yes No" at bounding box center [607, 290] width 686 height 30
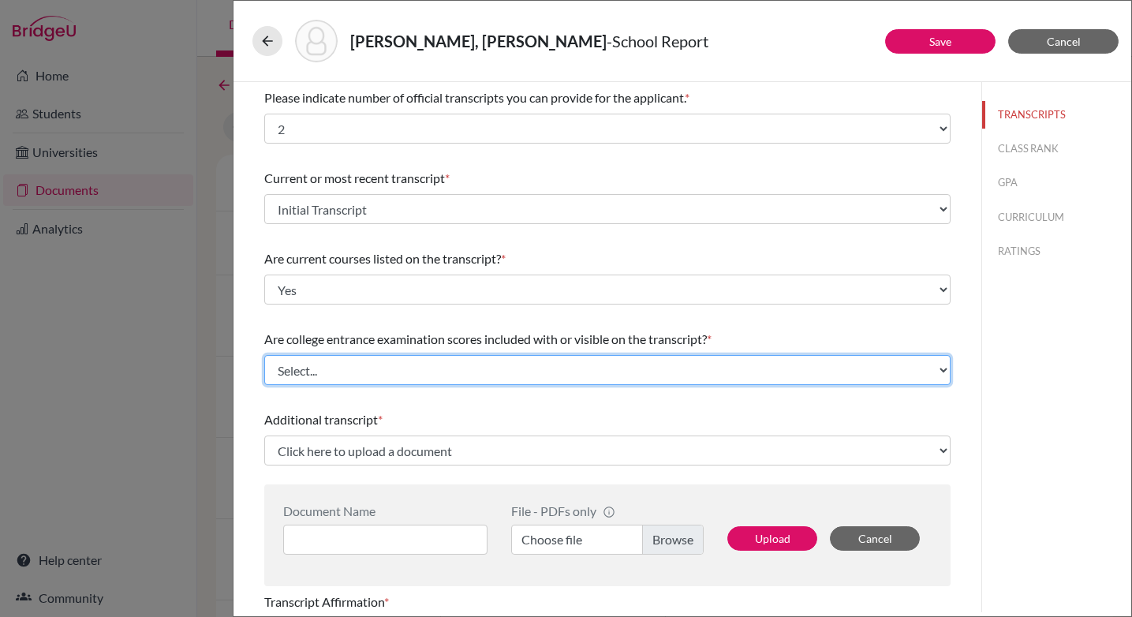
click at [412, 368] on select "Select... Yes No" at bounding box center [607, 370] width 686 height 30
select select "1"
click at [264, 355] on select "Select... Yes No" at bounding box center [607, 370] width 686 height 30
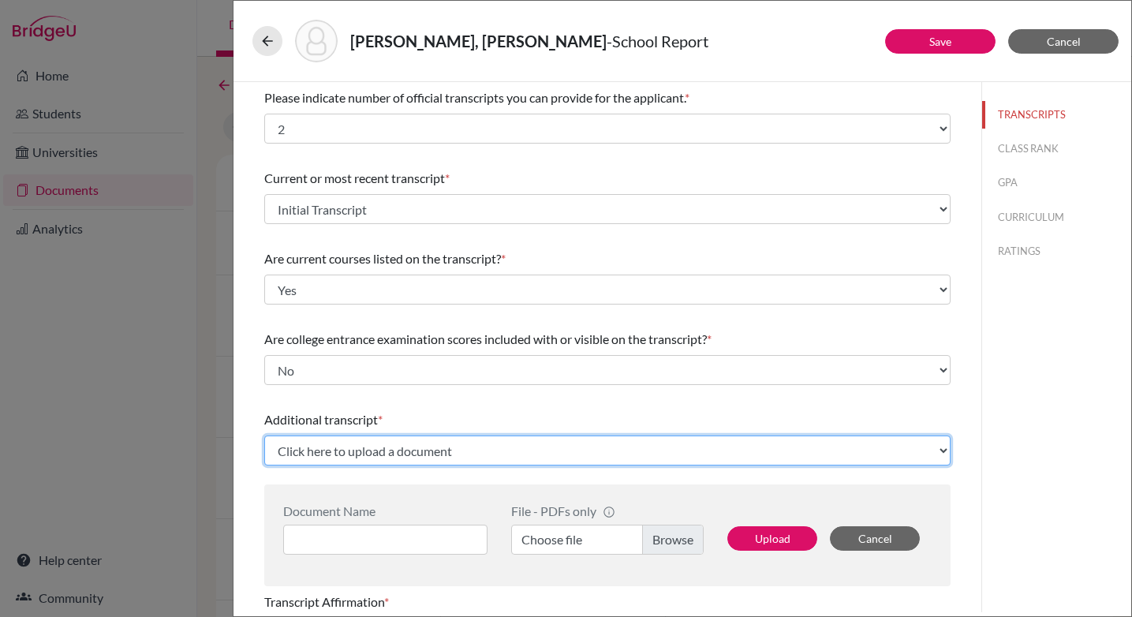
click at [466, 448] on select "Click here to upload a document Upload New File" at bounding box center [607, 450] width 686 height 30
select select "Upload New File"
click at [264, 435] on select "Click here to upload a document Upload New File" at bounding box center [607, 450] width 686 height 30
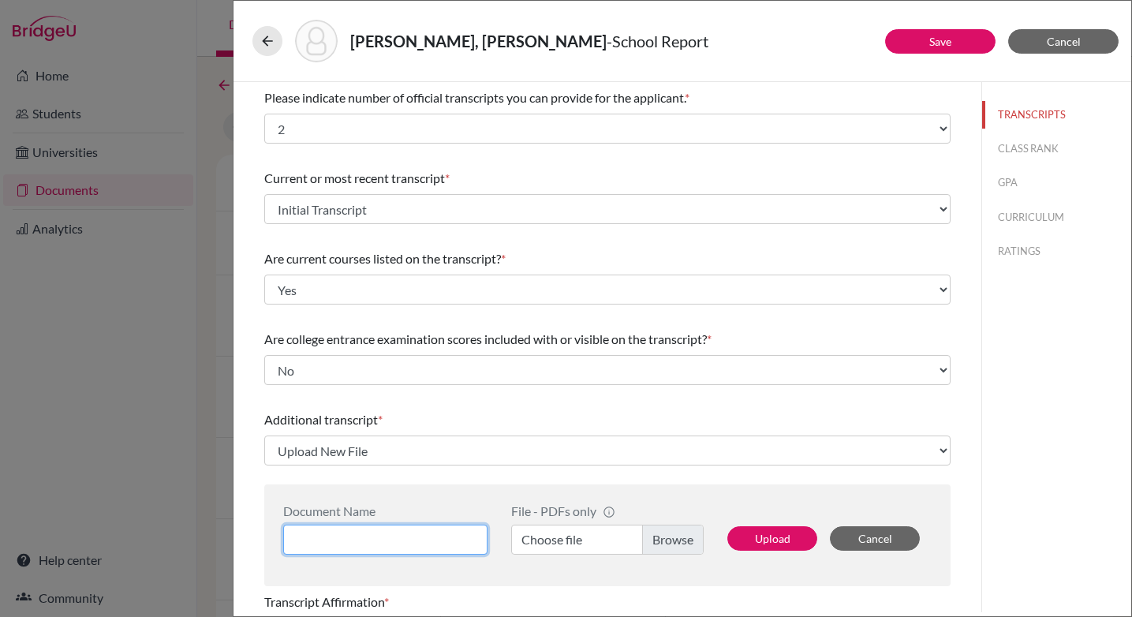
click at [379, 539] on input at bounding box center [385, 540] width 204 height 30
type input "Previous school Transcript"
click at [660, 536] on label "Choose file" at bounding box center [607, 540] width 192 height 30
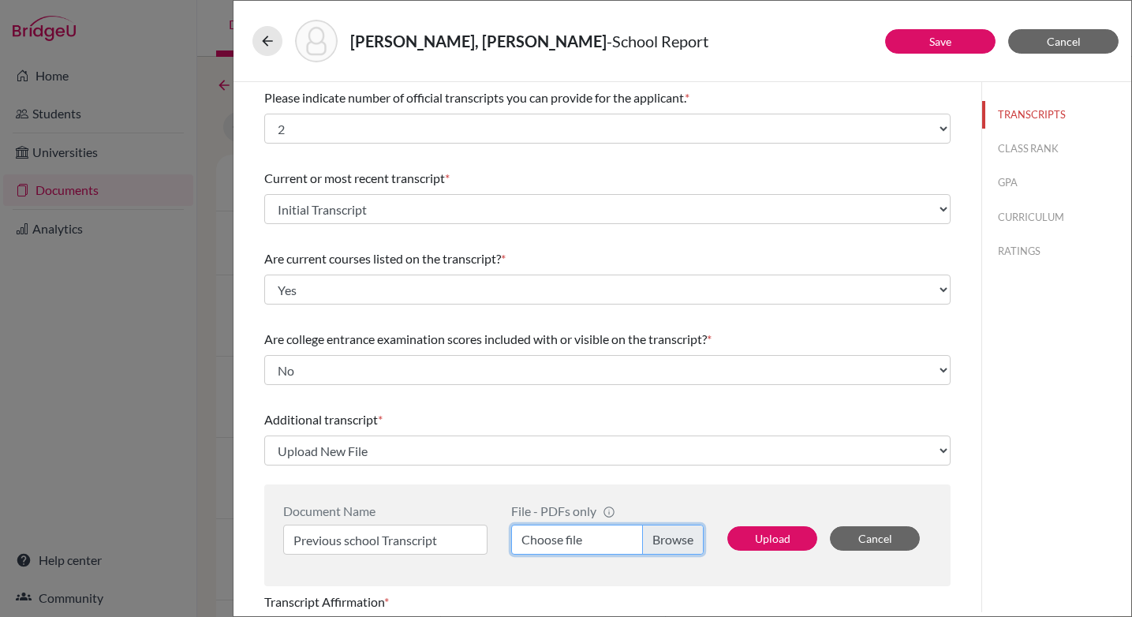
click at [660, 536] on input "Choose file" at bounding box center [607, 540] width 192 height 30
click at [768, 535] on button "Upload" at bounding box center [772, 538] width 90 height 24
select select "687011"
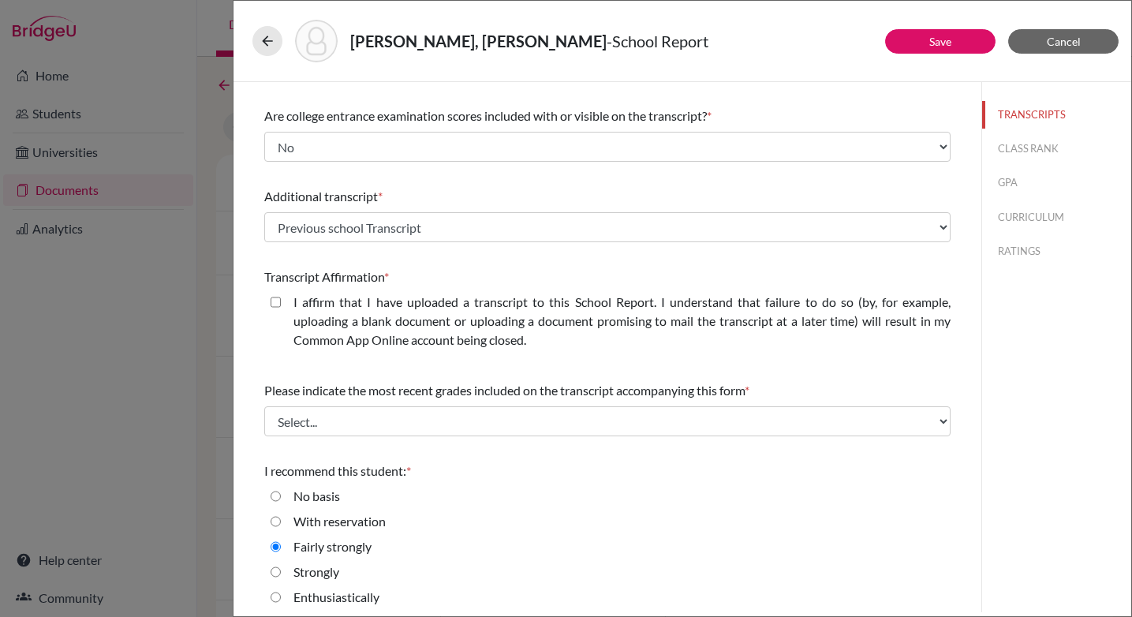
scroll to position [230, 0]
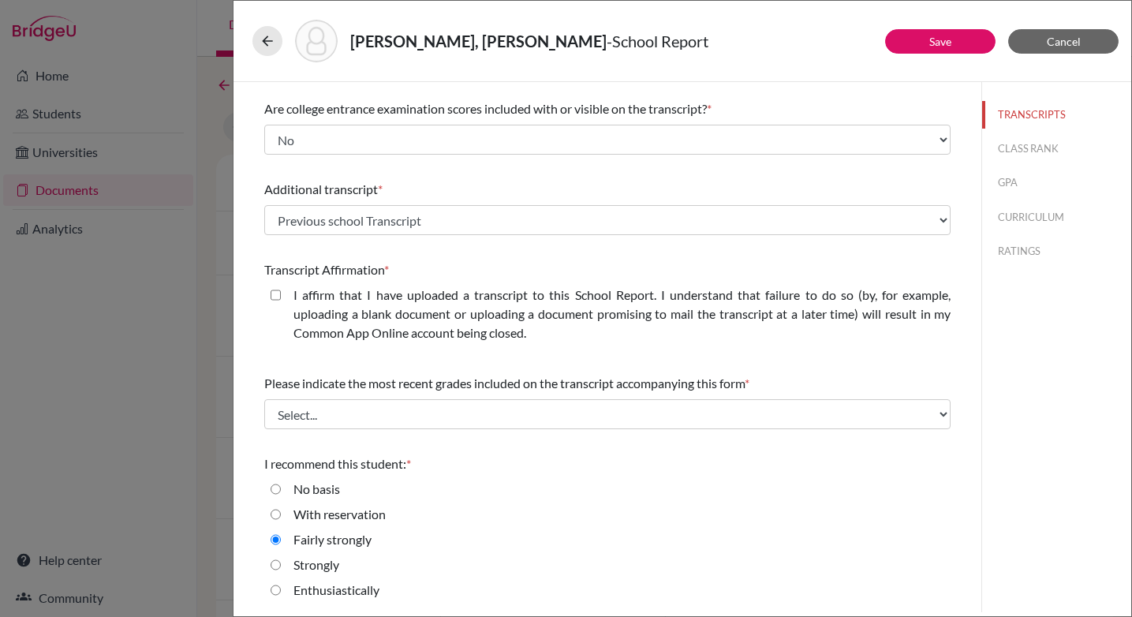
click at [272, 293] on closed\ "I affirm that I have uploaded a transcript to this School Report. I understand …" at bounding box center [276, 295] width 10 height 19
checkbox closed\ "true"
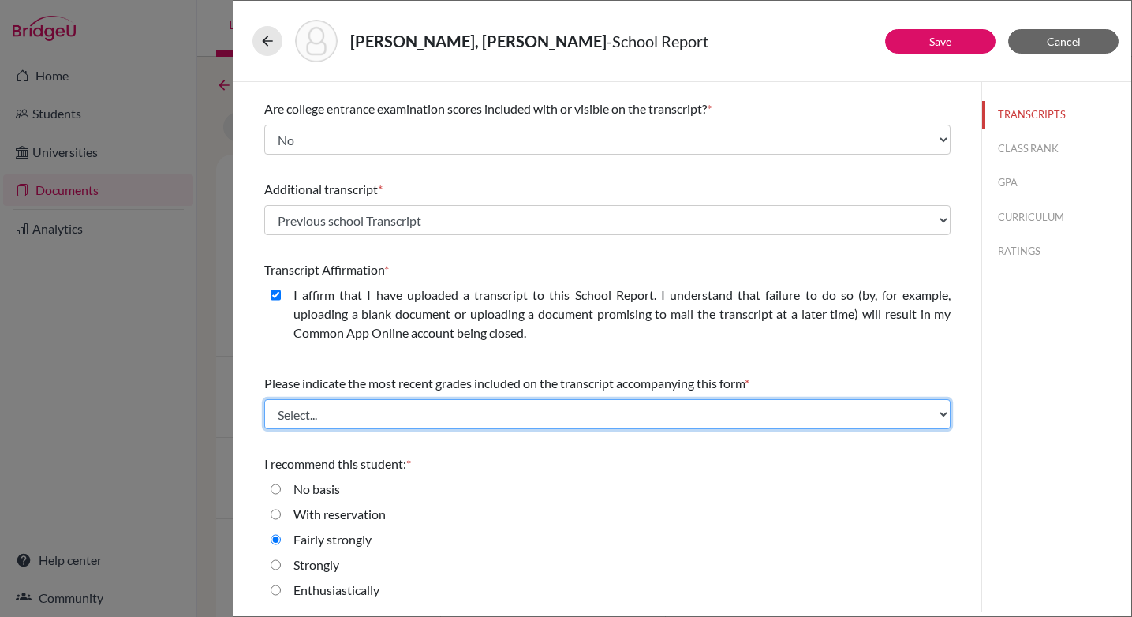
click at [404, 420] on select "Select... Final junior year grades 1st Quarter senior year grades 2nd Quarter/1…" at bounding box center [607, 414] width 686 height 30
select select "0"
click at [264, 399] on select "Select... Final junior year grades 1st Quarter senior year grades 2nd Quarter/1…" at bounding box center [607, 414] width 686 height 30
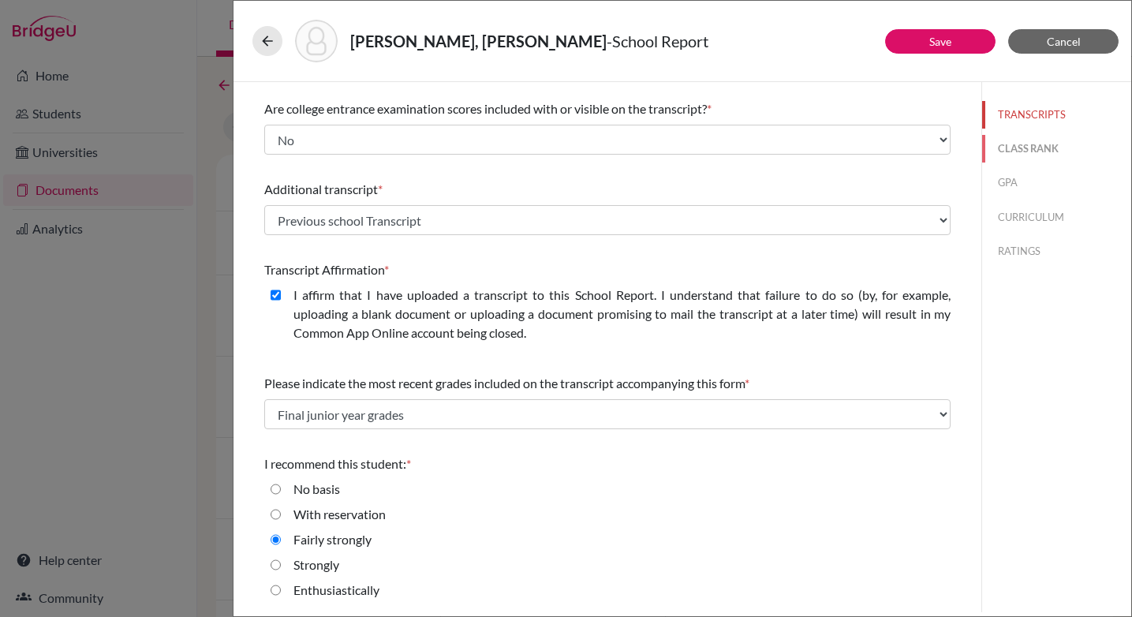
click at [1030, 149] on button "CLASS RANK" at bounding box center [1056, 149] width 149 height 28
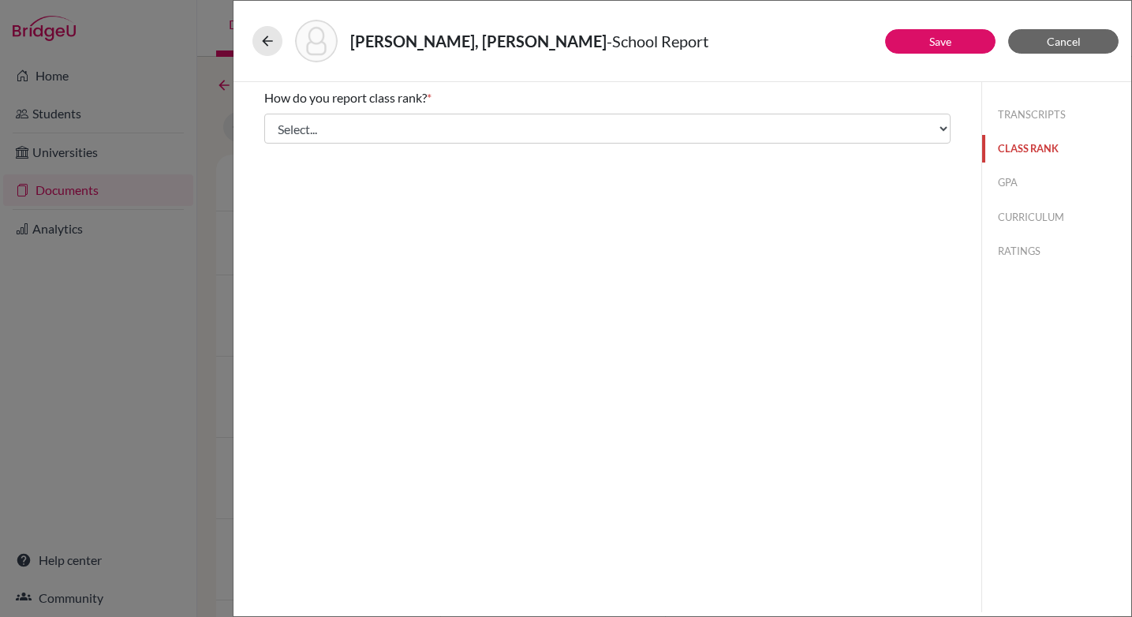
scroll to position [0, 0]
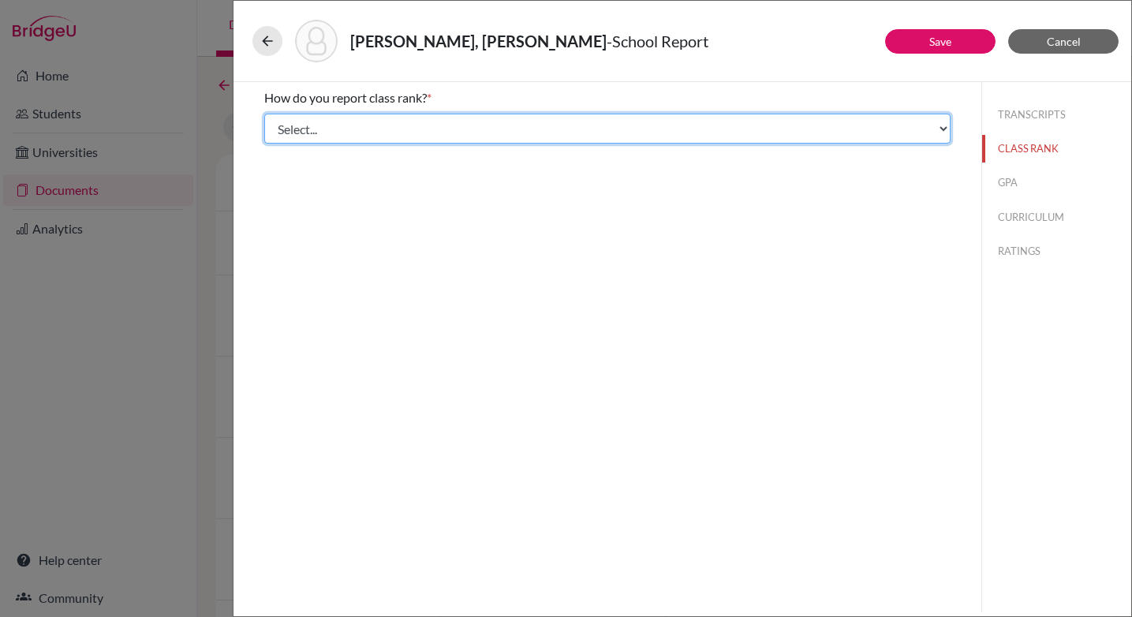
click at [626, 125] on select "Select... Exact Decile Quintile Quartile None" at bounding box center [607, 129] width 686 height 30
select select "5"
click at [264, 114] on select "Select... Exact Decile Quintile Quartile None" at bounding box center [607, 129] width 686 height 30
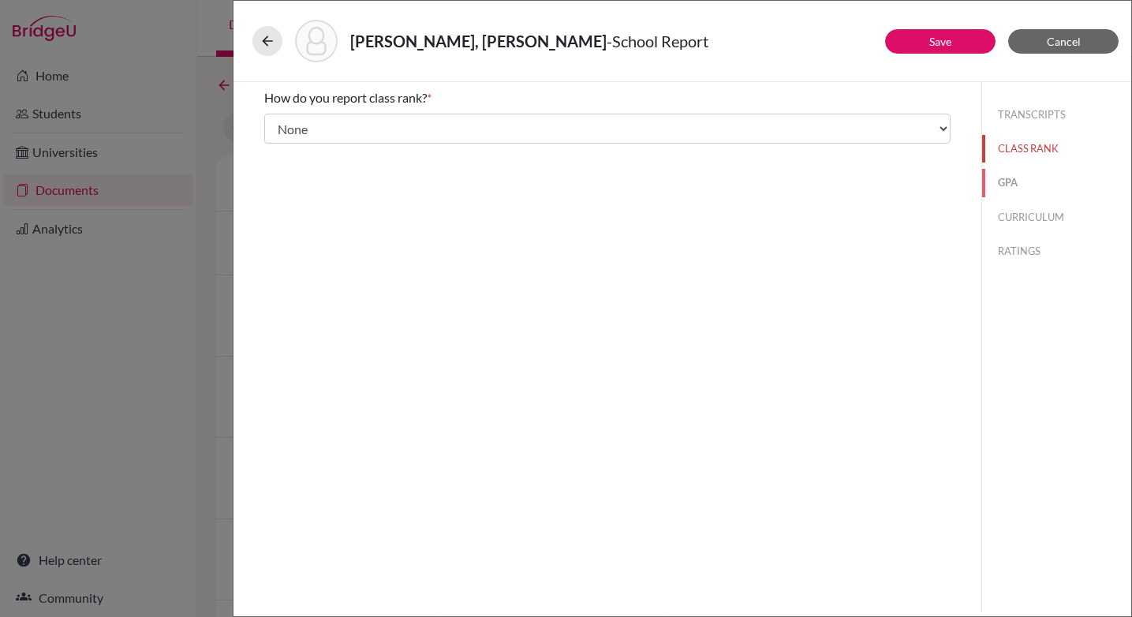
click at [996, 182] on button "GPA" at bounding box center [1056, 183] width 149 height 28
type input "3.68"
type input "4.58"
select select "4"
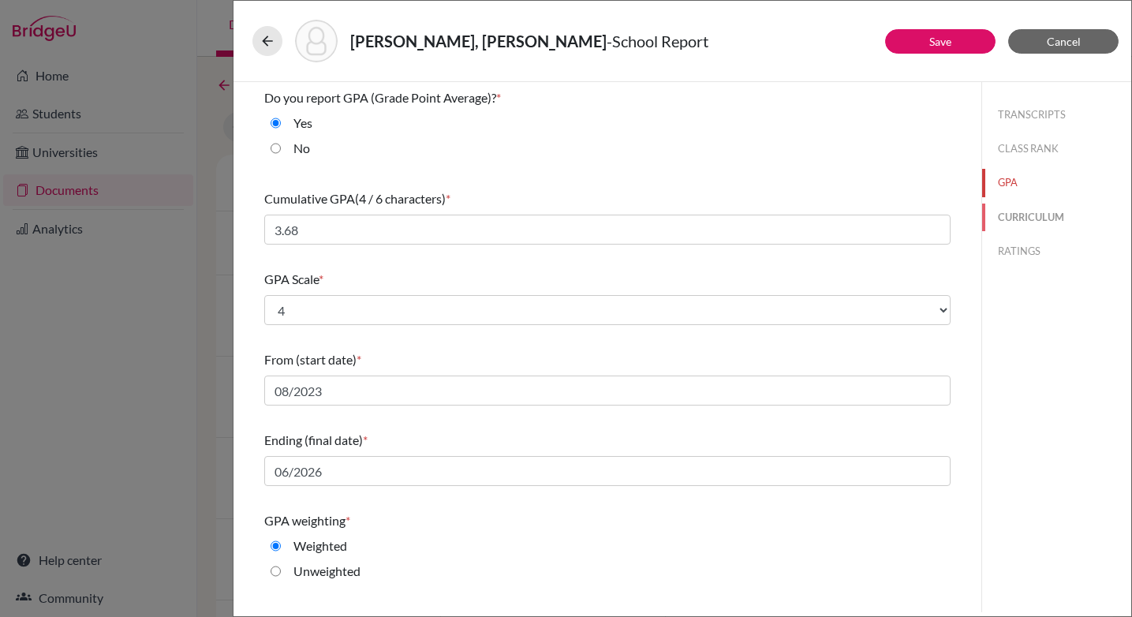
click at [1024, 217] on button "CURRICULUM" at bounding box center [1056, 218] width 149 height 28
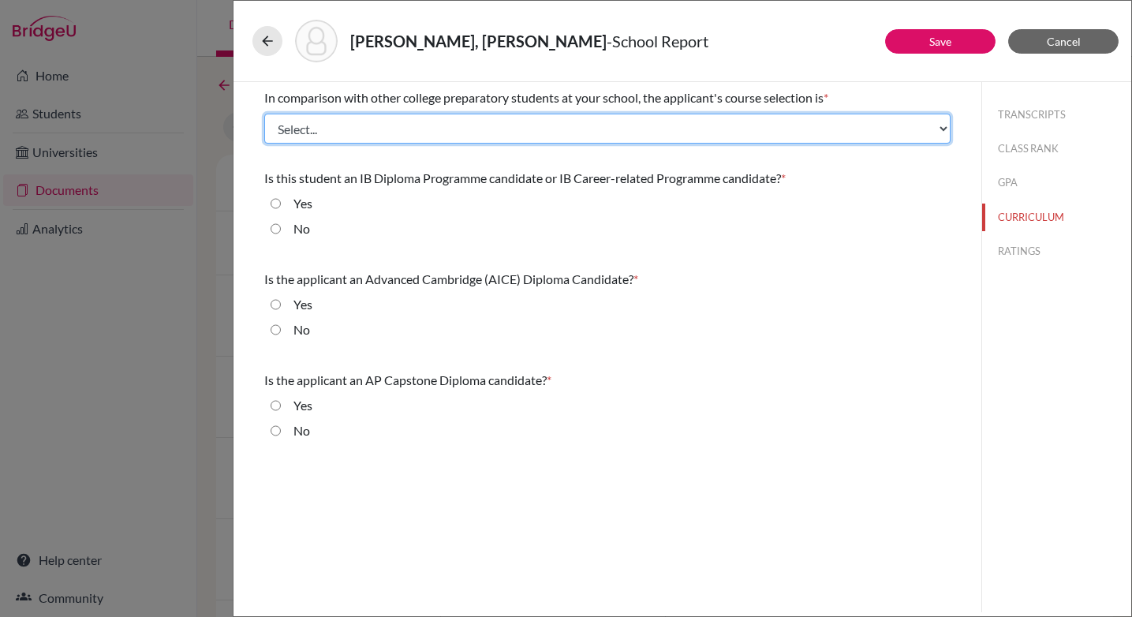
click at [344, 129] on select "Select... Less than demanding Average [PERSON_NAME] Very demanding Most demandi…" at bounding box center [607, 129] width 686 height 30
select select "2"
click at [264, 114] on select "Select... Less than demanding Average [PERSON_NAME] Very demanding Most demandi…" at bounding box center [607, 129] width 686 height 30
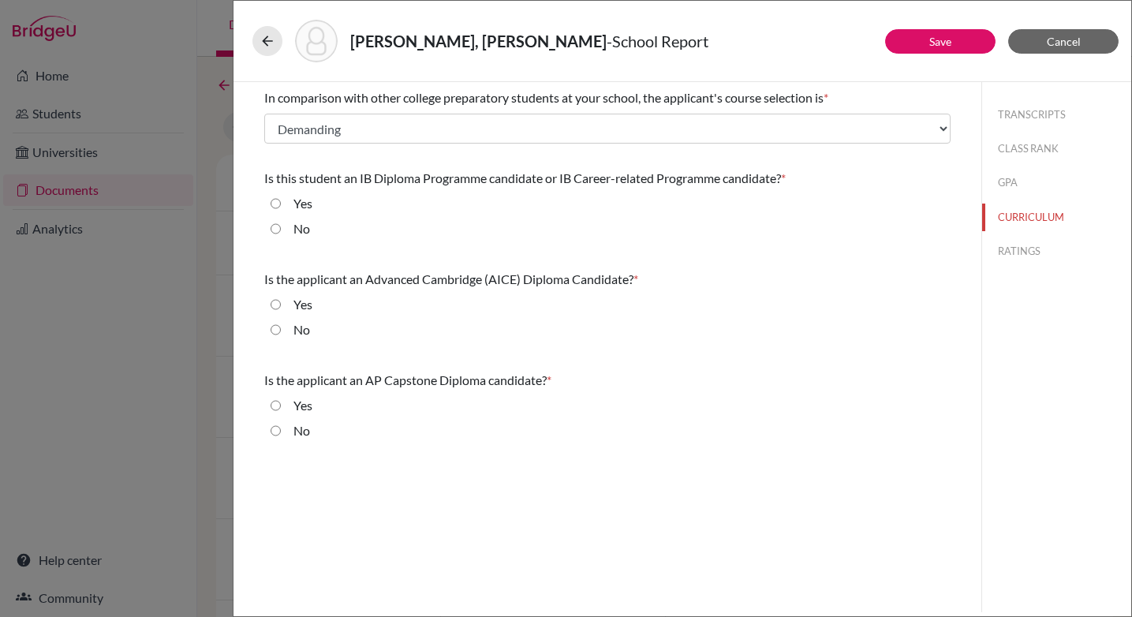
drag, startPoint x: 274, startPoint y: 230, endPoint x: 278, endPoint y: 294, distance: 64.1
click at [274, 230] on input "No" at bounding box center [276, 228] width 10 height 19
radio input "true"
click at [274, 338] on input "No" at bounding box center [276, 329] width 10 height 19
radio input "true"
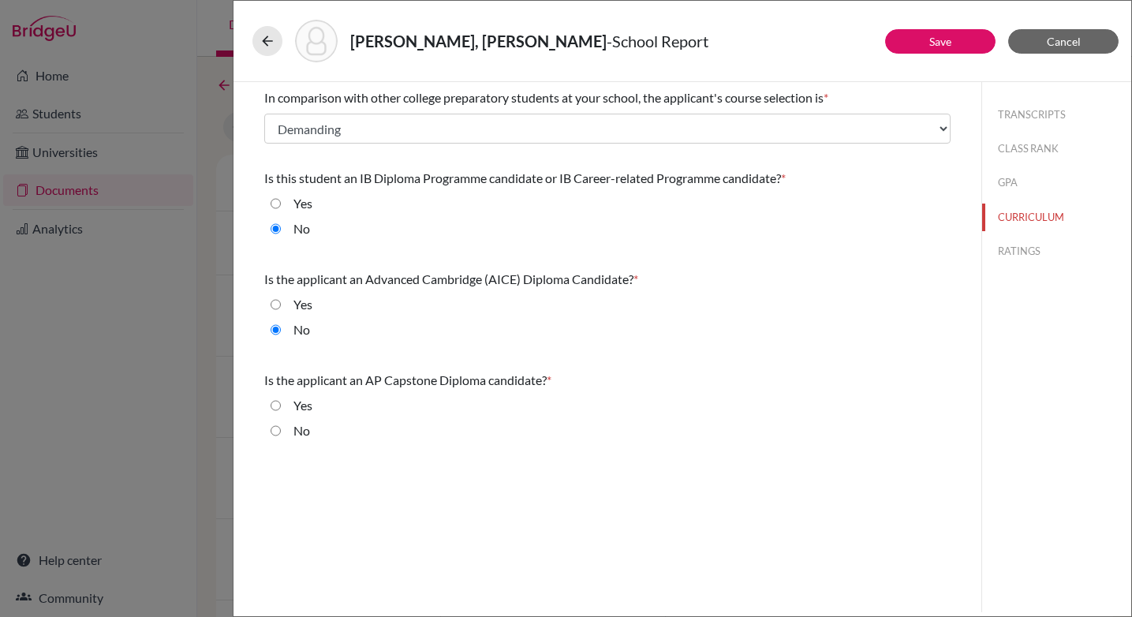
click at [276, 432] on input "No" at bounding box center [276, 430] width 10 height 19
radio input "true"
click at [1014, 248] on button "RATINGS" at bounding box center [1056, 251] width 149 height 28
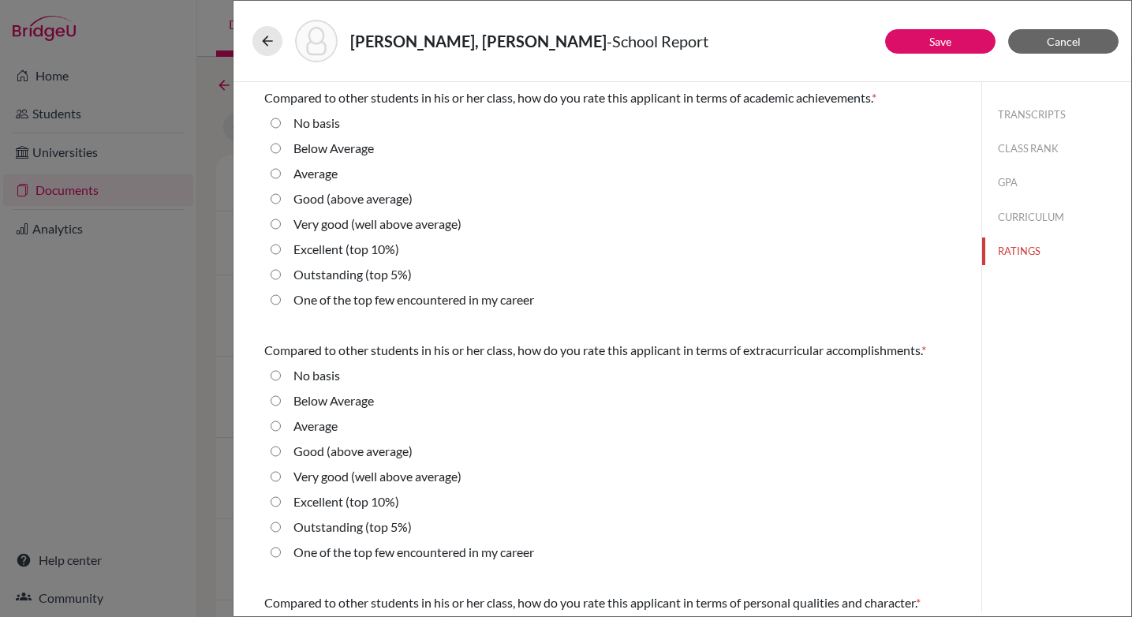
click at [274, 199] on average\) "Good (above average)" at bounding box center [276, 198] width 10 height 19
radio average\) "true"
drag, startPoint x: 278, startPoint y: 453, endPoint x: 277, endPoint y: 464, distance: 11.2
click at [277, 453] on average\) "Good (above average)" at bounding box center [276, 451] width 10 height 19
radio average\) "true"
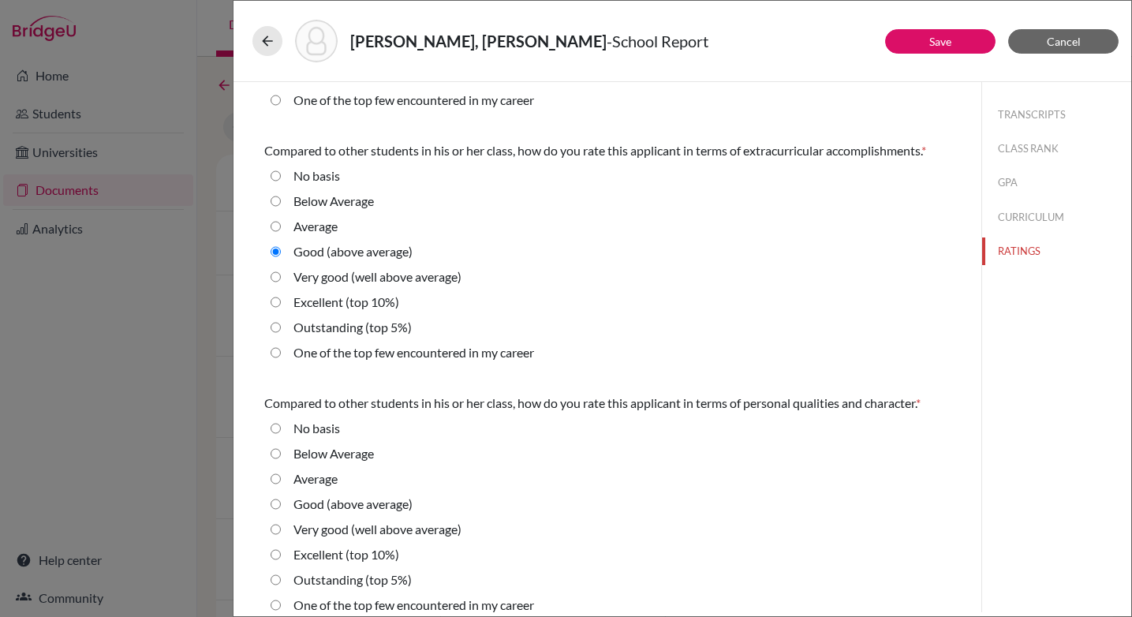
scroll to position [204, 0]
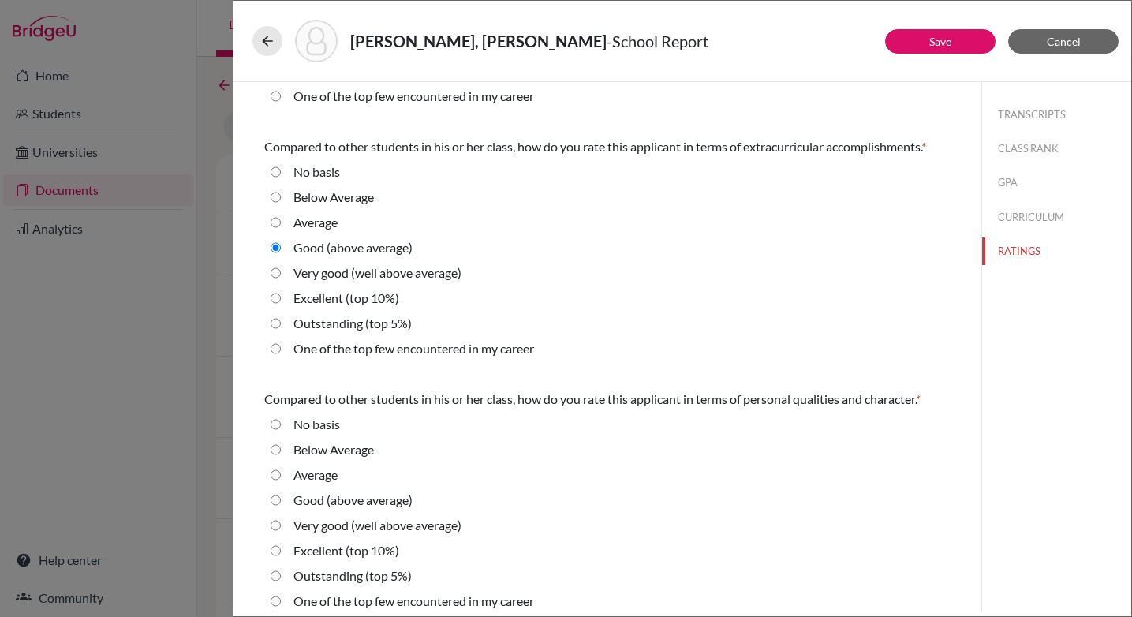
drag, startPoint x: 274, startPoint y: 503, endPoint x: 287, endPoint y: 504, distance: 13.5
click at [274, 503] on average\) "Good (above average)" at bounding box center [276, 500] width 10 height 19
radio average\) "true"
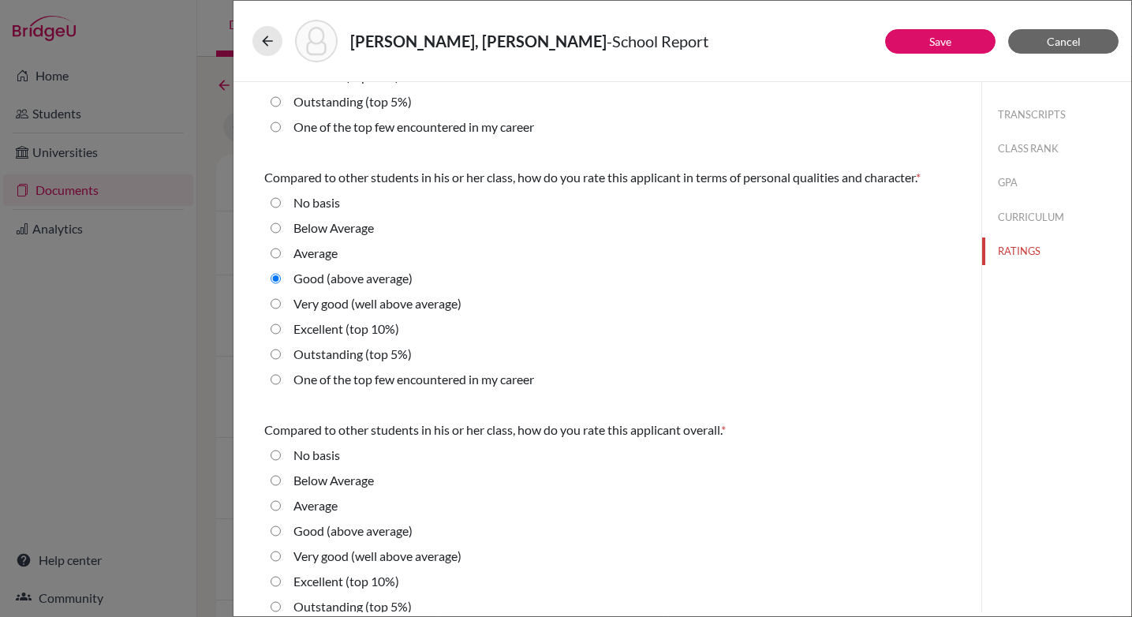
scroll to position [467, 0]
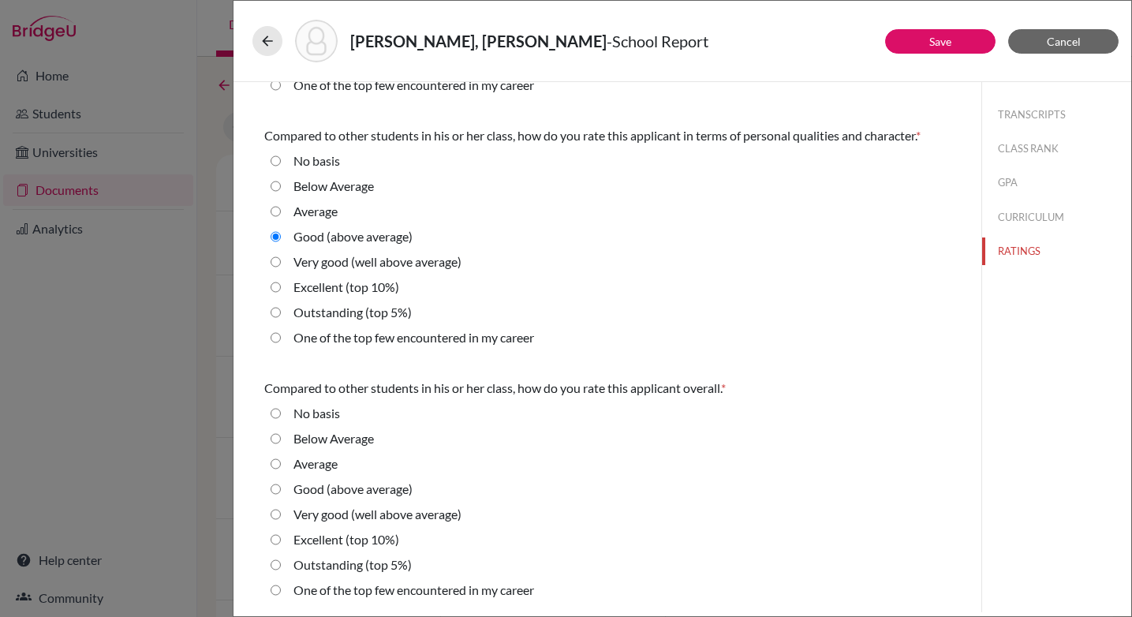
click at [277, 489] on average\) "Good (above average)" at bounding box center [276, 489] width 10 height 19
radio average\) "true"
click at [1012, 119] on button "TRANSCRIPTS" at bounding box center [1056, 115] width 149 height 28
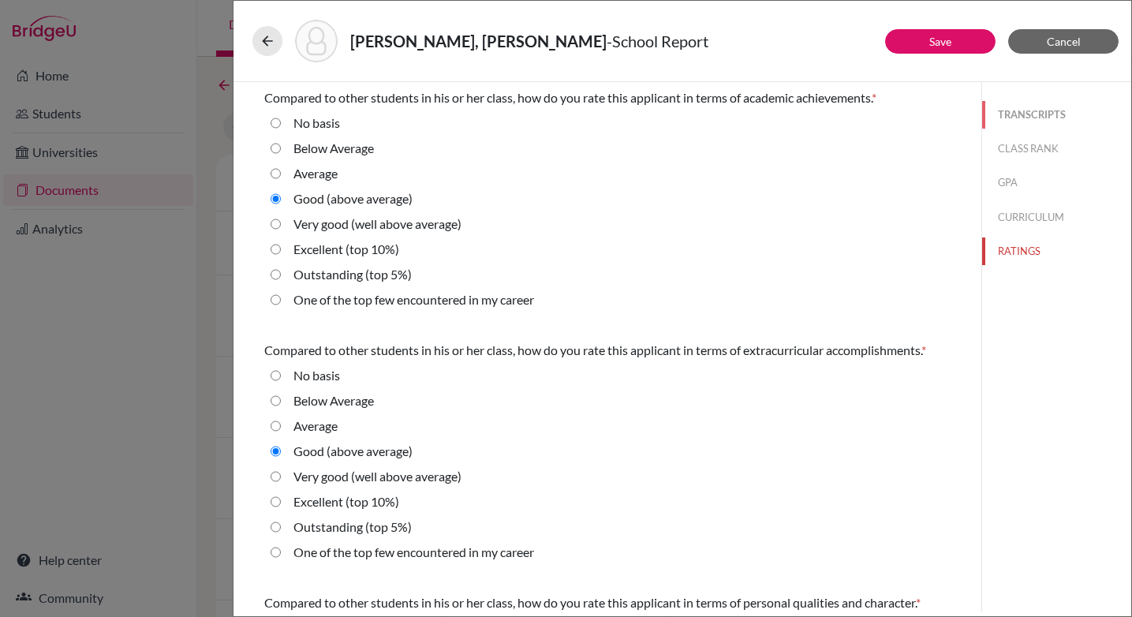
select select "687011"
select select "0"
select select "2"
select select "687009"
select select "0"
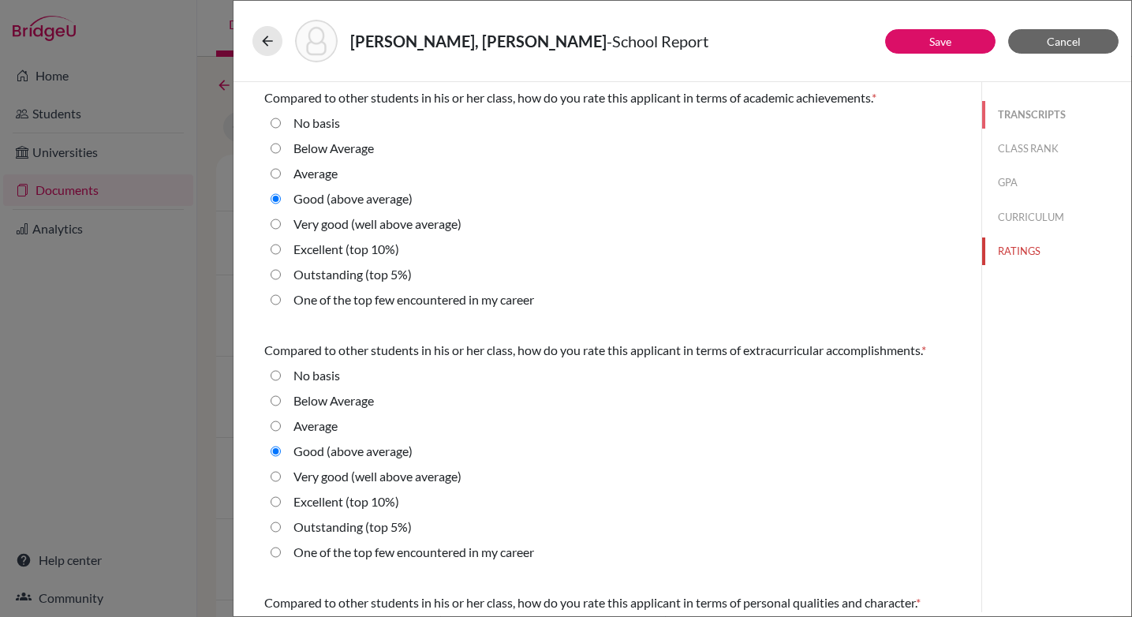
select select "1"
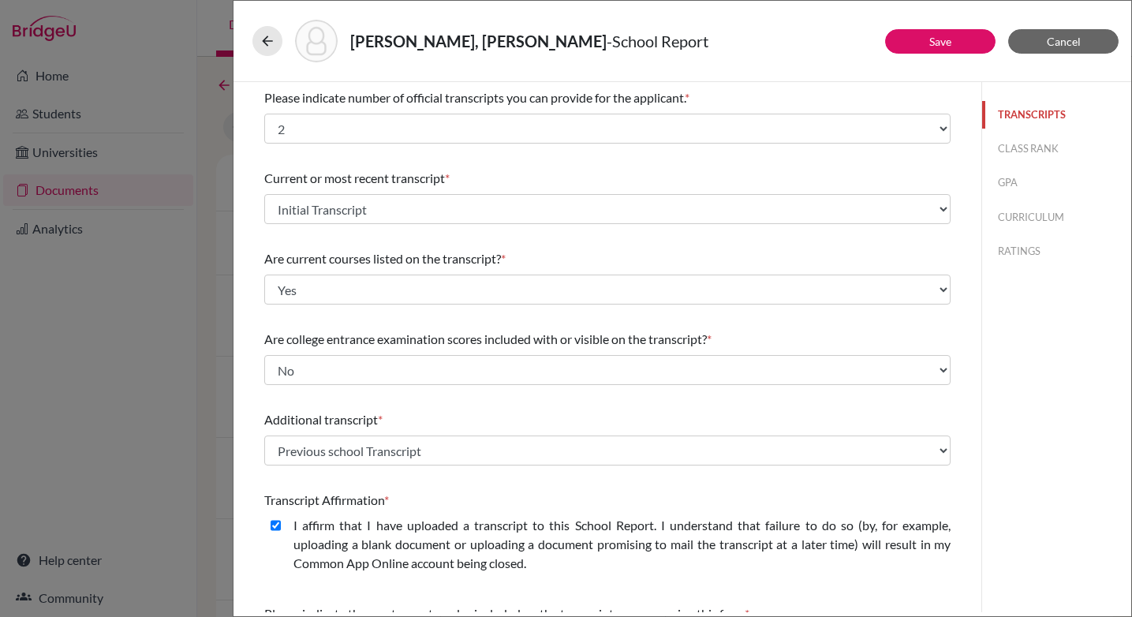
scroll to position [230, 0]
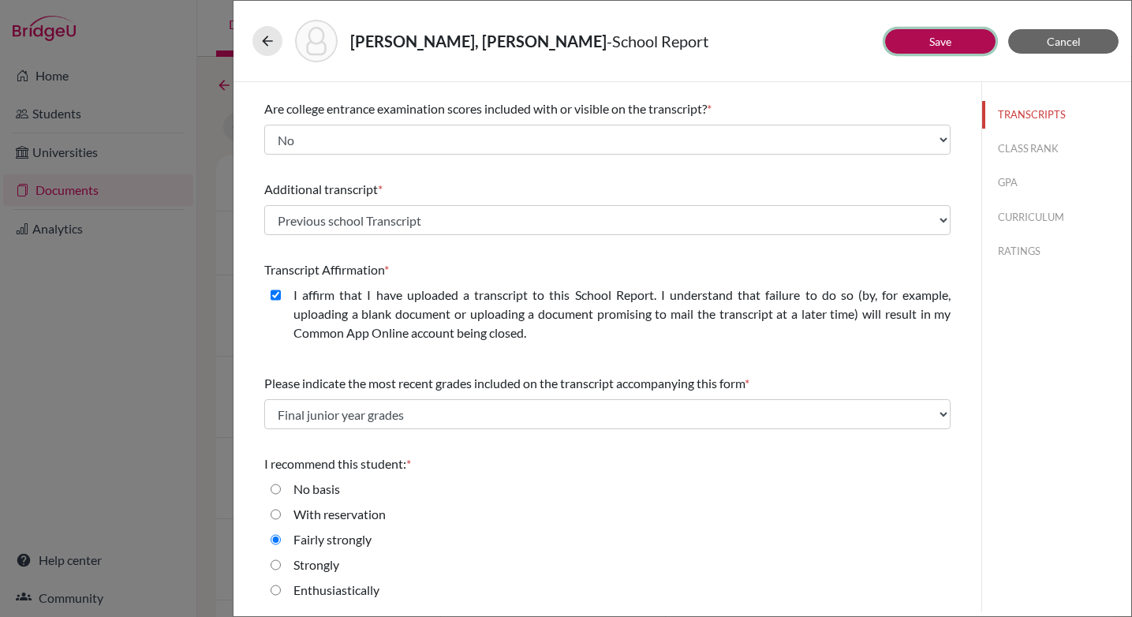
click at [932, 42] on link "Save" at bounding box center [940, 41] width 22 height 13
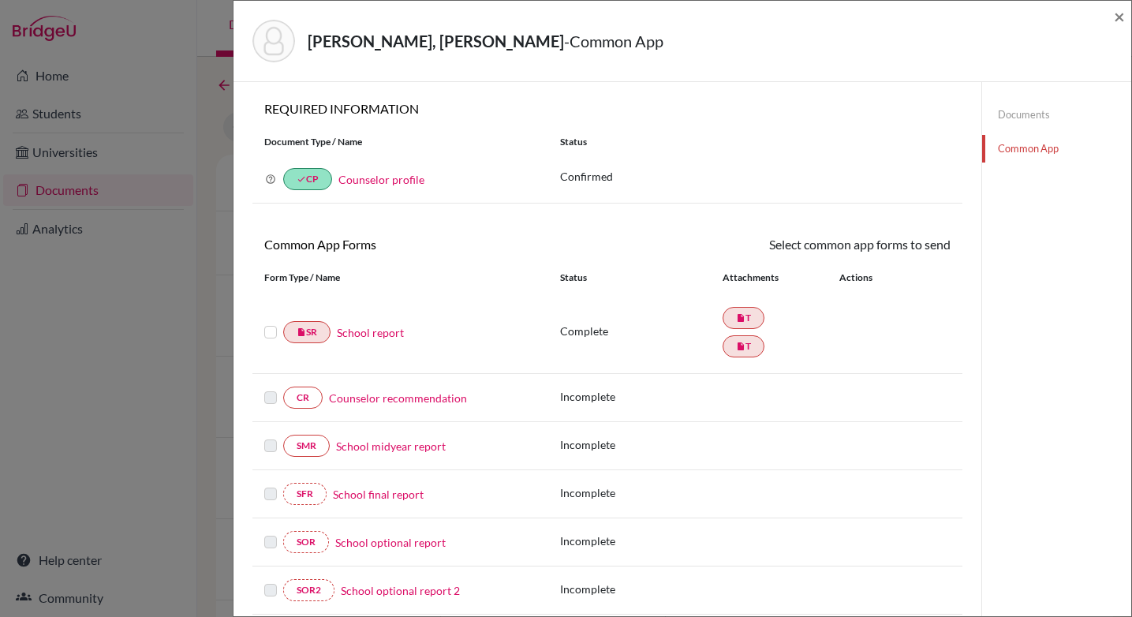
click at [390, 398] on link "Counselor recommendation" at bounding box center [398, 398] width 138 height 17
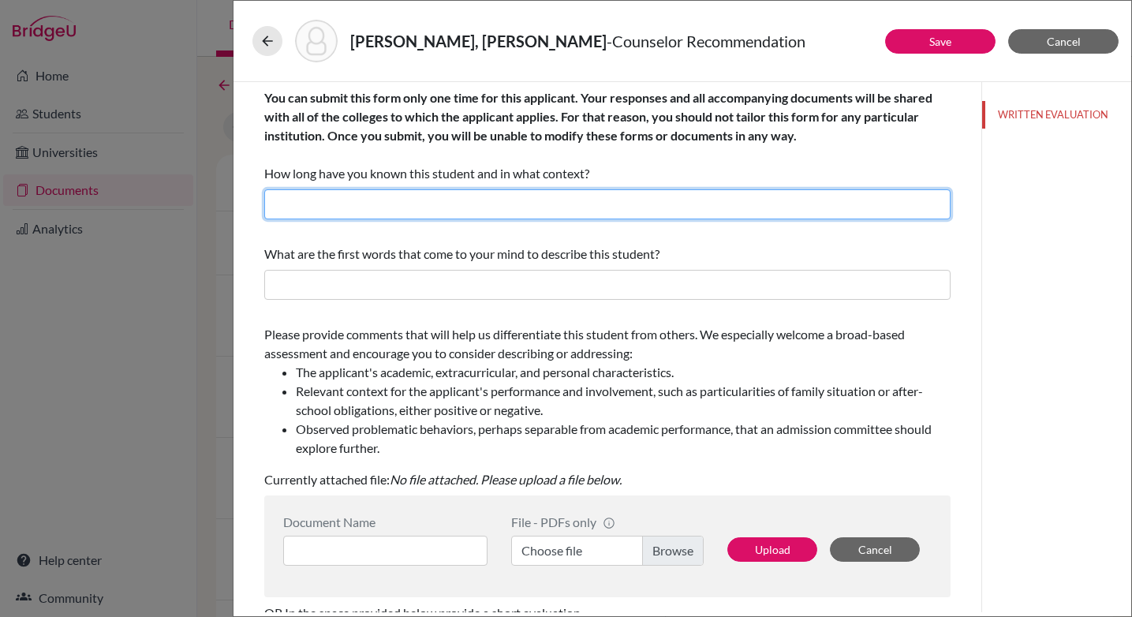
click at [459, 195] on input "text" at bounding box center [607, 204] width 686 height 30
type input "I have known her for about two years now as her college and career counselor an…"
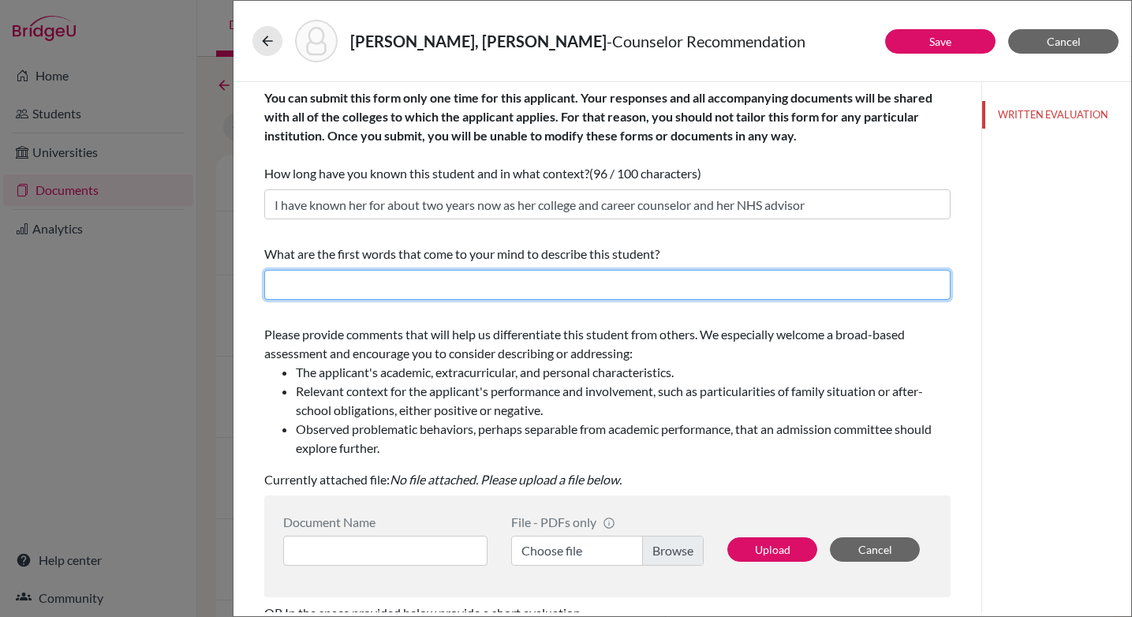
click at [390, 277] on input "text" at bounding box center [607, 285] width 686 height 30
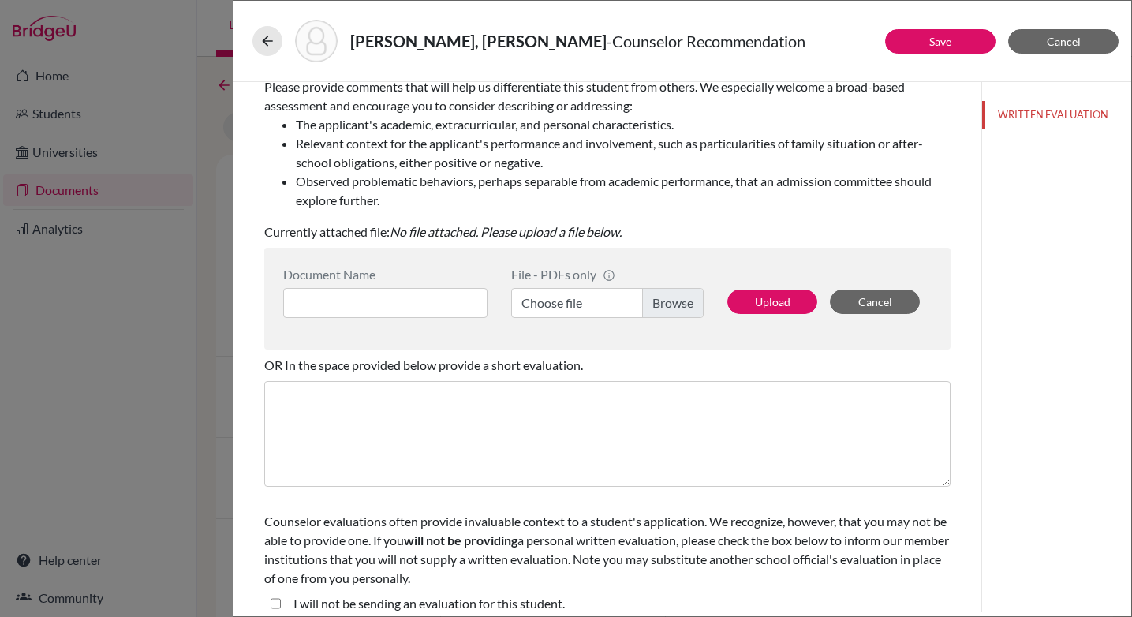
scroll to position [261, 0]
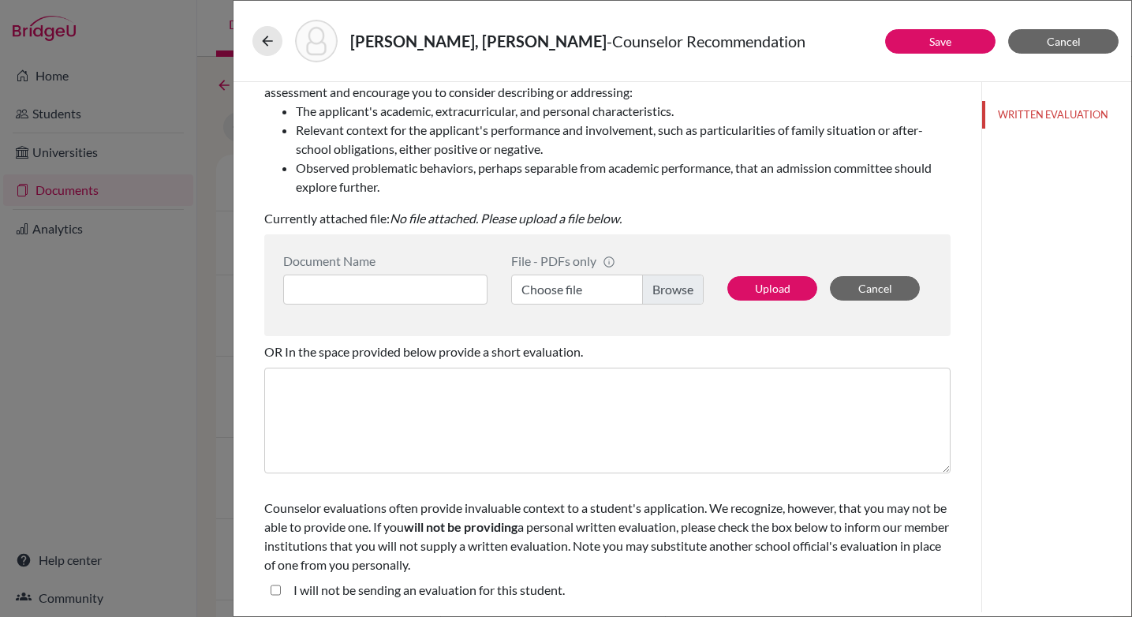
type input "Proactive, caring, motivated, and resilient"
click at [374, 288] on input at bounding box center [385, 290] width 204 height 30
type input "Counselor LOR"
click at [1051, 42] on span "Cancel" at bounding box center [1064, 41] width 34 height 13
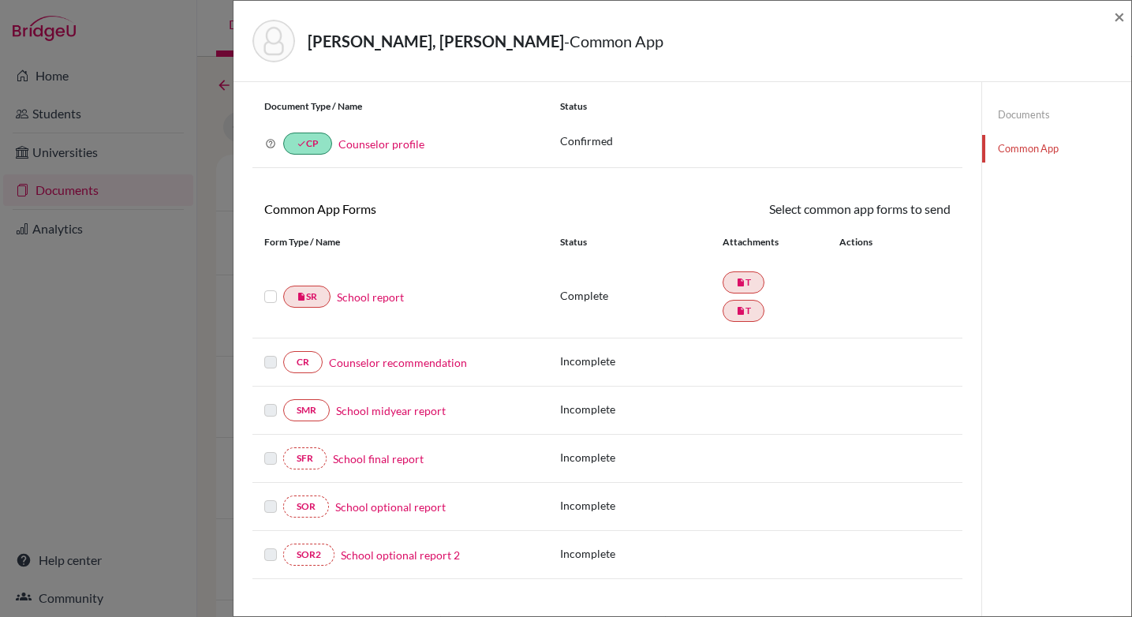
scroll to position [11, 0]
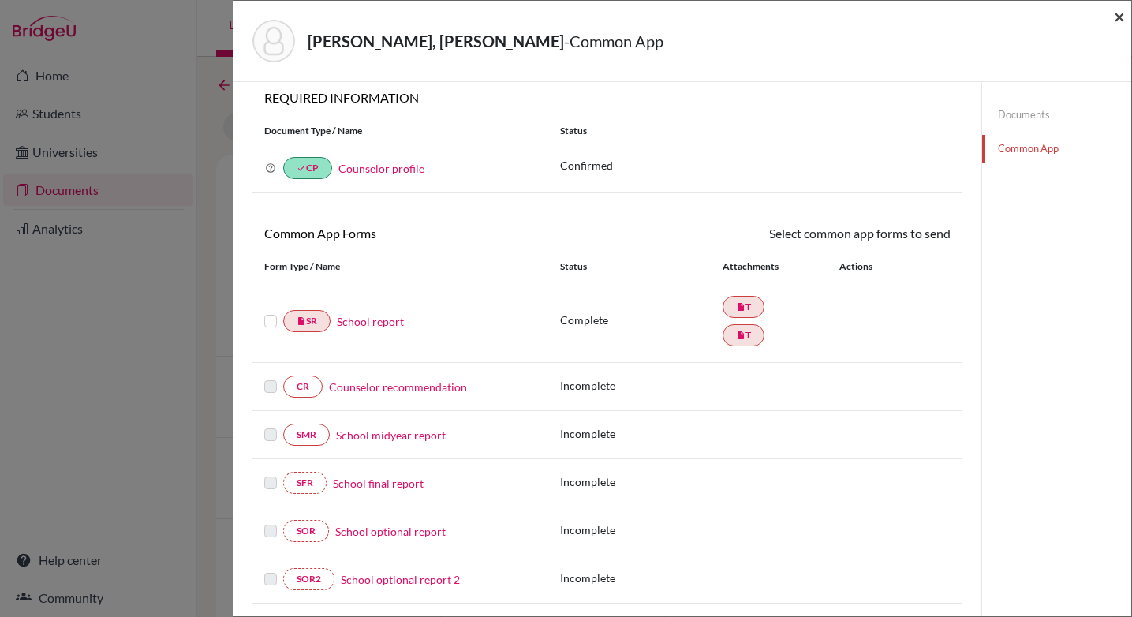
click at [1122, 18] on span "×" at bounding box center [1119, 16] width 11 height 23
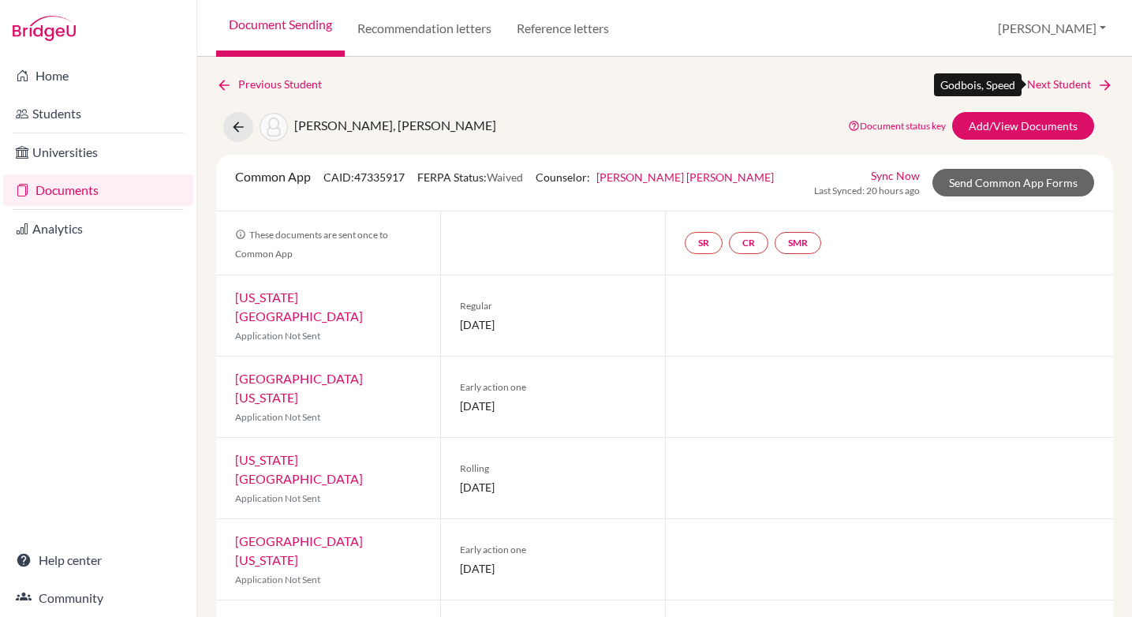
click at [1070, 82] on link "Next Student" at bounding box center [1070, 84] width 86 height 17
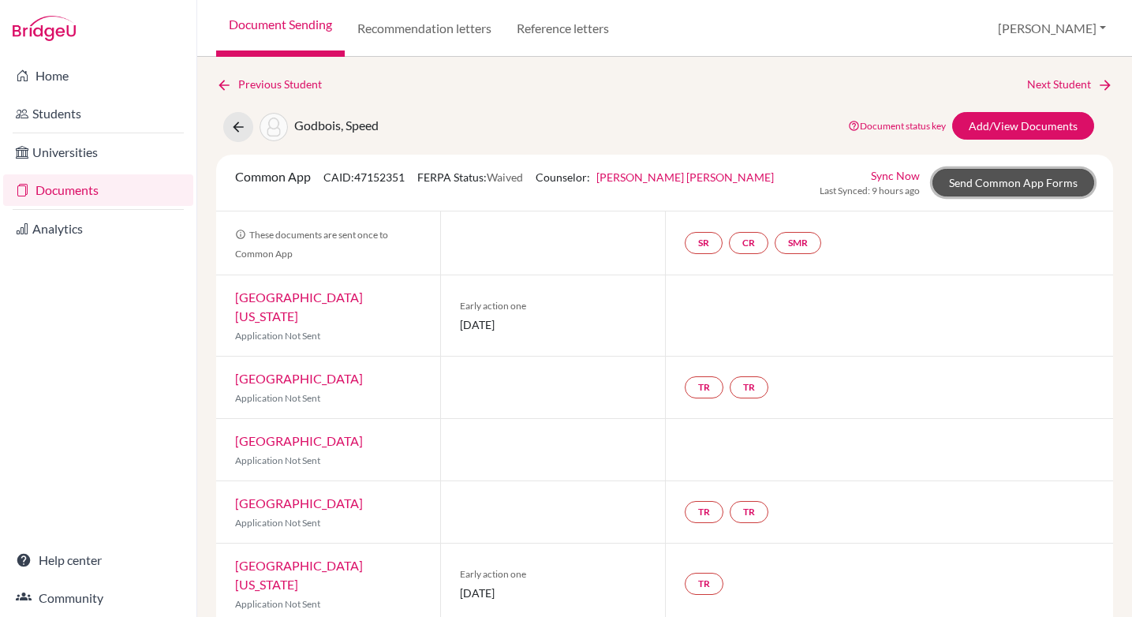
click at [979, 185] on link "Send Common App Forms" at bounding box center [1013, 183] width 162 height 28
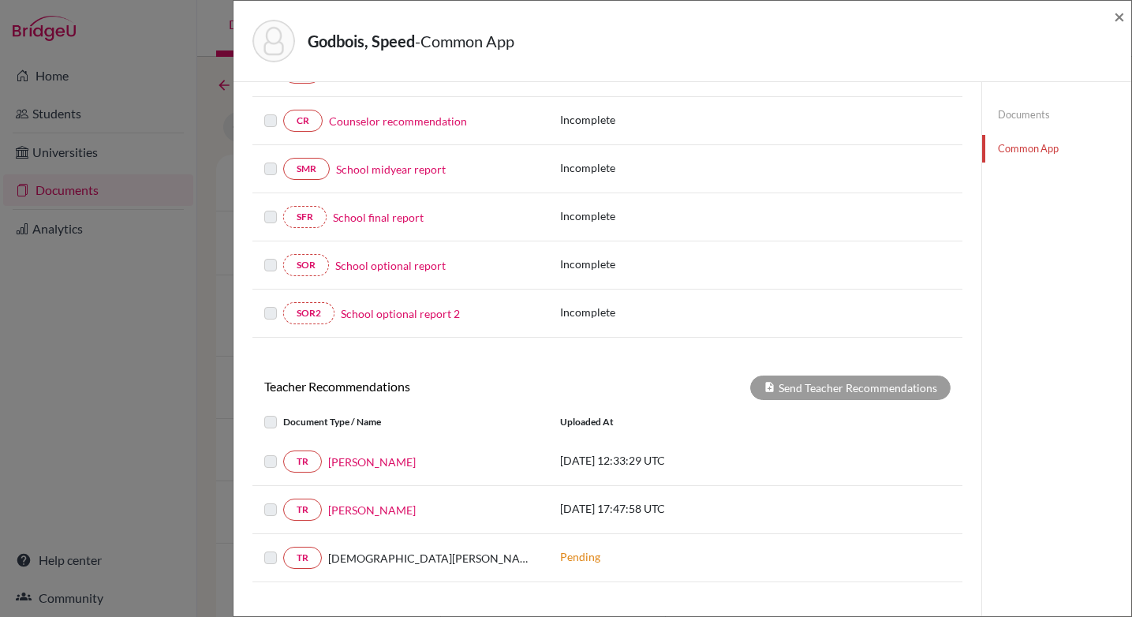
scroll to position [245, 0]
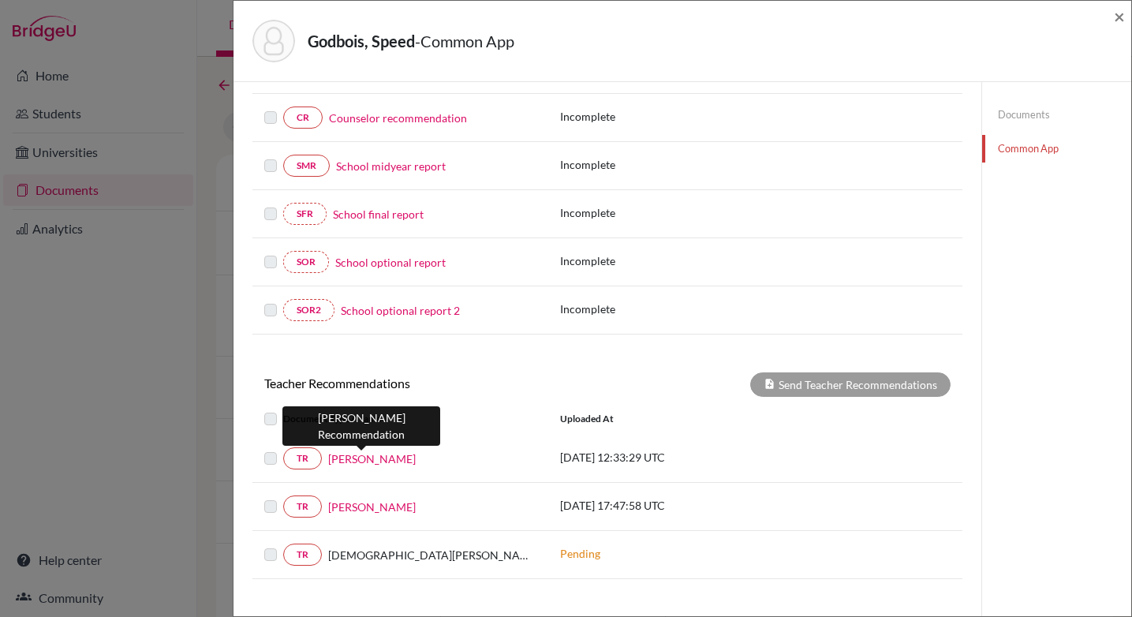
click at [358, 461] on link "[PERSON_NAME]" at bounding box center [372, 458] width 88 height 17
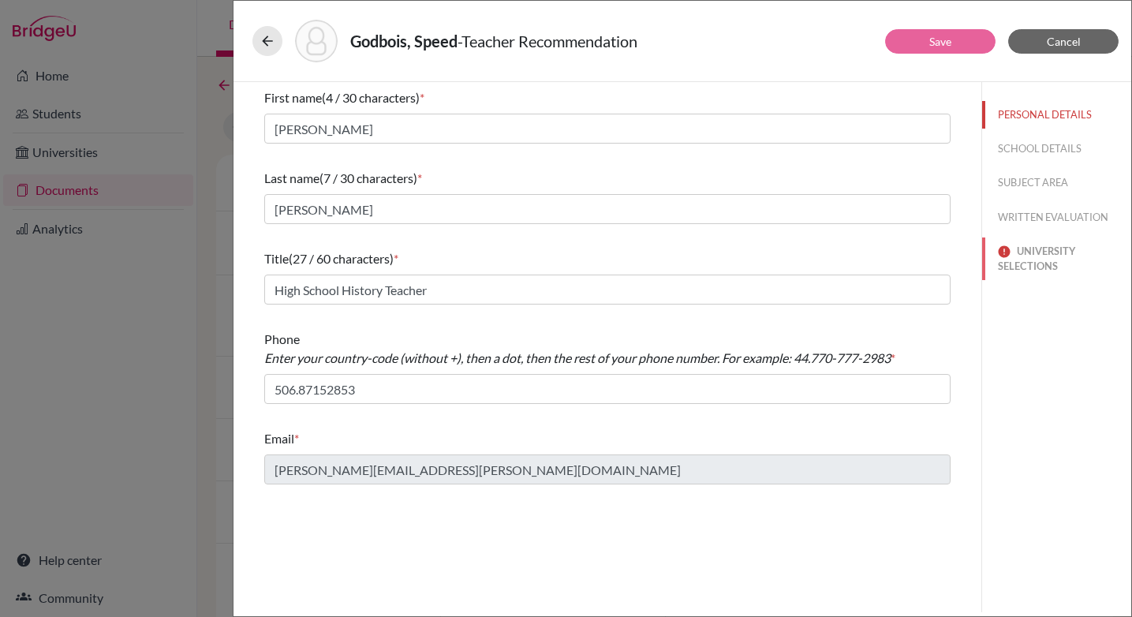
click at [1023, 263] on button "UNIVERSITY SELECTIONS" at bounding box center [1056, 258] width 149 height 43
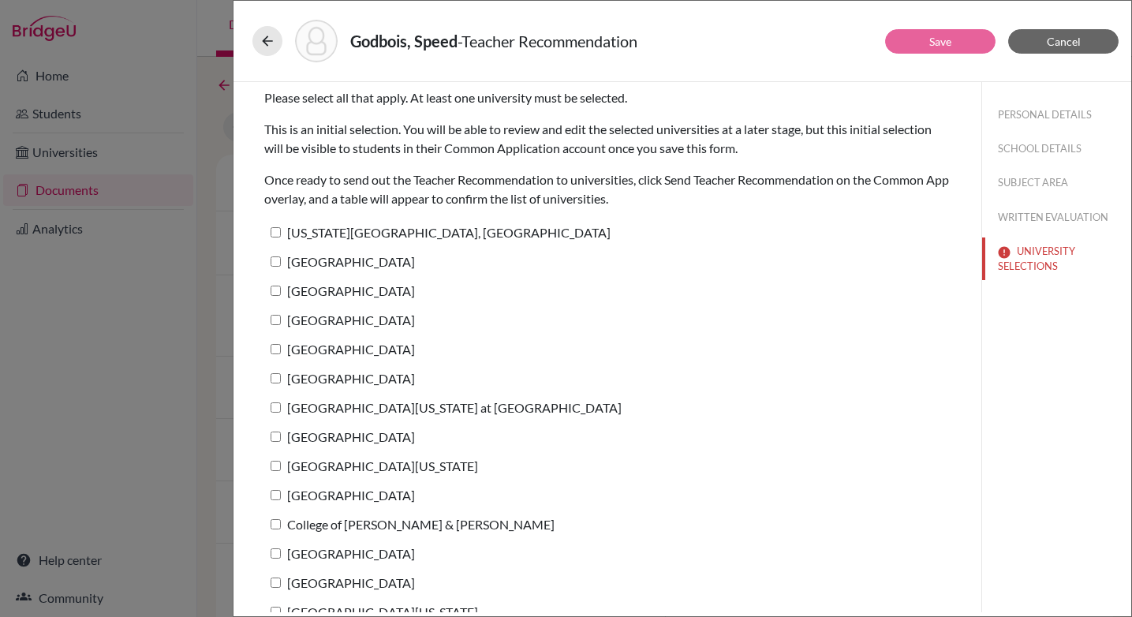
click at [280, 232] on input "[US_STATE][GEOGRAPHIC_DATA], [GEOGRAPHIC_DATA]" at bounding box center [276, 232] width 10 height 10
checkbox input "true"
drag, startPoint x: 275, startPoint y: 263, endPoint x: 275, endPoint y: 277, distance: 14.2
click at [275, 263] on input "[GEOGRAPHIC_DATA]" at bounding box center [276, 261] width 10 height 10
checkbox input "true"
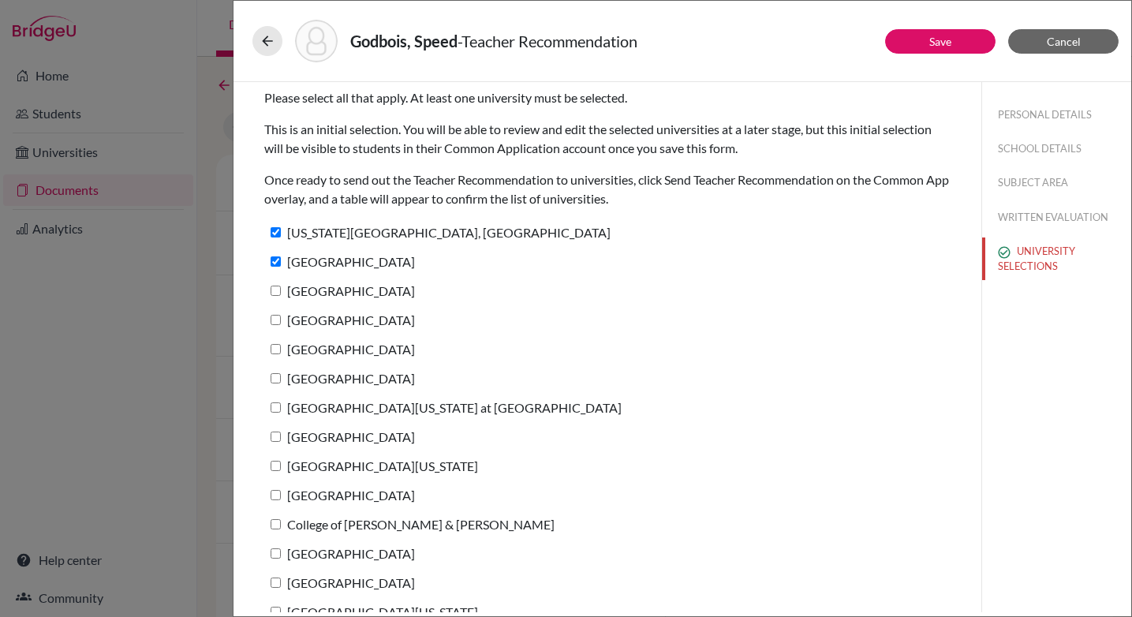
click at [272, 291] on input "[GEOGRAPHIC_DATA]" at bounding box center [276, 291] width 10 height 10
checkbox input "true"
drag, startPoint x: 273, startPoint y: 316, endPoint x: 273, endPoint y: 339, distance: 22.9
click at [273, 316] on input "[GEOGRAPHIC_DATA]" at bounding box center [276, 320] width 10 height 10
checkbox input "true"
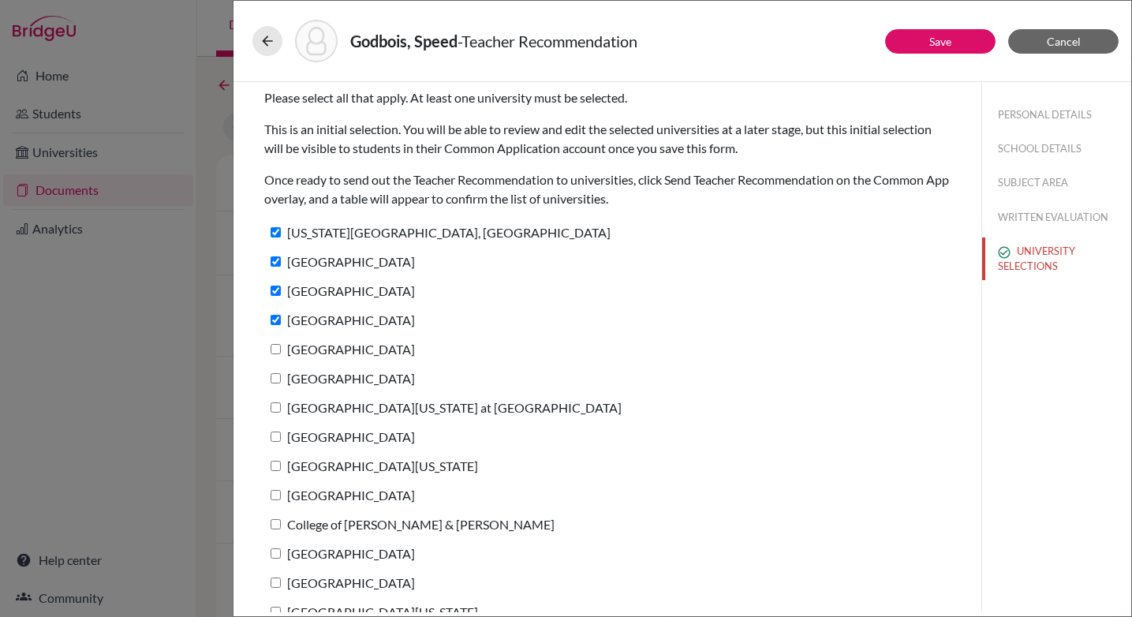
drag, startPoint x: 274, startPoint y: 352, endPoint x: 286, endPoint y: 377, distance: 27.9
click at [273, 352] on input "[GEOGRAPHIC_DATA]" at bounding box center [276, 349] width 10 height 10
checkbox input "true"
drag, startPoint x: 277, startPoint y: 381, endPoint x: 274, endPoint y: 398, distance: 17.6
click at [277, 381] on input "[GEOGRAPHIC_DATA]" at bounding box center [276, 378] width 10 height 10
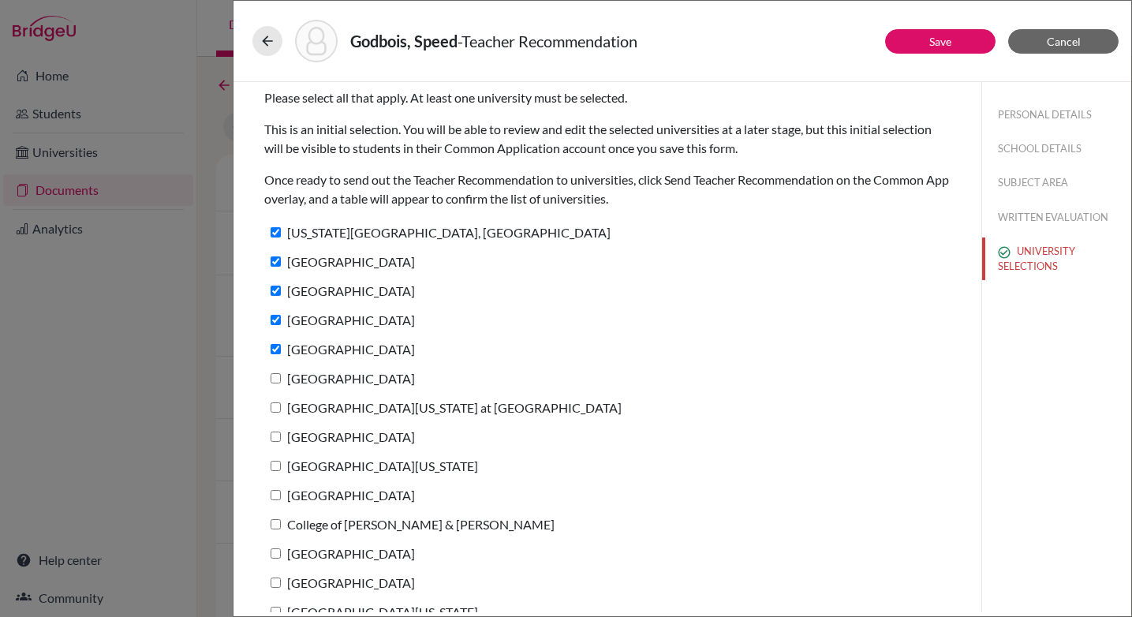
checkbox input "true"
click at [274, 409] on input "[GEOGRAPHIC_DATA][US_STATE] at [GEOGRAPHIC_DATA]" at bounding box center [276, 407] width 10 height 10
checkbox input "true"
click at [274, 442] on label "[GEOGRAPHIC_DATA]" at bounding box center [339, 436] width 151 height 23
click at [274, 442] on input "[GEOGRAPHIC_DATA]" at bounding box center [276, 437] width 10 height 10
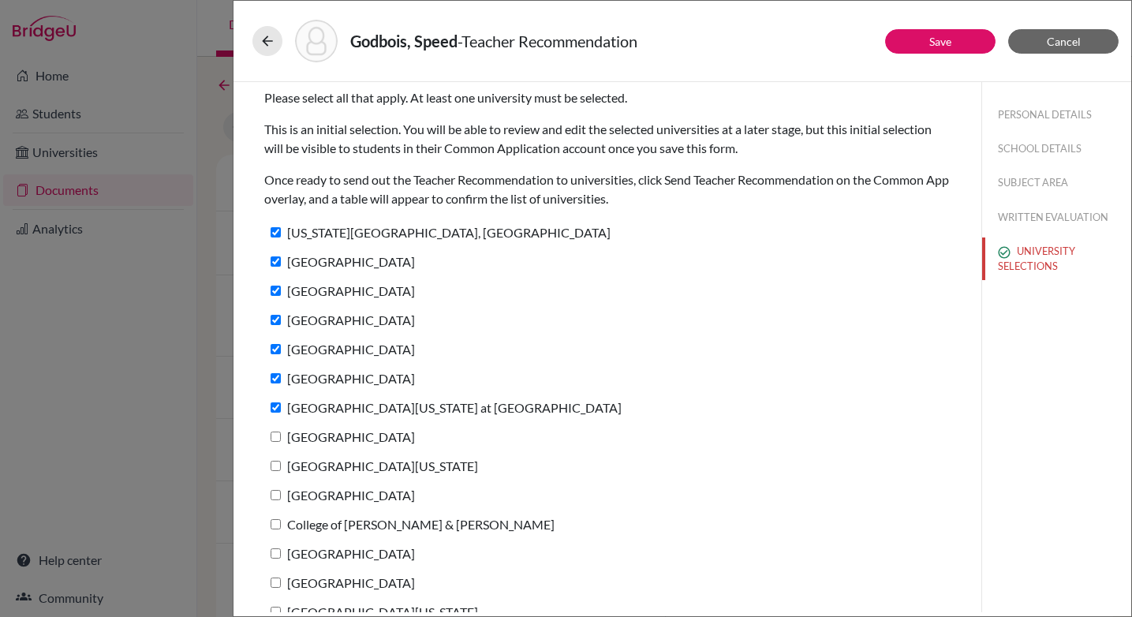
checkbox input "true"
click at [276, 466] on input "[GEOGRAPHIC_DATA][US_STATE]" at bounding box center [276, 466] width 10 height 10
checkbox input "true"
click at [275, 495] on input "[GEOGRAPHIC_DATA]" at bounding box center [276, 495] width 10 height 10
checkbox input "true"
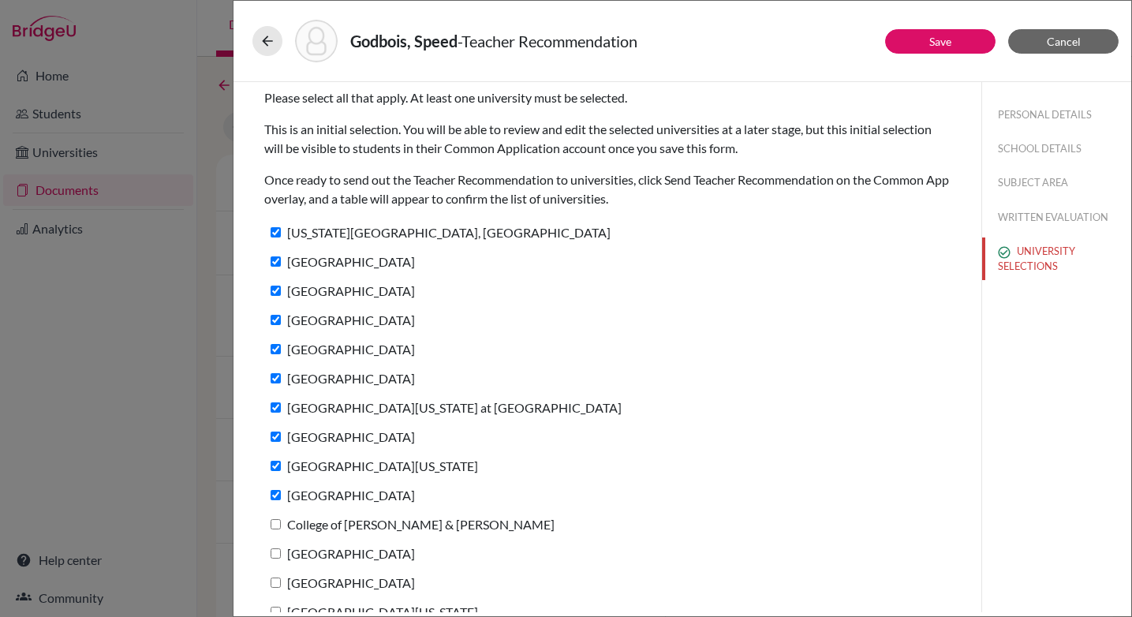
scroll to position [111, 0]
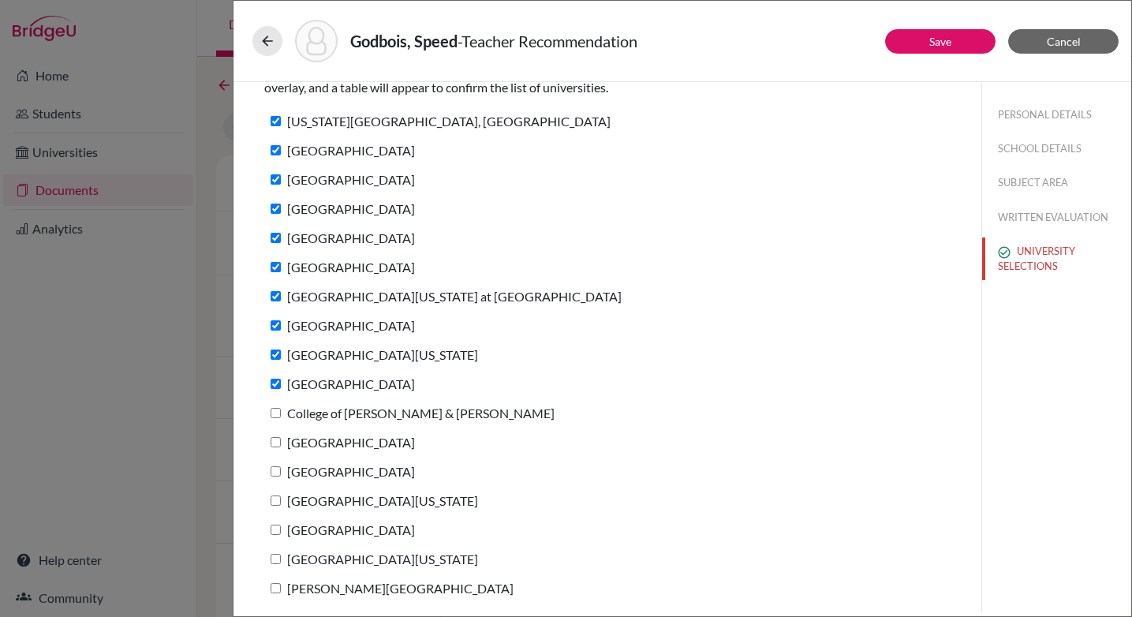
click at [276, 473] on input "[GEOGRAPHIC_DATA]" at bounding box center [276, 471] width 10 height 10
checkbox input "true"
click at [275, 439] on input "[GEOGRAPHIC_DATA]" at bounding box center [276, 442] width 10 height 10
checkbox input "true"
click at [275, 411] on input "College of [PERSON_NAME] & [PERSON_NAME]" at bounding box center [276, 413] width 10 height 10
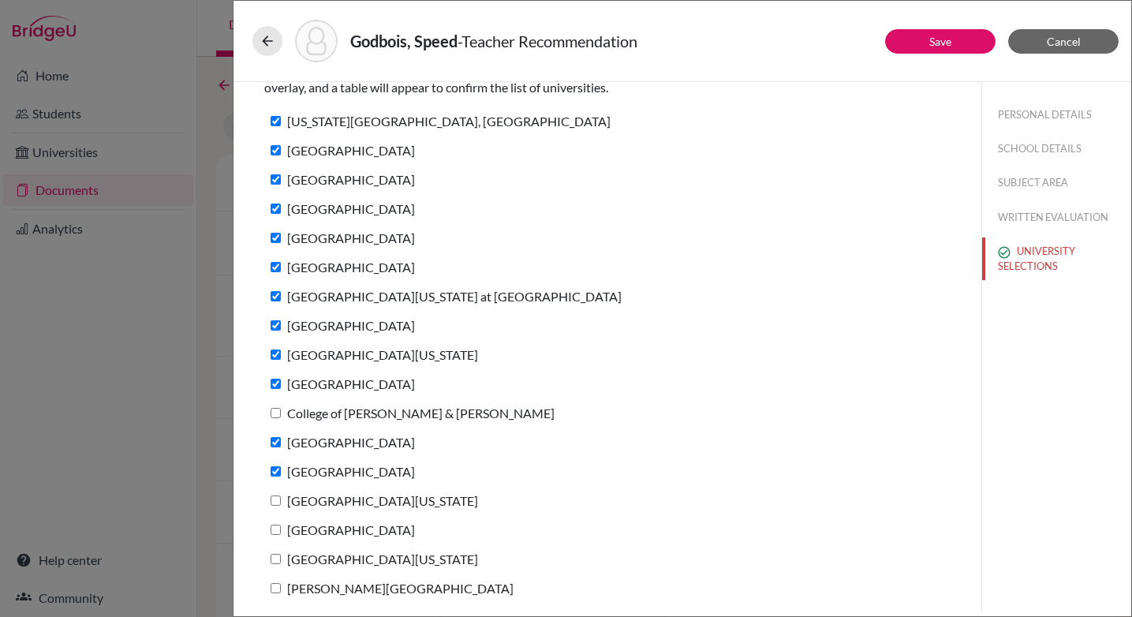
checkbox input "true"
drag, startPoint x: 275, startPoint y: 500, endPoint x: 267, endPoint y: 532, distance: 32.5
click at [275, 500] on input "[GEOGRAPHIC_DATA][US_STATE]" at bounding box center [276, 500] width 10 height 10
checkbox input "true"
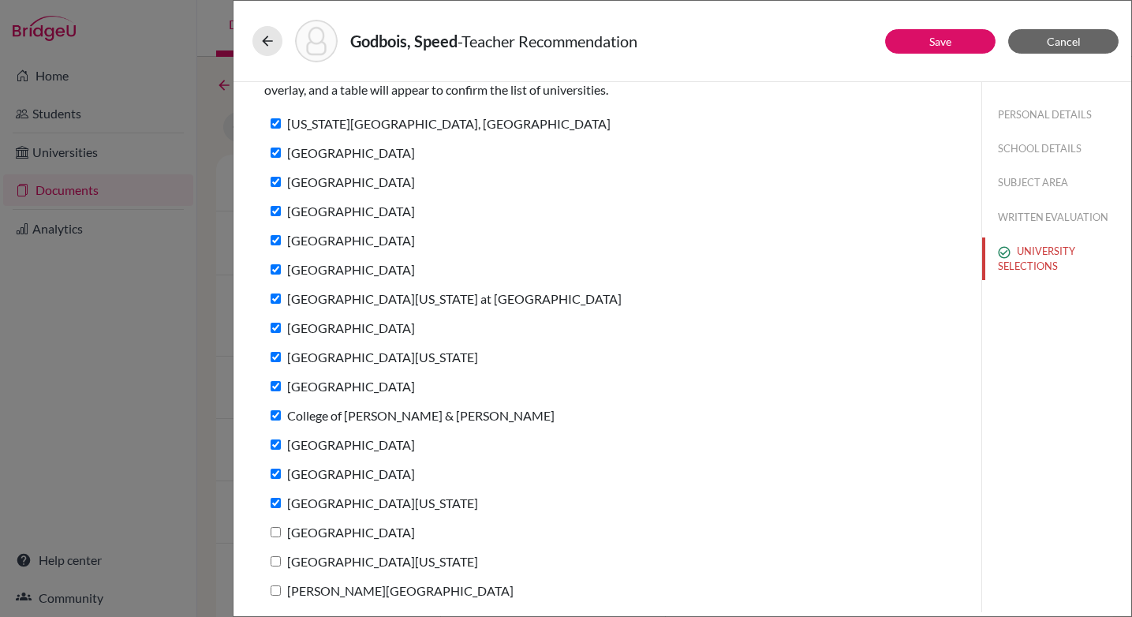
drag, startPoint x: 272, startPoint y: 533, endPoint x: 270, endPoint y: 544, distance: 11.3
click at [272, 533] on input "[GEOGRAPHIC_DATA]" at bounding box center [276, 532] width 10 height 10
checkbox input "true"
click at [275, 561] on input "[GEOGRAPHIC_DATA][US_STATE]" at bounding box center [276, 562] width 10 height 10
checkbox input "true"
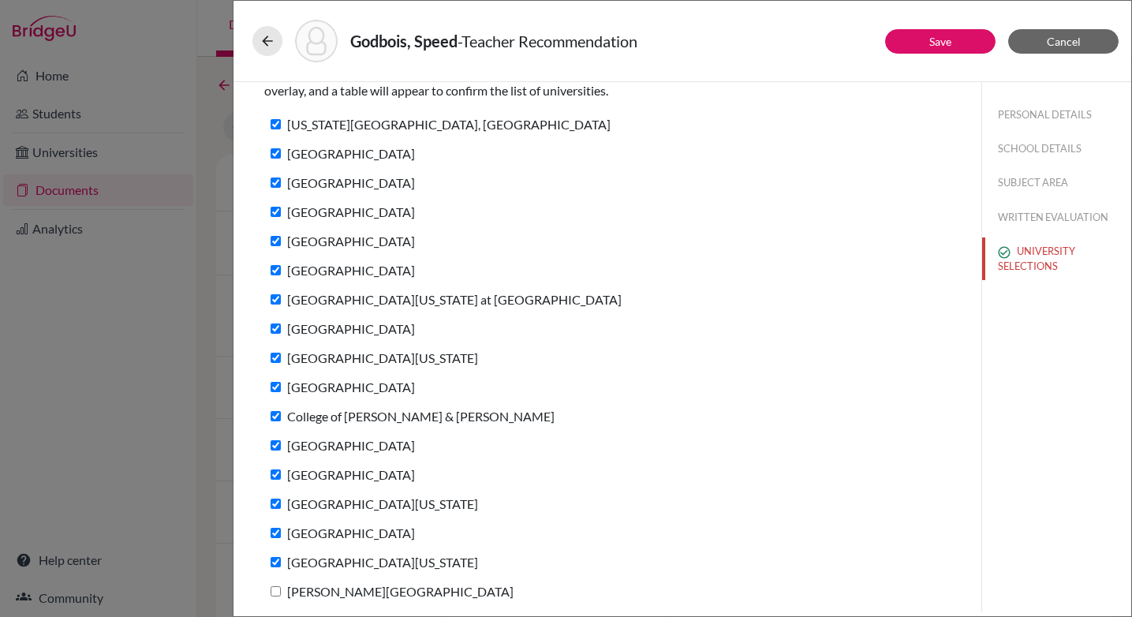
click at [276, 593] on input "[PERSON_NAME][GEOGRAPHIC_DATA]" at bounding box center [276, 591] width 10 height 10
checkbox input "true"
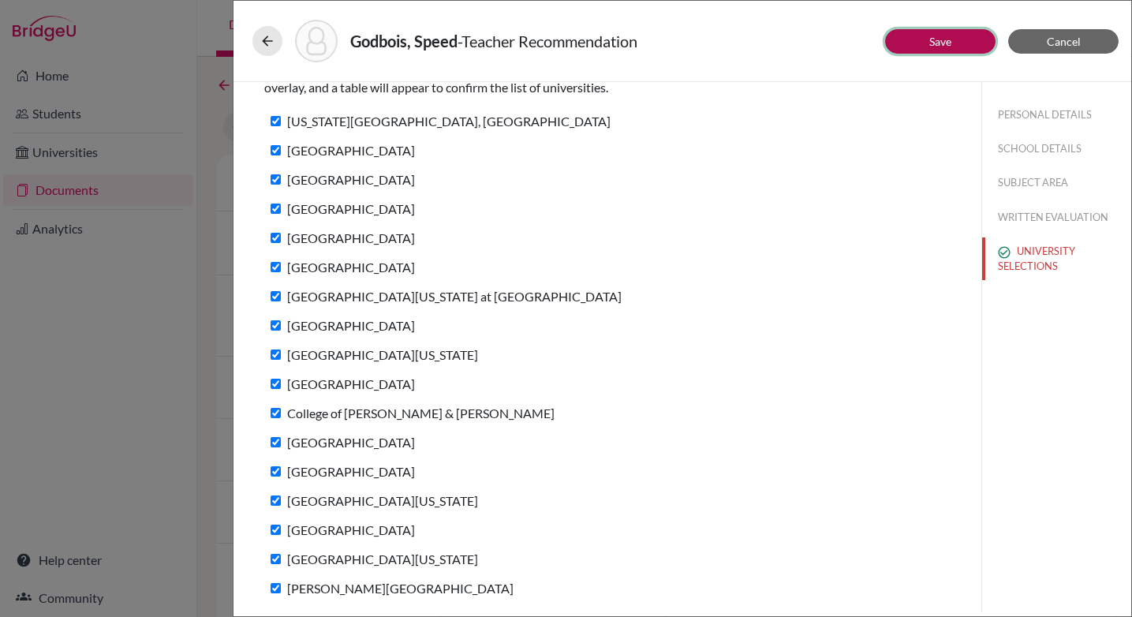
click at [932, 42] on link "Save" at bounding box center [940, 41] width 22 height 13
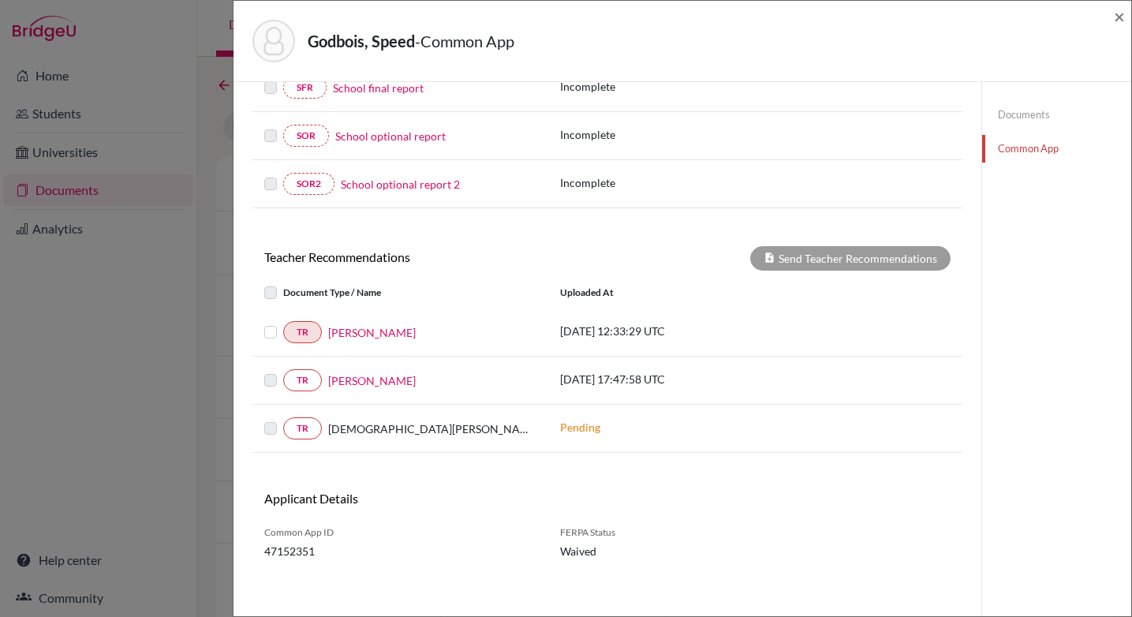
scroll to position [378, 0]
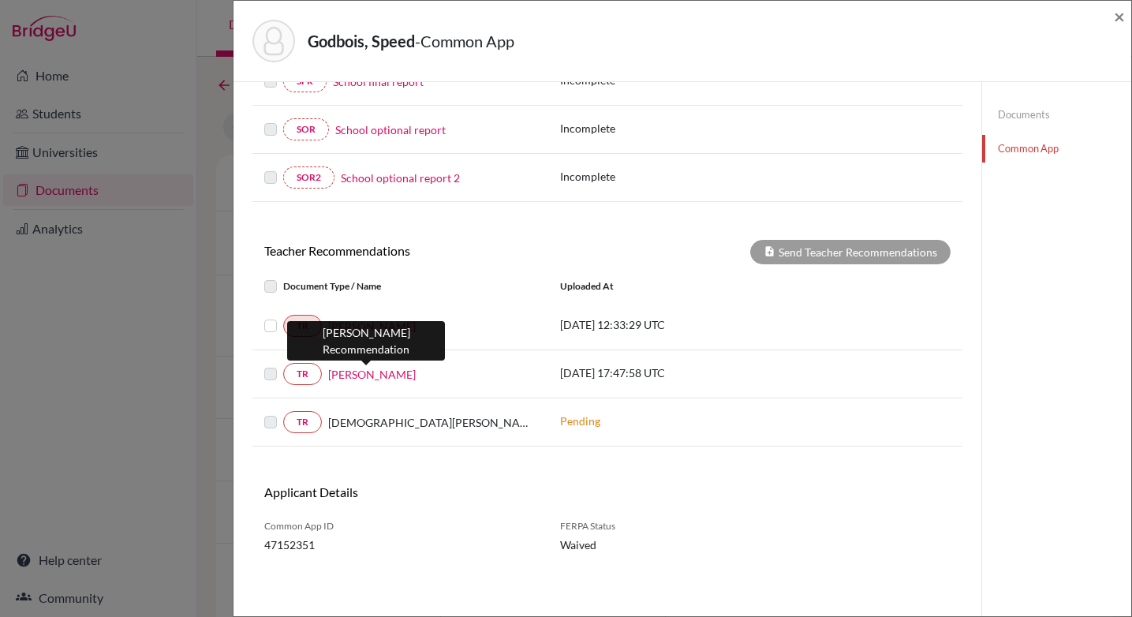
click at [371, 375] on link "[PERSON_NAME]" at bounding box center [372, 374] width 88 height 17
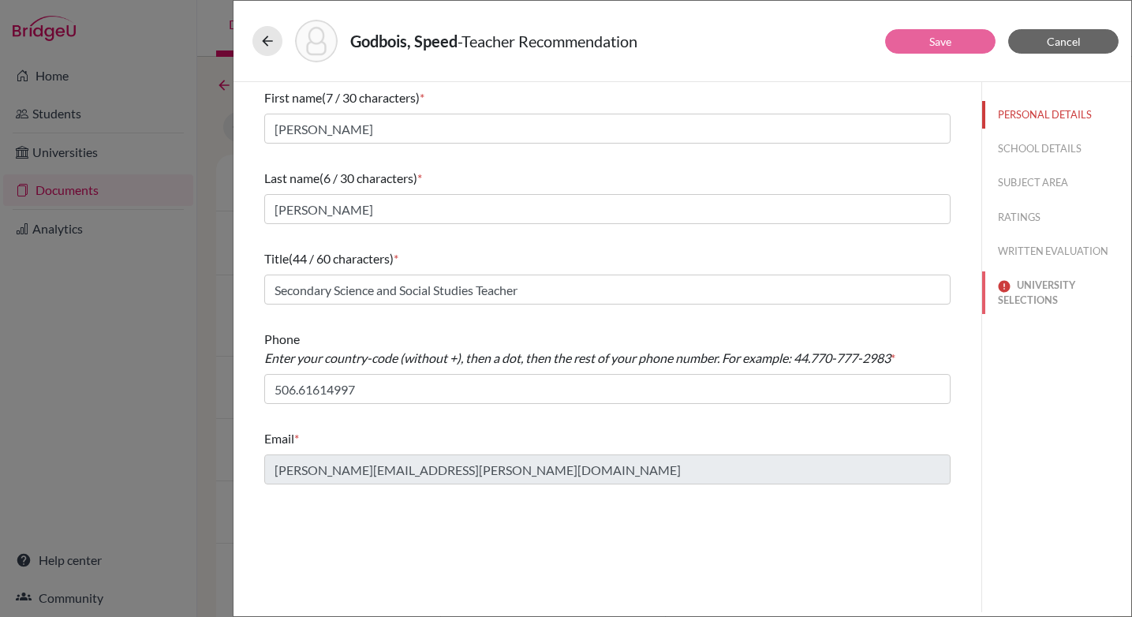
click at [1029, 297] on button "UNIVERSITY SELECTIONS" at bounding box center [1056, 292] width 149 height 43
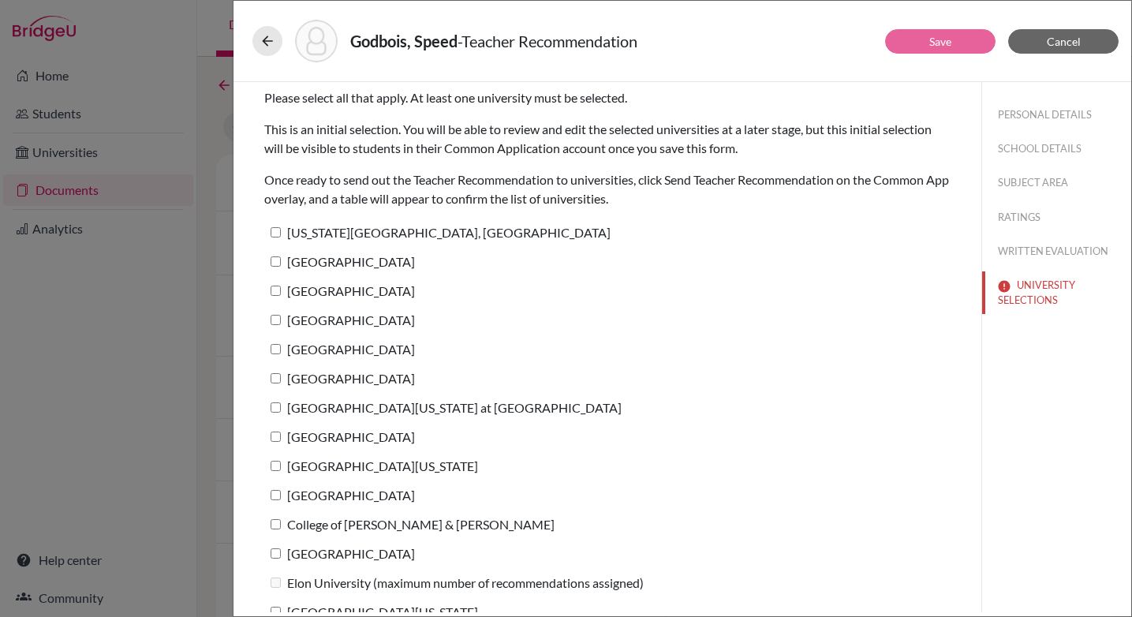
click at [274, 231] on input "[US_STATE][GEOGRAPHIC_DATA], [GEOGRAPHIC_DATA]" at bounding box center [276, 232] width 10 height 10
checkbox input "true"
drag, startPoint x: 274, startPoint y: 263, endPoint x: 271, endPoint y: 271, distance: 8.5
click at [274, 263] on input "[GEOGRAPHIC_DATA]" at bounding box center [276, 261] width 10 height 10
checkbox input "true"
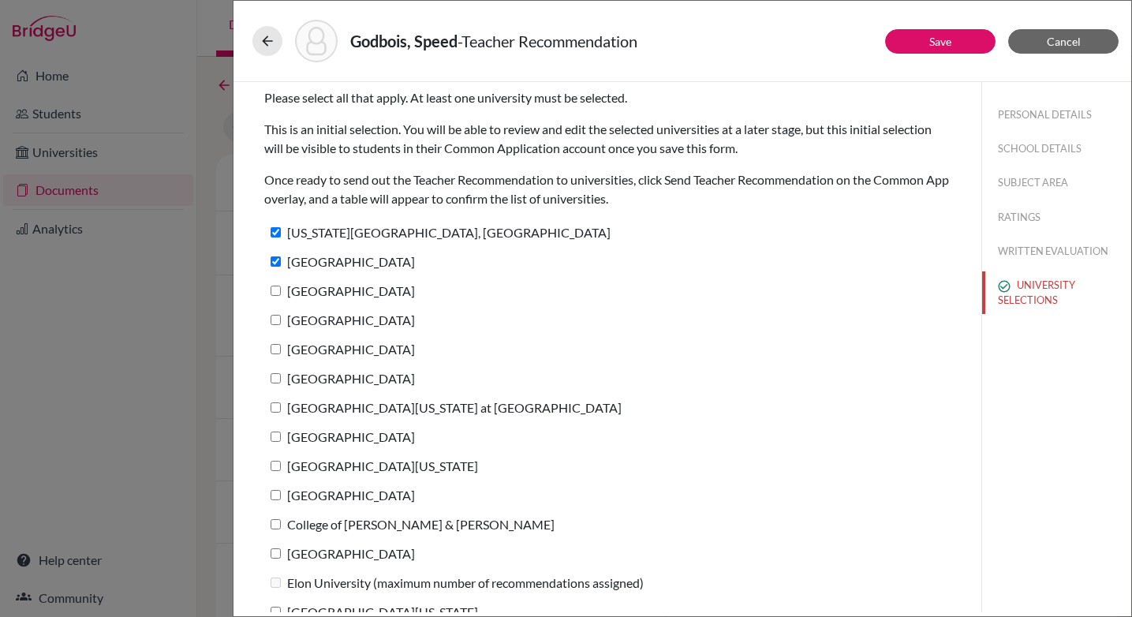
drag, startPoint x: 272, startPoint y: 291, endPoint x: 273, endPoint y: 303, distance: 11.9
click at [272, 291] on input "[GEOGRAPHIC_DATA]" at bounding box center [276, 291] width 10 height 10
checkbox input "true"
drag, startPoint x: 277, startPoint y: 319, endPoint x: 275, endPoint y: 332, distance: 13.6
click at [277, 319] on input "[GEOGRAPHIC_DATA]" at bounding box center [276, 320] width 10 height 10
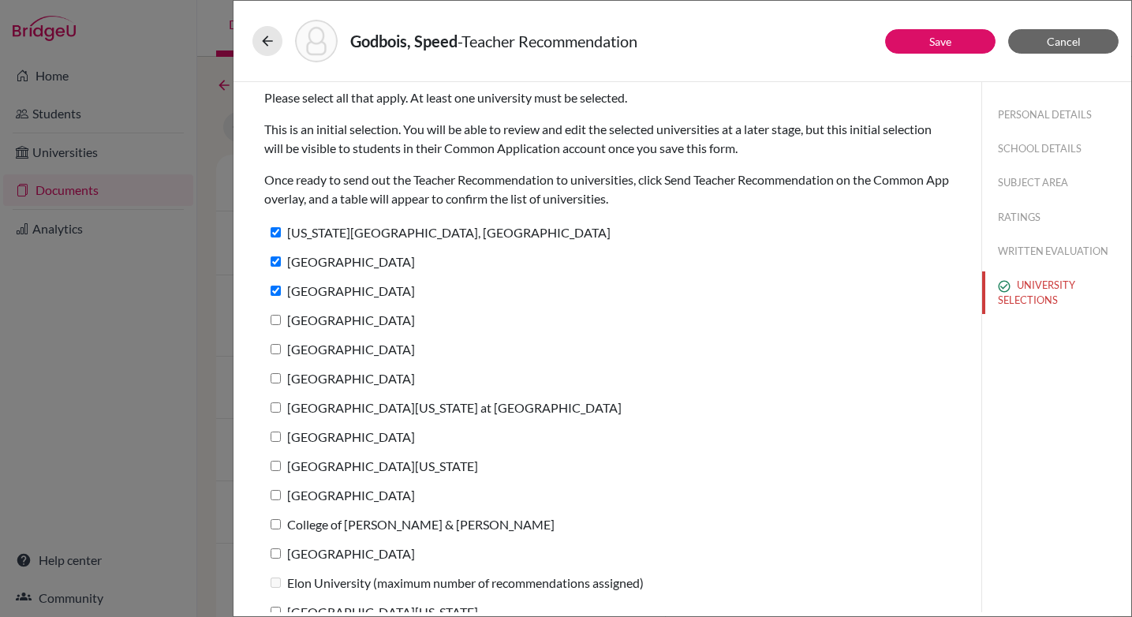
checkbox input "true"
drag, startPoint x: 274, startPoint y: 351, endPoint x: 264, endPoint y: 377, distance: 27.7
click at [274, 351] on input "[GEOGRAPHIC_DATA]" at bounding box center [276, 349] width 10 height 10
checkbox input "true"
drag, startPoint x: 276, startPoint y: 379, endPoint x: 269, endPoint y: 400, distance: 22.5
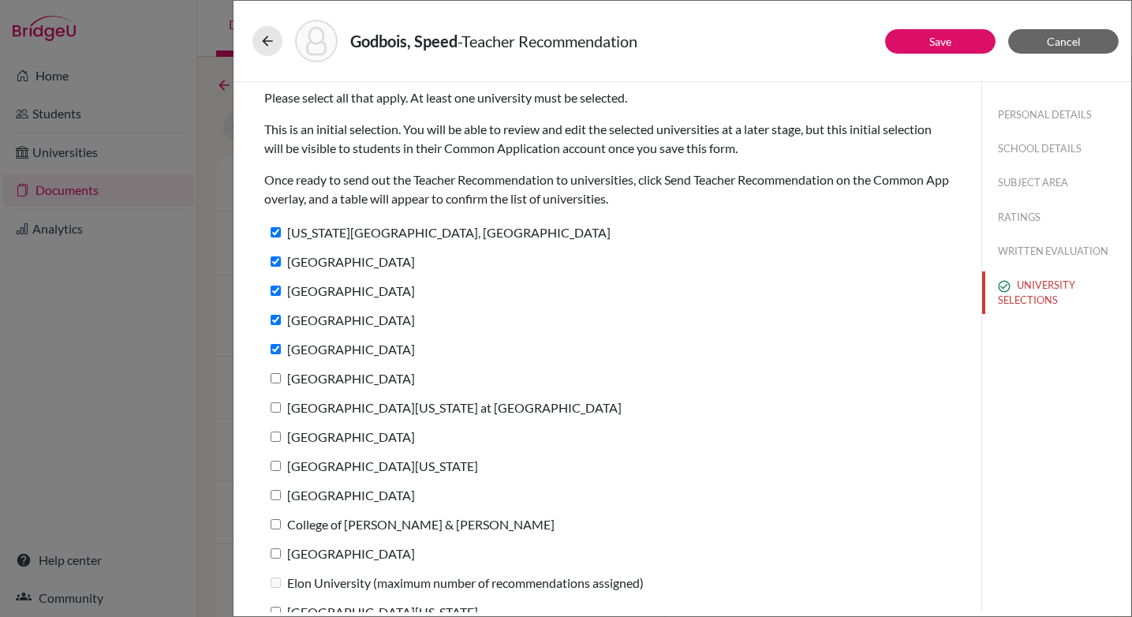
click at [275, 380] on input "[GEOGRAPHIC_DATA]" at bounding box center [276, 378] width 10 height 10
checkbox input "true"
click at [274, 408] on input "[GEOGRAPHIC_DATA][US_STATE] at [GEOGRAPHIC_DATA]" at bounding box center [276, 407] width 10 height 10
checkbox input "true"
drag, startPoint x: 277, startPoint y: 439, endPoint x: 269, endPoint y: 441, distance: 8.2
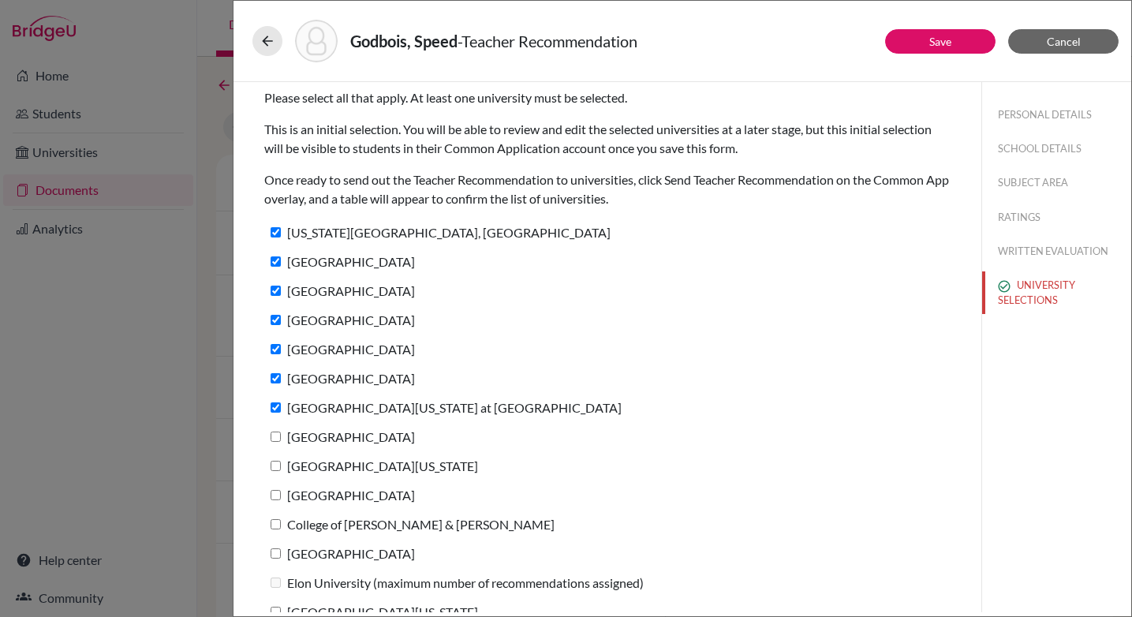
click at [276, 439] on input "[GEOGRAPHIC_DATA]" at bounding box center [276, 437] width 10 height 10
checkbox input "true"
drag, startPoint x: 276, startPoint y: 465, endPoint x: 274, endPoint y: 491, distance: 25.4
click at [276, 465] on input "[GEOGRAPHIC_DATA][US_STATE]" at bounding box center [276, 466] width 10 height 10
checkbox input "true"
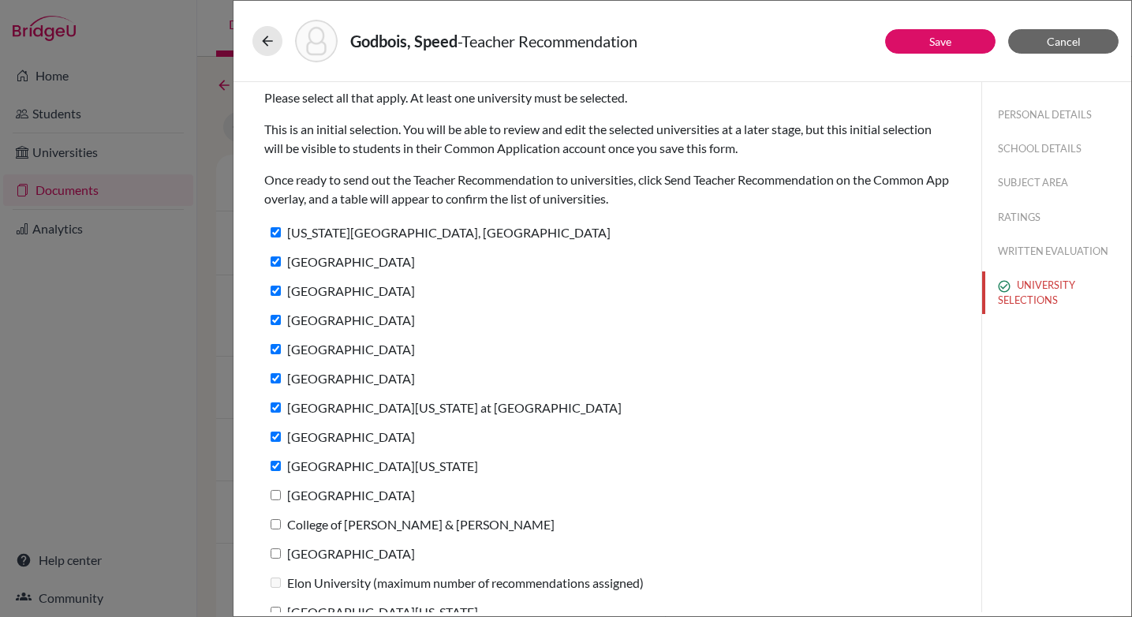
drag, startPoint x: 275, startPoint y: 497, endPoint x: 273, endPoint y: 510, distance: 13.5
click at [274, 497] on input "[GEOGRAPHIC_DATA]" at bounding box center [276, 495] width 10 height 10
checkbox input "true"
click at [274, 523] on input "College of [PERSON_NAME] & [PERSON_NAME]" at bounding box center [276, 524] width 10 height 10
checkbox input "true"
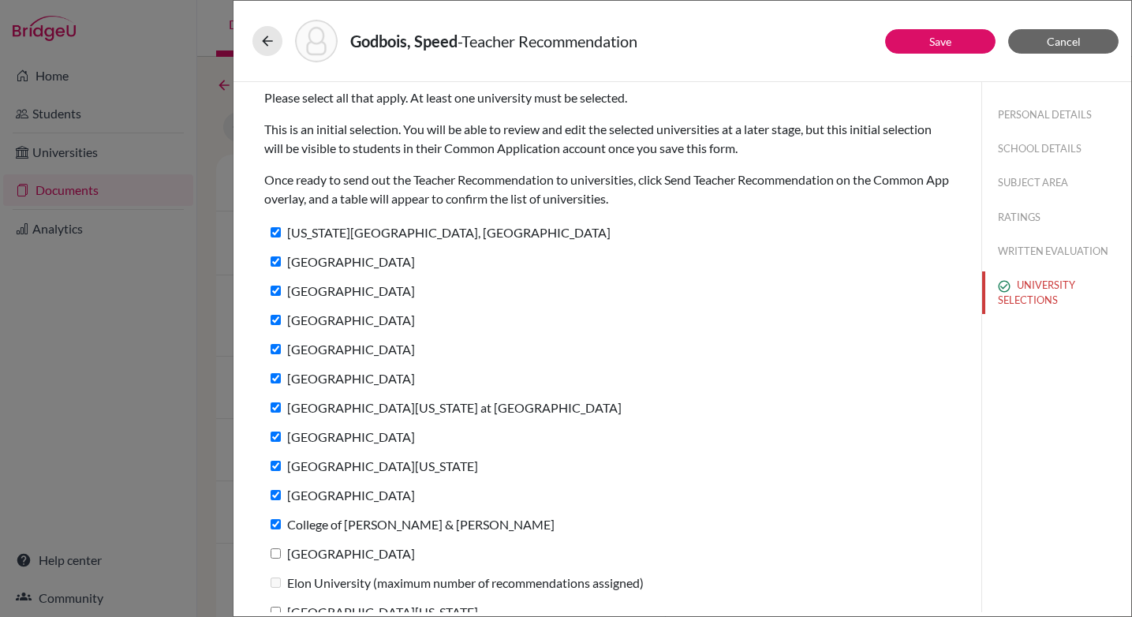
scroll to position [111, 0]
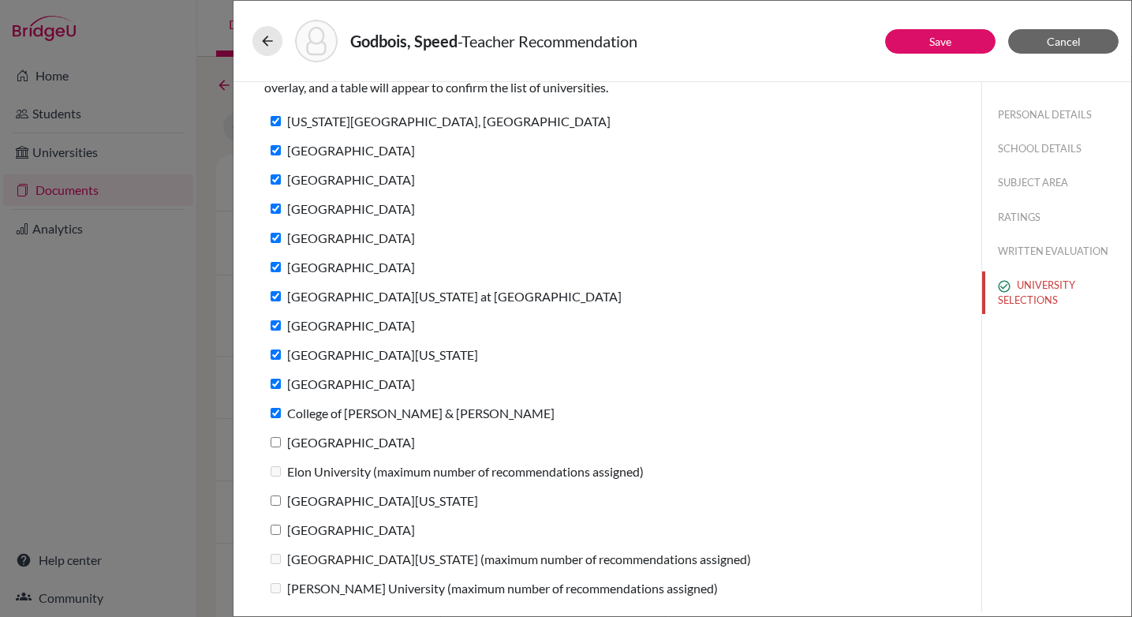
click at [275, 502] on input "[GEOGRAPHIC_DATA][US_STATE]" at bounding box center [276, 500] width 10 height 10
checkbox input "true"
drag, startPoint x: 274, startPoint y: 529, endPoint x: 275, endPoint y: 515, distance: 14.3
click at [274, 529] on input "[GEOGRAPHIC_DATA]" at bounding box center [276, 530] width 10 height 10
checkbox input "true"
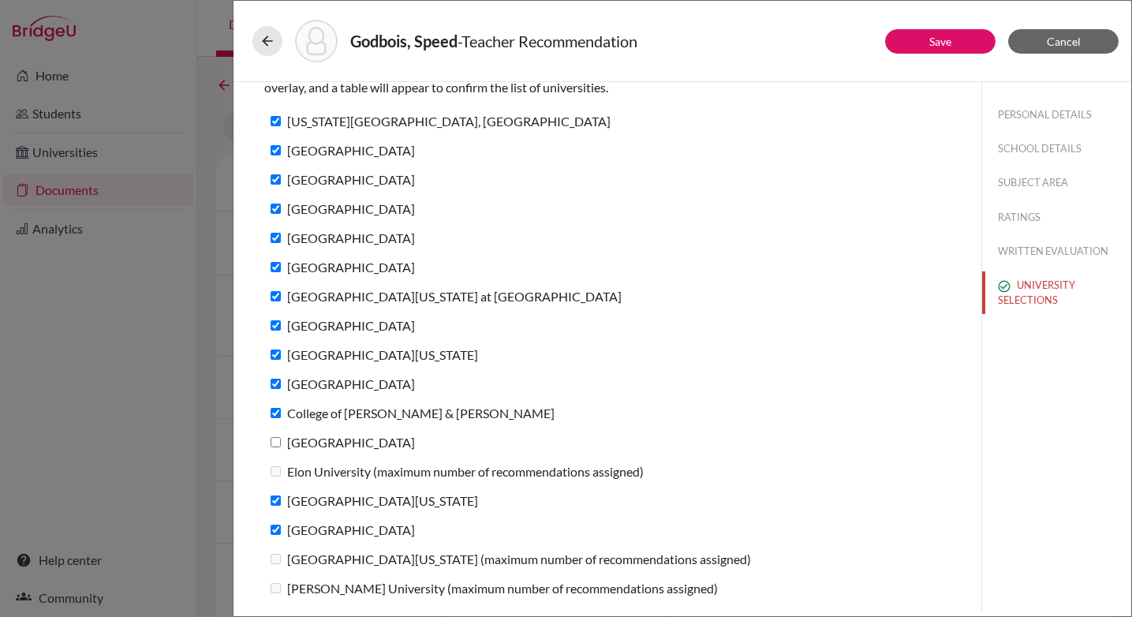
click at [276, 443] on input "[GEOGRAPHIC_DATA]" at bounding box center [276, 442] width 10 height 10
checkbox input "true"
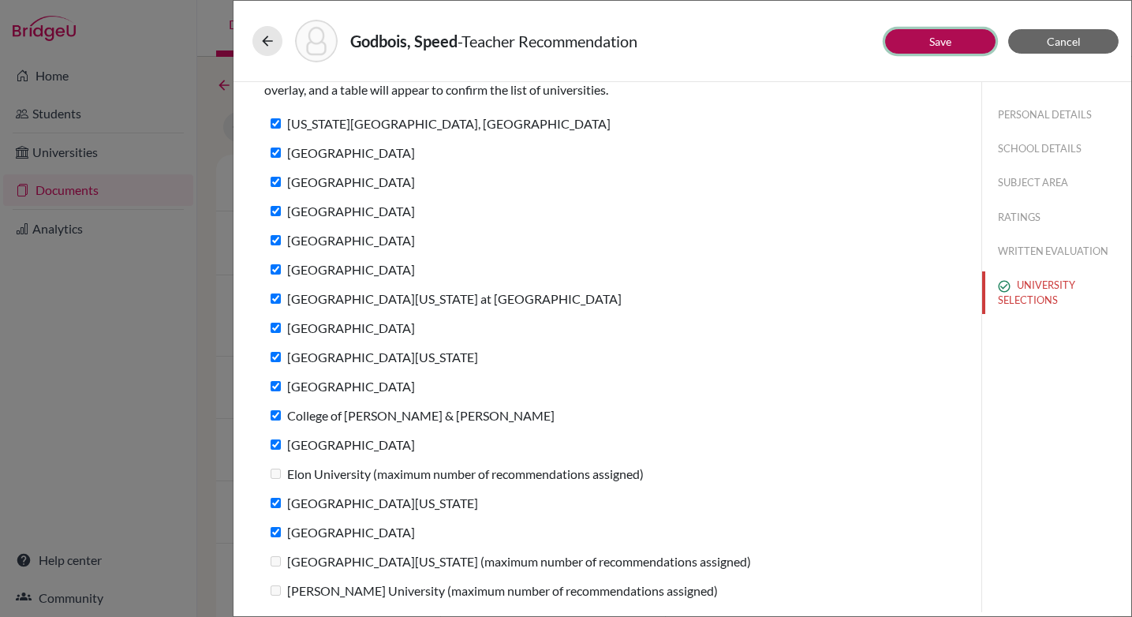
click at [923, 39] on button "Save" at bounding box center [940, 41] width 110 height 24
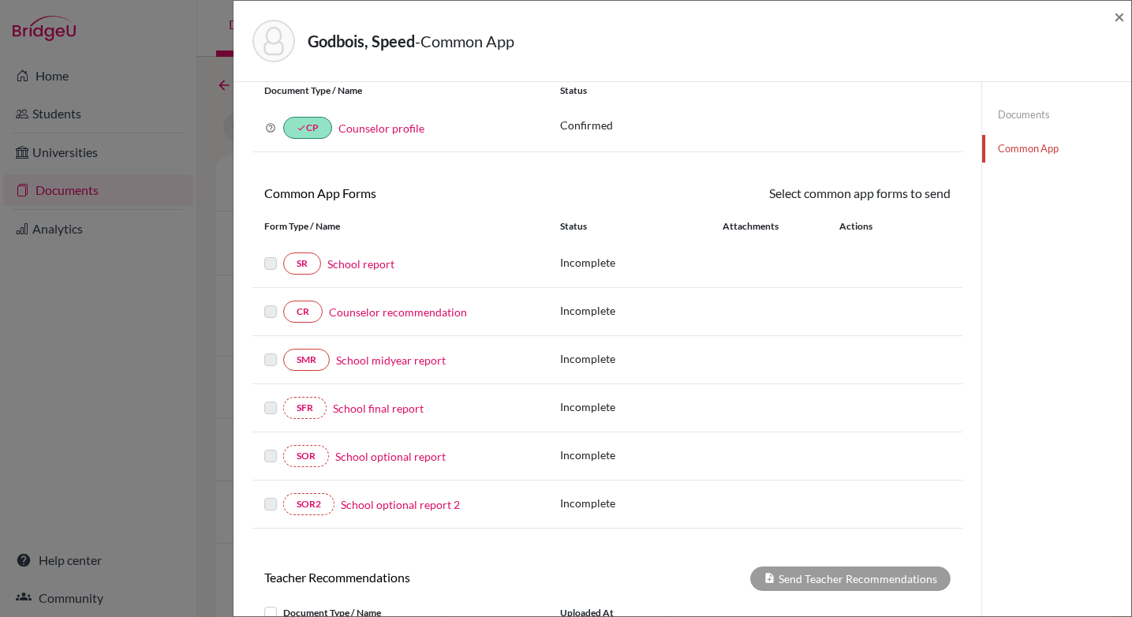
scroll to position [50, 0]
click at [368, 268] on link "School report" at bounding box center [360, 265] width 67 height 17
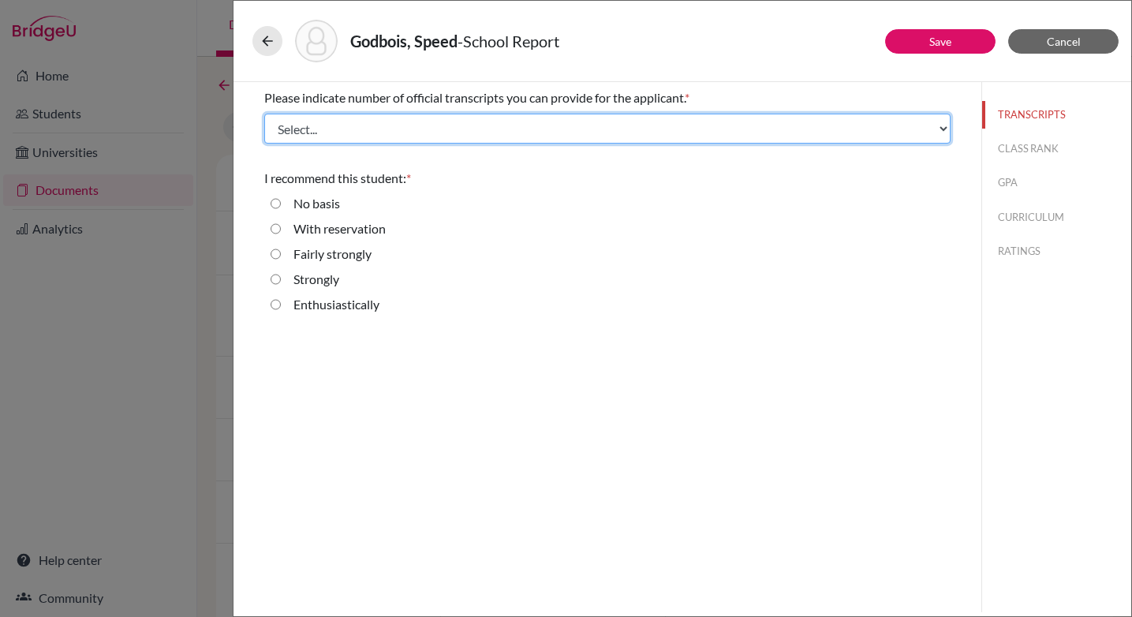
click at [334, 133] on select "Select... 1 2 3 4" at bounding box center [607, 129] width 686 height 30
select select "2"
click at [264, 114] on select "Select... 1 2 3 4" at bounding box center [607, 129] width 686 height 30
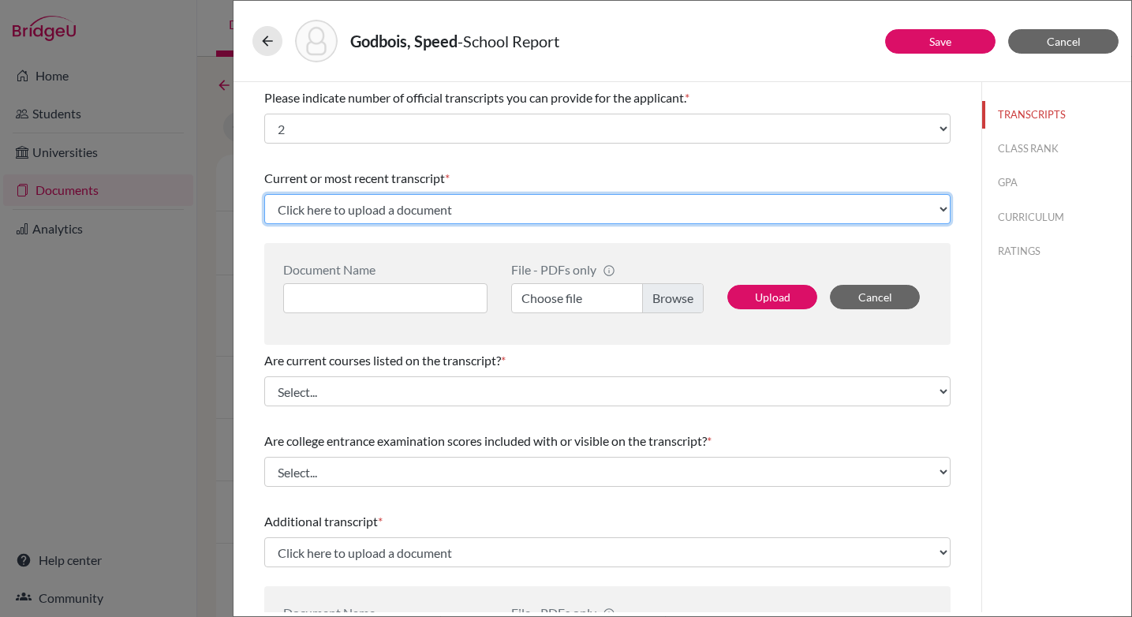
click at [364, 207] on select "Click here to upload a document Upload New File" at bounding box center [607, 209] width 686 height 30
select select "Upload New File"
click at [264, 194] on select "Click here to upload a document Upload New File" at bounding box center [607, 209] width 686 height 30
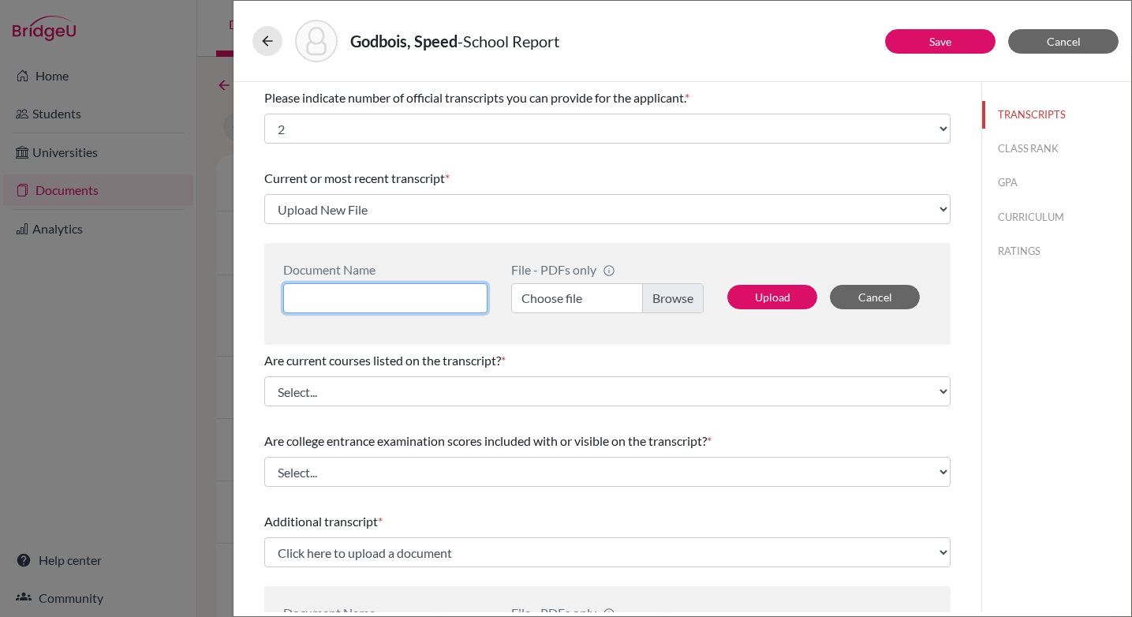
click at [368, 292] on input at bounding box center [385, 298] width 204 height 30
type input "Initial Transcript"
click at [665, 299] on label "Choose file" at bounding box center [607, 298] width 192 height 30
click at [665, 299] on input "Choose file" at bounding box center [607, 298] width 192 height 30
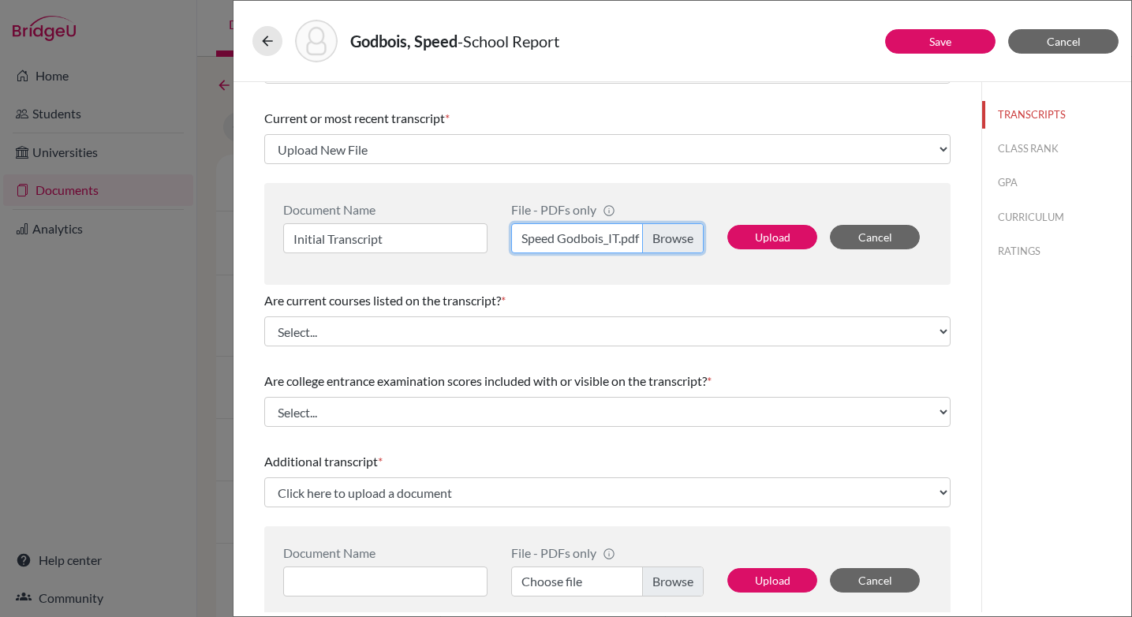
scroll to position [65, 0]
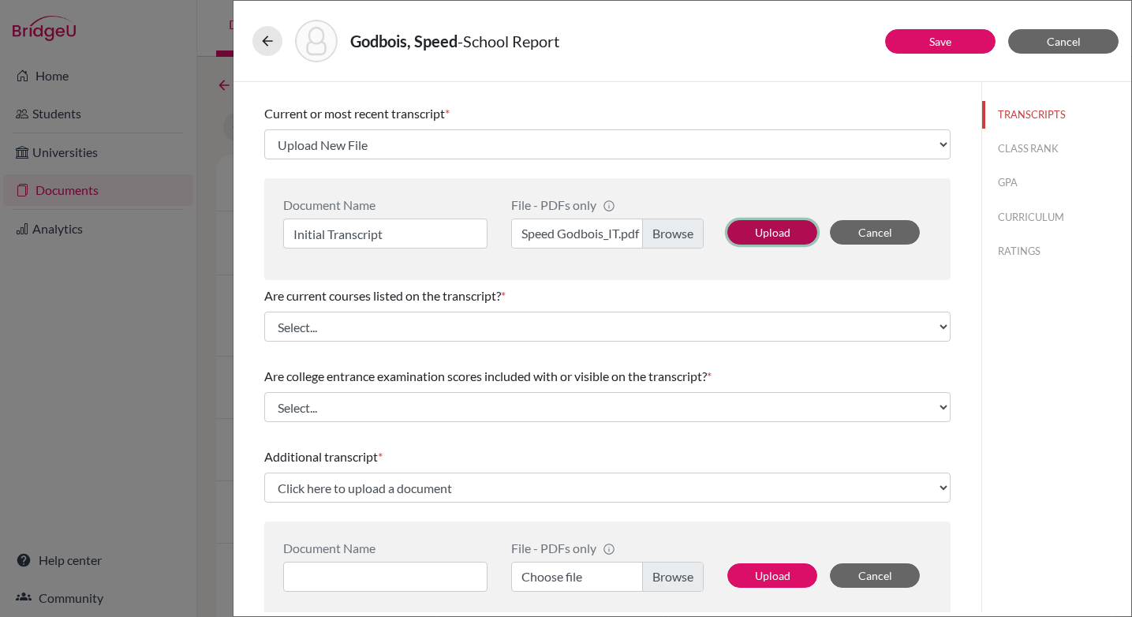
click at [773, 234] on button "Upload" at bounding box center [772, 232] width 90 height 24
select select "687025"
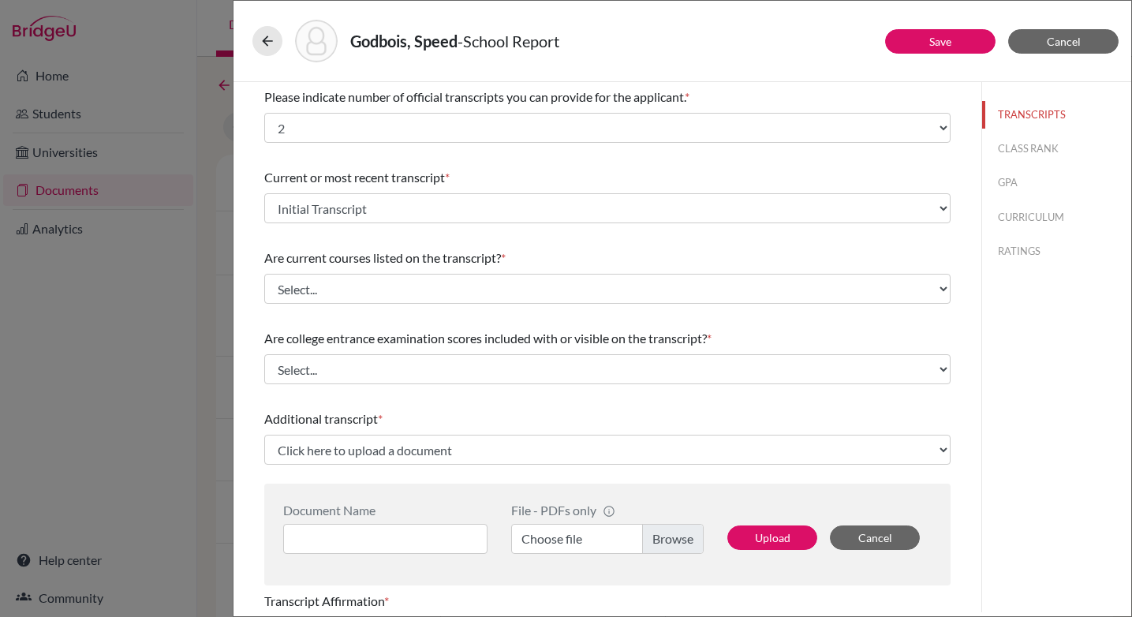
scroll to position [0, 0]
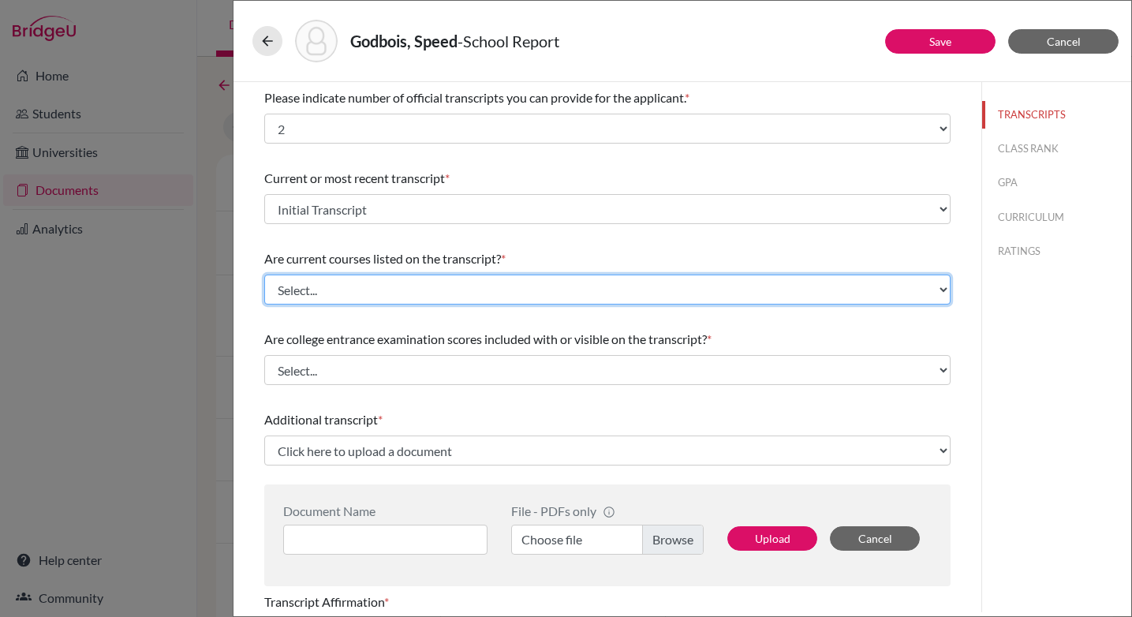
click at [342, 293] on select "Select... Yes No" at bounding box center [607, 290] width 686 height 30
select select "0"
click at [264, 275] on select "Select... Yes No" at bounding box center [607, 290] width 686 height 30
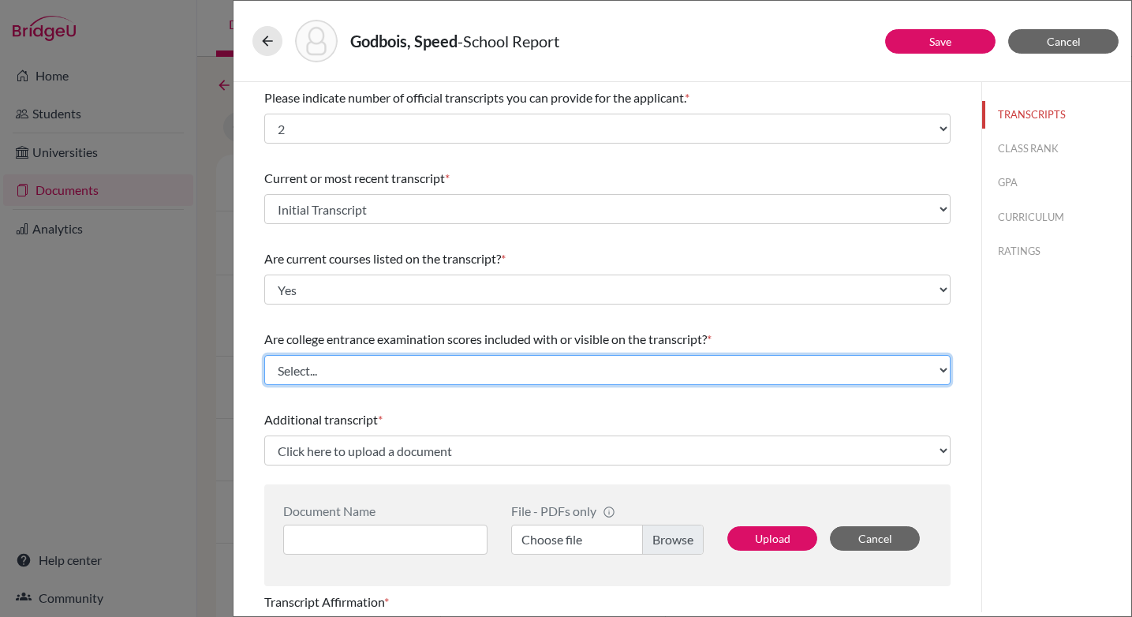
click at [364, 368] on select "Select... Yes No" at bounding box center [607, 370] width 686 height 30
select select "1"
click at [264, 355] on select "Select... Yes No" at bounding box center [607, 370] width 686 height 30
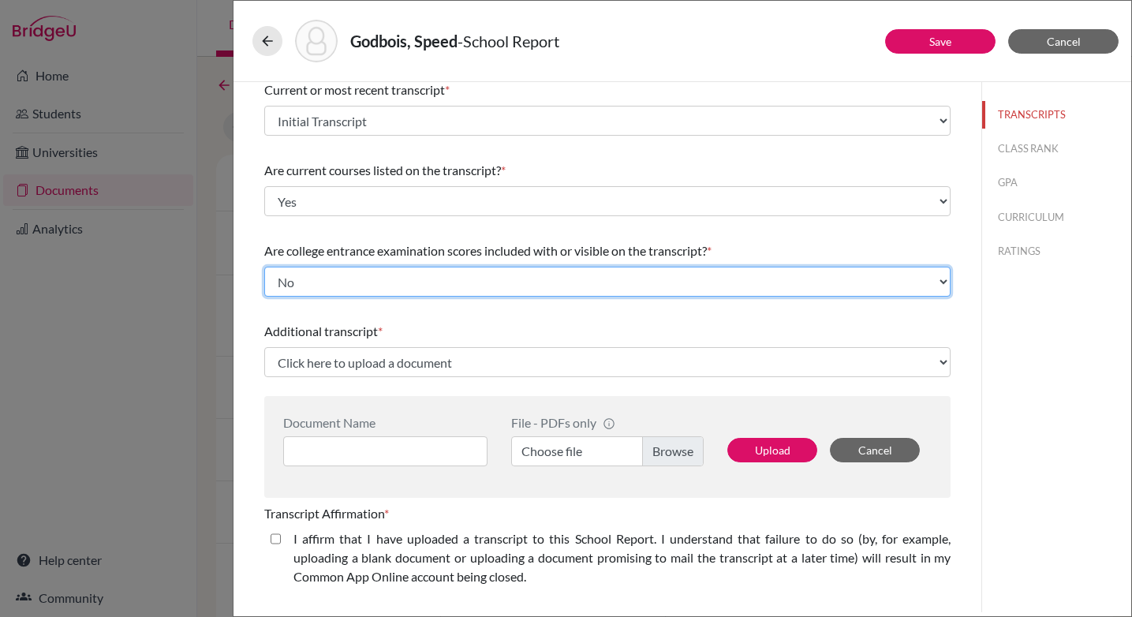
scroll to position [94, 0]
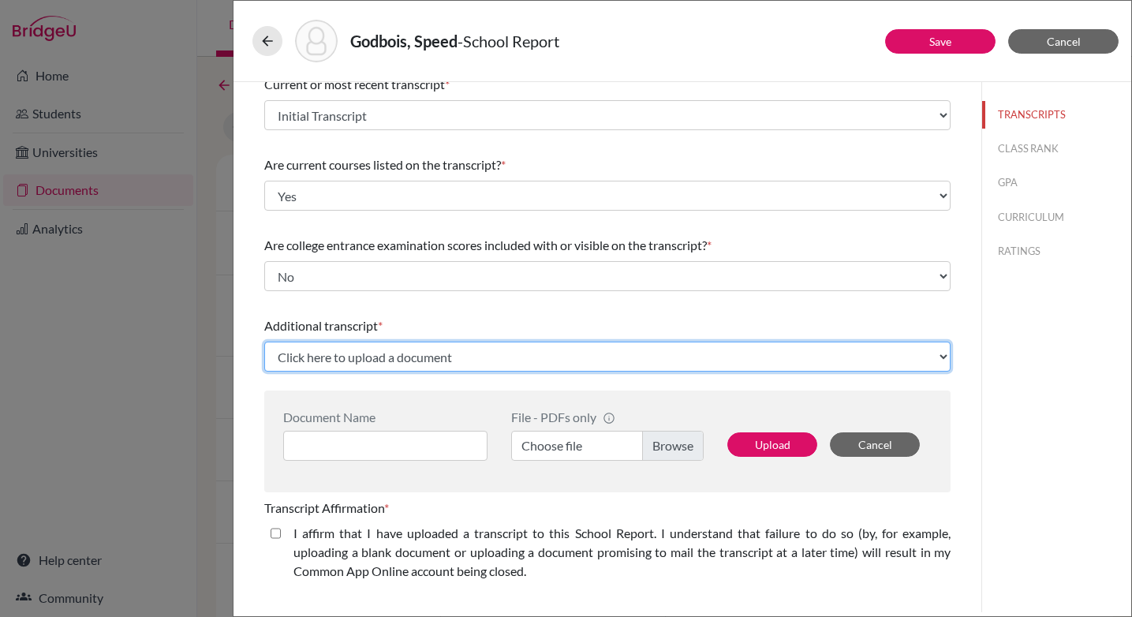
click at [479, 354] on select "Click here to upload a document Upload New File" at bounding box center [607, 357] width 686 height 30
select select "Upload New File"
click at [264, 342] on select "Click here to upload a document Upload New File" at bounding box center [607, 357] width 686 height 30
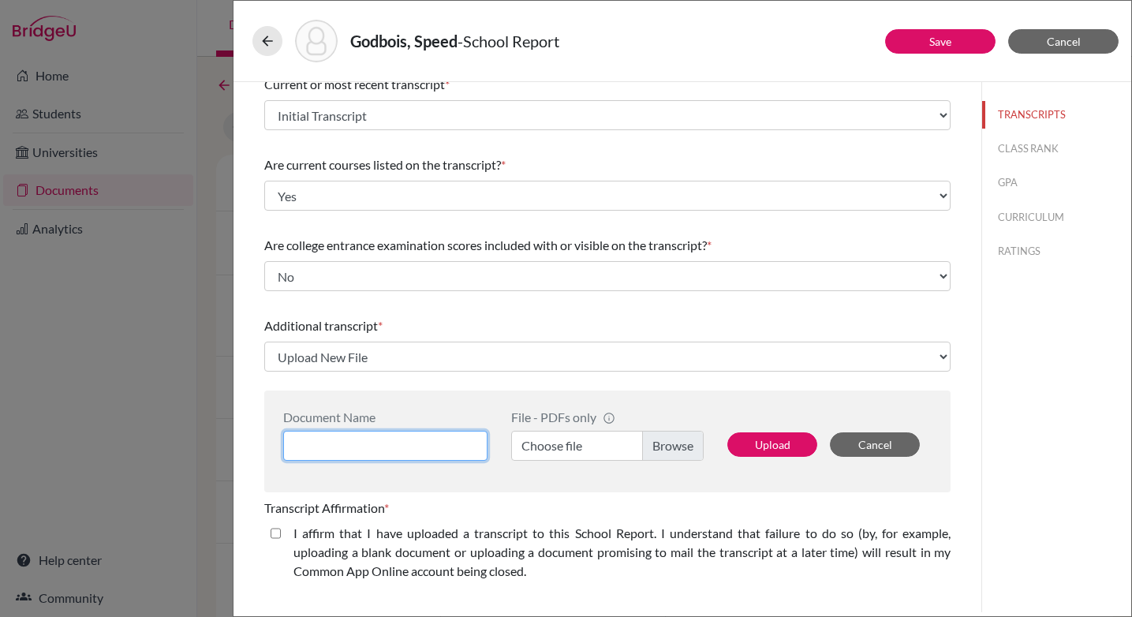
click at [339, 439] on input at bounding box center [385, 446] width 204 height 30
type input "Previous School"
click at [665, 444] on label "Choose file" at bounding box center [607, 446] width 192 height 30
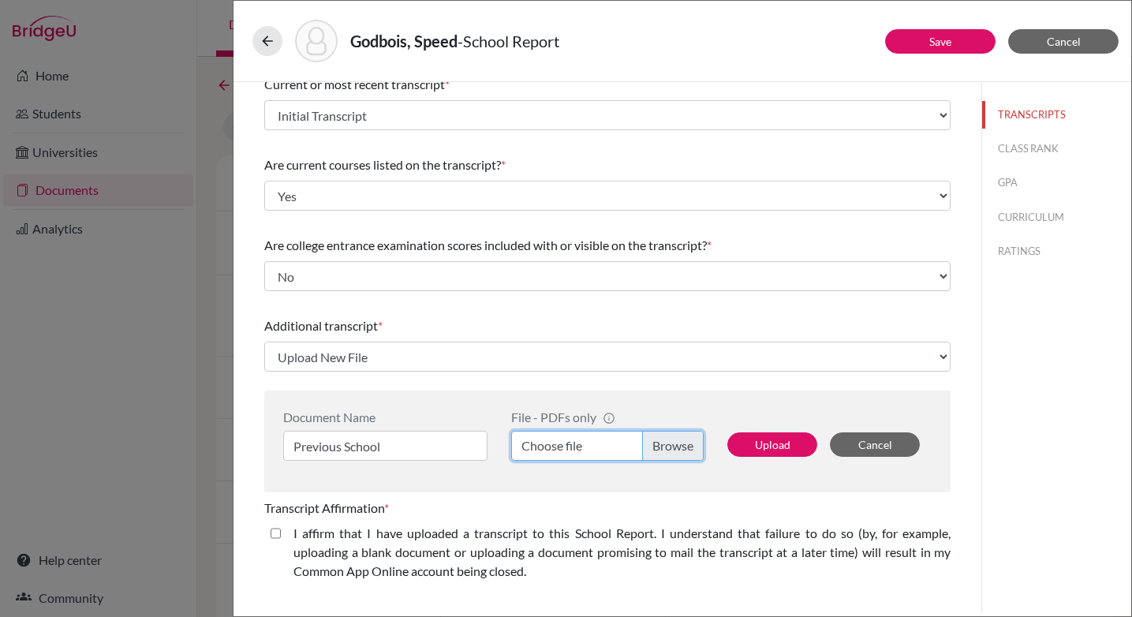
click at [665, 444] on input "Choose file" at bounding box center [607, 446] width 192 height 30
click at [767, 444] on button "Upload" at bounding box center [772, 444] width 90 height 24
select select "687027"
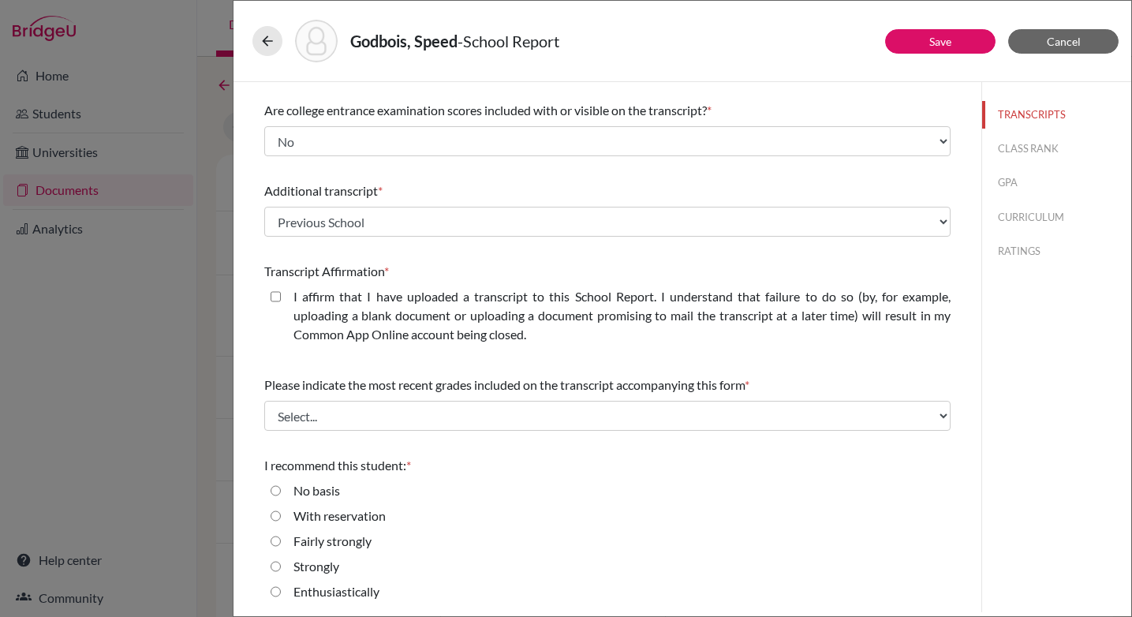
scroll to position [230, 0]
click at [275, 293] on closed\ "I affirm that I have uploaded a transcript to this School Report. I understand …" at bounding box center [276, 295] width 10 height 19
checkbox closed\ "true"
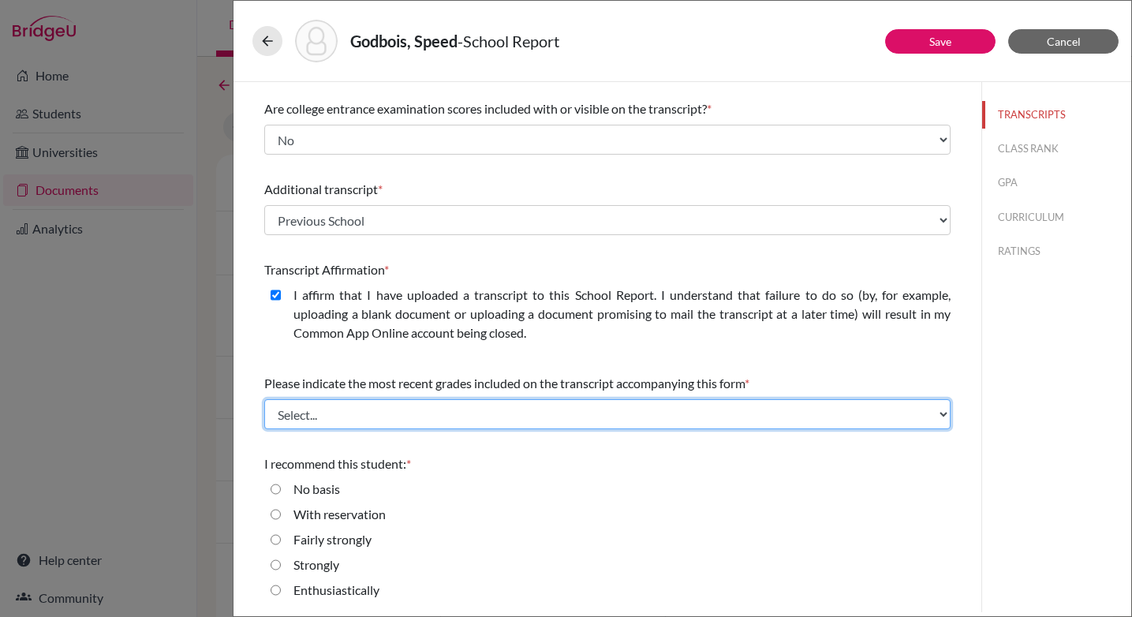
click at [514, 410] on select "Select... Final junior year grades 1st Quarter senior year grades 2nd Quarter/1…" at bounding box center [607, 414] width 686 height 30
select select "0"
click at [264, 399] on select "Select... Final junior year grades 1st Quarter senior year grades 2nd Quarter/1…" at bounding box center [607, 414] width 686 height 30
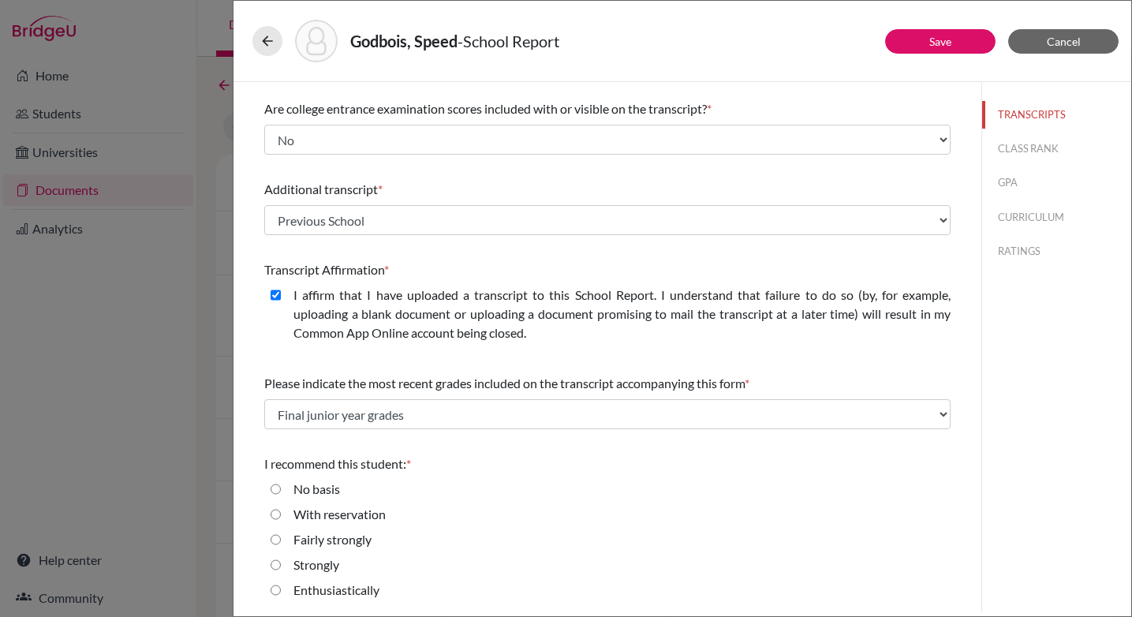
drag, startPoint x: 278, startPoint y: 566, endPoint x: 297, endPoint y: 566, distance: 19.7
click at [278, 566] on input "Strongly" at bounding box center [276, 564] width 10 height 19
radio input "true"
click at [275, 592] on input "Enthusiastically" at bounding box center [276, 590] width 10 height 19
radio input "true"
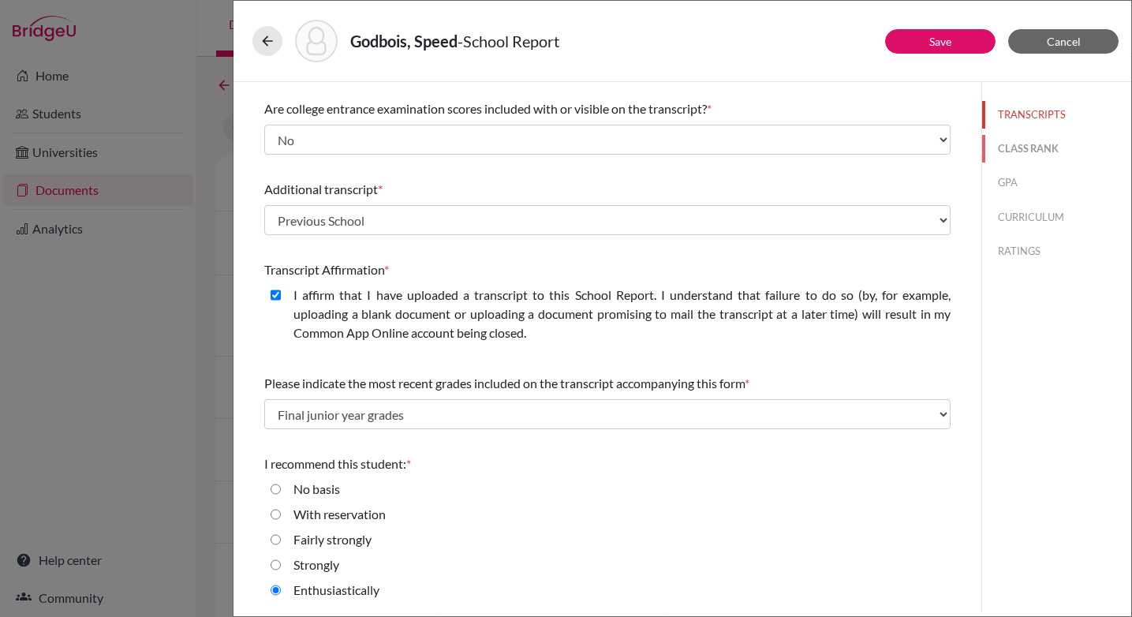
click at [1018, 147] on button "CLASS RANK" at bounding box center [1056, 149] width 149 height 28
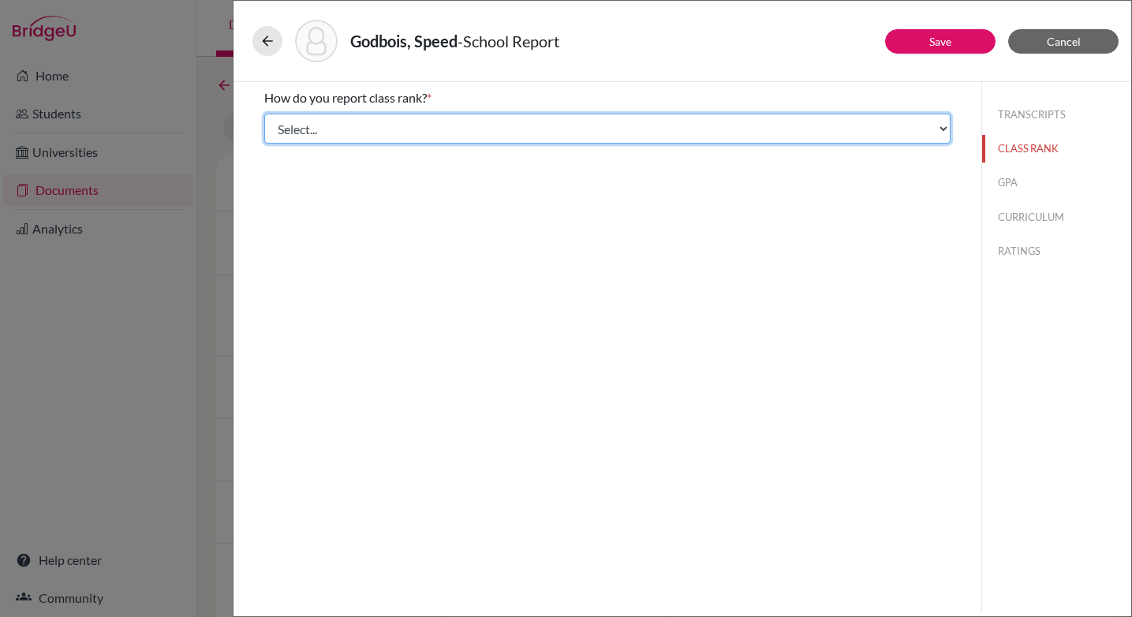
click at [390, 126] on select "Select... Exact Decile Quintile Quartile None" at bounding box center [607, 129] width 686 height 30
select select "5"
click at [264, 114] on select "Select... Exact Decile Quintile Quartile None" at bounding box center [607, 129] width 686 height 30
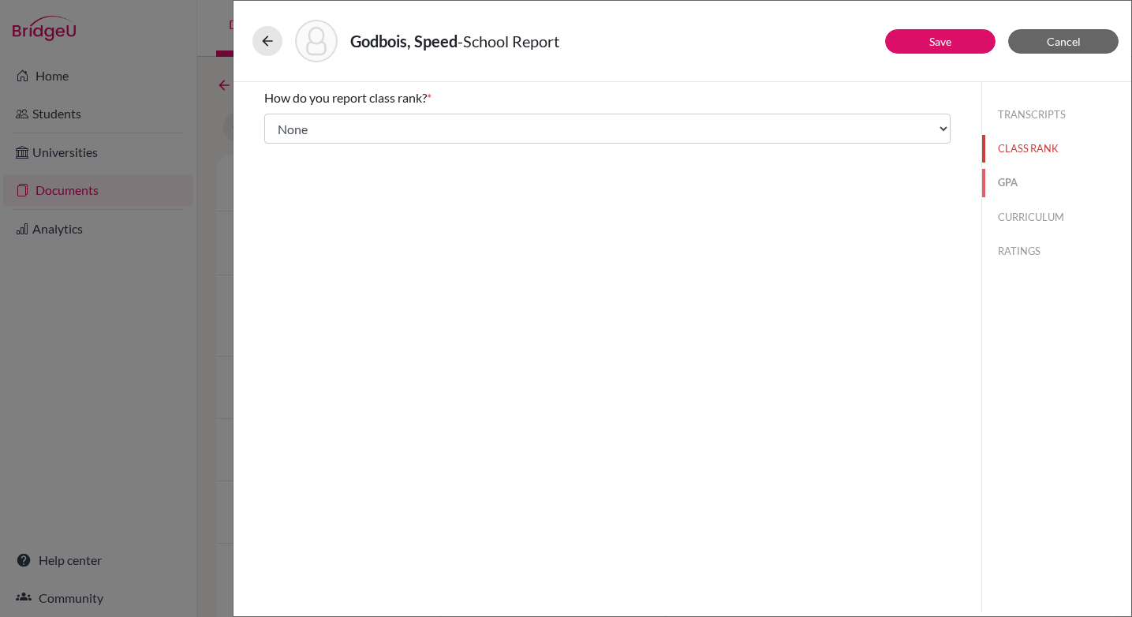
click at [1001, 184] on button "GPA" at bounding box center [1056, 183] width 149 height 28
click at [272, 128] on input "Yes" at bounding box center [276, 123] width 10 height 19
radio input "true"
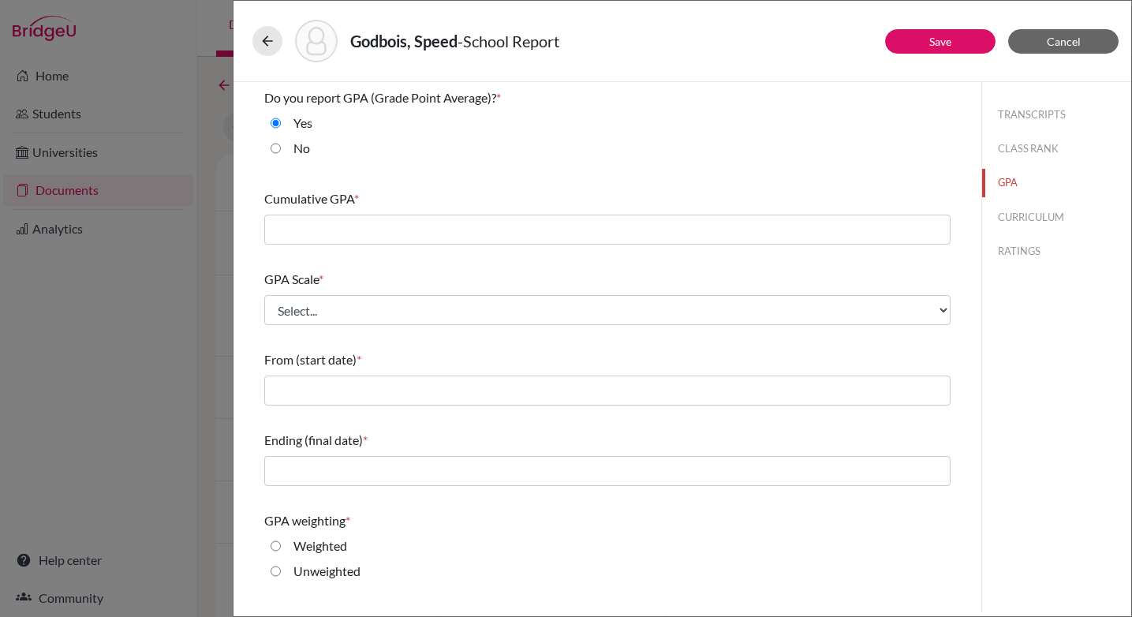
scroll to position [142, 0]
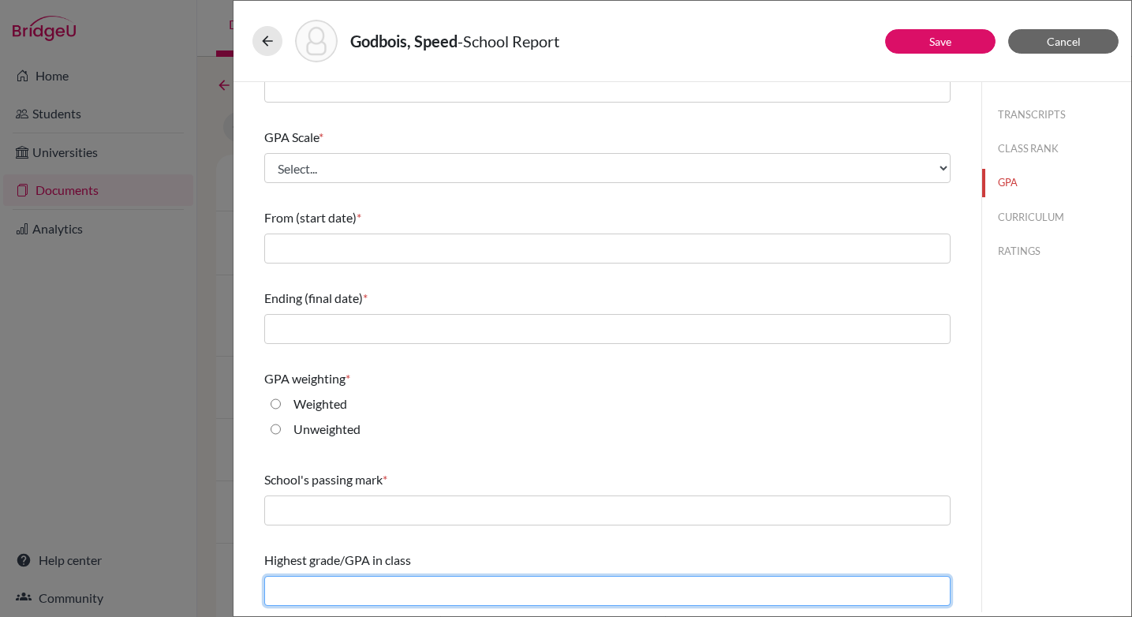
click at [308, 589] on input "text" at bounding box center [607, 591] width 686 height 30
type input "4.58"
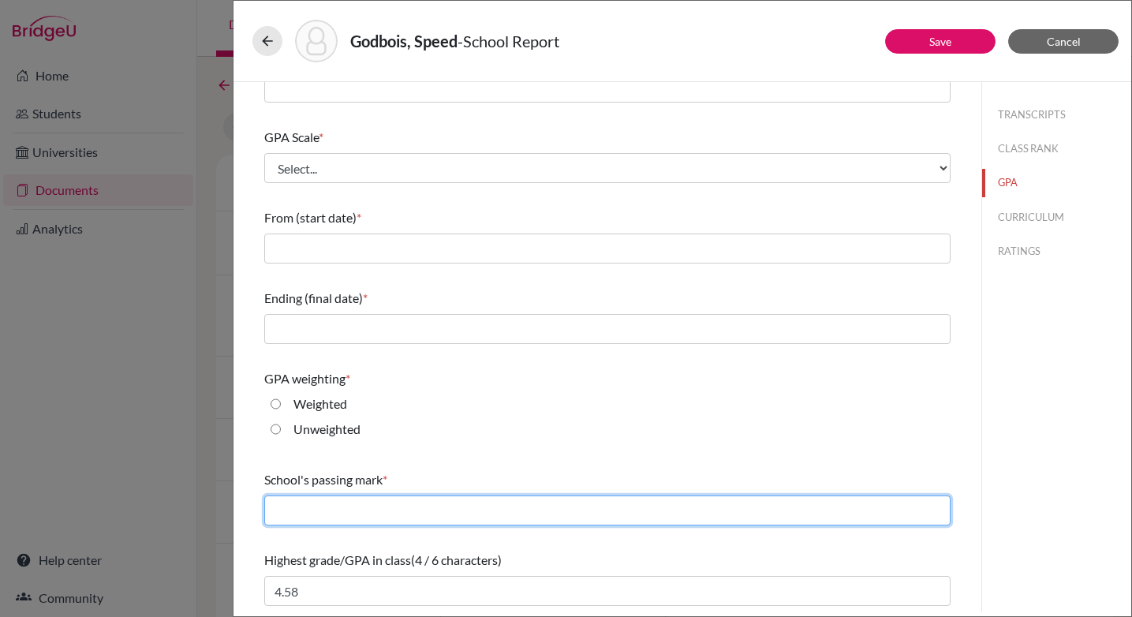
click at [355, 514] on input "text" at bounding box center [607, 510] width 686 height 30
type input "60"
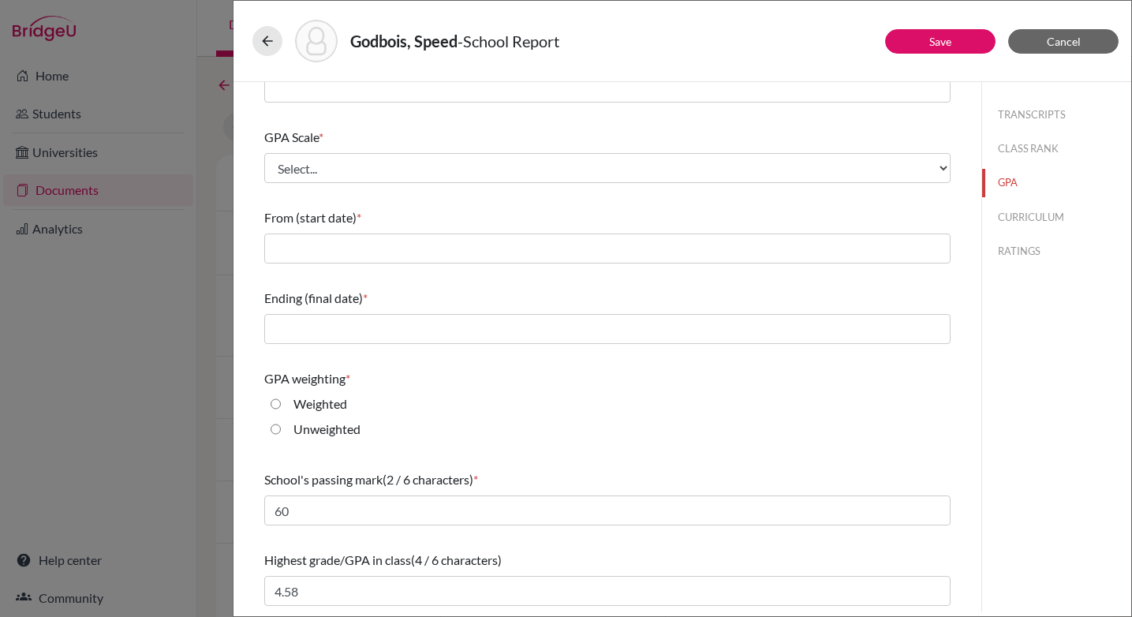
click at [273, 405] on input "Weighted" at bounding box center [276, 403] width 10 height 19
radio input "true"
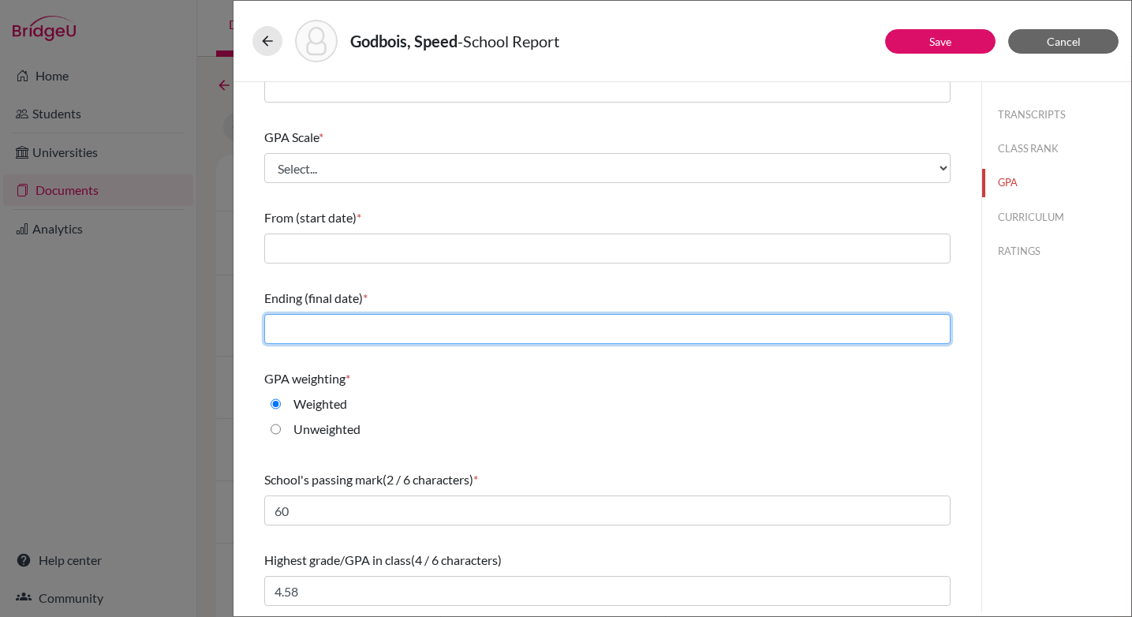
click at [343, 320] on input "text" at bounding box center [607, 329] width 686 height 30
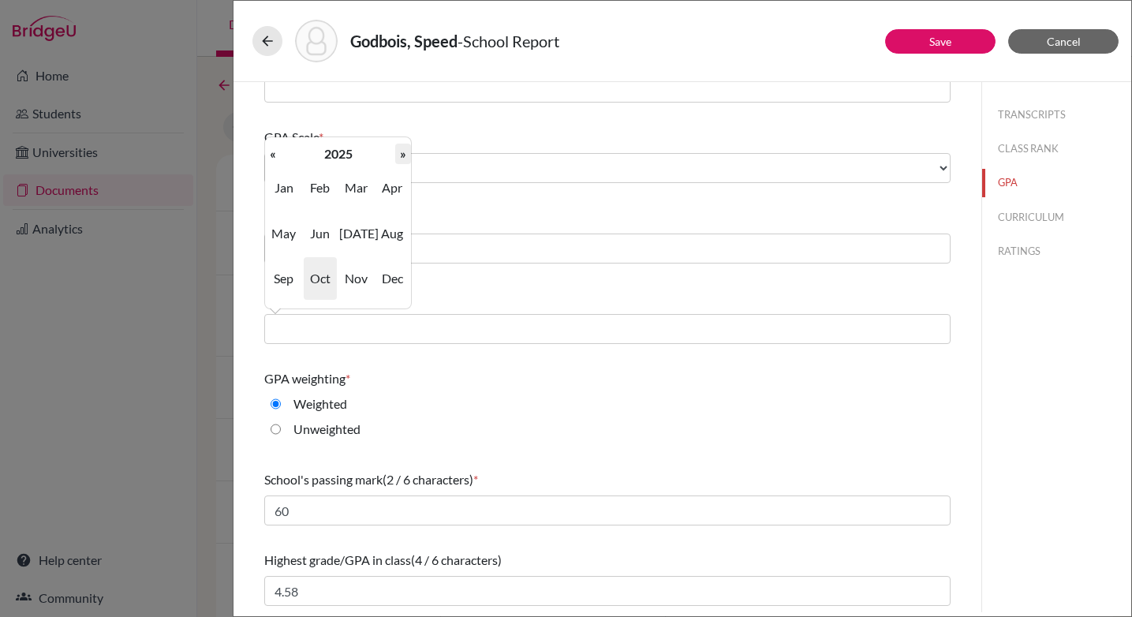
click at [399, 153] on th "»" at bounding box center [403, 154] width 16 height 21
click at [317, 235] on span "Jun" at bounding box center [320, 233] width 33 height 43
type input "06/2026"
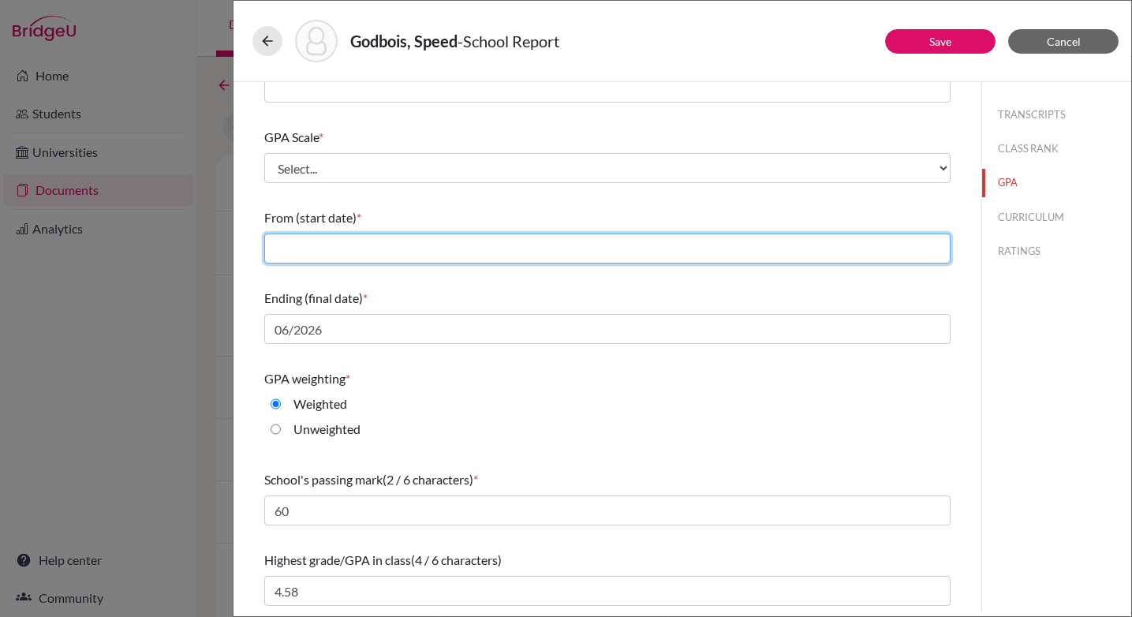
click at [330, 247] on input "text" at bounding box center [607, 249] width 686 height 30
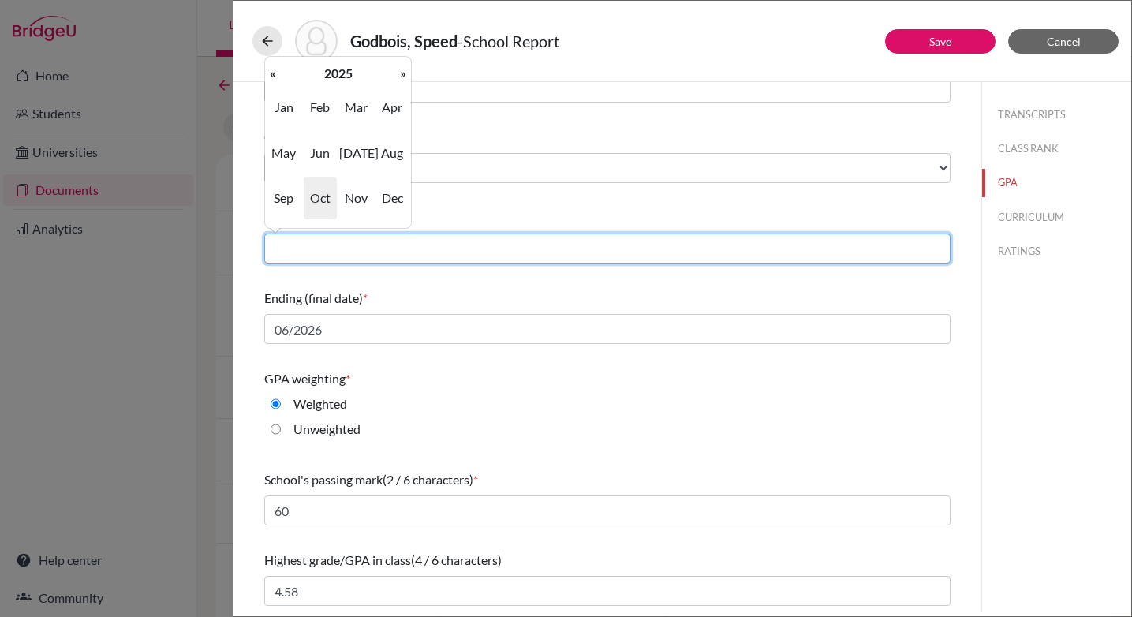
type input "08/2023"
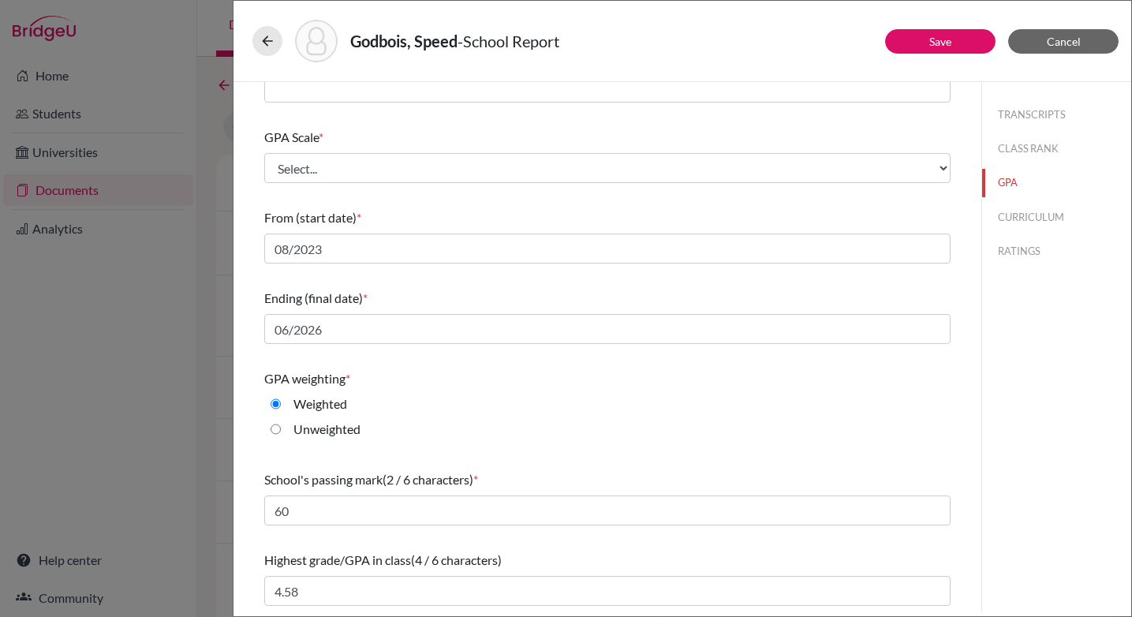
click at [493, 207] on div "From (start date) * 08/2023" at bounding box center [607, 236] width 686 height 68
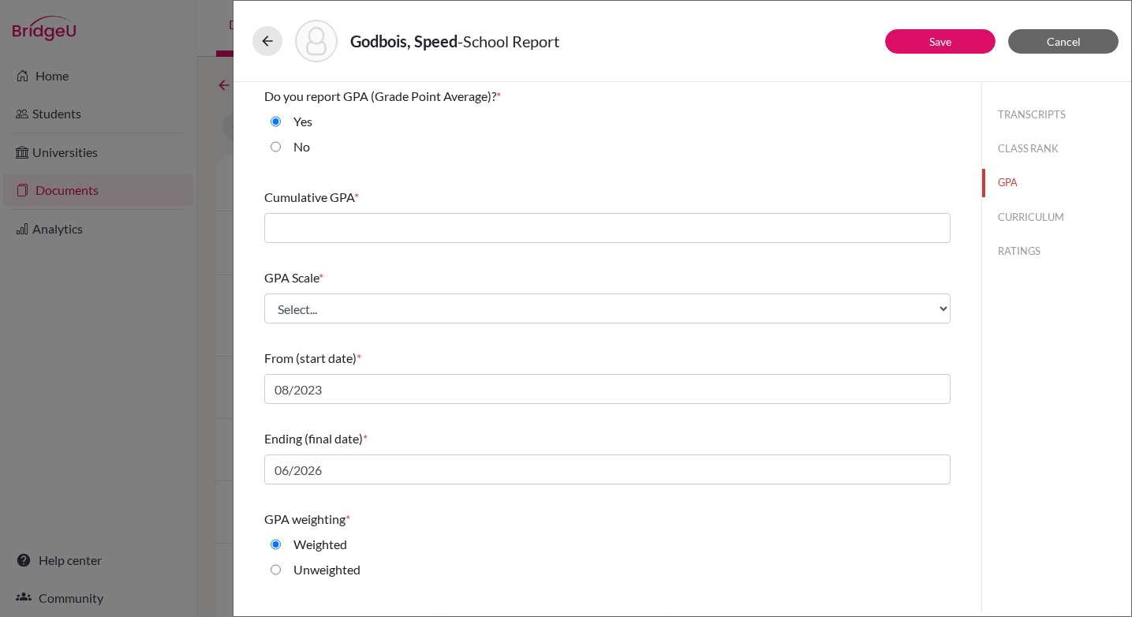
scroll to position [0, 0]
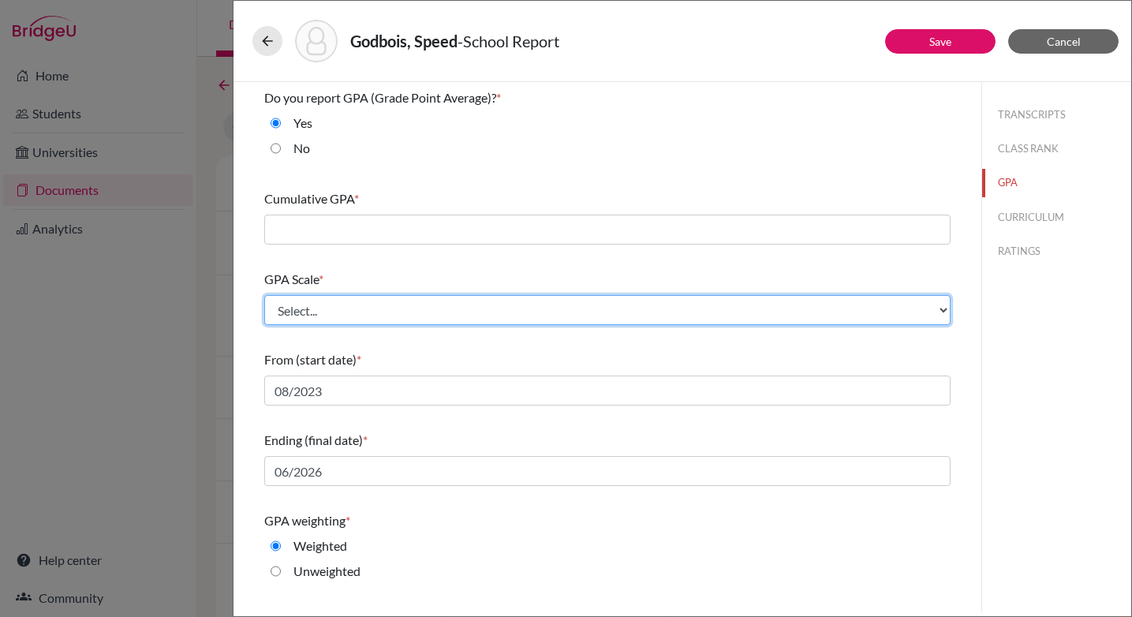
click at [322, 311] on select "Select... 4 5 6 7 8 9 10 11 12 13 14 15 16 17 18 19 20 100" at bounding box center [607, 310] width 686 height 30
select select "4"
click at [264, 295] on select "Select... 4 5 6 7 8 9 10 11 12 13 14 15 16 17 18 19 20 100" at bounding box center [607, 310] width 686 height 30
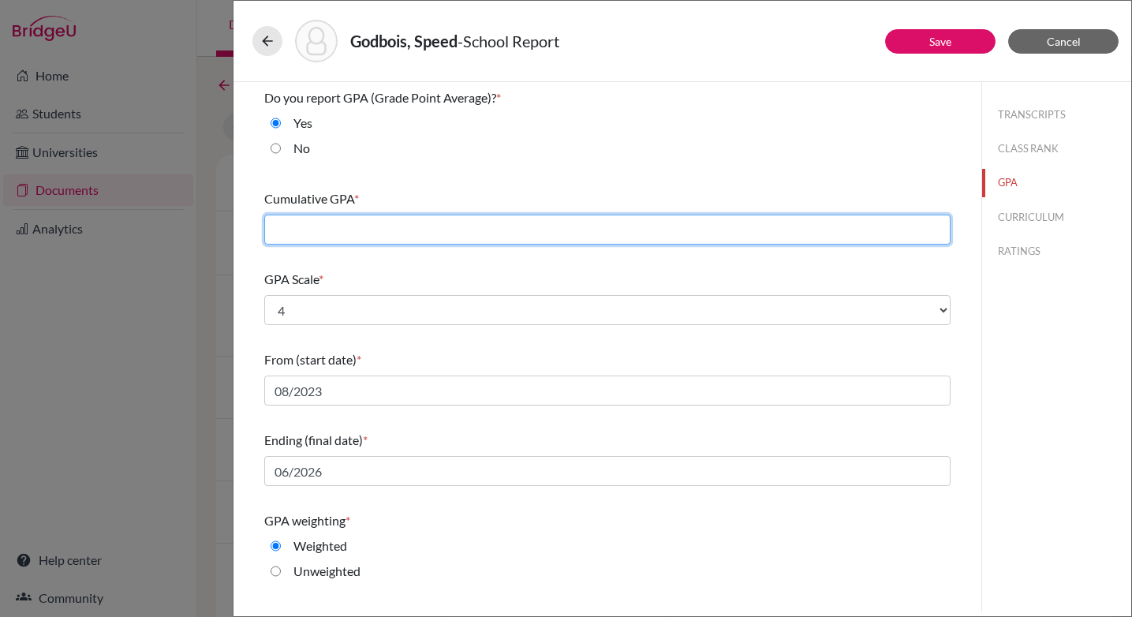
click at [338, 226] on input "text" at bounding box center [607, 230] width 686 height 30
type input "4.38"
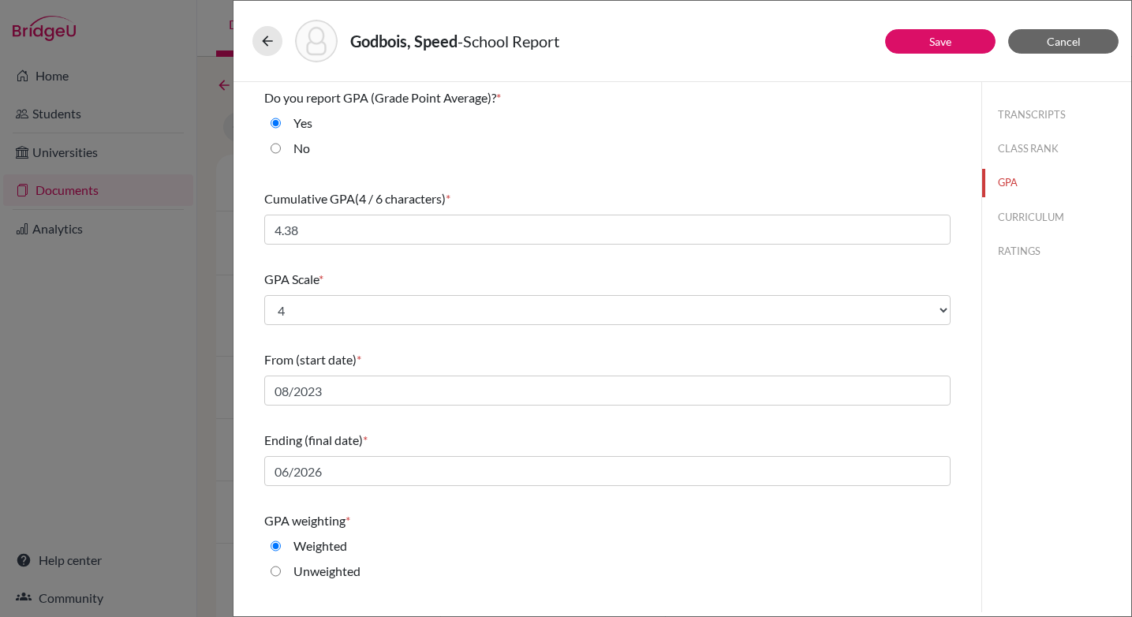
click at [753, 129] on div "Yes" at bounding box center [607, 126] width 686 height 25
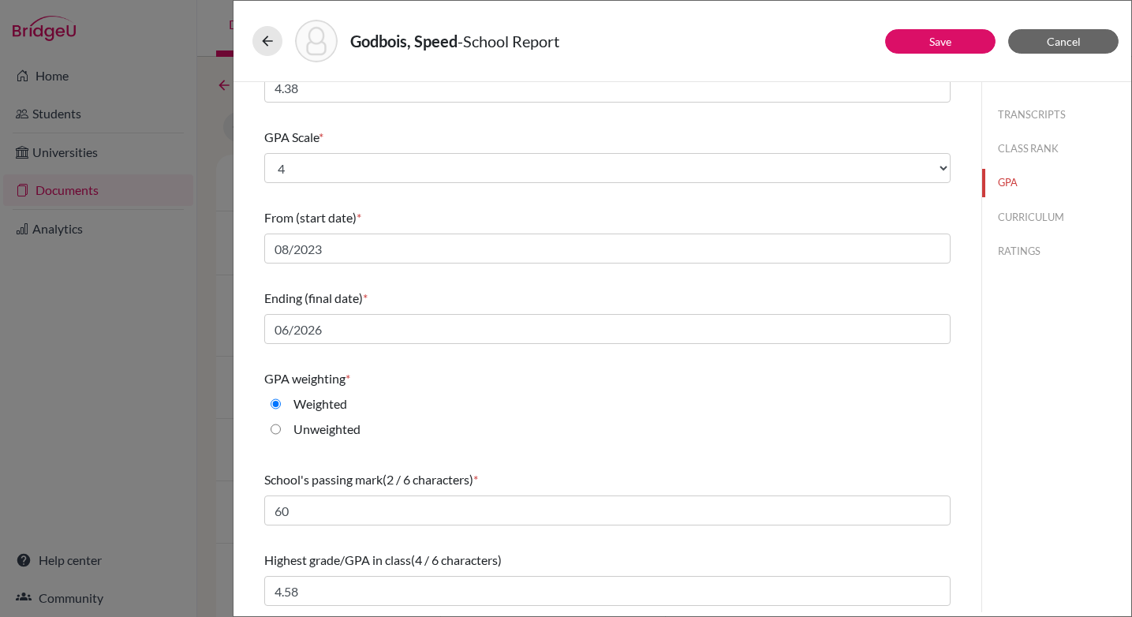
scroll to position [79, 0]
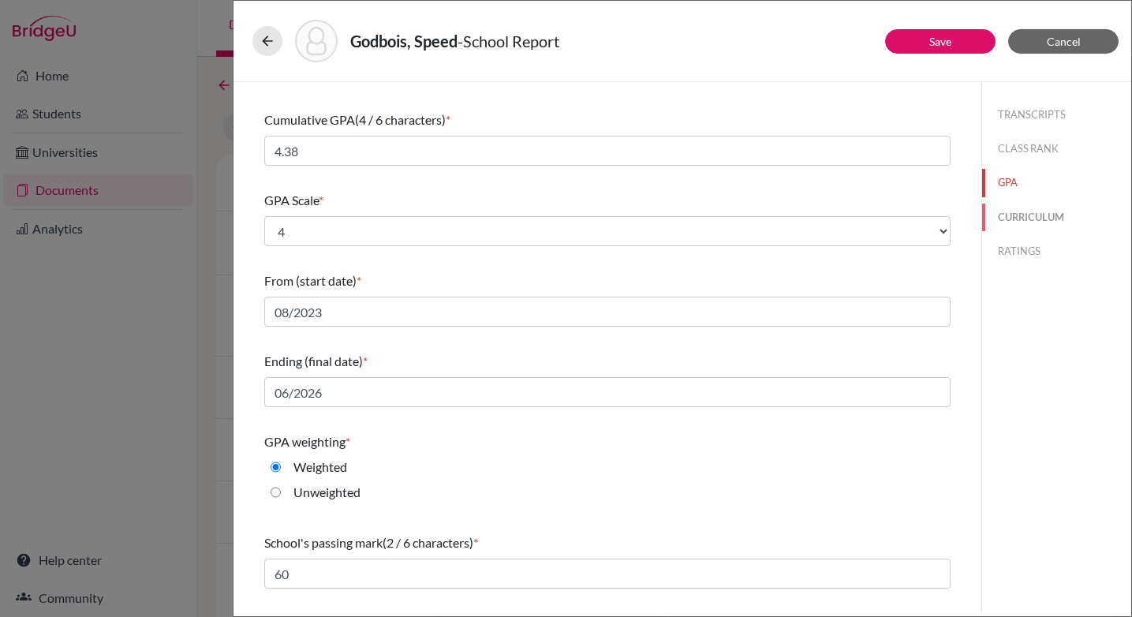
click at [1033, 222] on button "CURRICULUM" at bounding box center [1056, 218] width 149 height 28
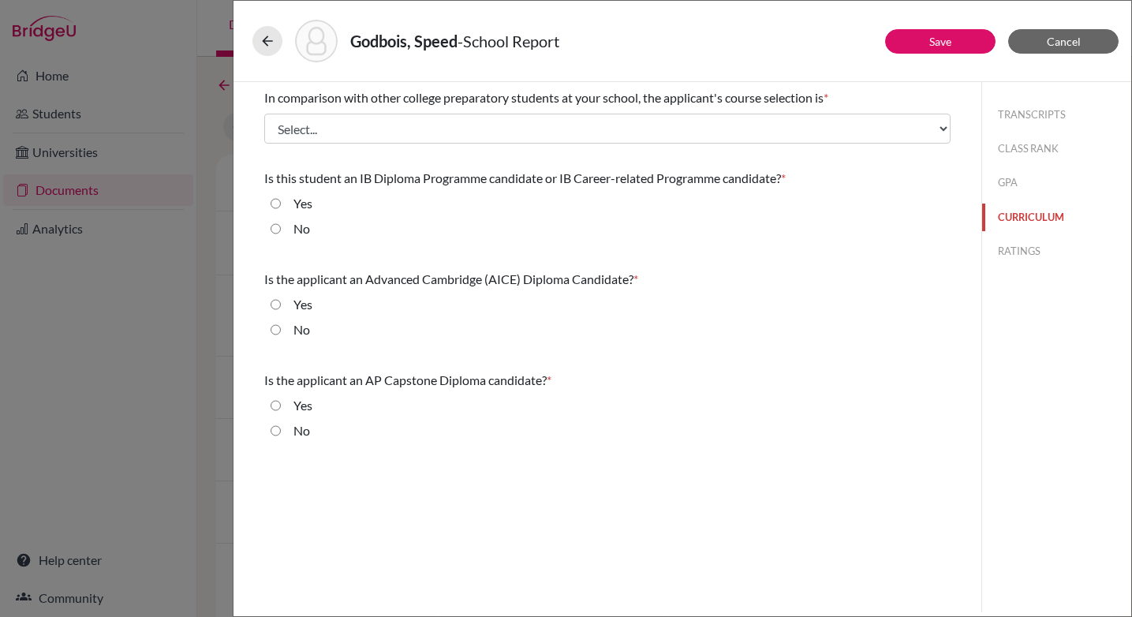
scroll to position [0, 0]
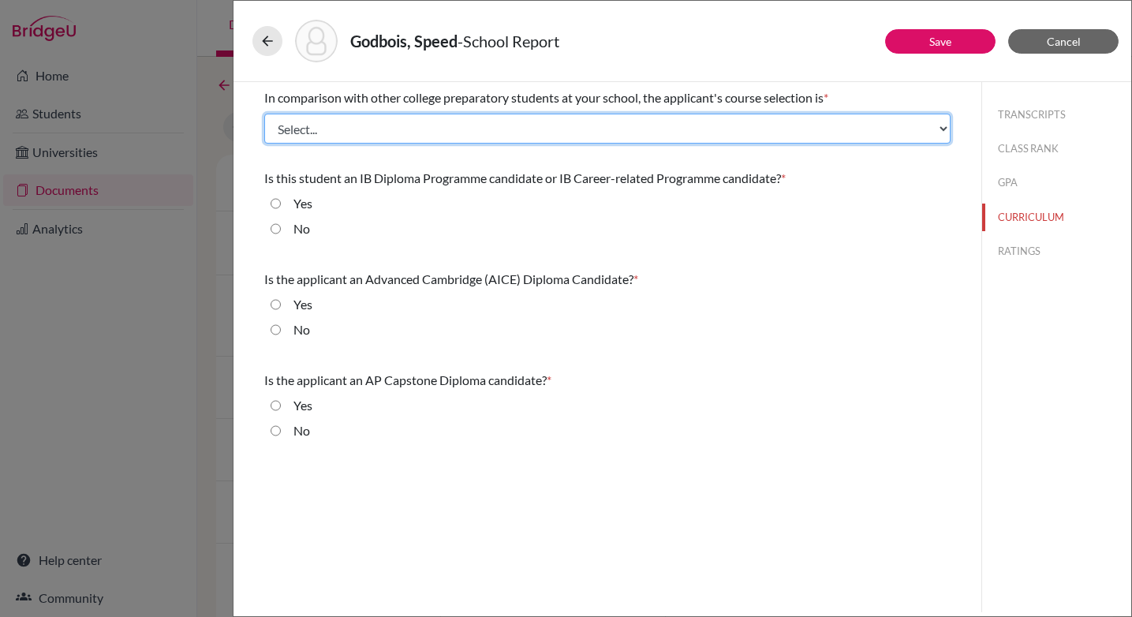
click at [387, 133] on select "Select... Less than demanding Average [PERSON_NAME] Very demanding Most demandi…" at bounding box center [607, 129] width 686 height 30
select select "4"
click at [264, 114] on select "Select... Less than demanding Average [PERSON_NAME] Very demanding Most demandi…" at bounding box center [607, 129] width 686 height 30
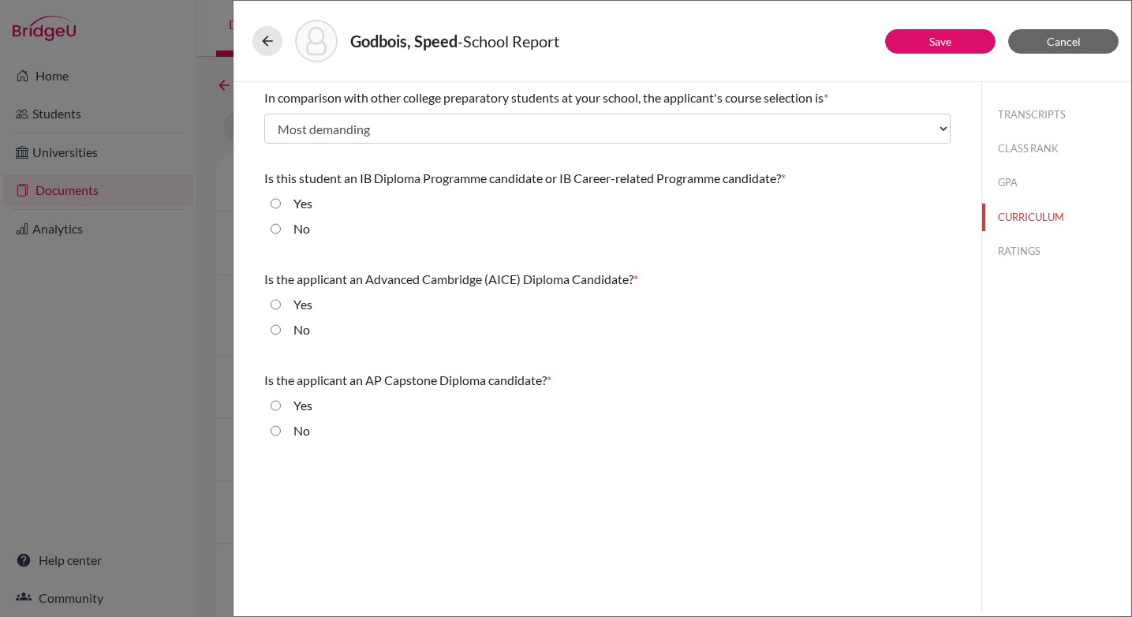
click at [275, 228] on input "No" at bounding box center [276, 228] width 10 height 19
radio input "true"
drag, startPoint x: 275, startPoint y: 331, endPoint x: 274, endPoint y: 342, distance: 11.2
click at [275, 331] on input "No" at bounding box center [276, 329] width 10 height 19
radio input "true"
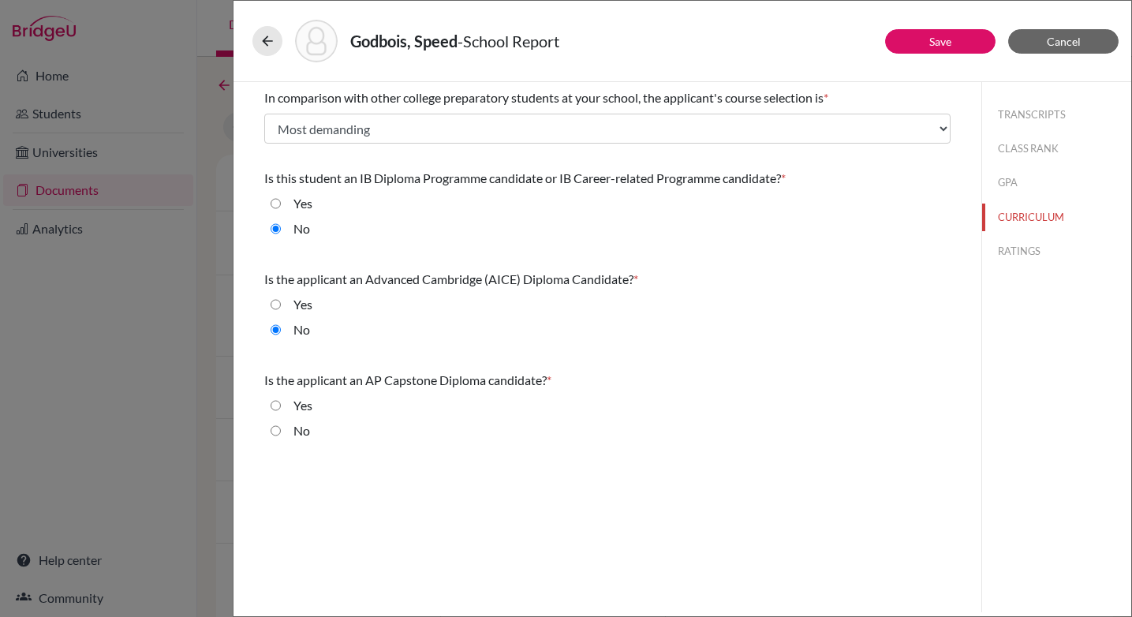
click at [273, 434] on input "No" at bounding box center [276, 430] width 10 height 19
radio input "true"
click at [1008, 246] on button "RATINGS" at bounding box center [1056, 251] width 149 height 28
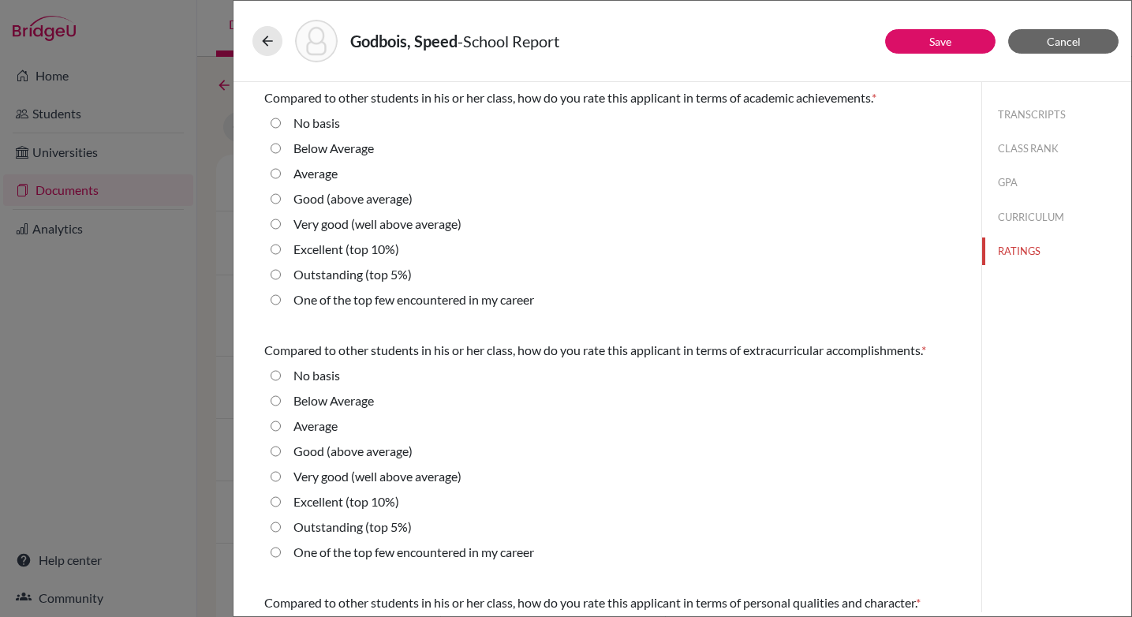
drag, startPoint x: 277, startPoint y: 275, endPoint x: 276, endPoint y: 288, distance: 12.6
click at [277, 275] on 5\%\) "Outstanding (top 5%)" at bounding box center [276, 274] width 10 height 19
radio 5\%\) "true"
click at [275, 499] on 10\%\) "Excellent (top 10%)" at bounding box center [276, 501] width 10 height 19
radio 10\%\) "true"
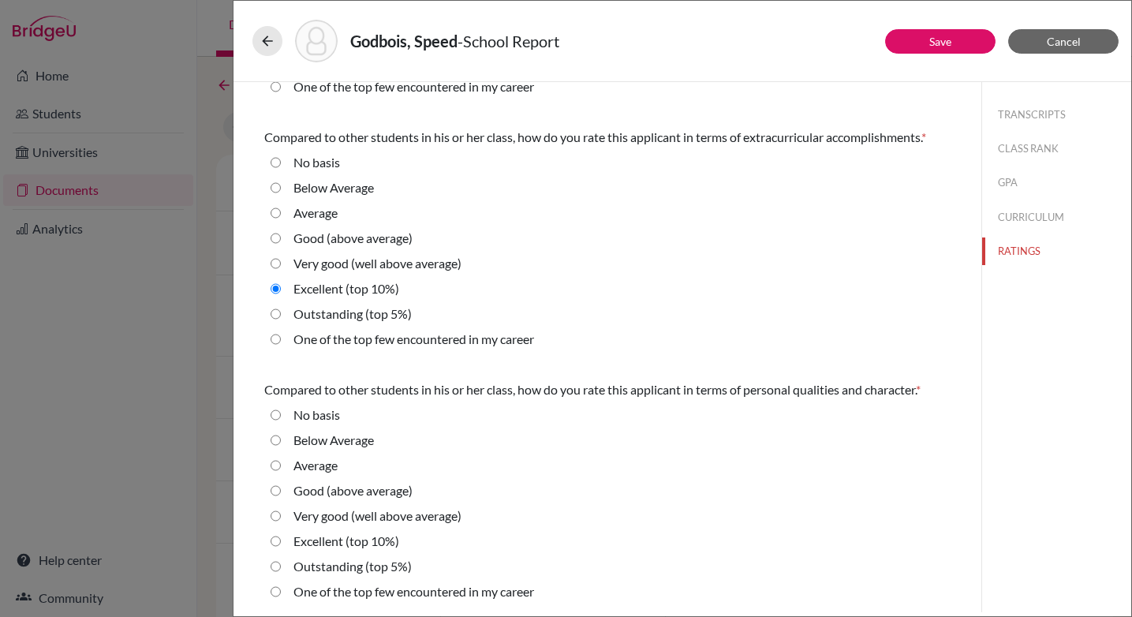
scroll to position [215, 0]
click at [278, 538] on 10\%\) "Excellent (top 10%)" at bounding box center [276, 539] width 10 height 19
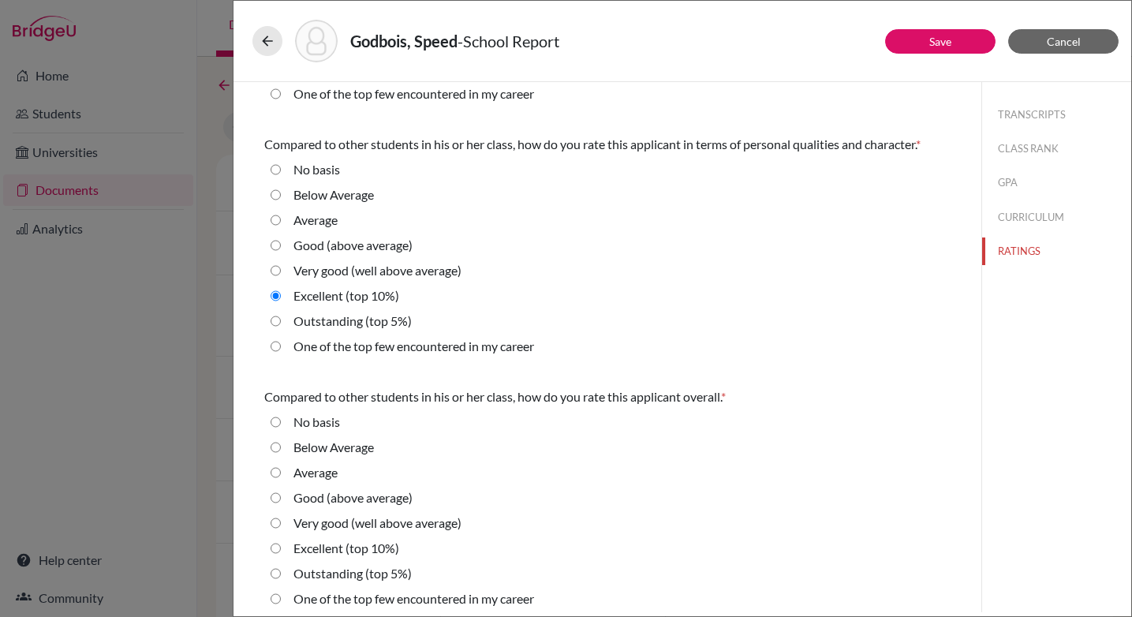
scroll to position [465, 0]
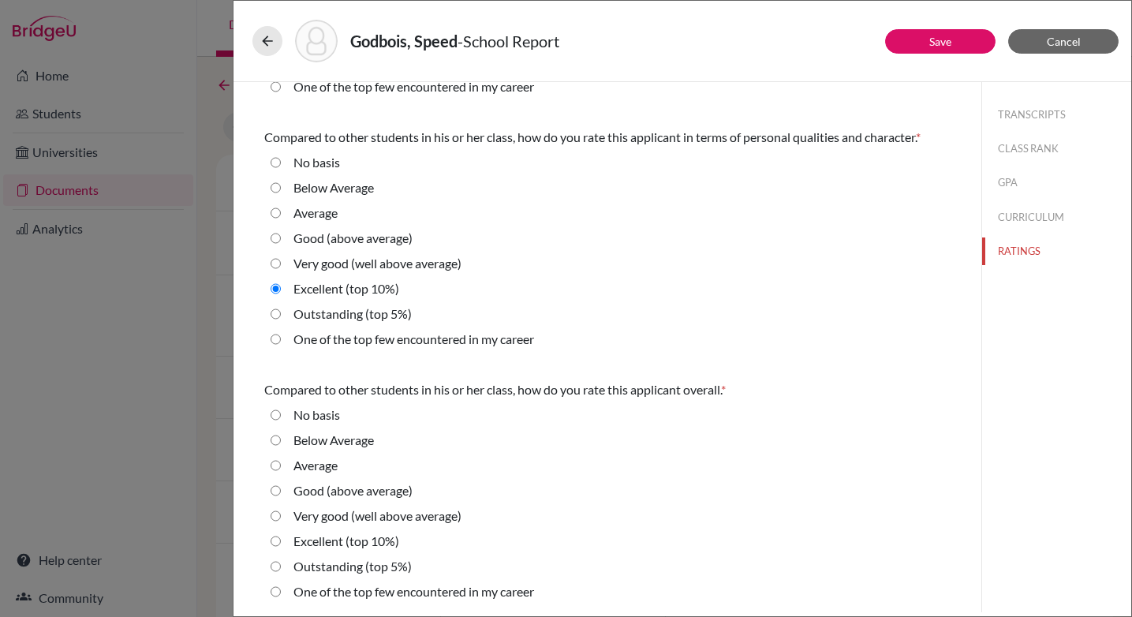
drag, startPoint x: 278, startPoint y: 537, endPoint x: 311, endPoint y: 538, distance: 33.1
click at [278, 537] on 10\%\) "Excellent (top 10%)" at bounding box center [276, 541] width 10 height 19
click at [921, 43] on button "Save" at bounding box center [940, 41] width 110 height 24
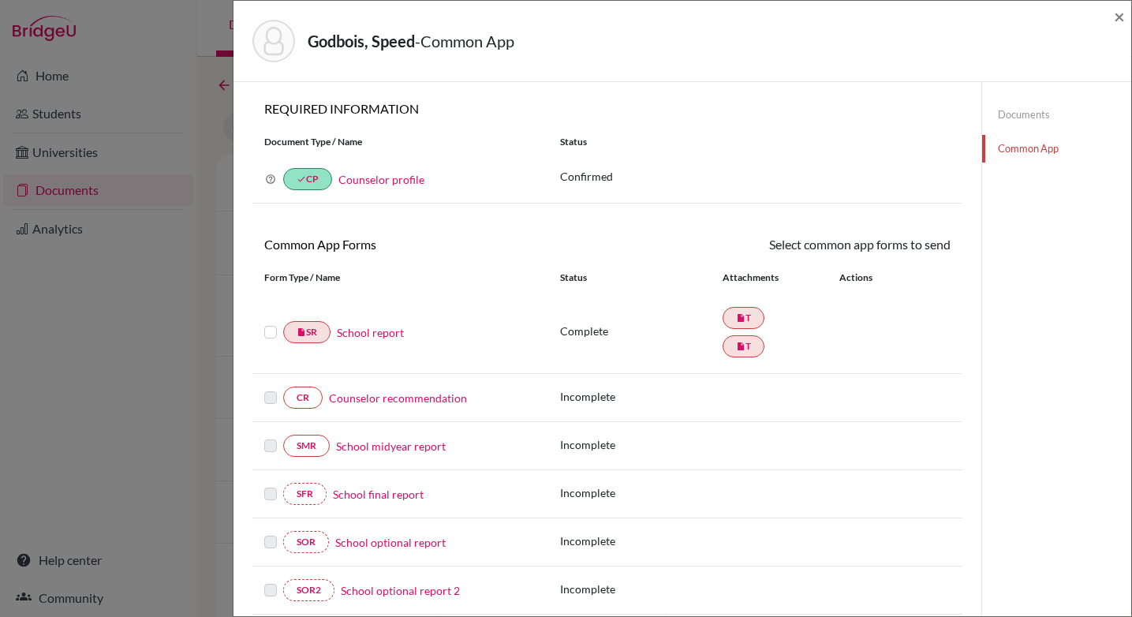
drag, startPoint x: 471, startPoint y: 551, endPoint x: 491, endPoint y: 545, distance: 21.2
click at [506, 539] on div "School optional report" at bounding box center [432, 542] width 207 height 17
